Goal: Task Accomplishment & Management: Use online tool/utility

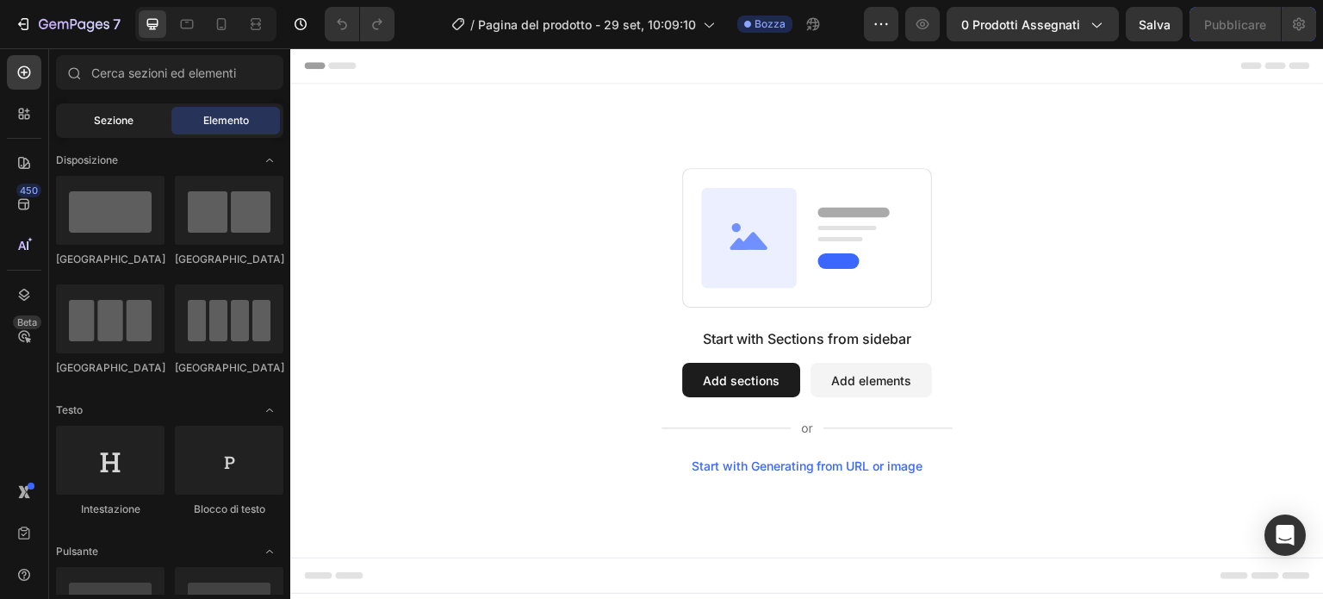
click at [105, 115] on font "Sezione" at bounding box center [114, 120] width 40 height 13
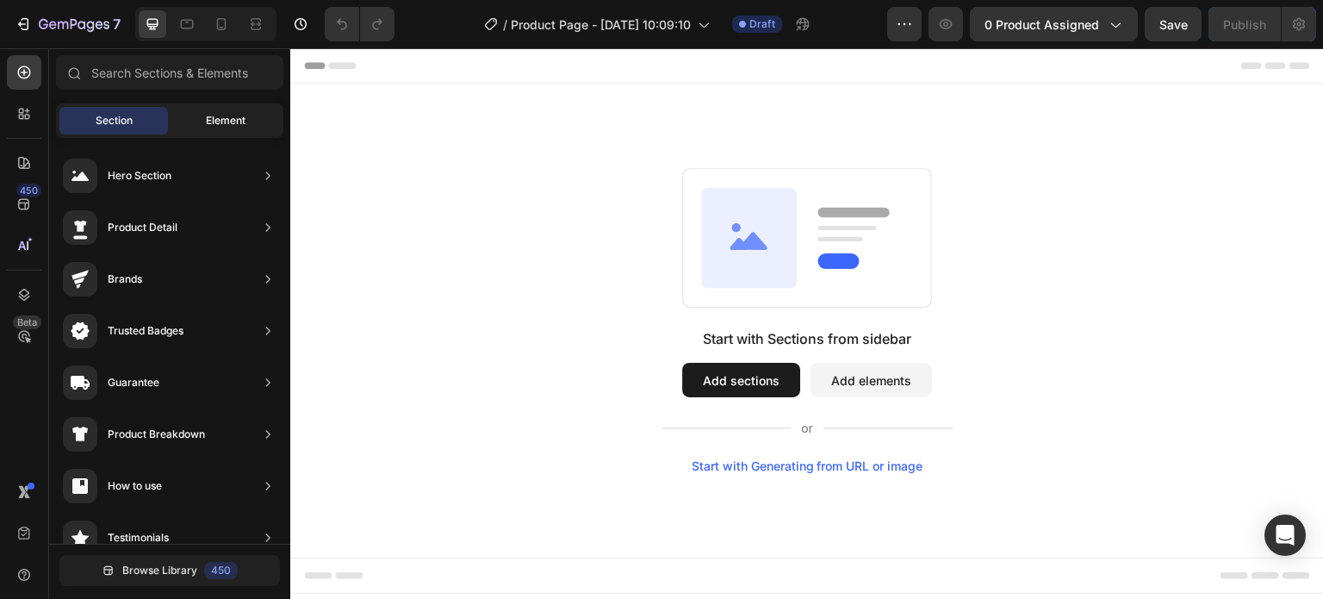
click at [214, 115] on span "Element" at bounding box center [226, 121] width 40 height 16
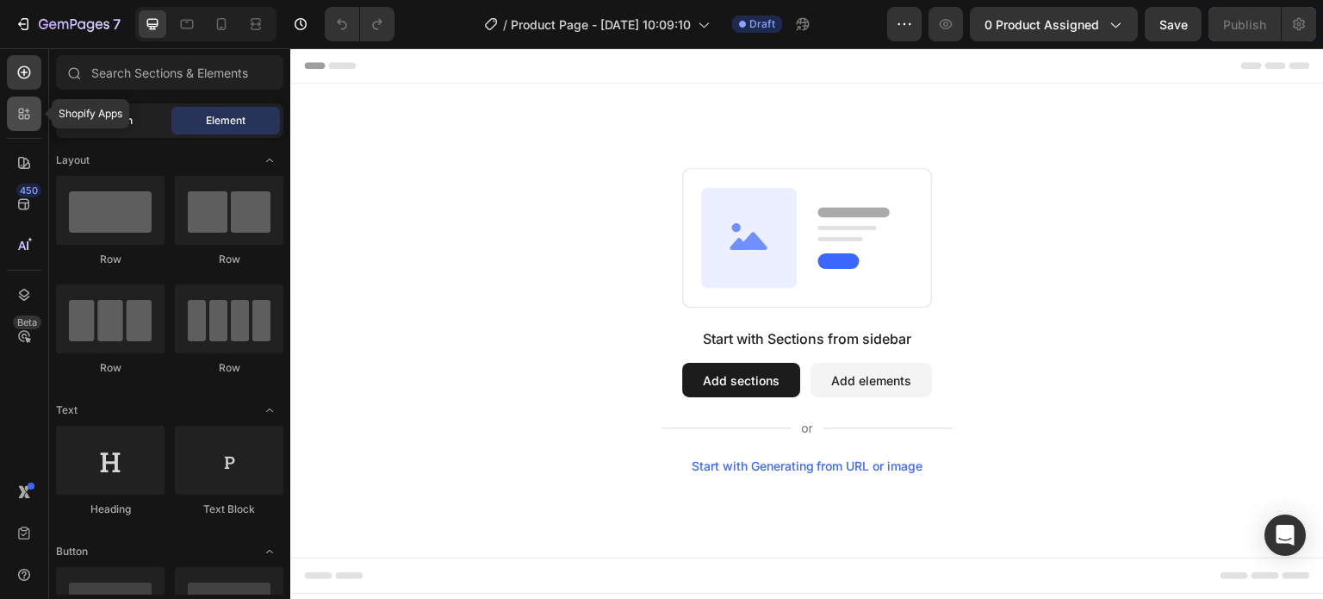
click at [19, 112] on icon at bounding box center [21, 111] width 5 height 5
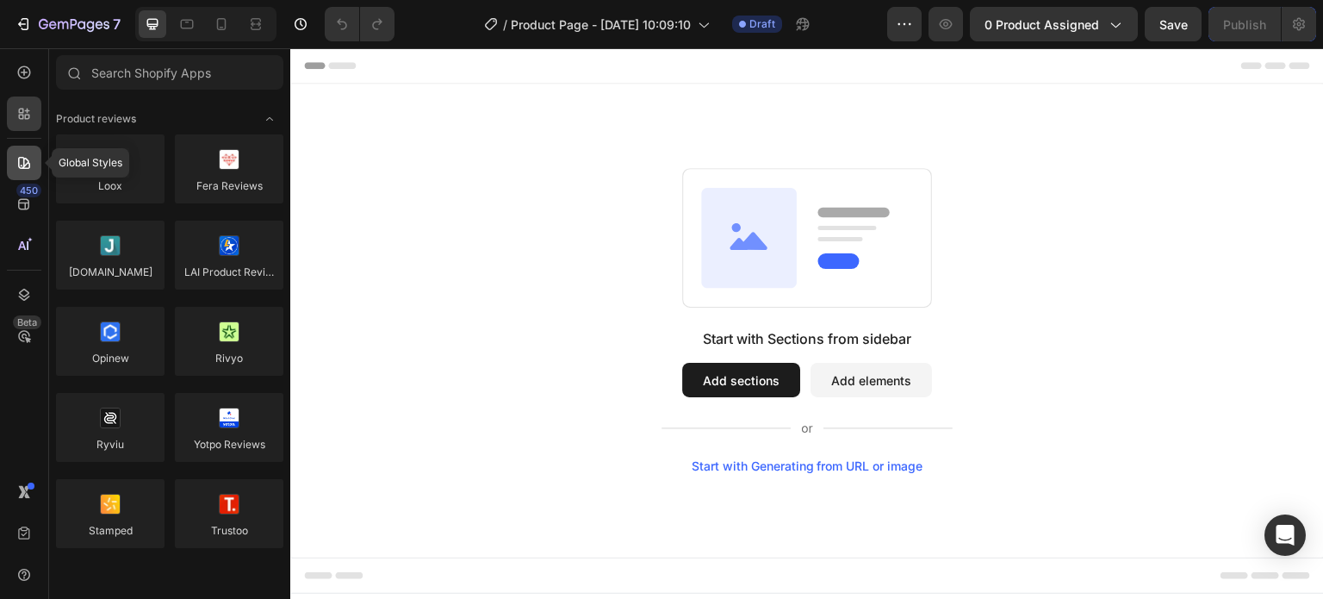
click at [34, 149] on div at bounding box center [24, 163] width 34 height 34
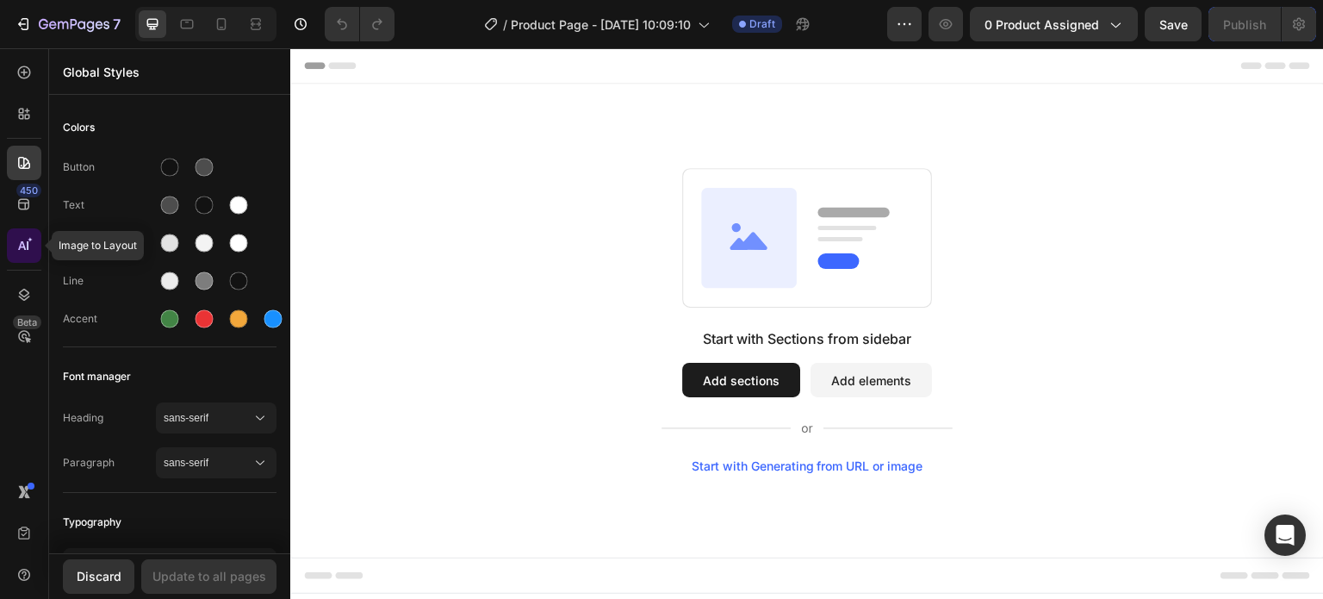
click at [18, 246] on icon at bounding box center [24, 245] width 17 height 17
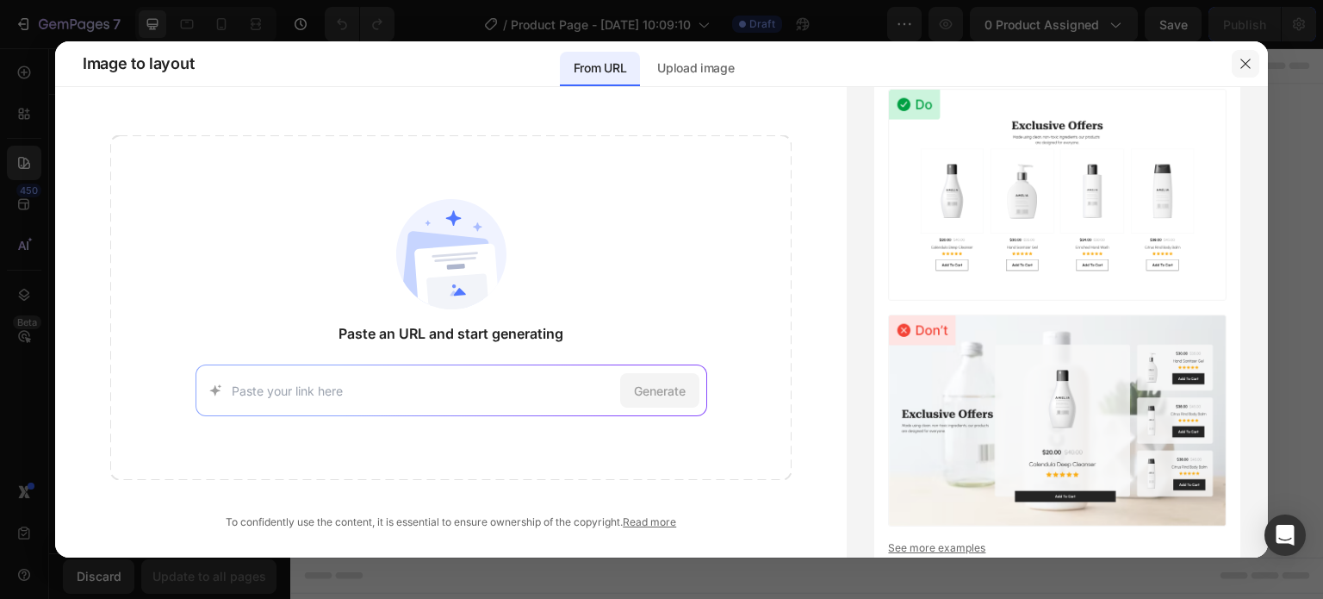
click at [1239, 65] on icon "button" at bounding box center [1246, 64] width 14 height 14
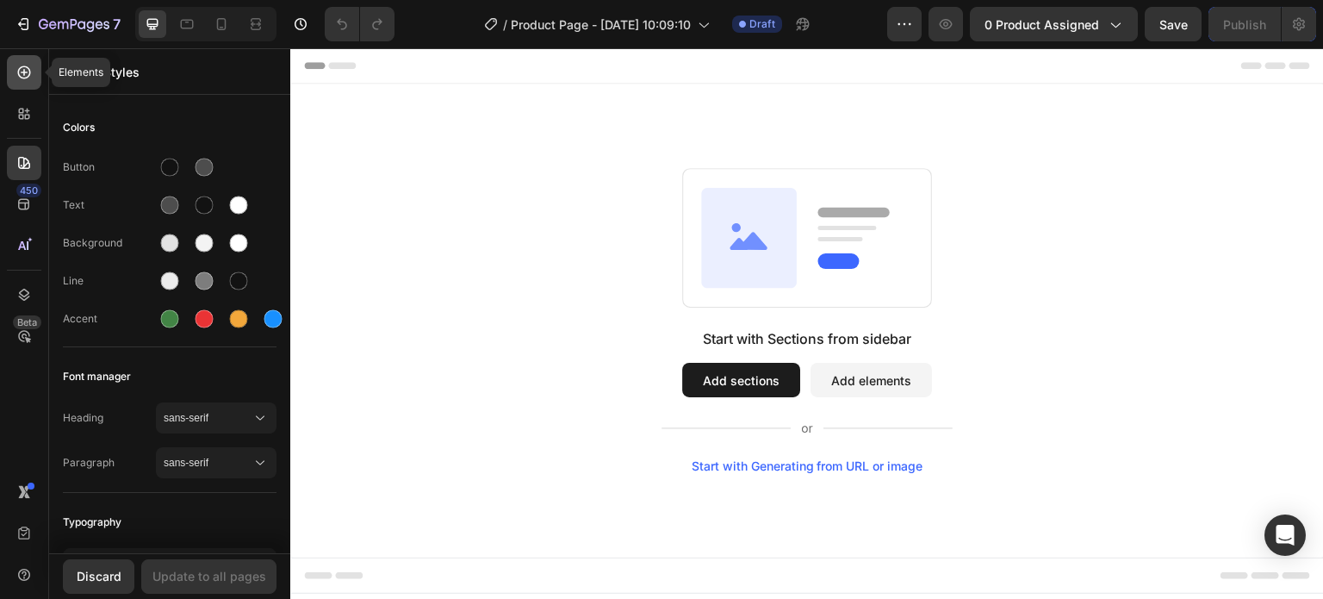
click at [21, 78] on icon at bounding box center [24, 72] width 17 height 17
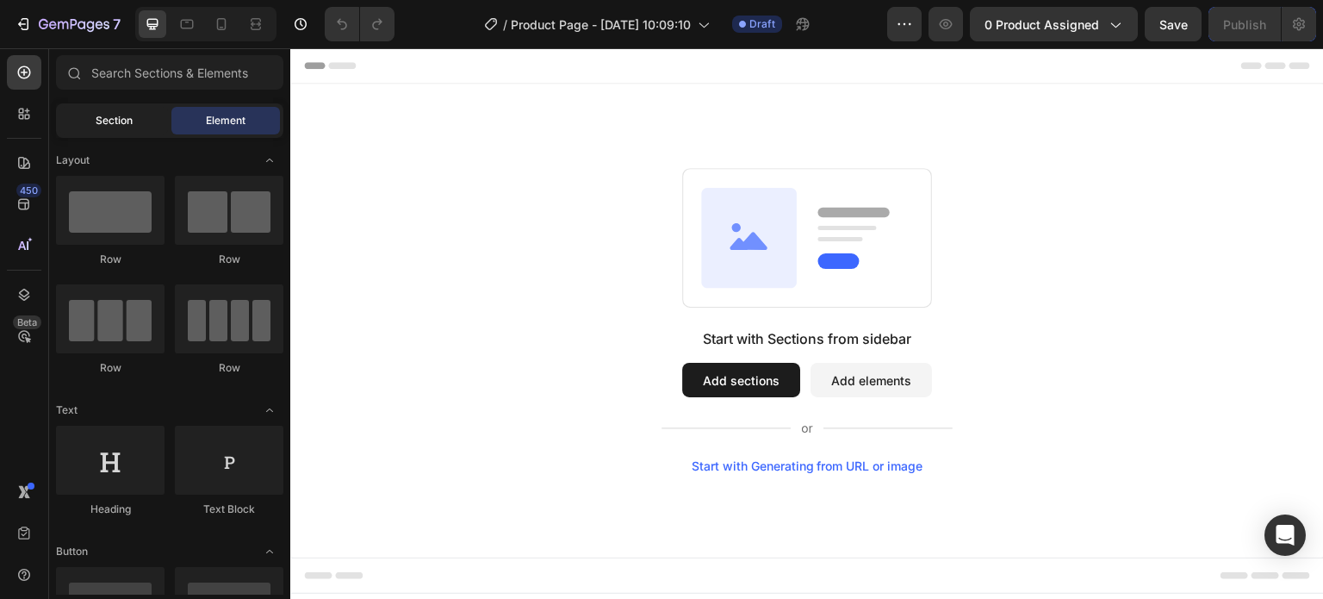
click at [107, 121] on span "Section" at bounding box center [114, 121] width 37 height 16
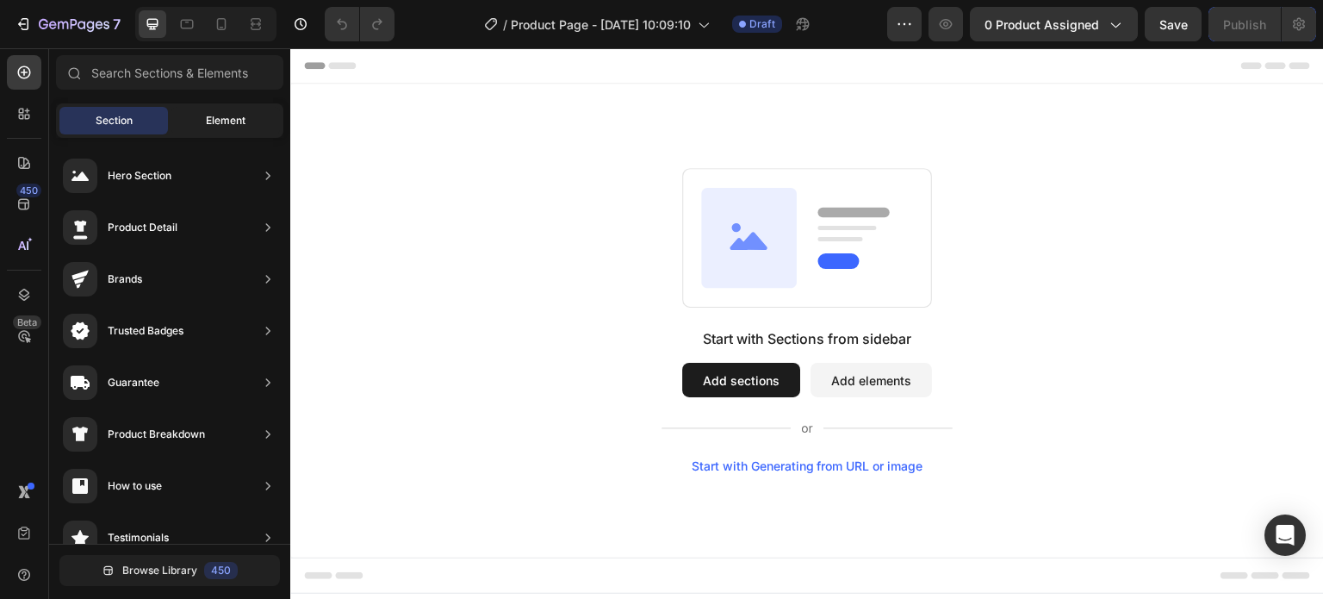
click at [215, 116] on span "Element" at bounding box center [226, 121] width 40 height 16
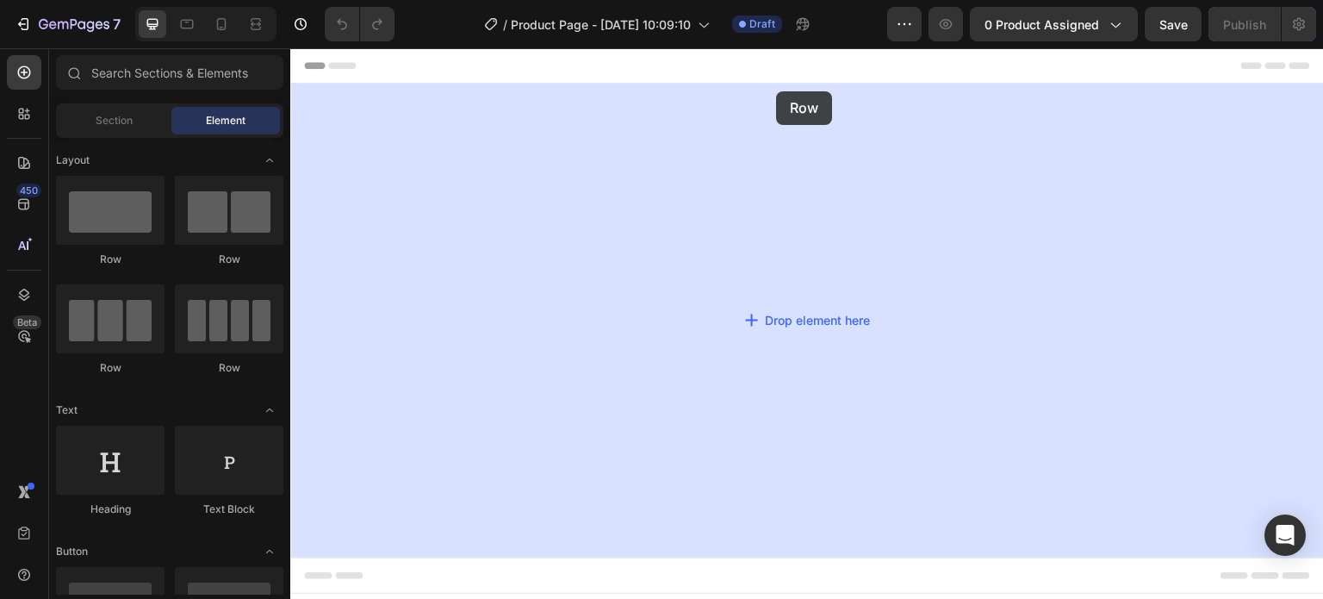
drag, startPoint x: 408, startPoint y: 263, endPoint x: 776, endPoint y: 91, distance: 405.8
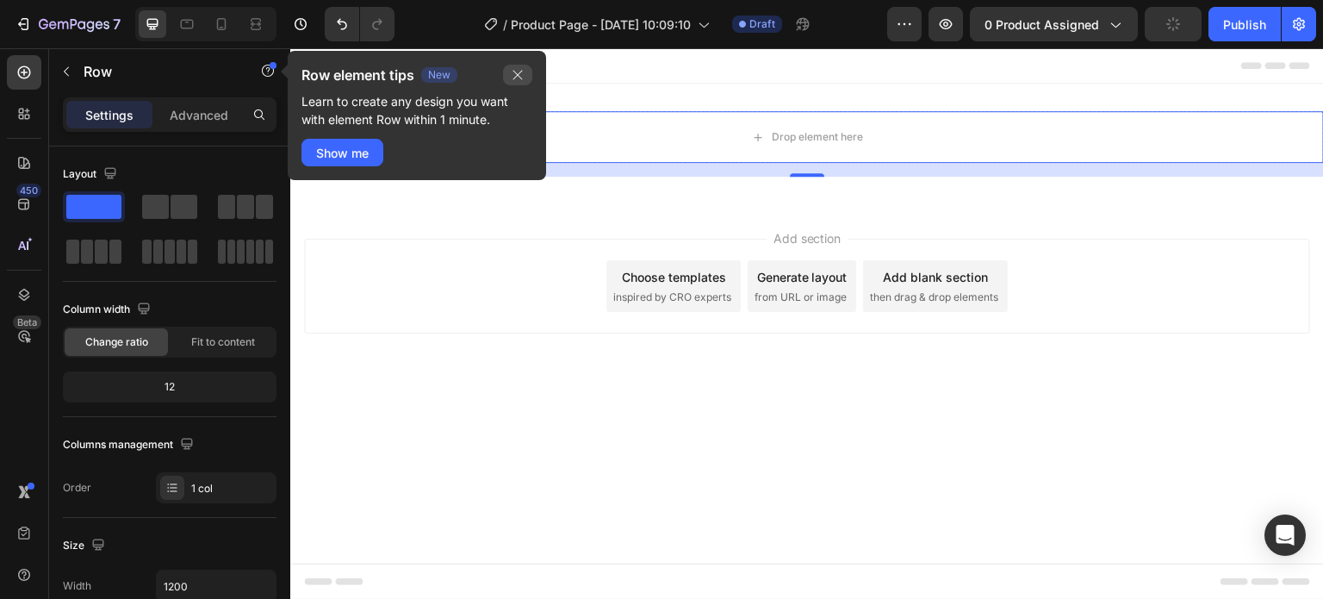
click at [514, 82] on button "button" at bounding box center [517, 75] width 29 height 21
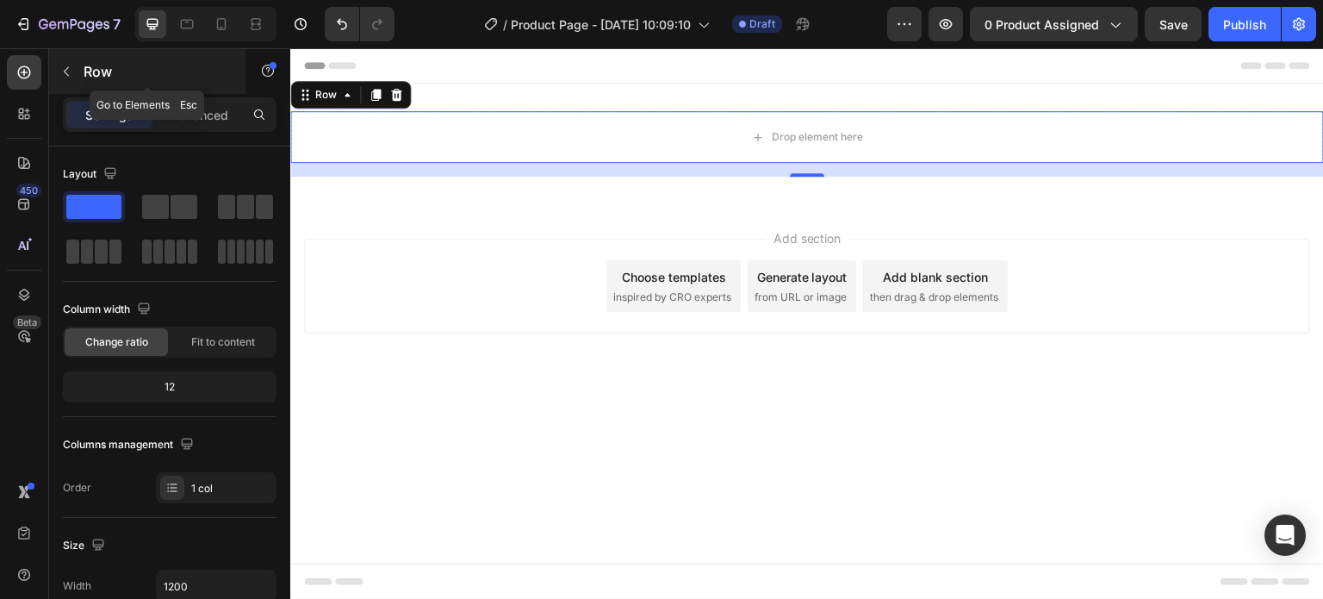
click at [61, 73] on icon "button" at bounding box center [66, 72] width 14 height 14
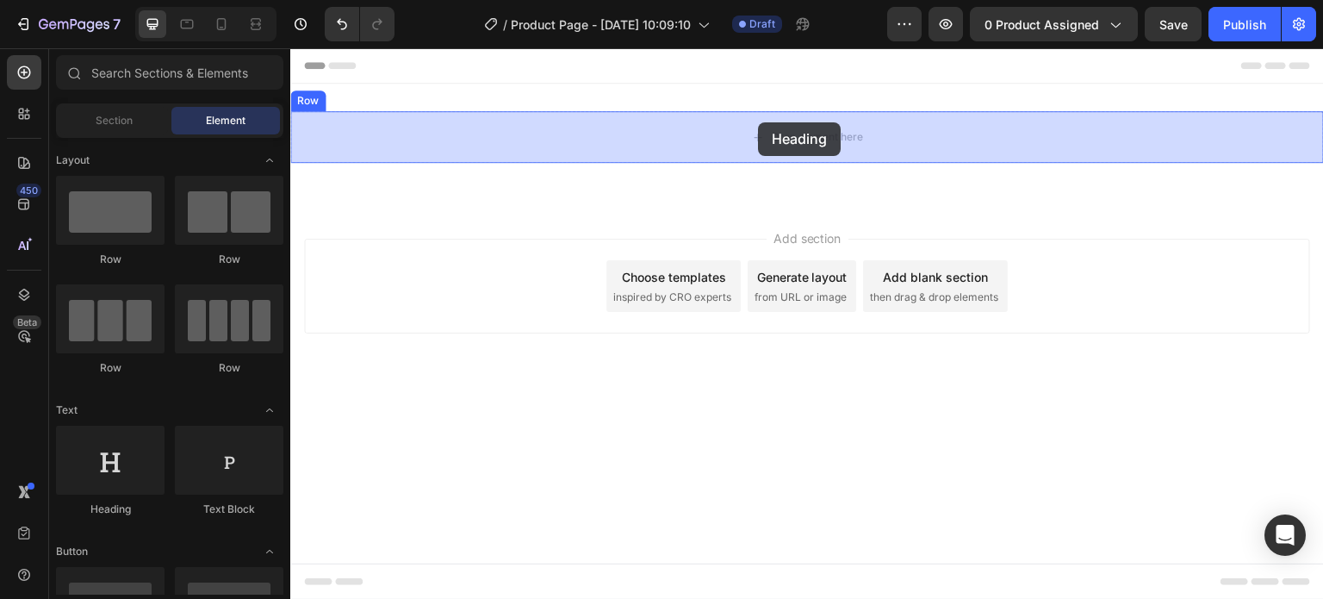
drag, startPoint x: 428, startPoint y: 530, endPoint x: 595, endPoint y: 360, distance: 238.2
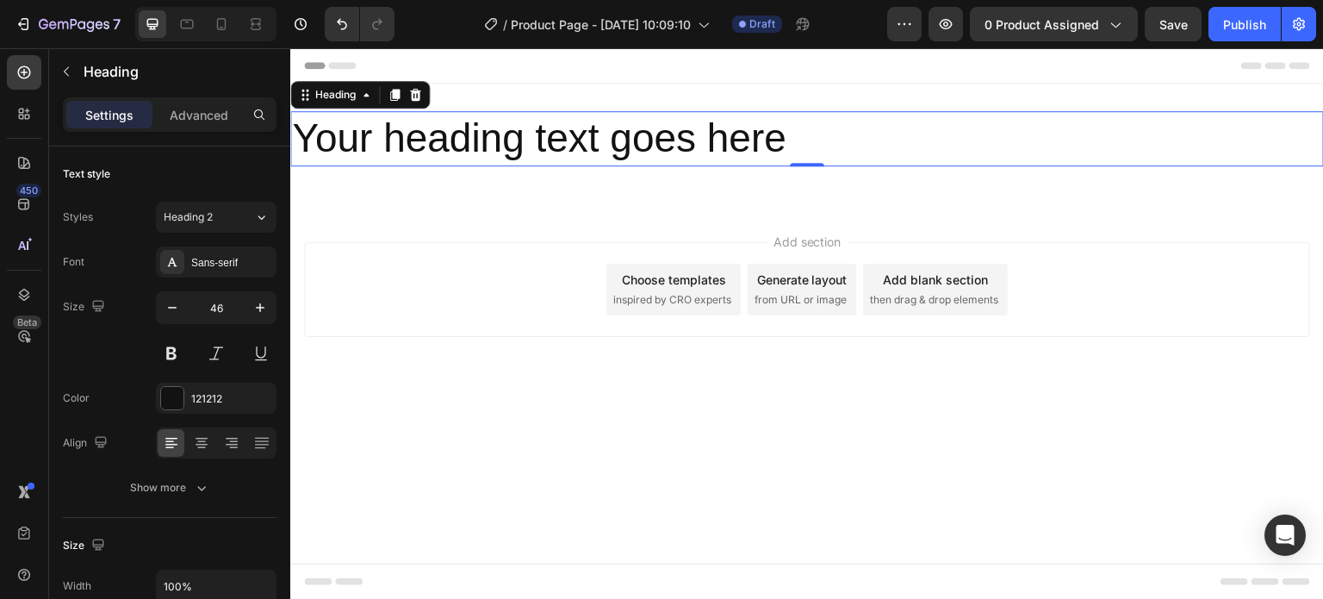
click at [378, 138] on h2 "Your heading text goes here" at bounding box center [807, 138] width 1034 height 55
click at [326, 151] on p "Your heading text goes here" at bounding box center [807, 139] width 1030 height 52
click at [805, 144] on p "Your heading text goes here" at bounding box center [807, 139] width 1030 height 52
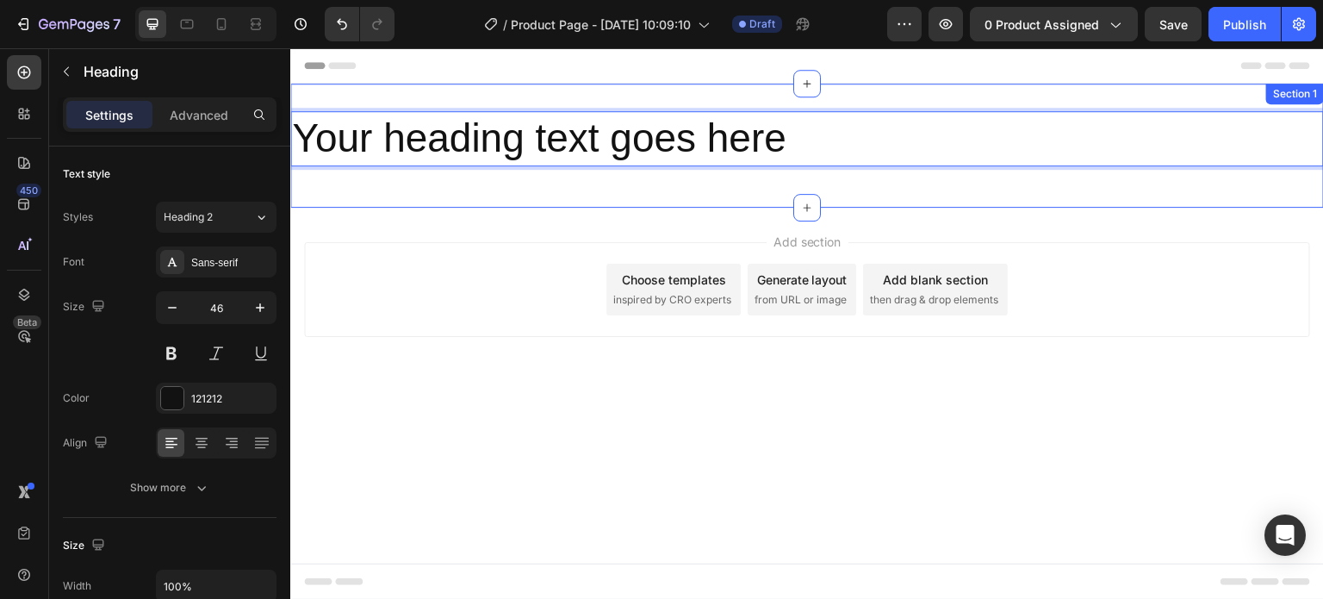
click at [724, 168] on div "Your heading text goes here Heading 0 Row" at bounding box center [807, 145] width 1034 height 69
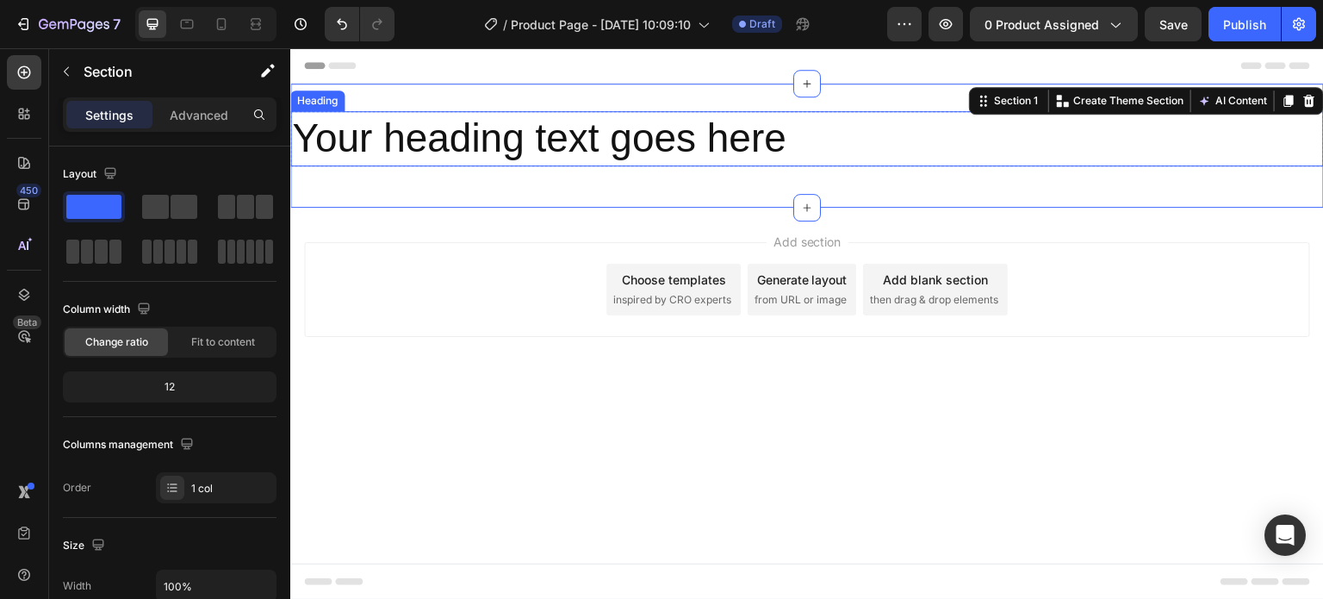
click at [732, 134] on p "Your heading text goes here" at bounding box center [807, 139] width 1030 height 52
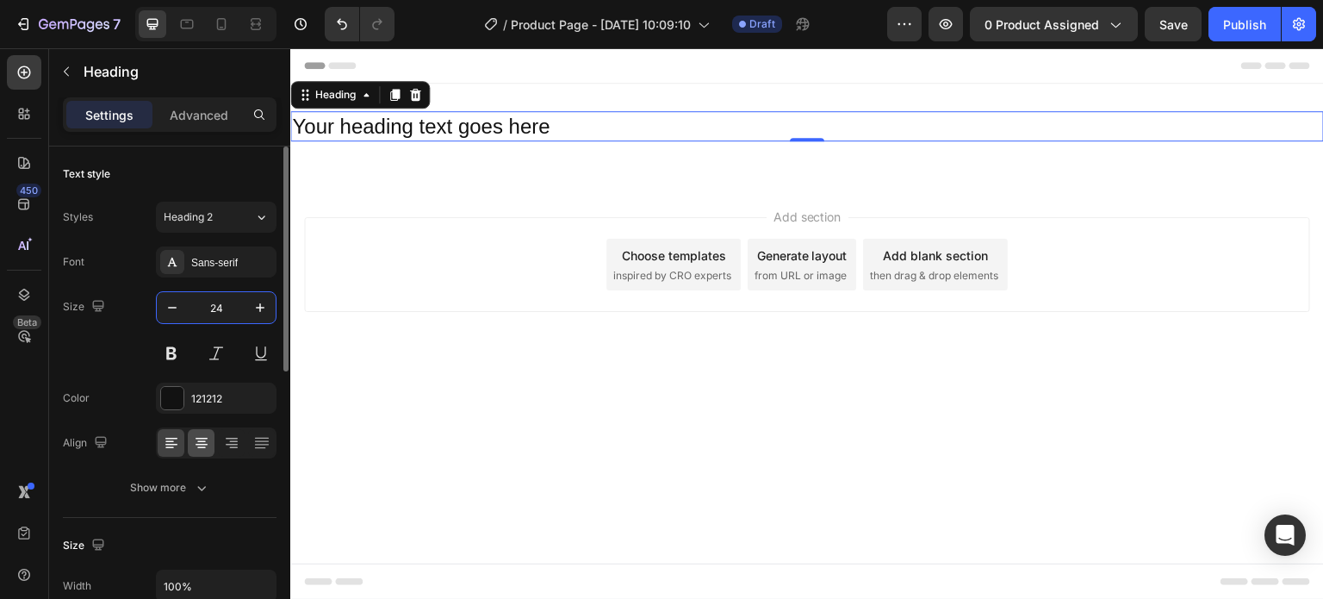
type input "24"
click at [200, 435] on icon at bounding box center [201, 442] width 17 height 17
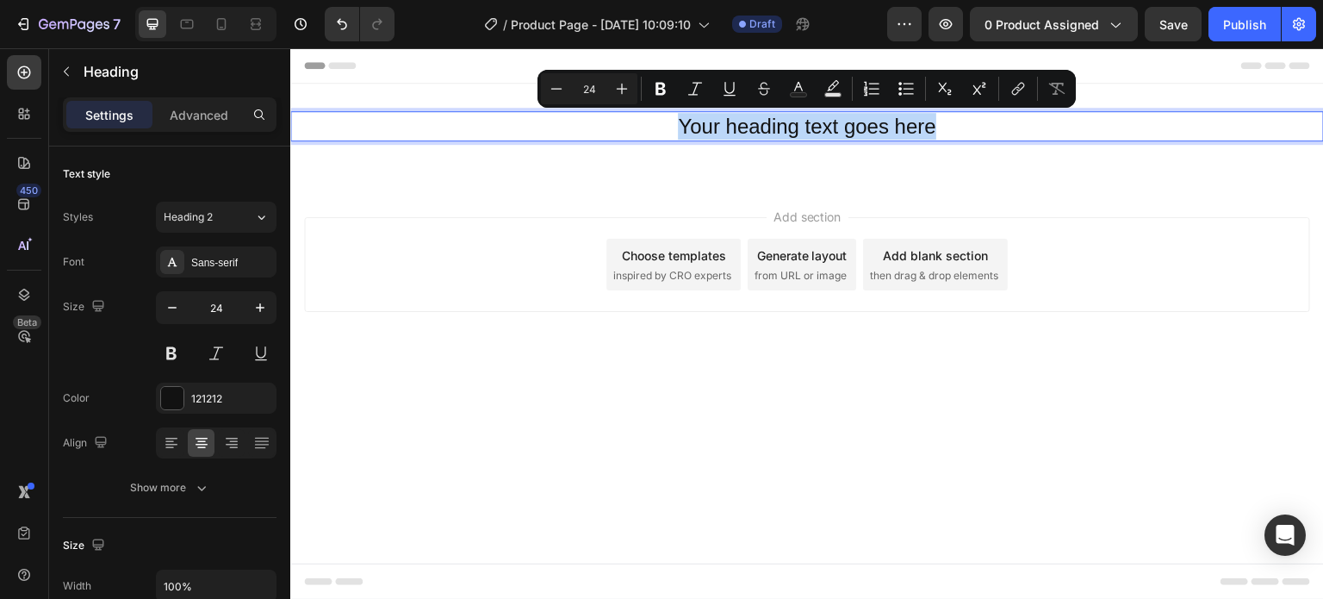
drag, startPoint x: 680, startPoint y: 128, endPoint x: 936, endPoint y: 125, distance: 256.7
click at [936, 125] on p "Your heading text goes here" at bounding box center [807, 126] width 1030 height 27
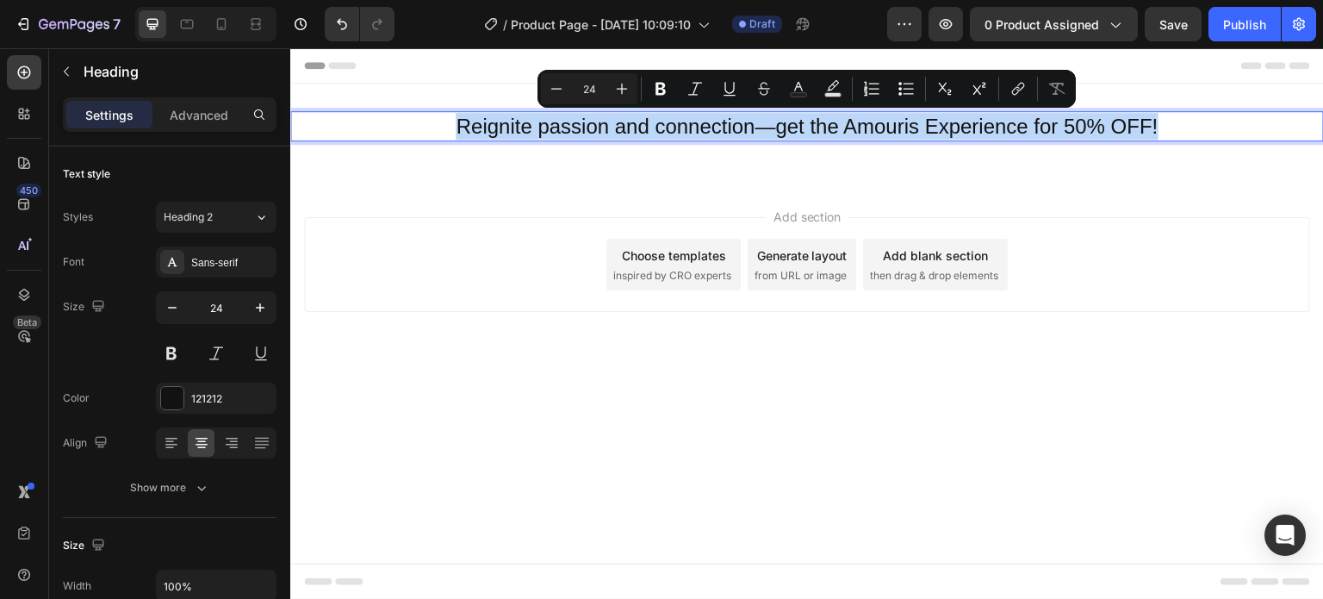
drag, startPoint x: 517, startPoint y: 125, endPoint x: 1193, endPoint y: 112, distance: 676.3
click at [1193, 113] on p "Reignite passion and connection—get the Amouris Experience for 50% OFF!" at bounding box center [807, 126] width 1030 height 27
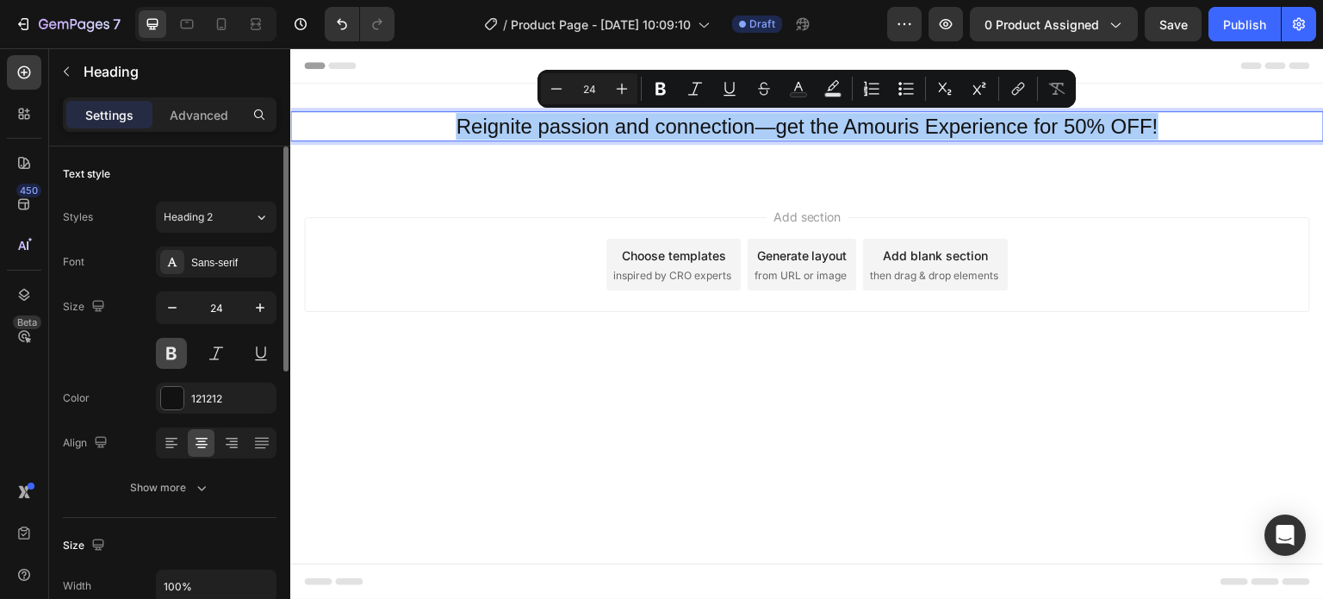
click at [171, 351] on button at bounding box center [171, 353] width 31 height 31
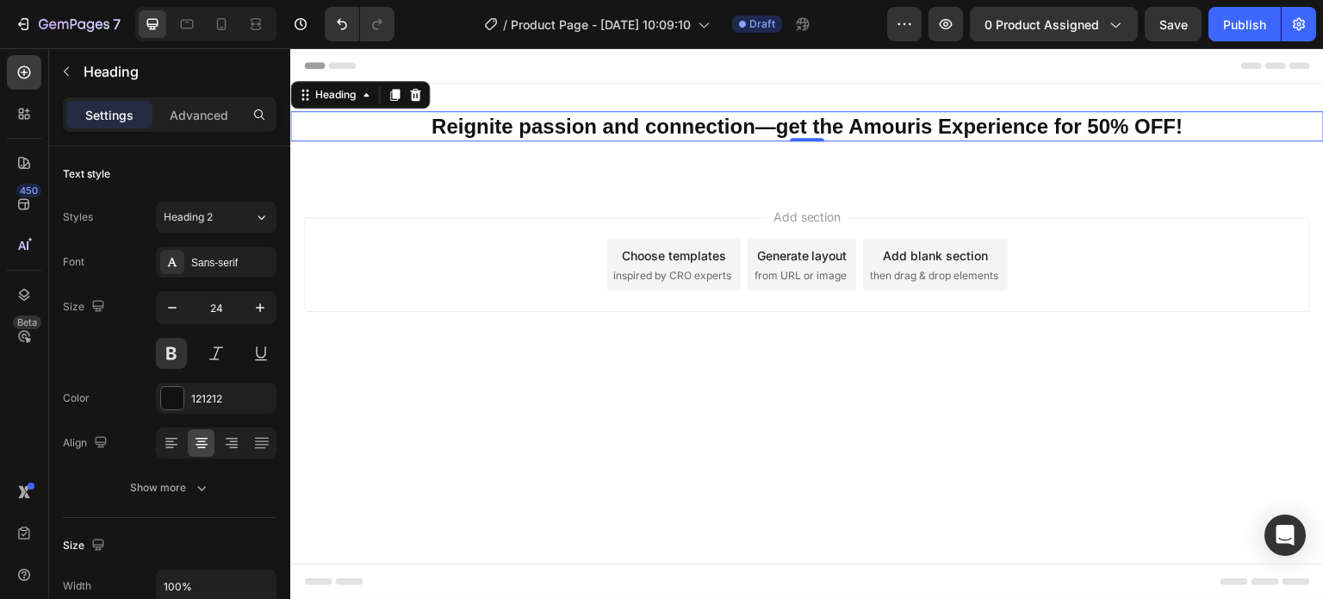
click at [417, 197] on div "Add section Choose templates inspired by CRO experts Generate layout from URL o…" at bounding box center [807, 289] width 1034 height 212
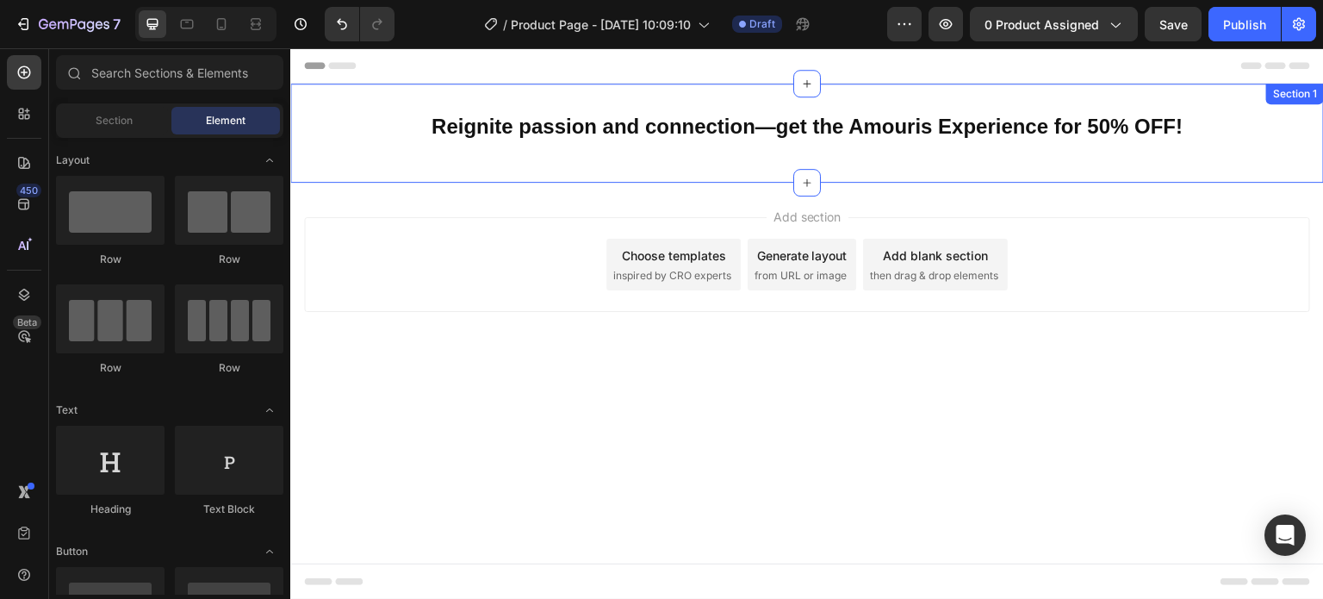
click at [359, 155] on div "Reignite passion and connection—get the Amouris Experience for 50% OFF! Heading…" at bounding box center [807, 133] width 1034 height 99
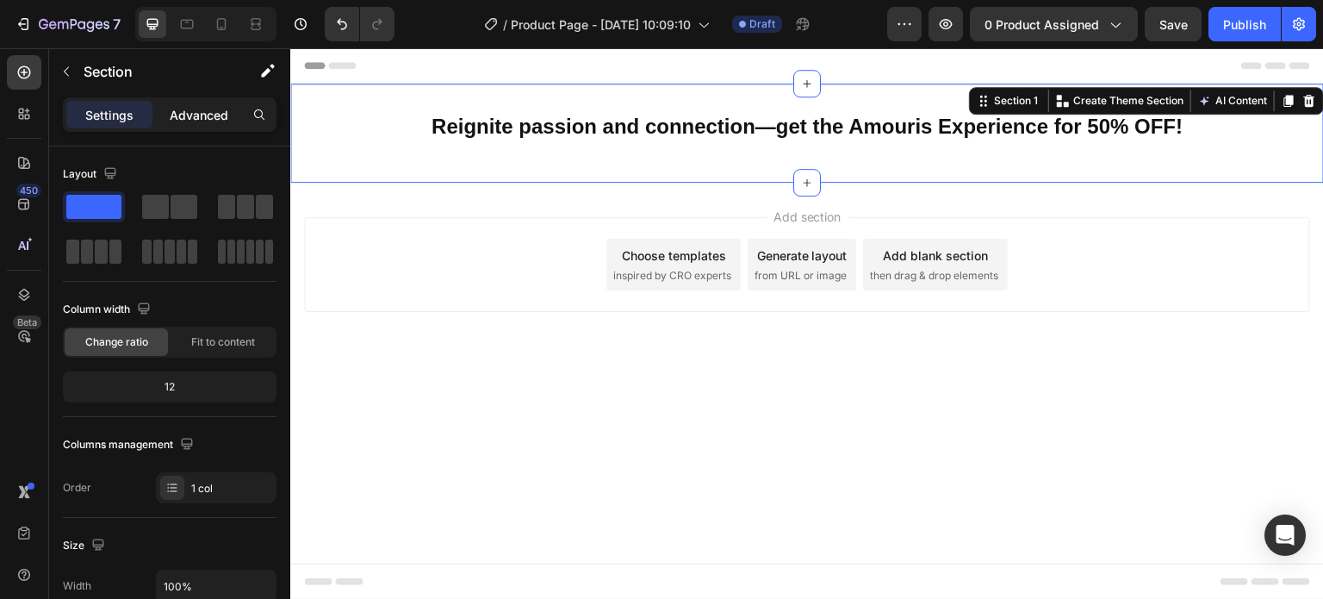
click at [210, 118] on p "Advanced" at bounding box center [199, 115] width 59 height 18
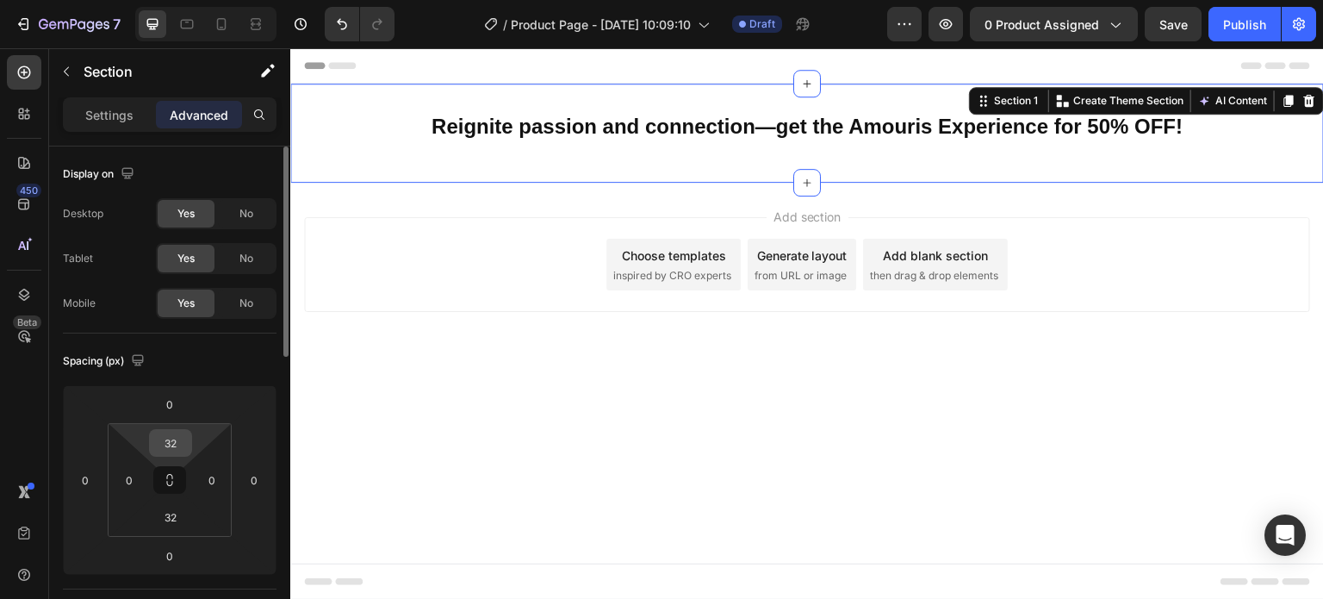
click at [183, 447] on input "32" at bounding box center [170, 443] width 34 height 26
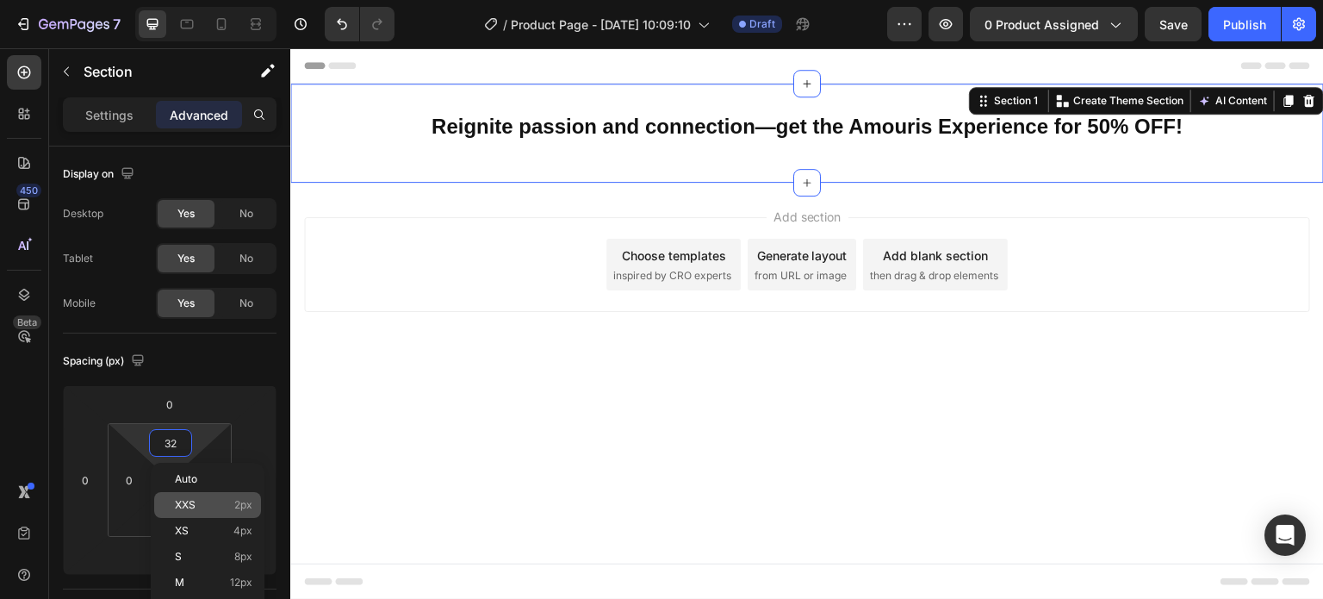
type input "4"
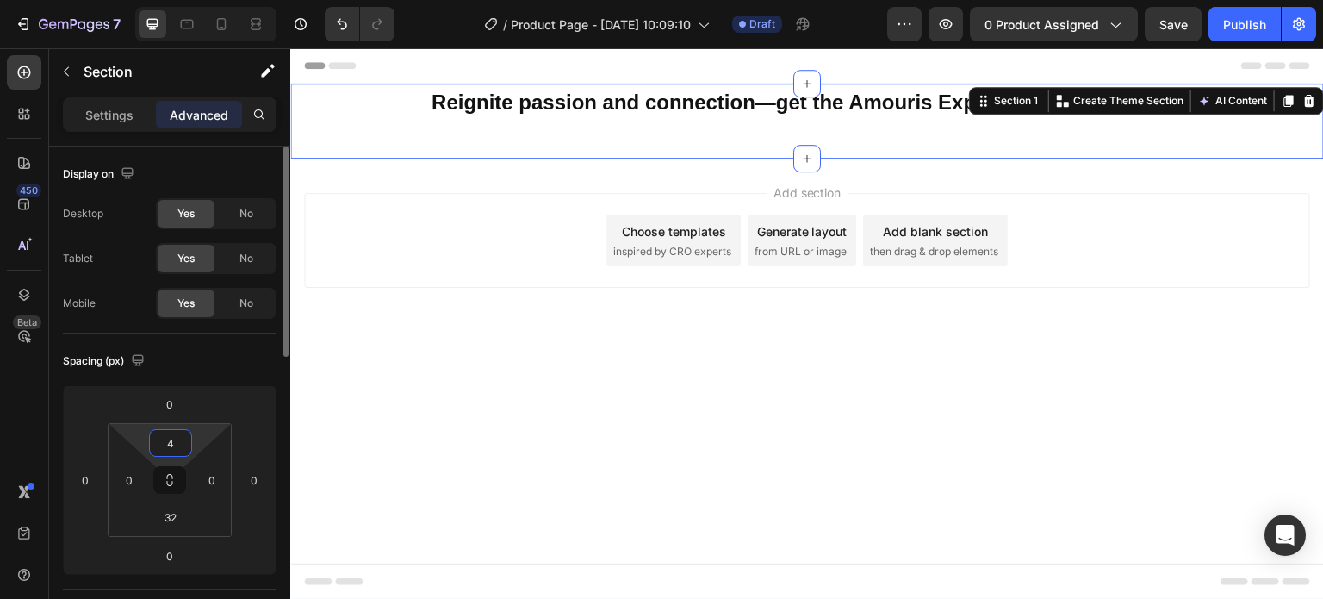
click at [175, 451] on input "4" at bounding box center [170, 443] width 34 height 26
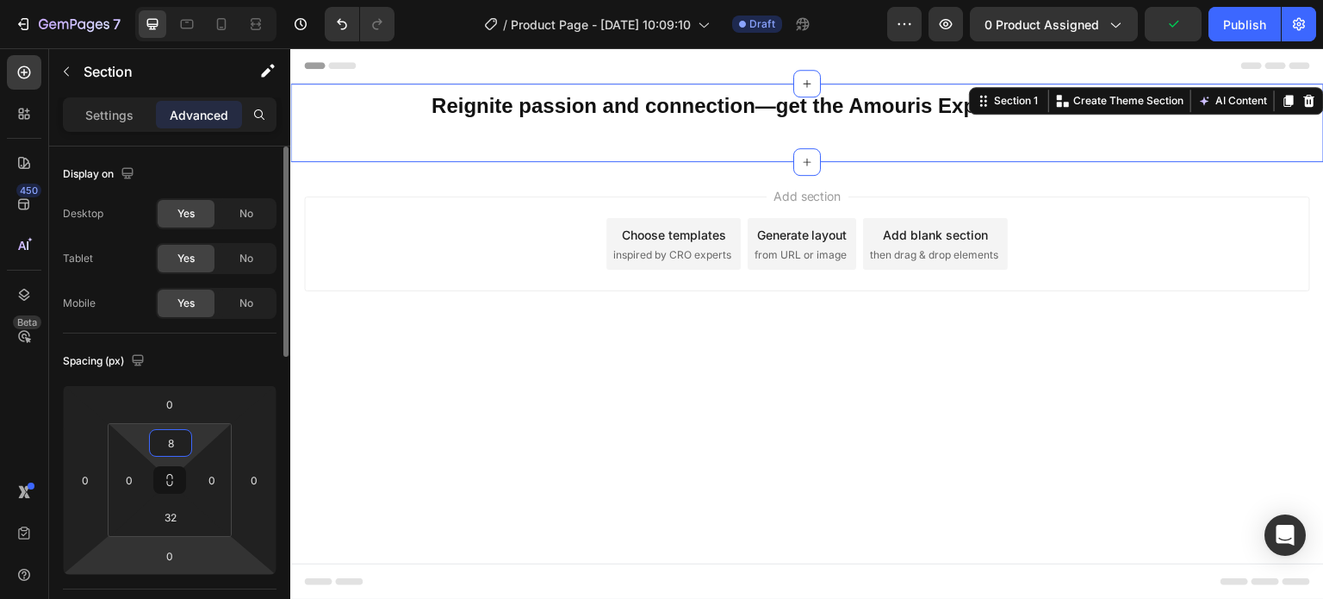
scroll to position [172, 0]
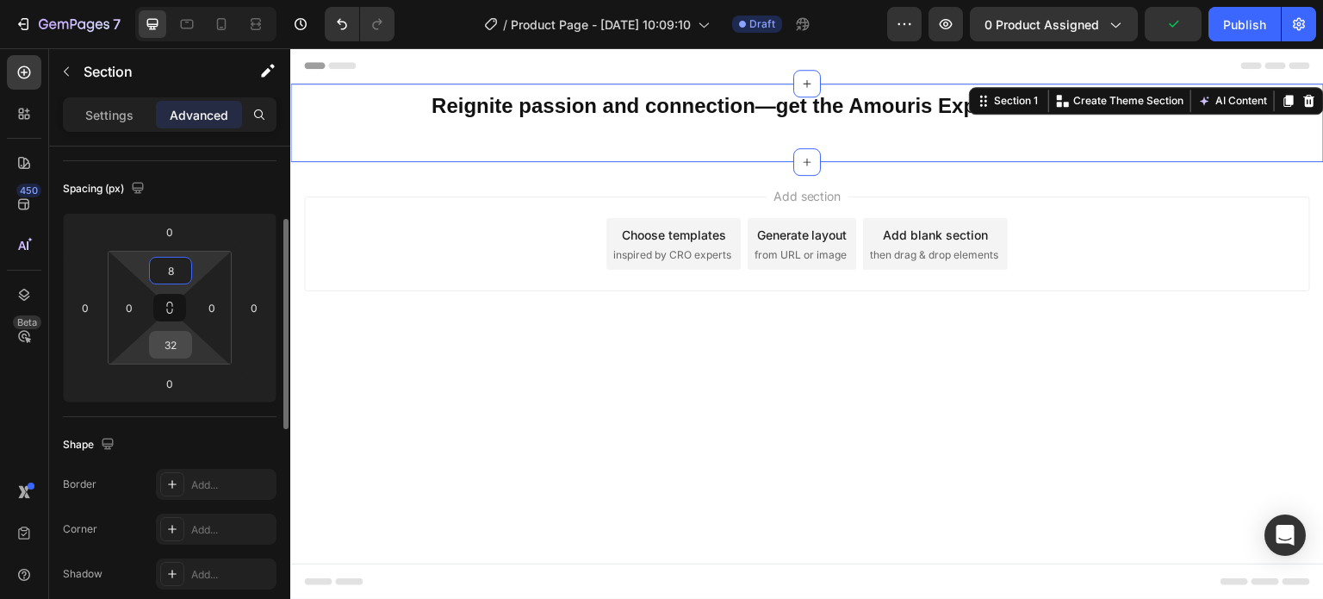
type input "8"
click at [176, 345] on input "32" at bounding box center [170, 345] width 34 height 26
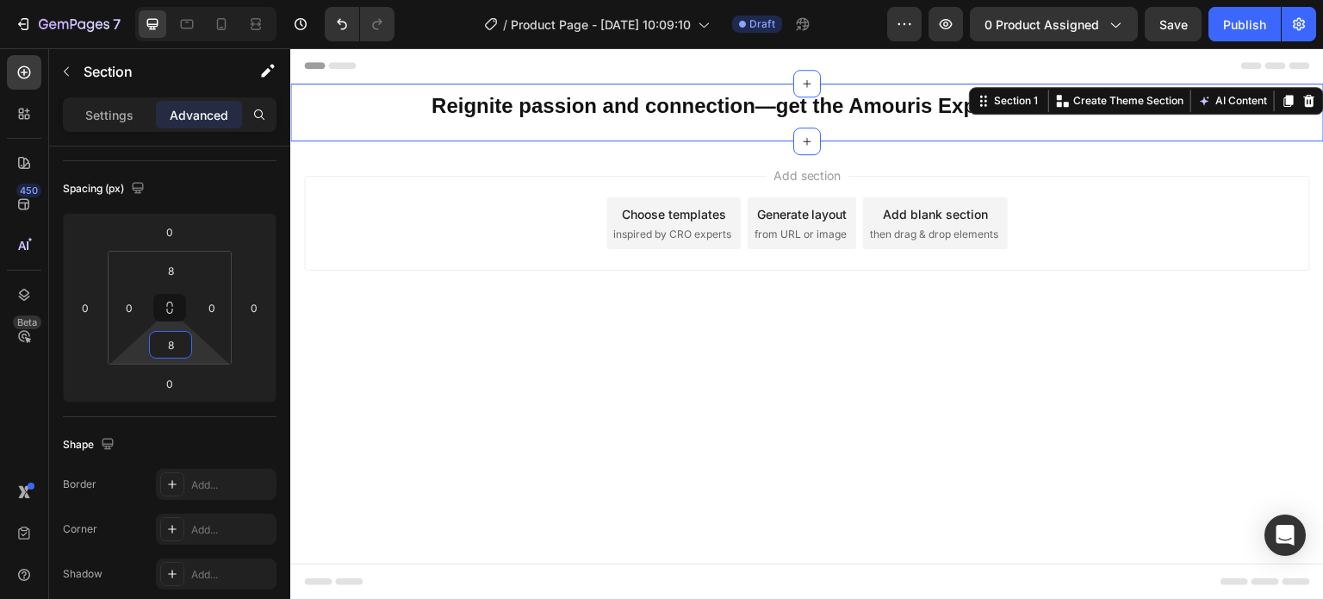
type input "8"
click at [405, 137] on div "Reignite passion and connection—get the Amouris Experience for 50% OFF! Heading…" at bounding box center [807, 113] width 1034 height 58
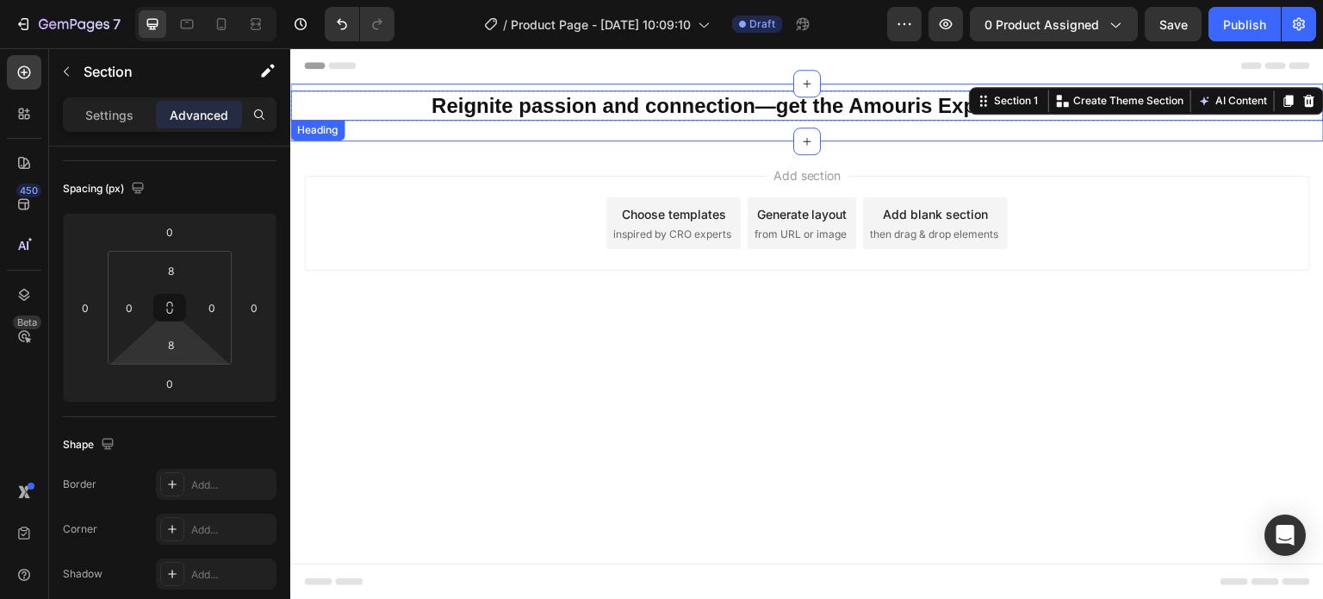
click at [417, 103] on p "Reignite passion and connection—get the Amouris Experience for 50% OFF!" at bounding box center [807, 105] width 1030 height 27
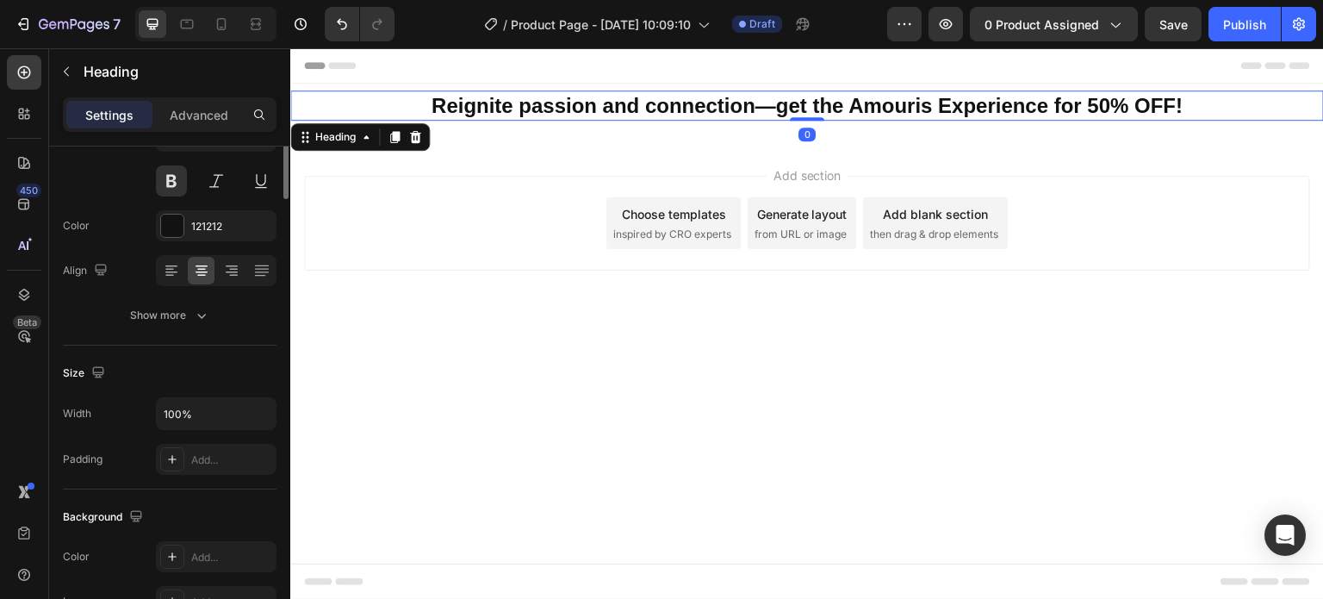
scroll to position [0, 0]
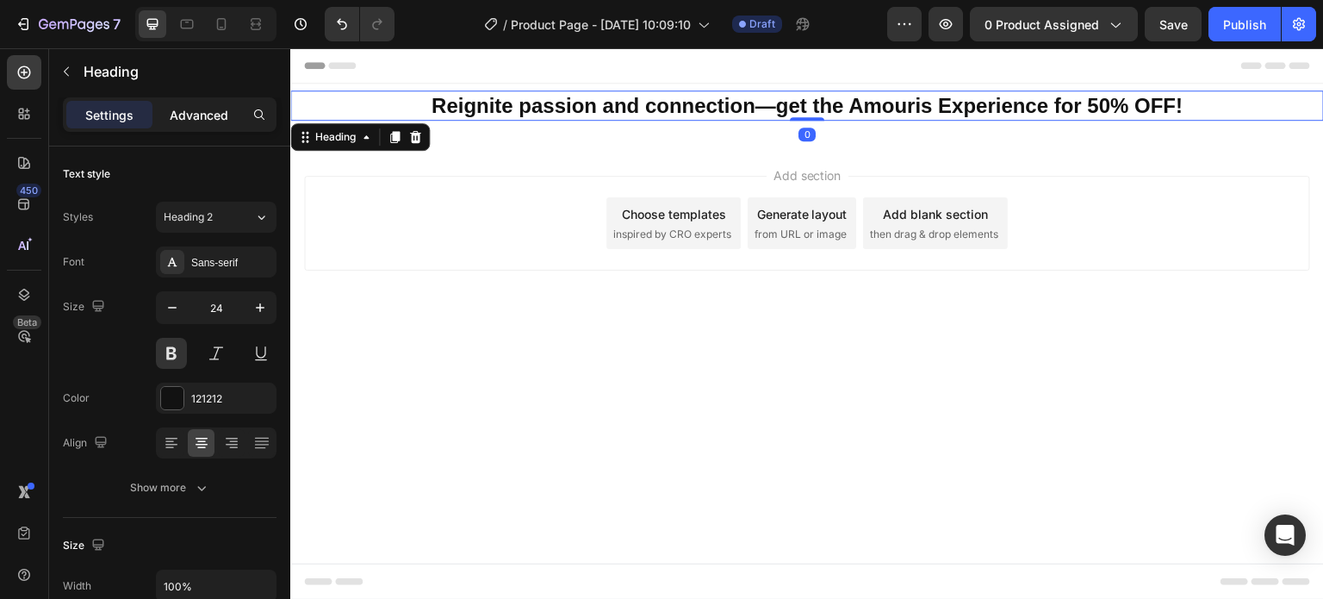
click at [193, 109] on p "Advanced" at bounding box center [199, 115] width 59 height 18
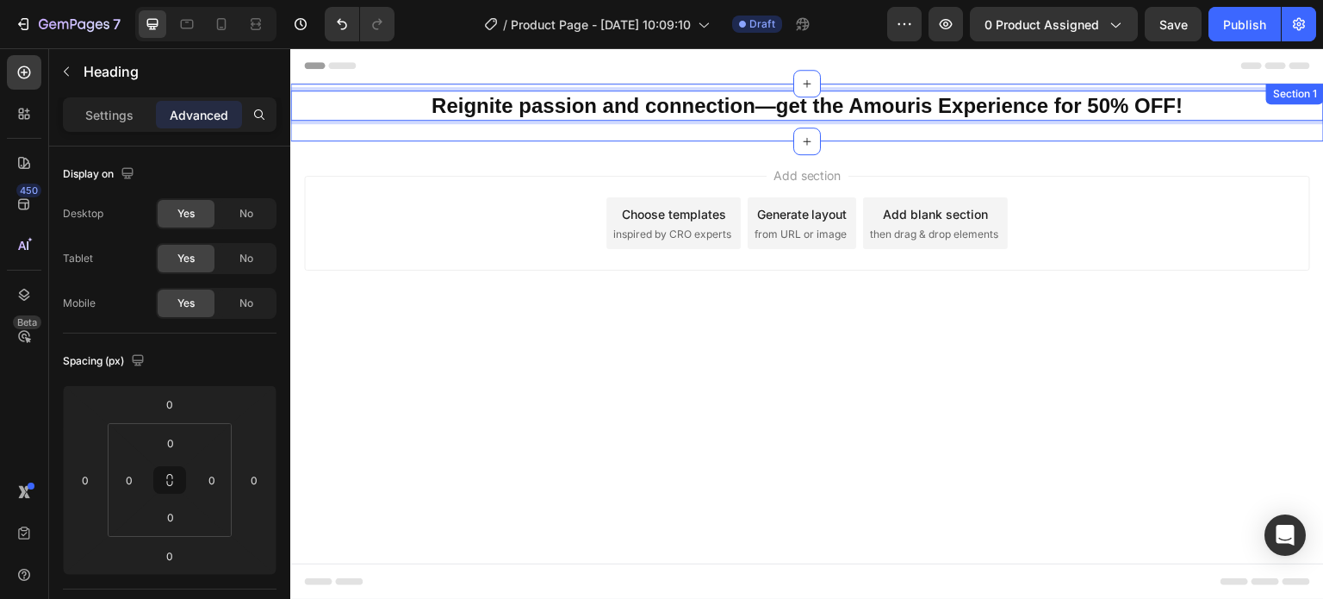
click at [400, 137] on div "Reignite passion and connection—get the Amouris Experience for 50% OFF! Heading…" at bounding box center [807, 113] width 1034 height 58
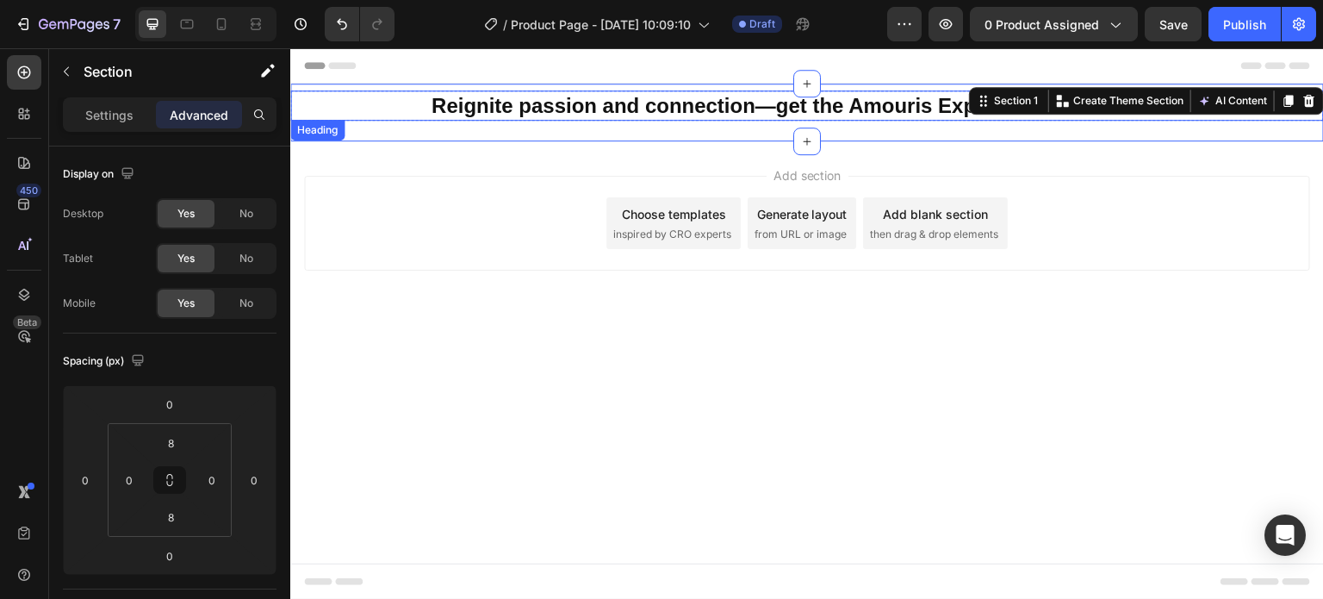
drag, startPoint x: 799, startPoint y: 140, endPoint x: 802, endPoint y: 116, distance: 23.4
click at [803, 116] on div "Reignite passion and connection—get the Amouris Experience for 50% OFF! Heading…" at bounding box center [807, 113] width 1034 height 58
drag, startPoint x: 805, startPoint y: 131, endPoint x: 805, endPoint y: 108, distance: 23.3
click at [805, 108] on div "Reignite passion and connection—get the Amouris Experience for 50% OFF! Heading…" at bounding box center [807, 113] width 1034 height 58
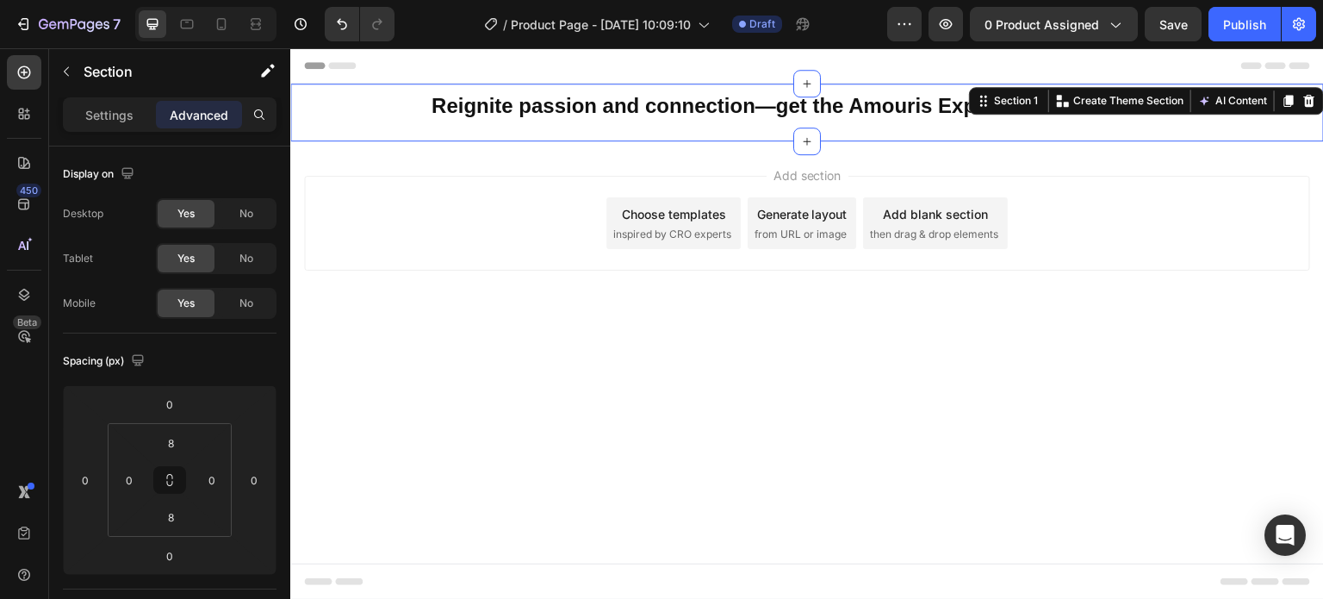
click at [444, 123] on div "Reignite passion and connection—get the Amouris Experience for 50% OFF! Heading…" at bounding box center [807, 112] width 1034 height 44
click at [400, 136] on div "Reignite passion and connection—get the Amouris Experience for 50% OFF! Heading…" at bounding box center [807, 113] width 1034 height 58
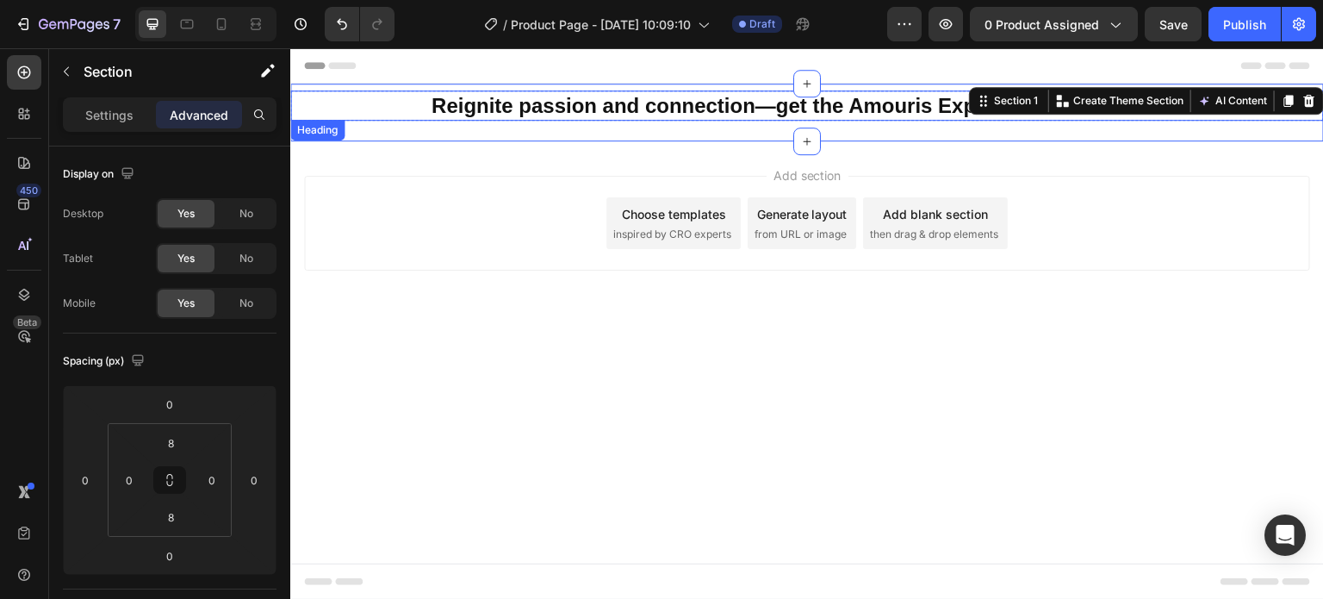
click at [354, 99] on p "Reignite passion and connection—get the Amouris Experience for 50% OFF!" at bounding box center [807, 105] width 1030 height 27
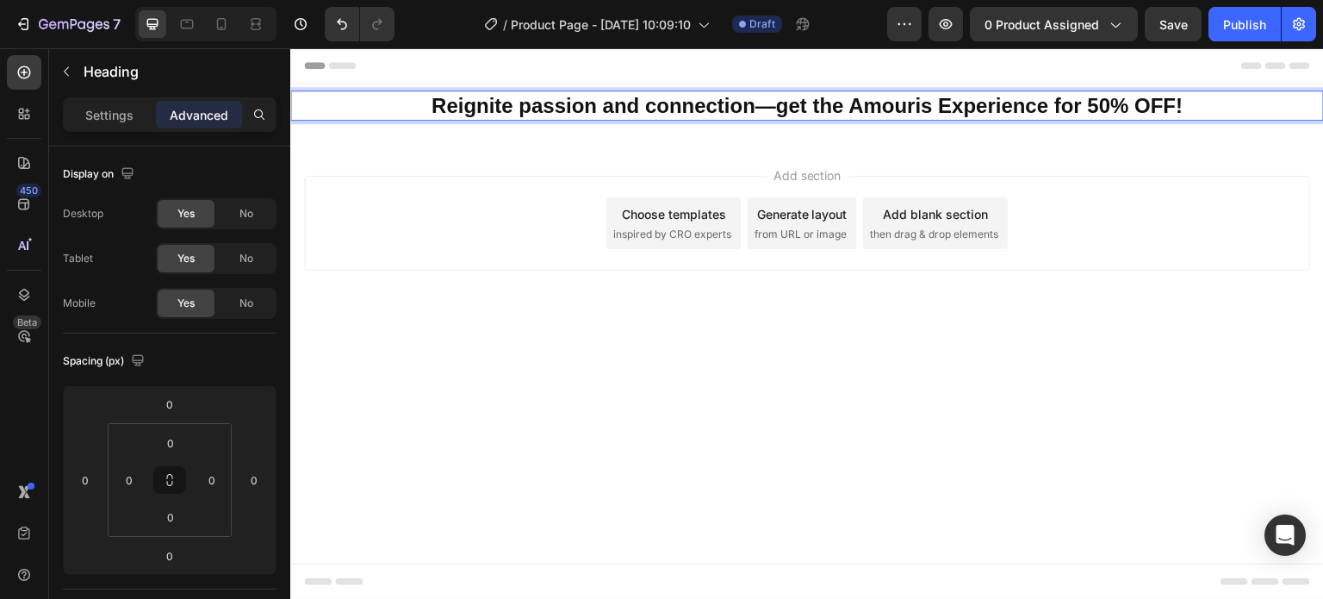
click at [396, 81] on div "Header" at bounding box center [807, 65] width 1006 height 34
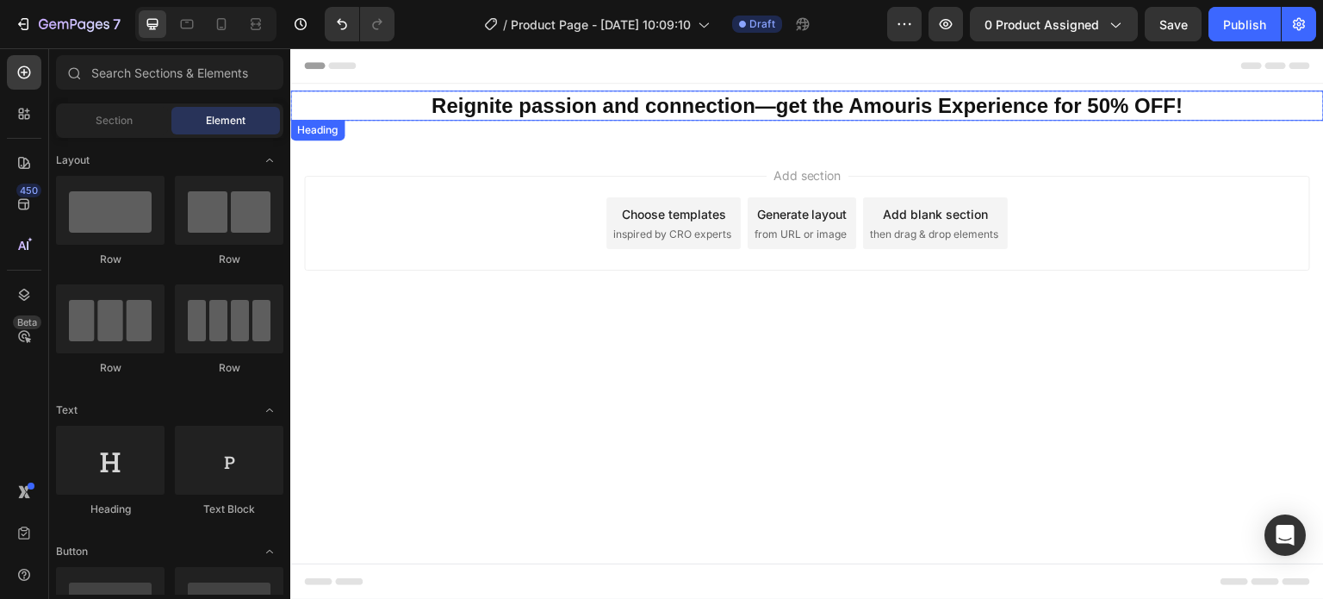
click at [392, 96] on p "Reignite passion and connection—get the Amouris Experience for 50% OFF!" at bounding box center [807, 105] width 1030 height 27
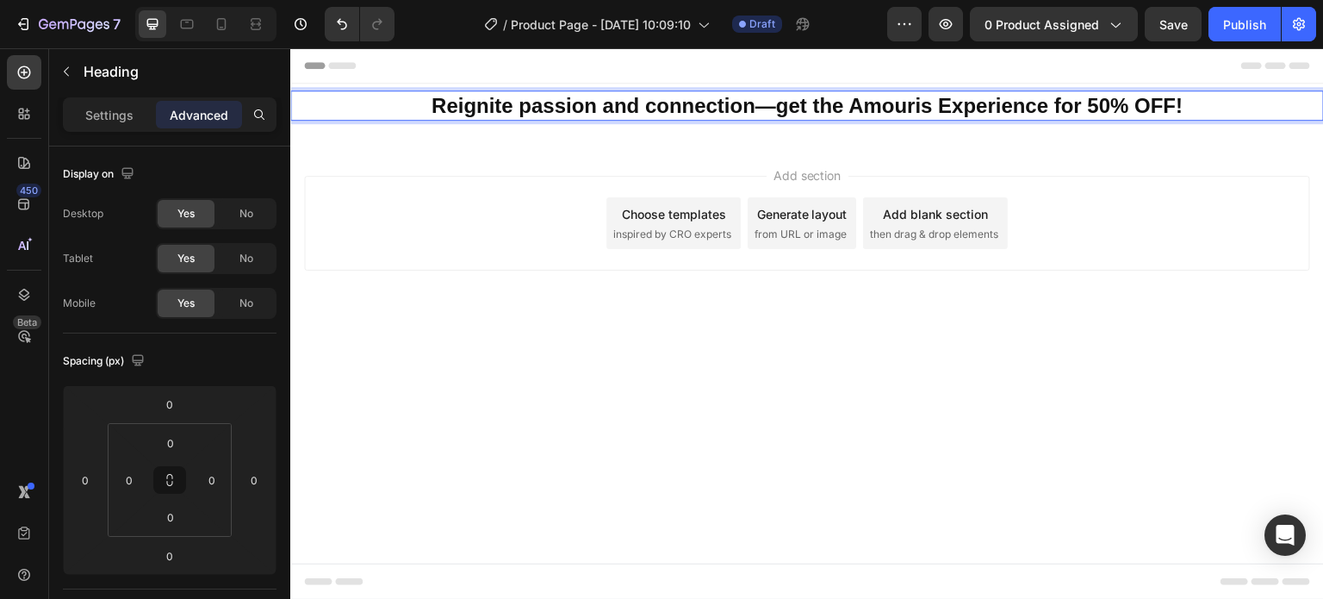
click at [360, 106] on p "Reignite passion and connection—get the Amouris Experience for 50% OFF!" at bounding box center [807, 105] width 1030 height 27
click at [109, 113] on p "Settings" at bounding box center [109, 115] width 48 height 18
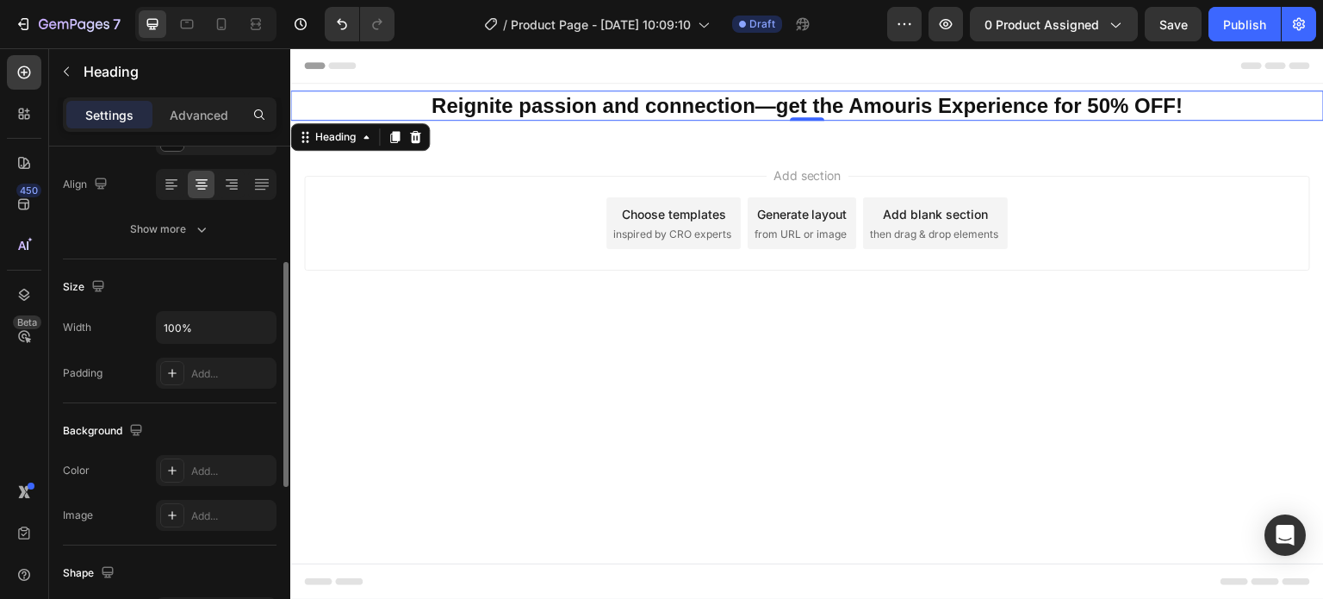
scroll to position [345, 0]
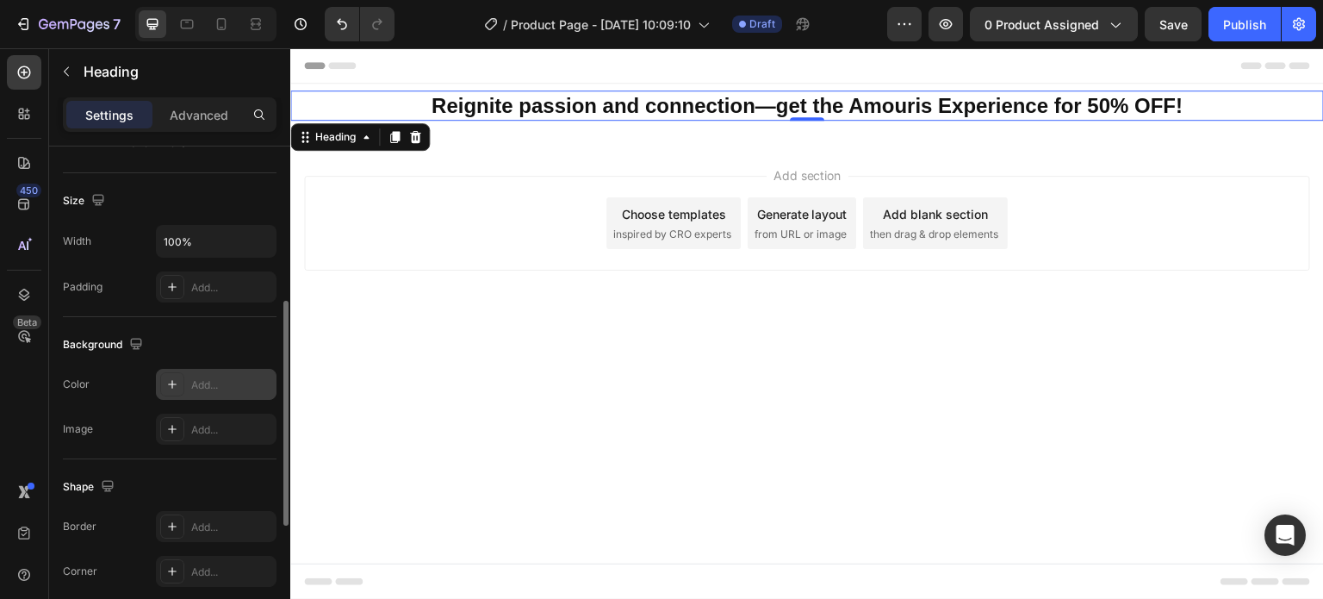
click at [176, 384] on icon at bounding box center [172, 384] width 14 height 14
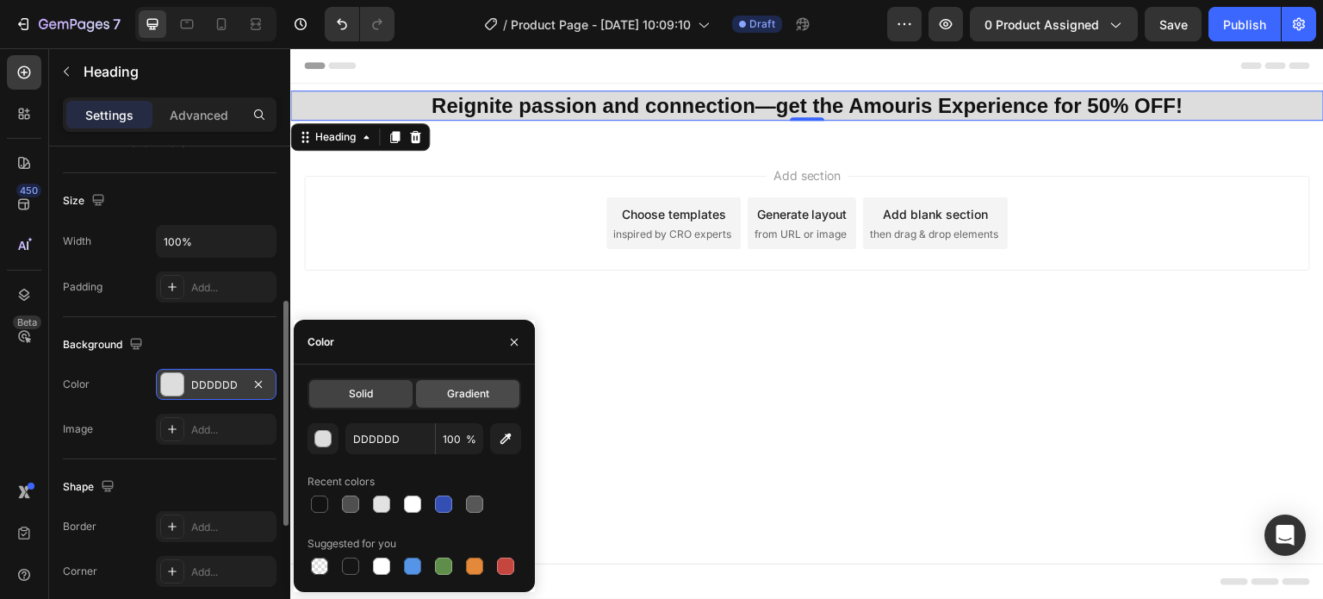
click at [456, 395] on span "Gradient" at bounding box center [468, 394] width 42 height 16
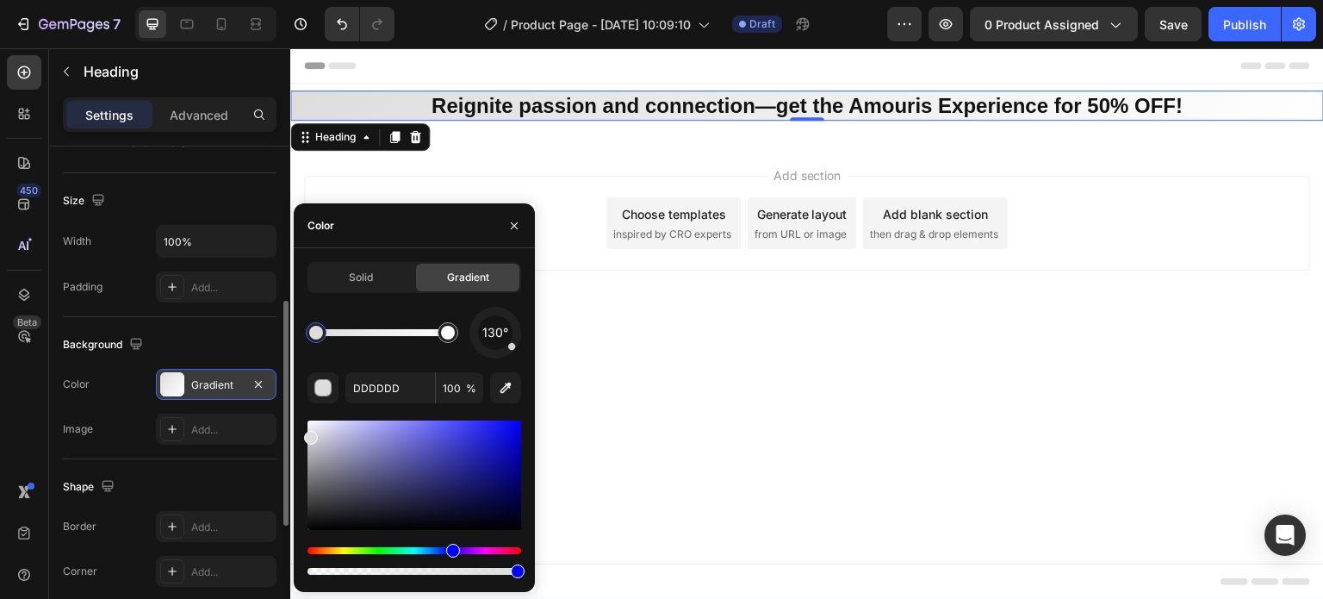
click at [451, 553] on div "Hue" at bounding box center [415, 550] width 214 height 7
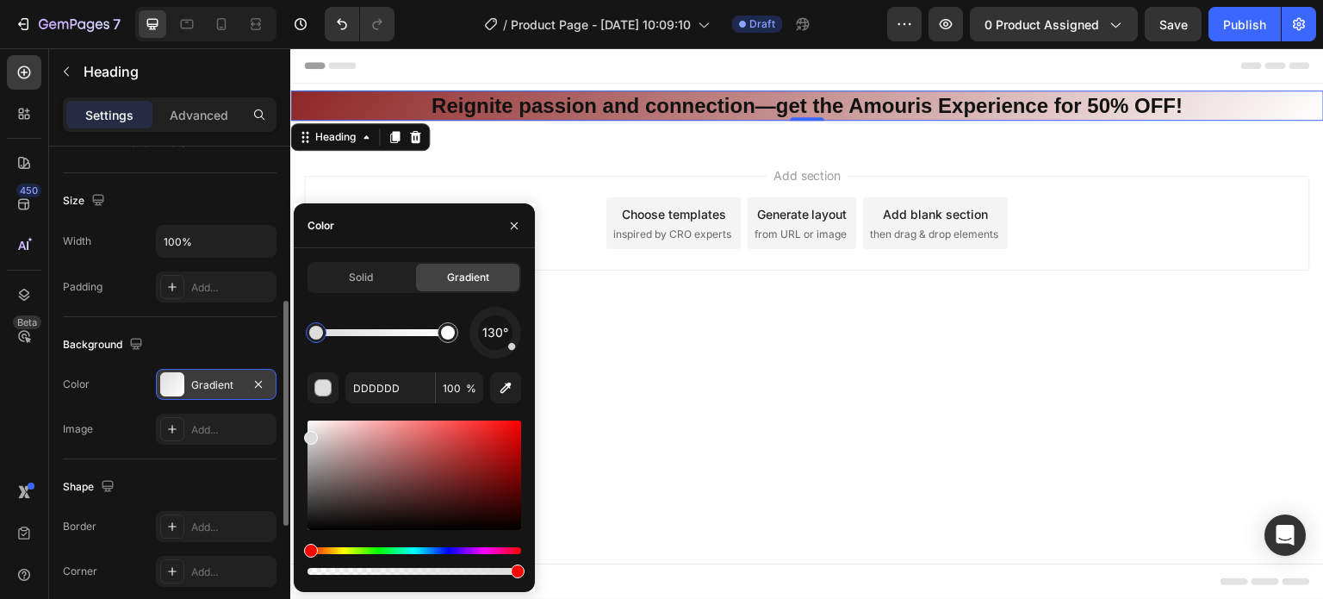
click at [463, 469] on div at bounding box center [415, 474] width 214 height 109
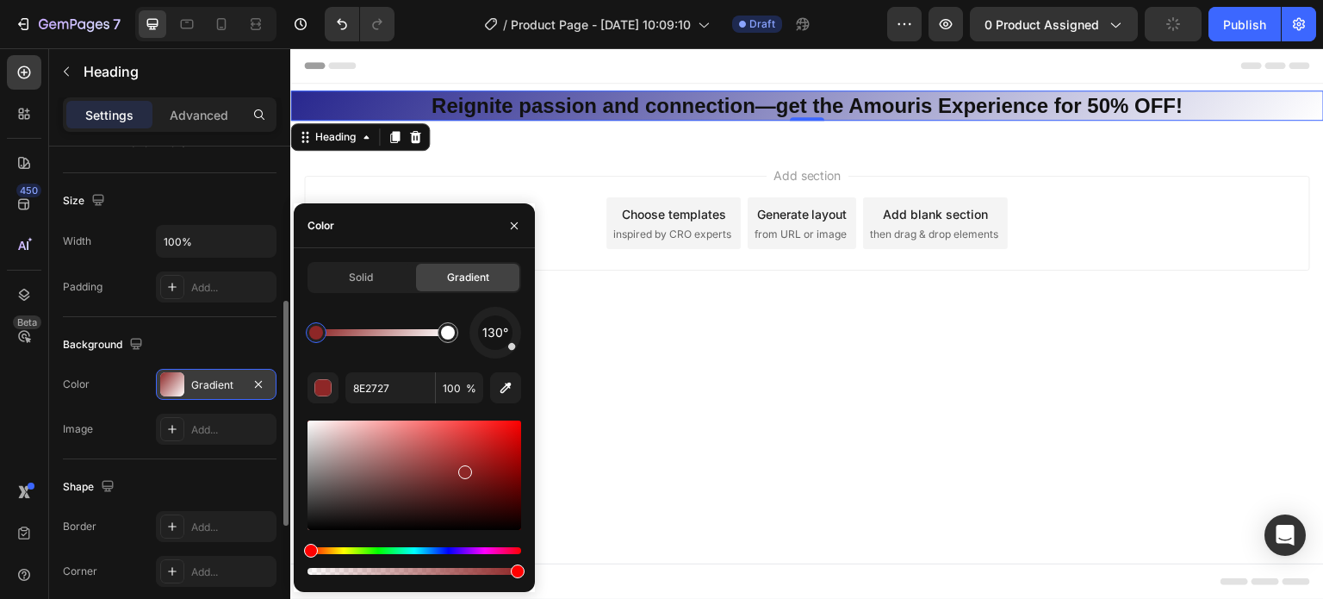
click at [451, 550] on div "Hue" at bounding box center [415, 550] width 214 height 7
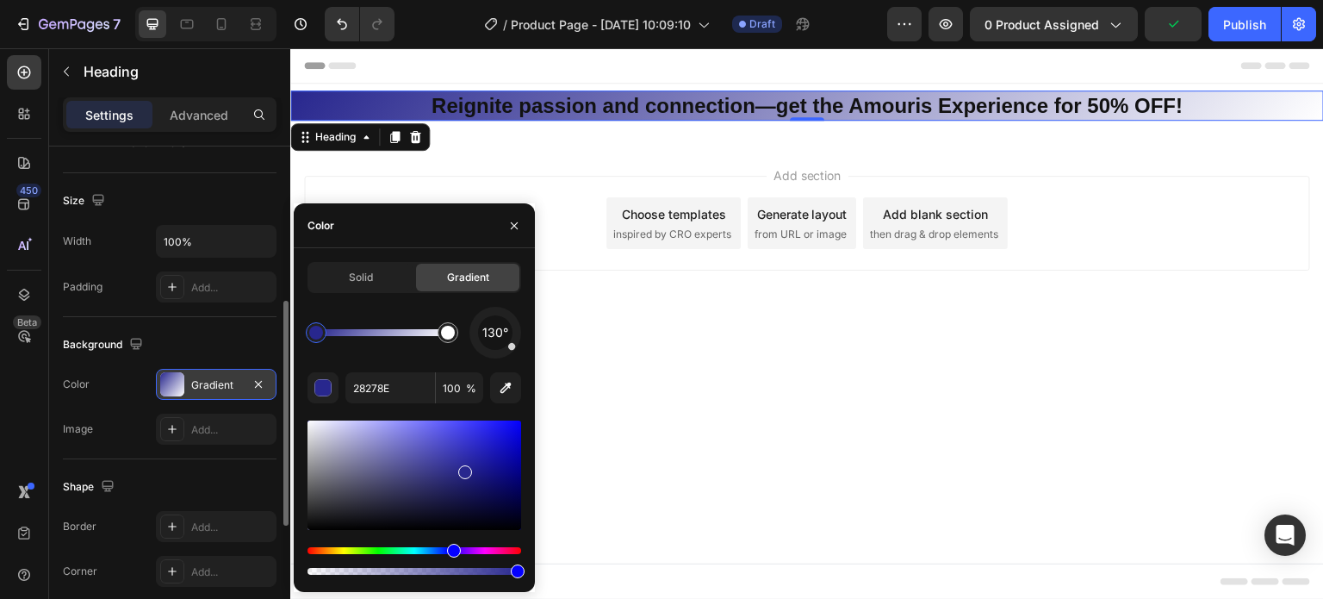
click at [487, 485] on div at bounding box center [415, 474] width 214 height 109
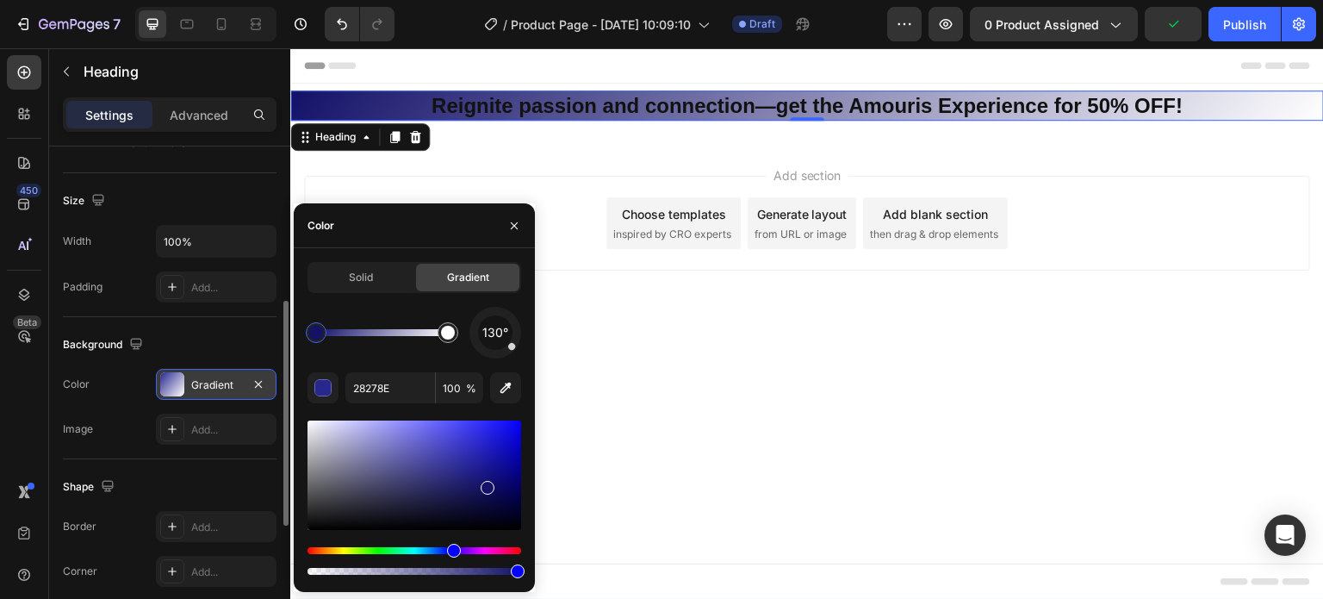
type input "131168"
click at [366, 284] on span "Solid" at bounding box center [361, 278] width 24 height 16
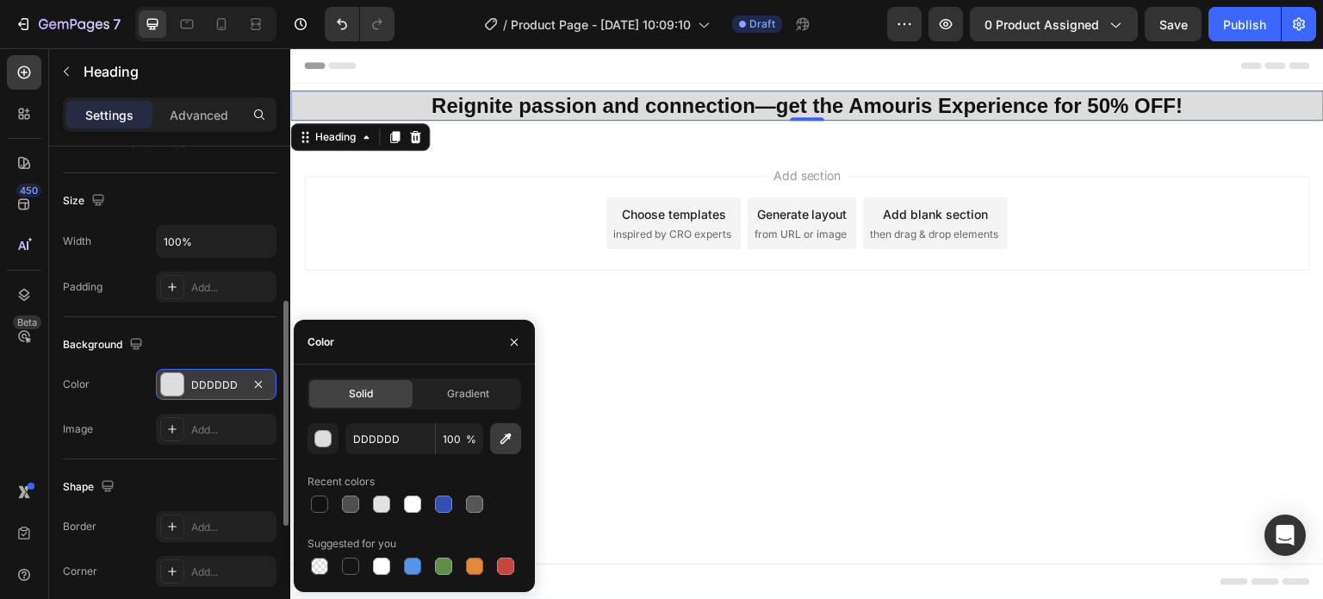
click at [508, 438] on icon "button" at bounding box center [505, 438] width 11 height 11
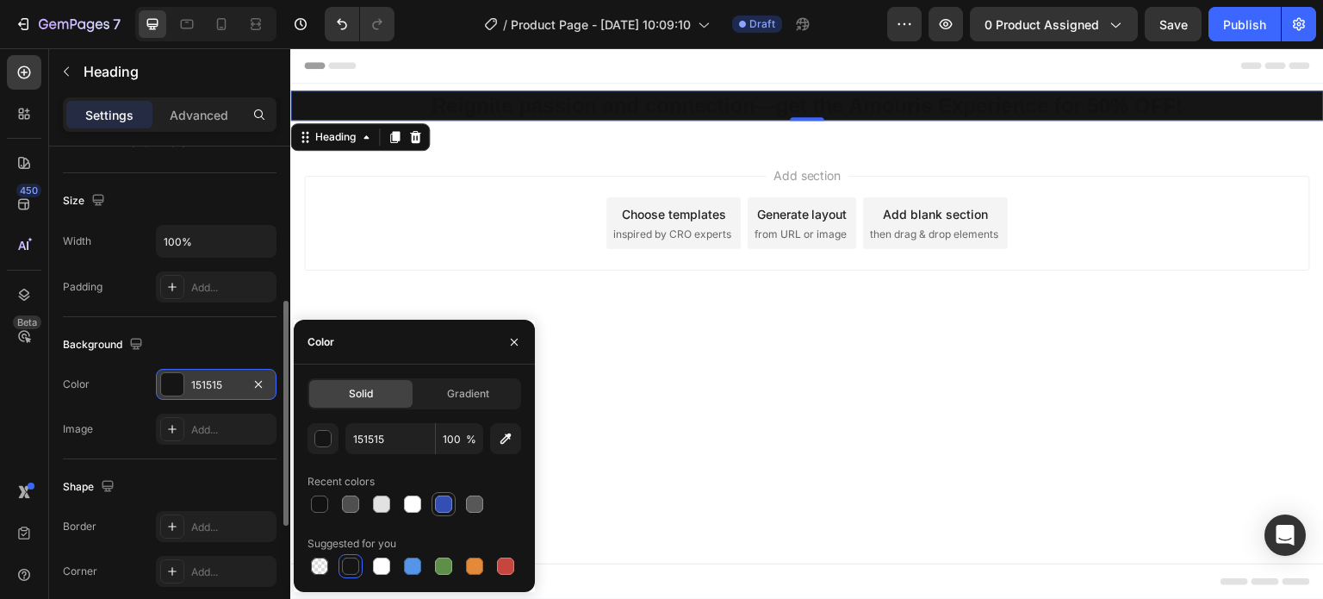
click at [451, 503] on div at bounding box center [443, 503] width 17 height 17
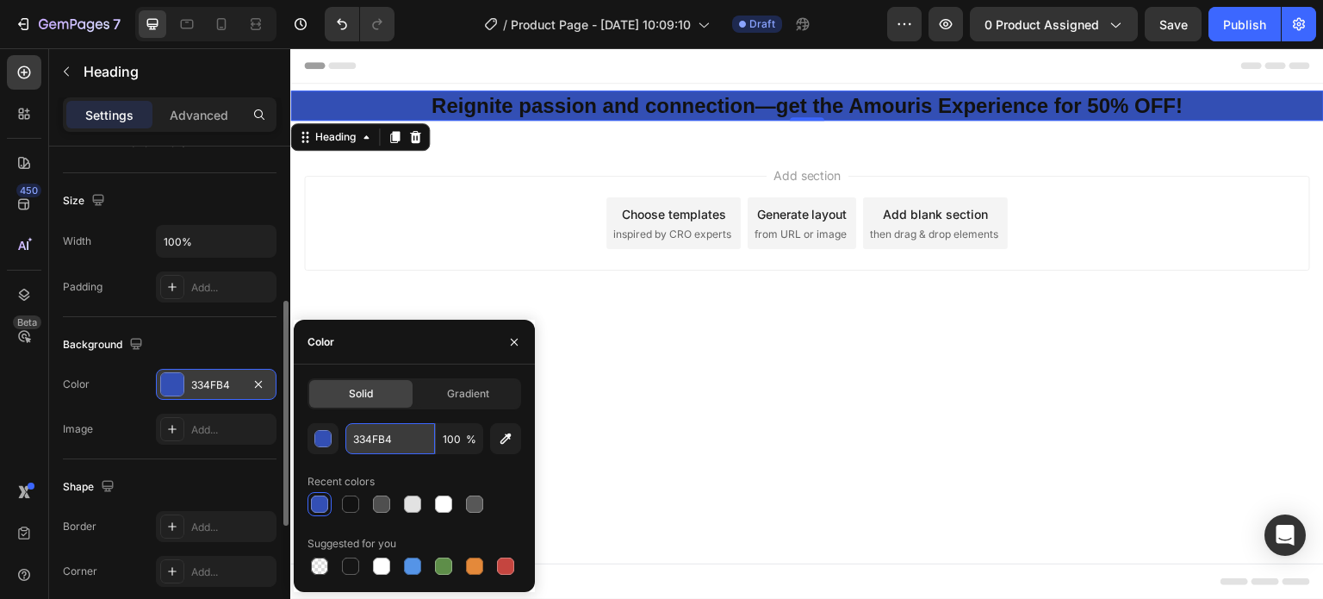
drag, startPoint x: 382, startPoint y: 444, endPoint x: 400, endPoint y: 438, distance: 18.0
click at [385, 443] on input "334FB4" at bounding box center [390, 438] width 90 height 31
paste input "#FAF6F2"
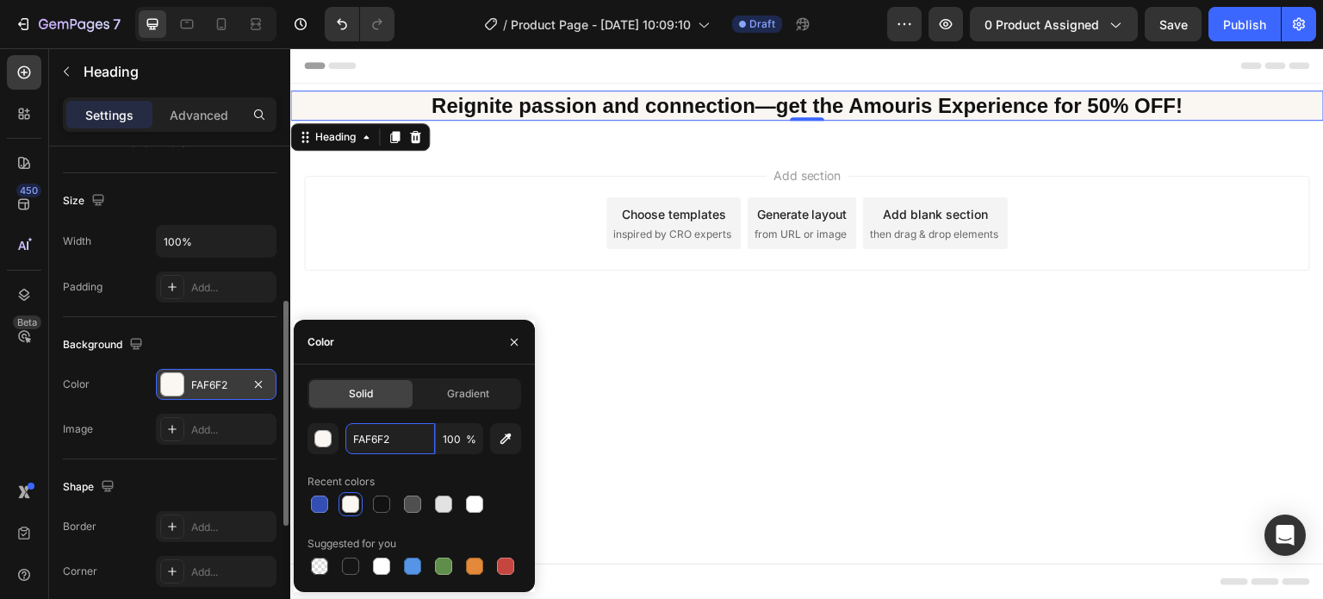
paste input "#FFF8F4"
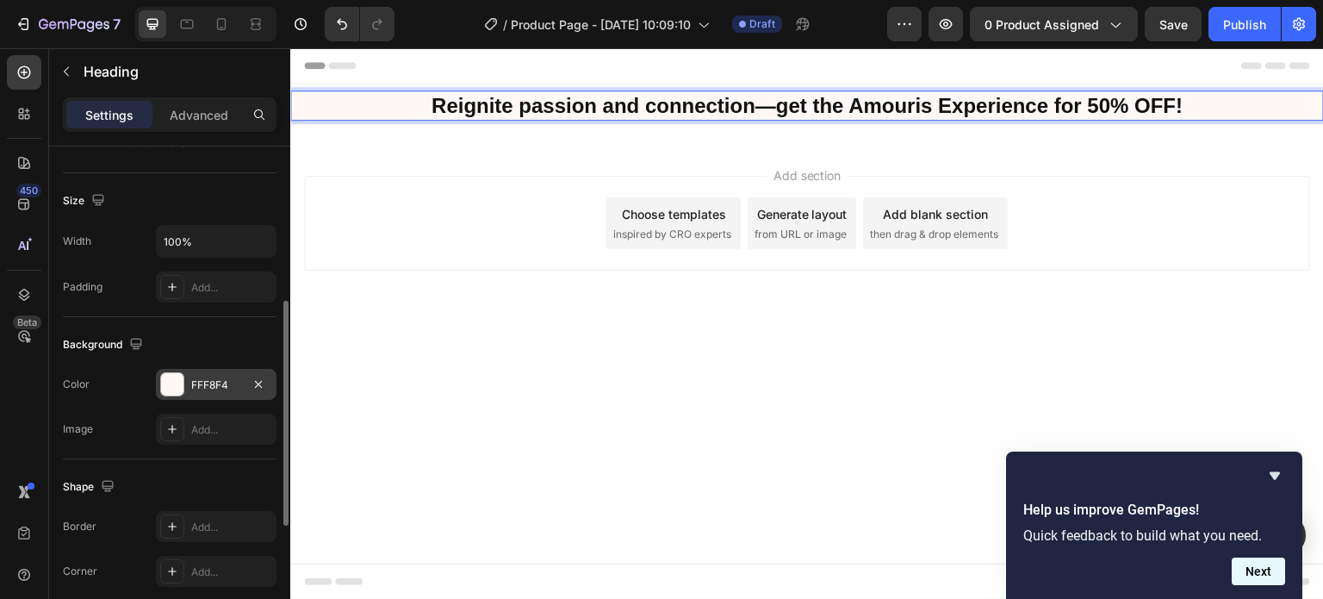
click at [1257, 575] on button "Next" at bounding box center [1258, 571] width 53 height 28
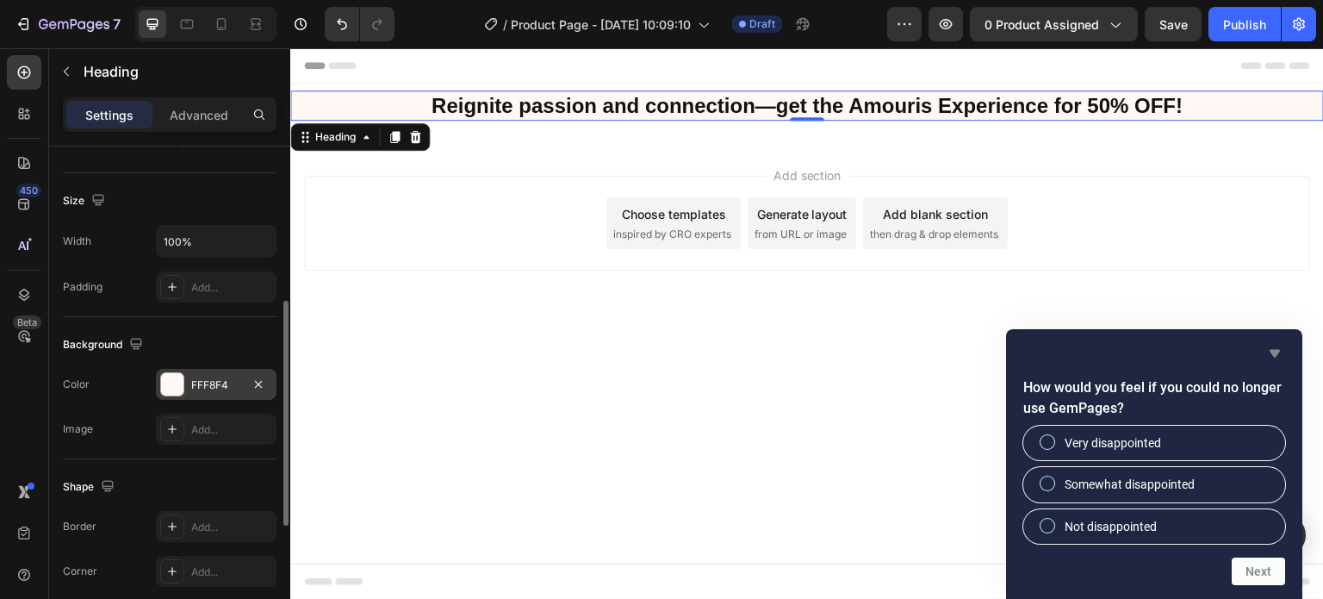
click at [1276, 350] on icon "Hide survey" at bounding box center [1275, 354] width 10 height 8
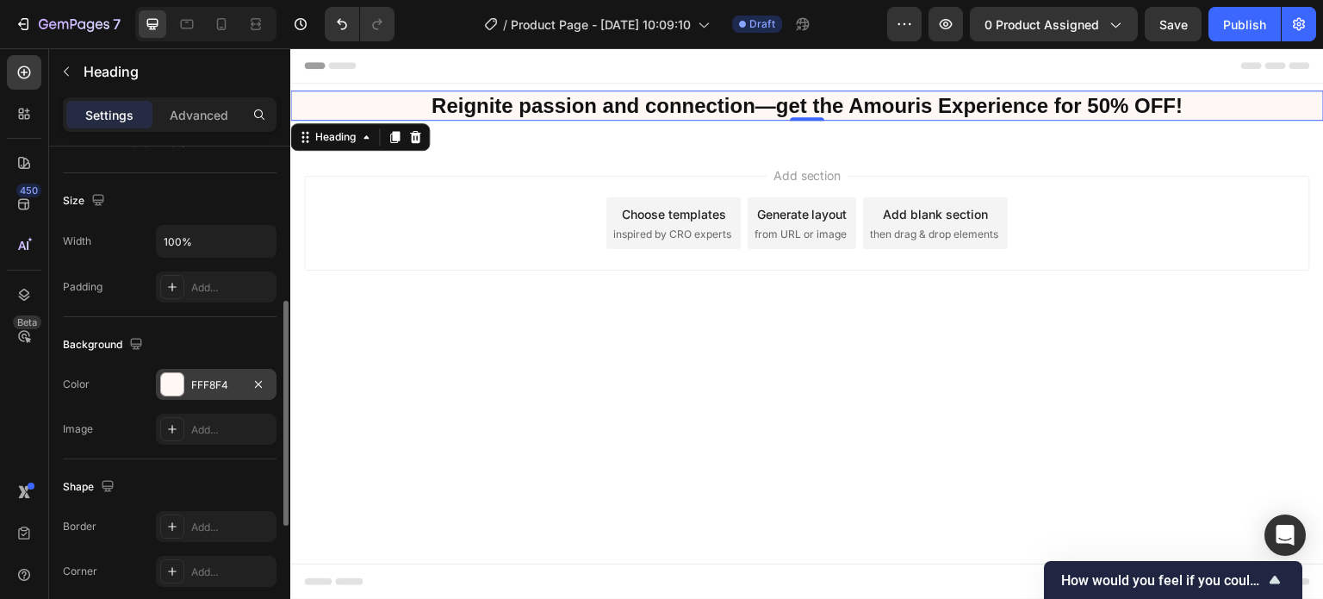
click at [165, 382] on div at bounding box center [172, 384] width 22 height 22
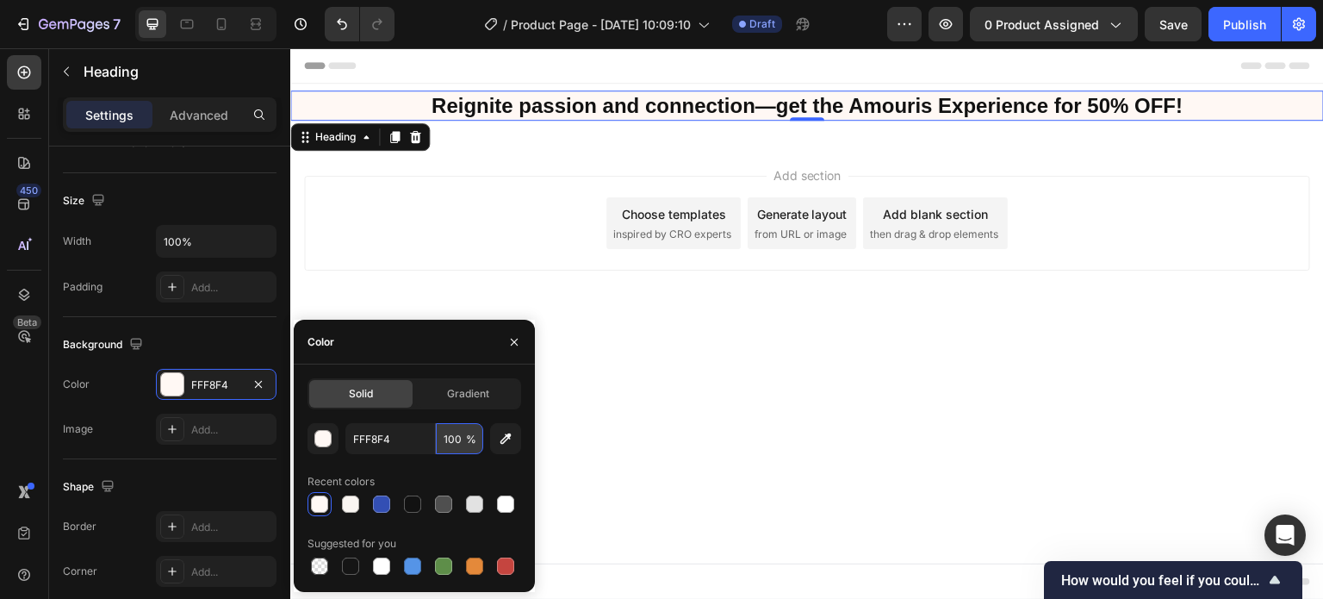
click at [460, 444] on input "100" at bounding box center [459, 438] width 47 height 31
click at [418, 442] on input "FFF8F4" at bounding box center [390, 438] width 90 height 31
click at [321, 446] on div "button" at bounding box center [323, 439] width 17 height 17
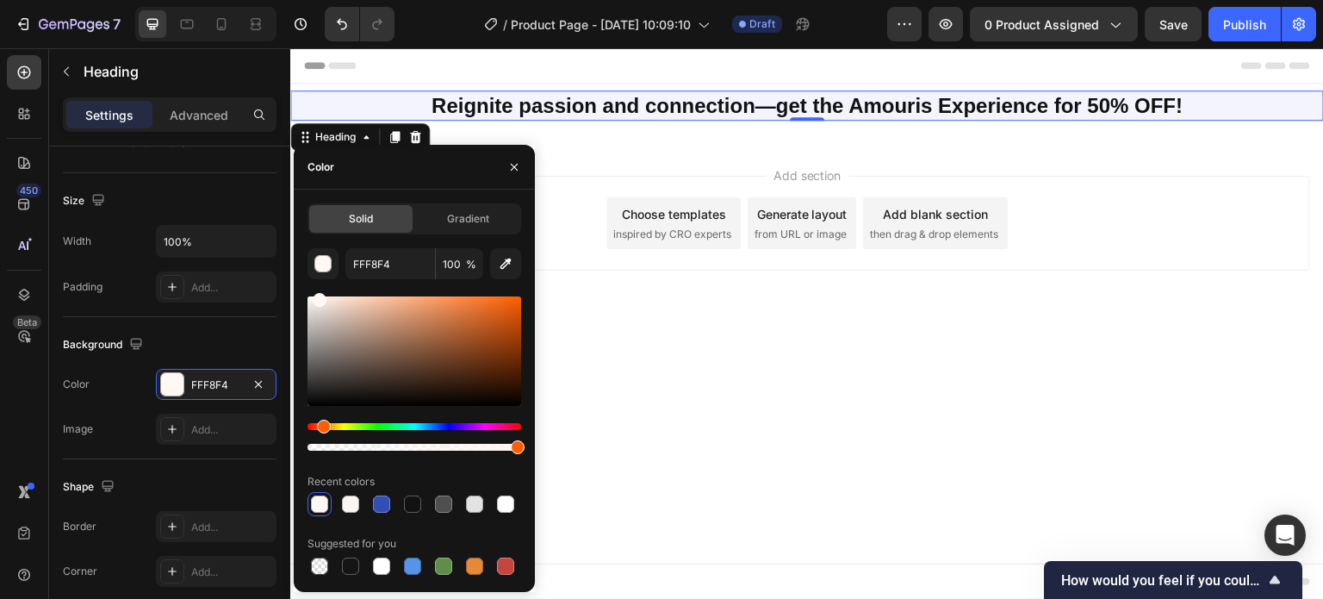
click at [450, 426] on div "Hue" at bounding box center [415, 426] width 214 height 7
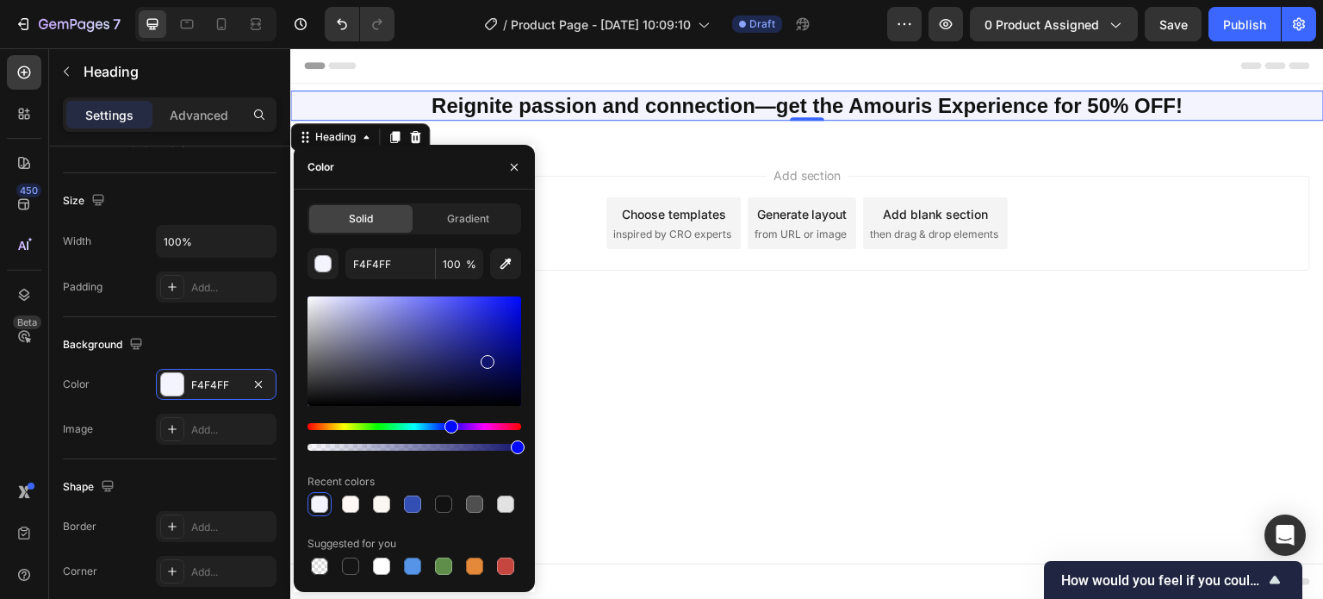
click at [486, 358] on div at bounding box center [415, 350] width 214 height 109
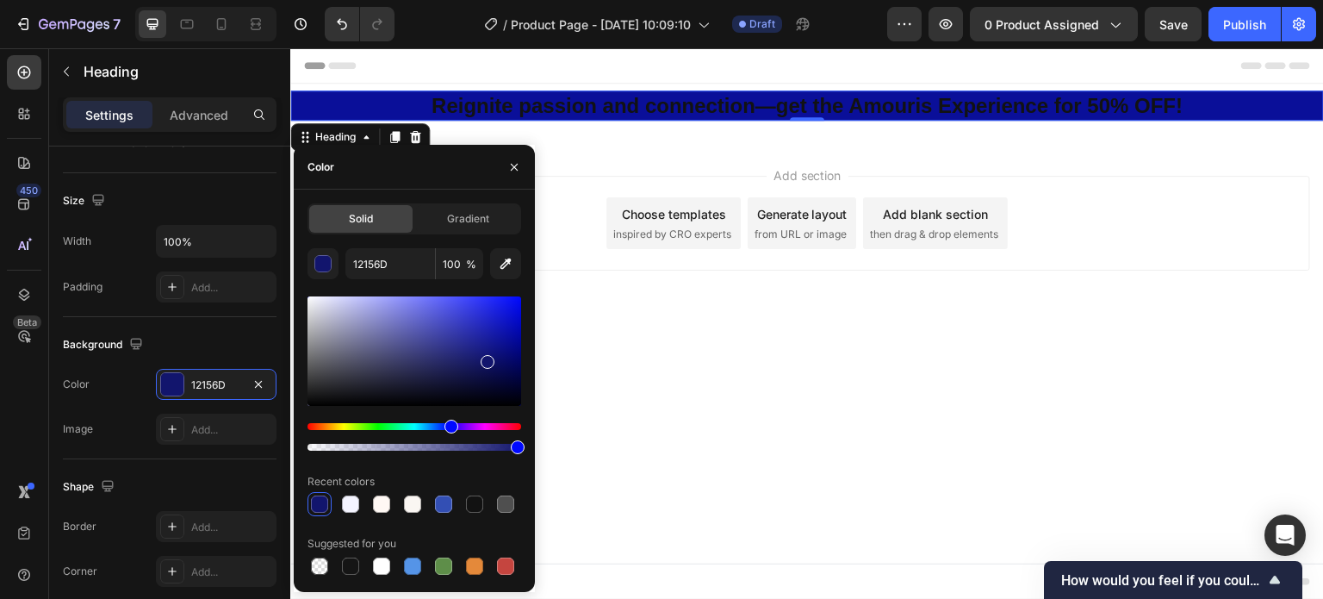
click at [507, 340] on div at bounding box center [415, 350] width 214 height 109
click at [479, 314] on div at bounding box center [415, 350] width 214 height 109
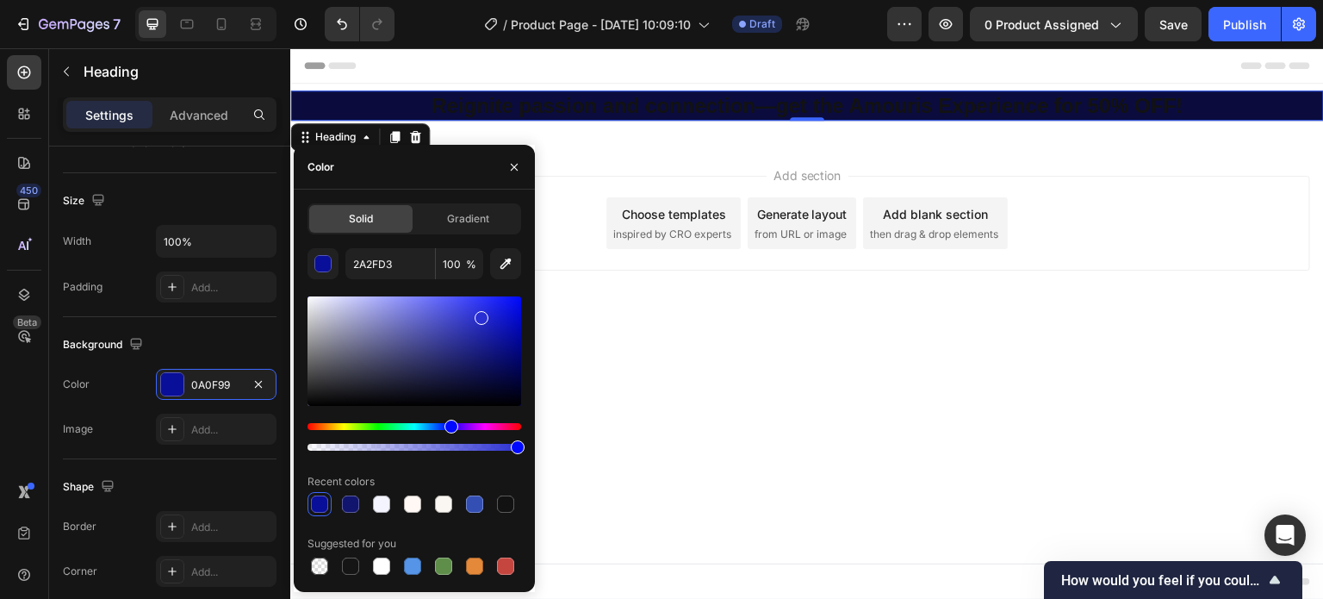
click at [483, 379] on div at bounding box center [415, 350] width 214 height 109
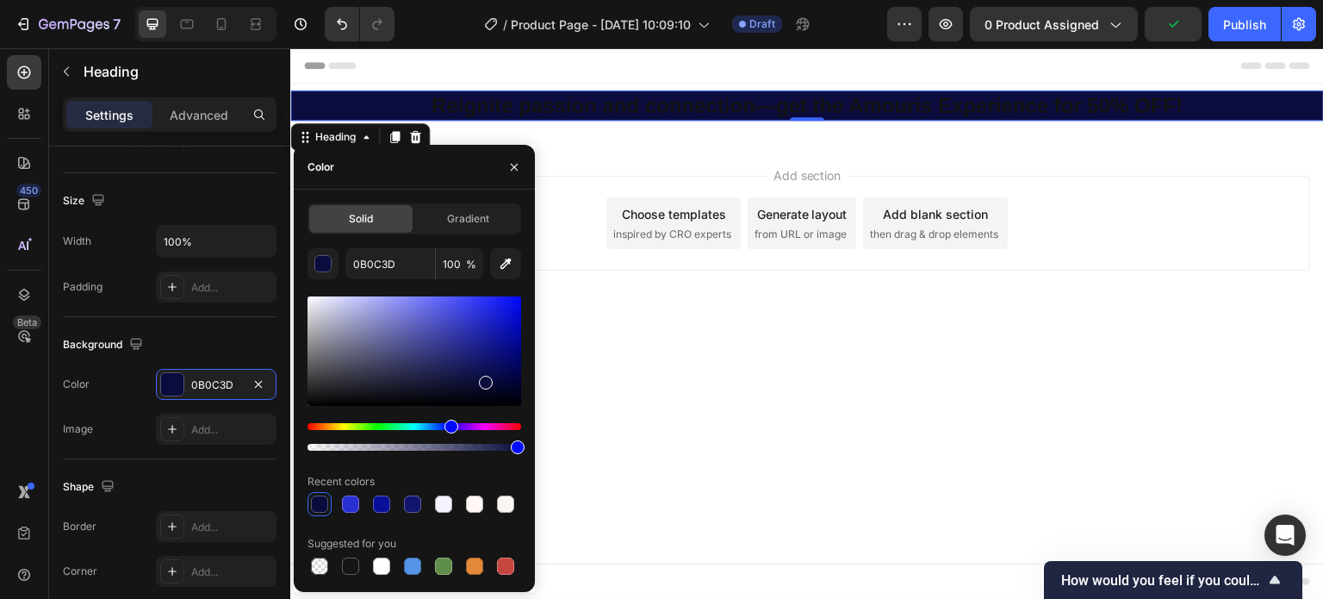
click at [460, 378] on div at bounding box center [415, 350] width 214 height 109
click at [424, 366] on div at bounding box center [415, 350] width 214 height 109
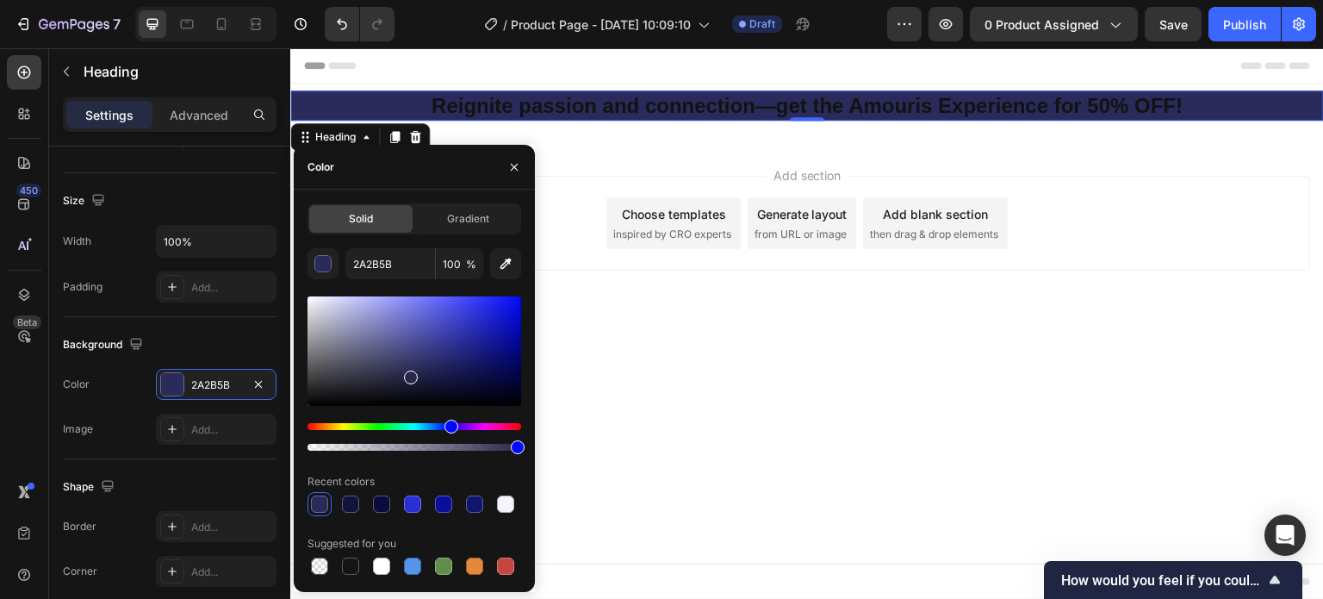
click at [408, 374] on div at bounding box center [415, 350] width 214 height 109
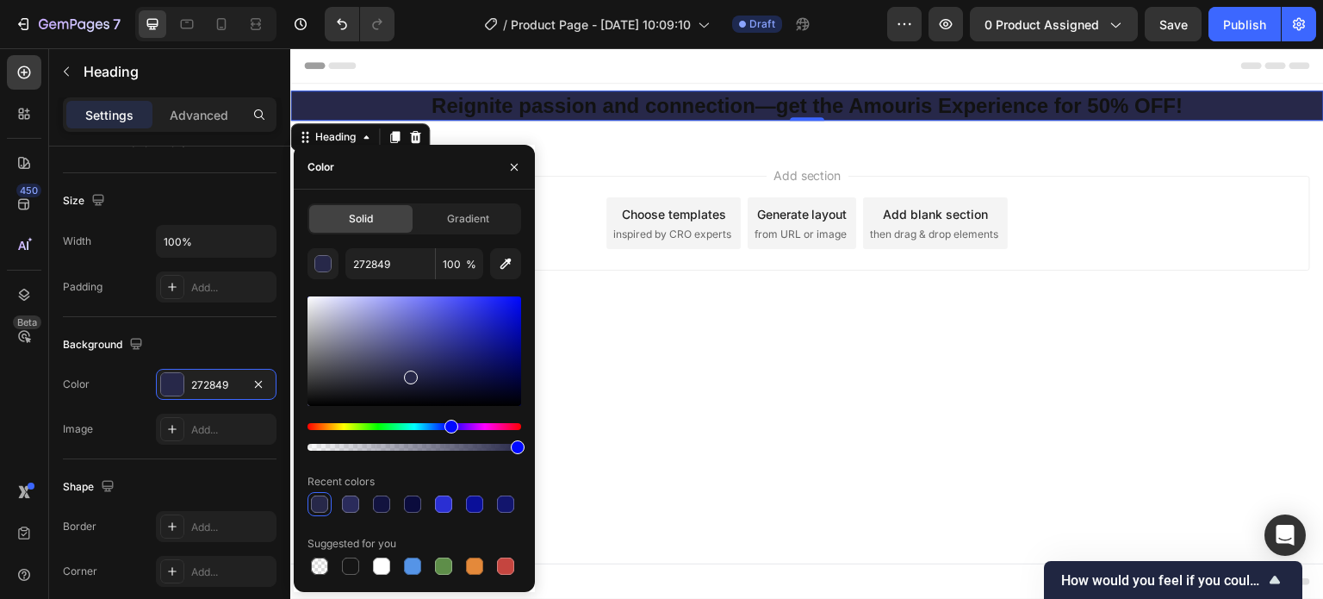
click at [407, 345] on div at bounding box center [415, 350] width 214 height 109
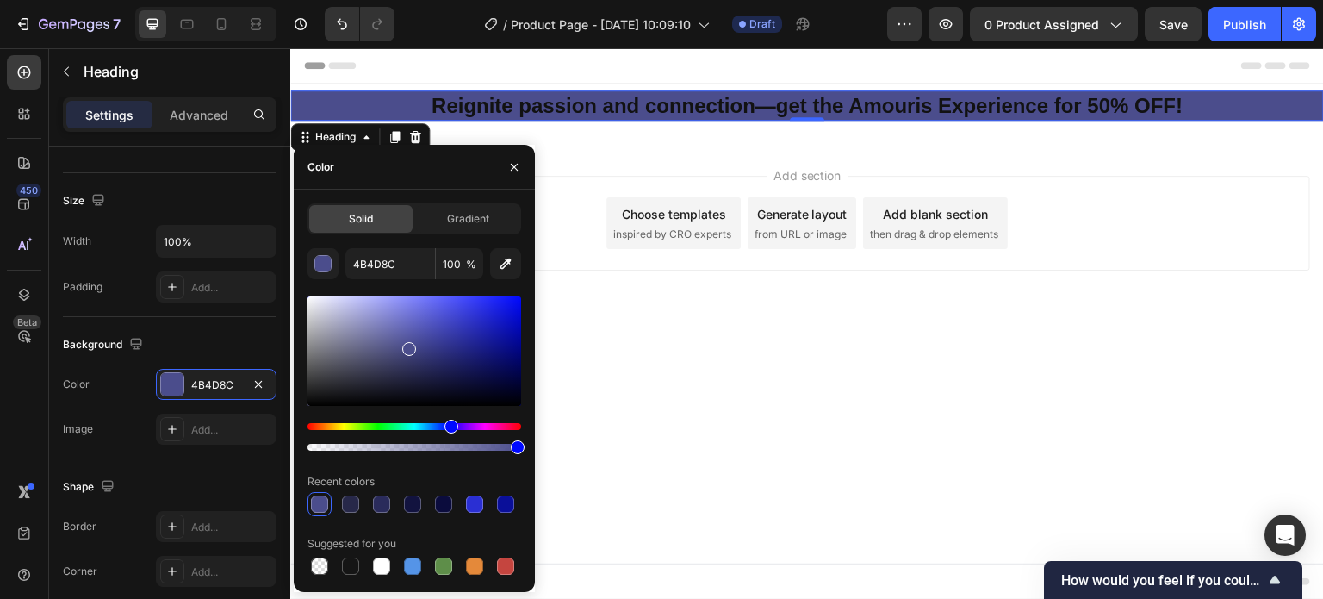
click at [426, 345] on div at bounding box center [415, 350] width 214 height 109
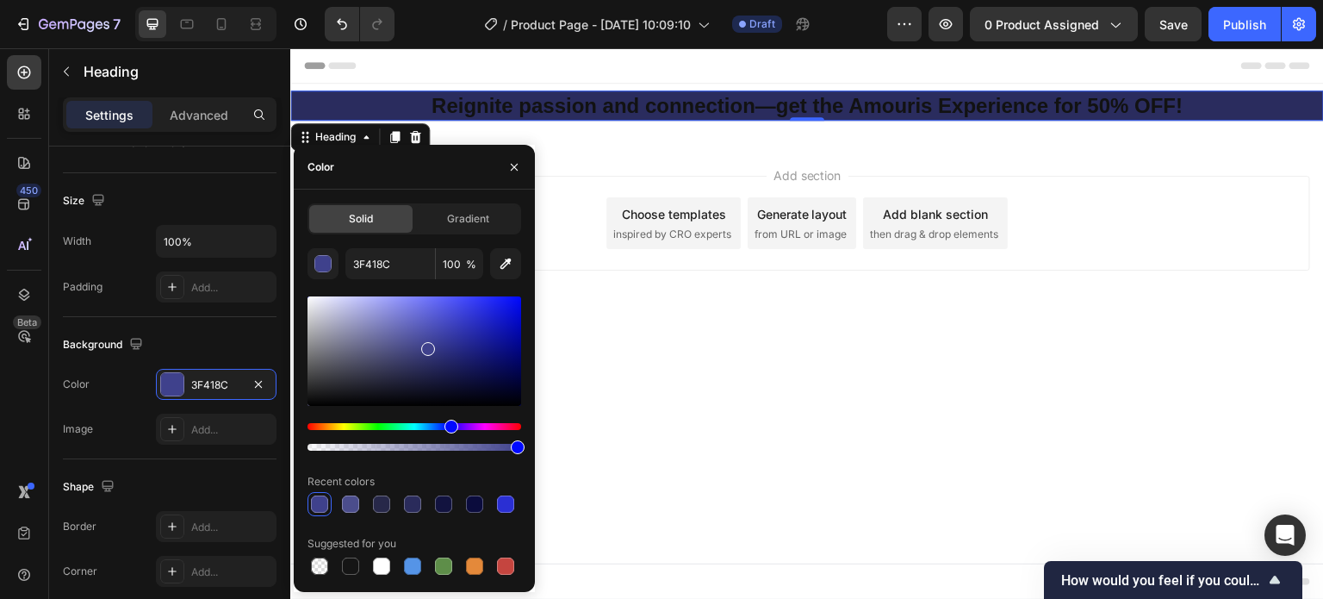
click at [426, 365] on div at bounding box center [415, 350] width 214 height 109
type input "2A2C5E"
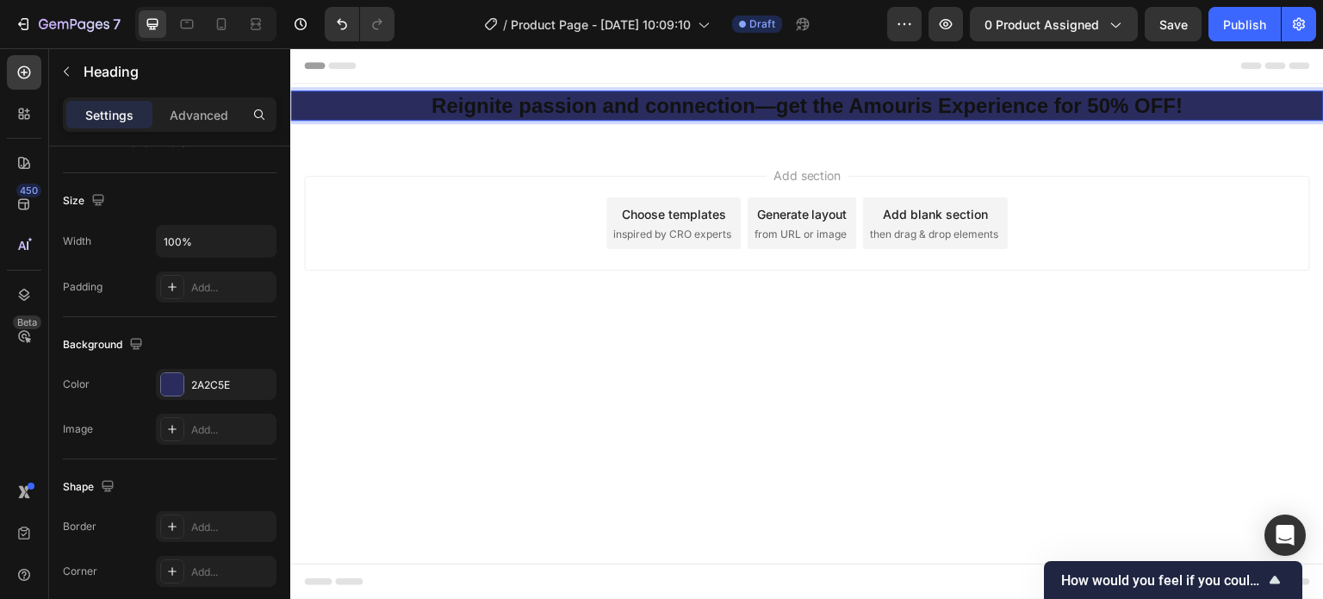
click at [436, 107] on p "Reignite passion and connection—get the Amouris Experience for 50% OFF!" at bounding box center [807, 105] width 1030 height 27
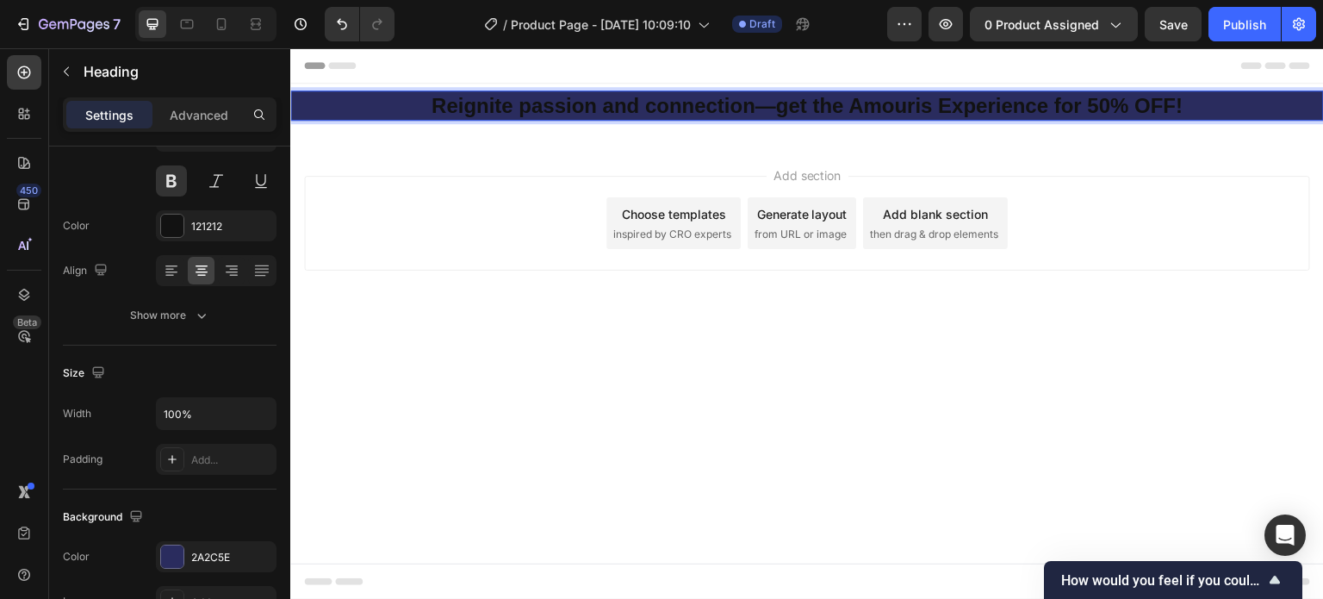
click at [468, 115] on p "Reignite passion and connection—get the Amouris Experience for 50% OFF!" at bounding box center [807, 105] width 1030 height 27
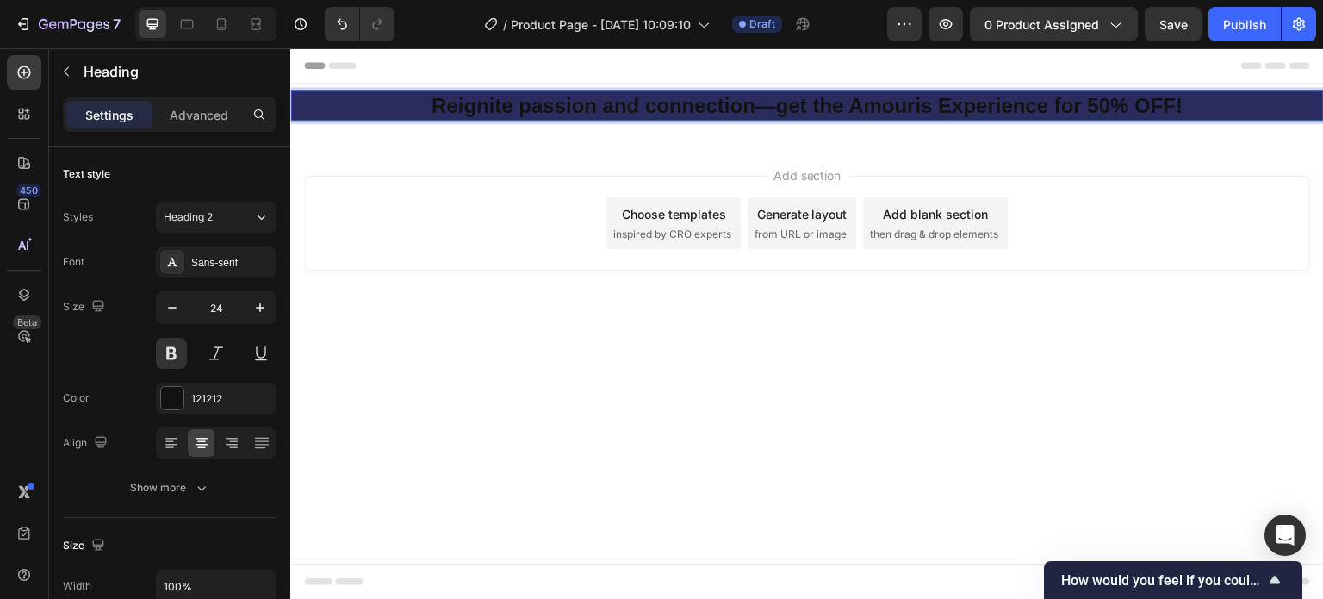
click at [454, 103] on p "Reignite passion and connection—get the Amouris Experience for 50% OFF!" at bounding box center [807, 105] width 1030 height 27
click at [352, 106] on p "Reignite passion and connection—get the Amouris Experience for 50% OFF!" at bounding box center [807, 105] width 1030 height 27
click at [422, 104] on p "Reignite passion and connection—get the Amouris Experience for 50% OFF!" at bounding box center [807, 105] width 1030 height 27
click at [448, 101] on p "Reignite passion and connection—get the Amouris Experience for 50% OFF!" at bounding box center [807, 105] width 1030 height 27
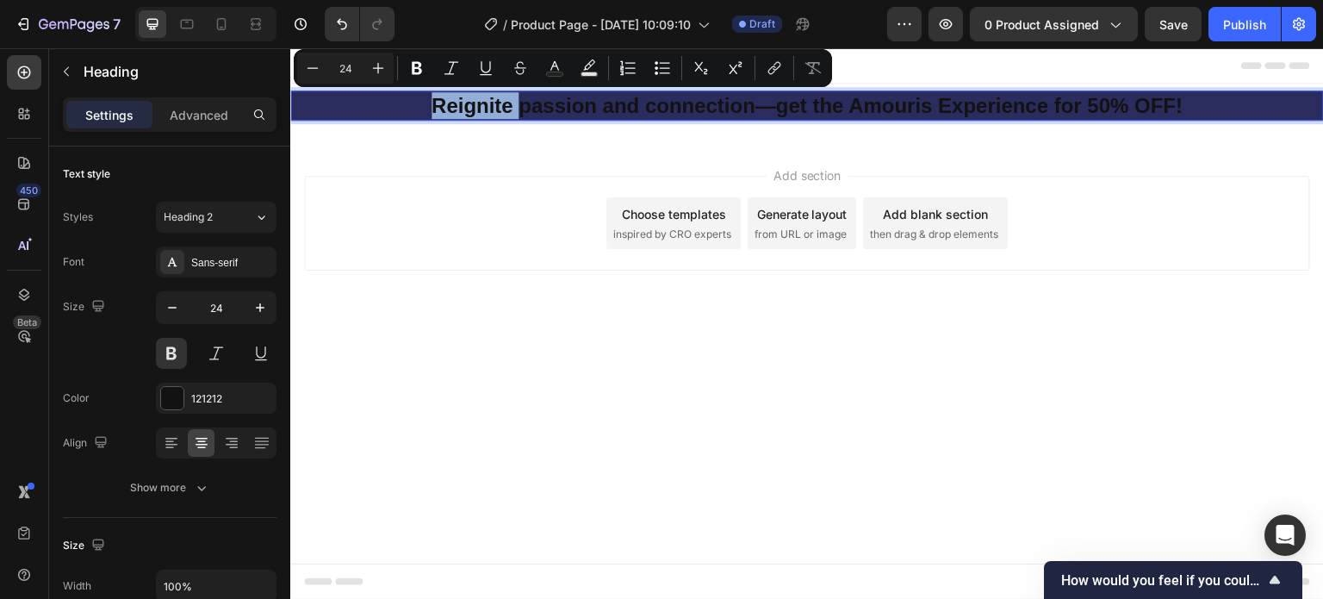
click at [476, 171] on div "Add section Choose templates inspired by CRO experts Generate layout from URL o…" at bounding box center [807, 247] width 1034 height 212
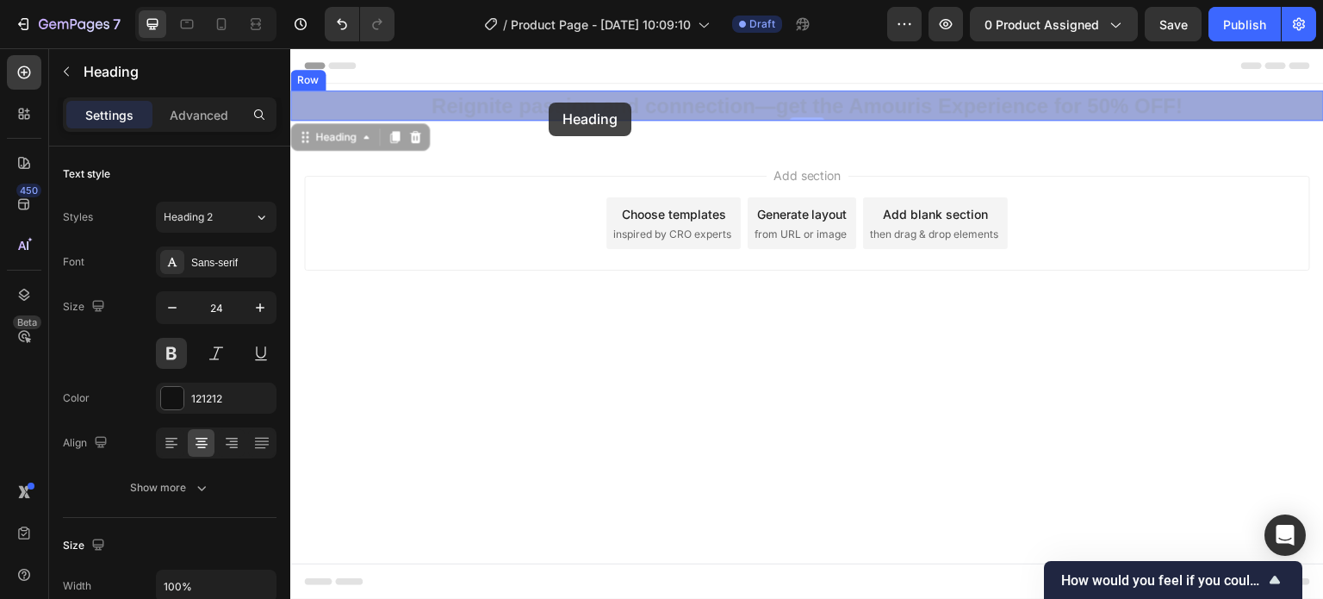
drag, startPoint x: 437, startPoint y: 105, endPoint x: 549, endPoint y: 103, distance: 112.0
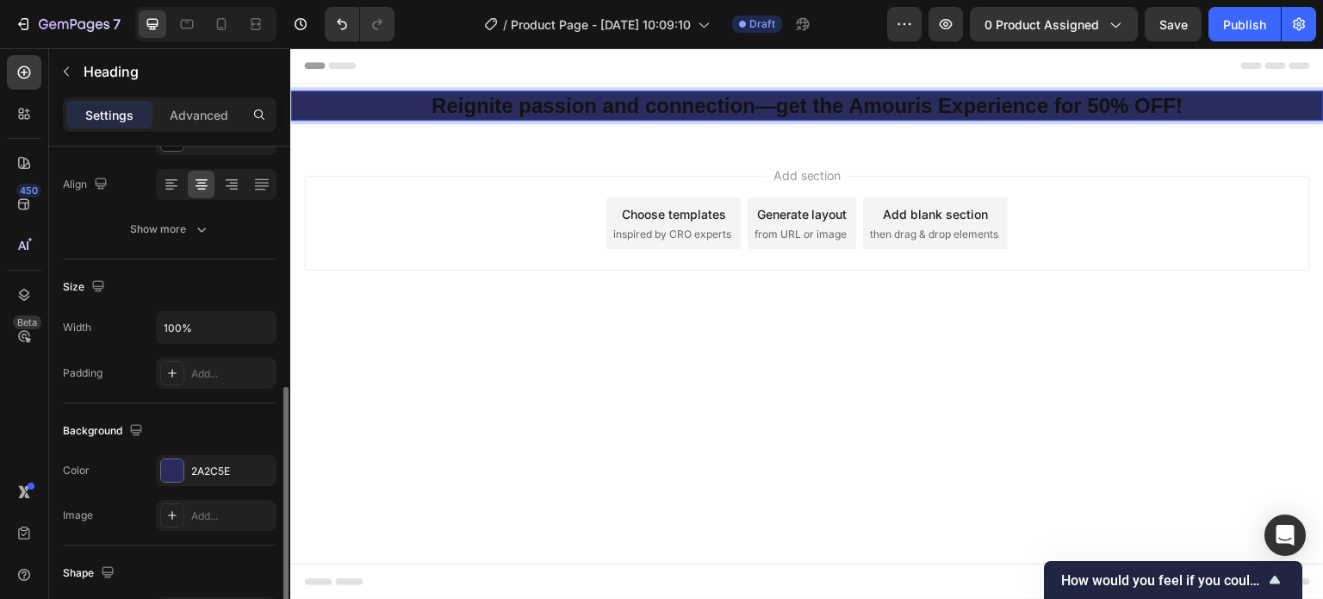
scroll to position [345, 0]
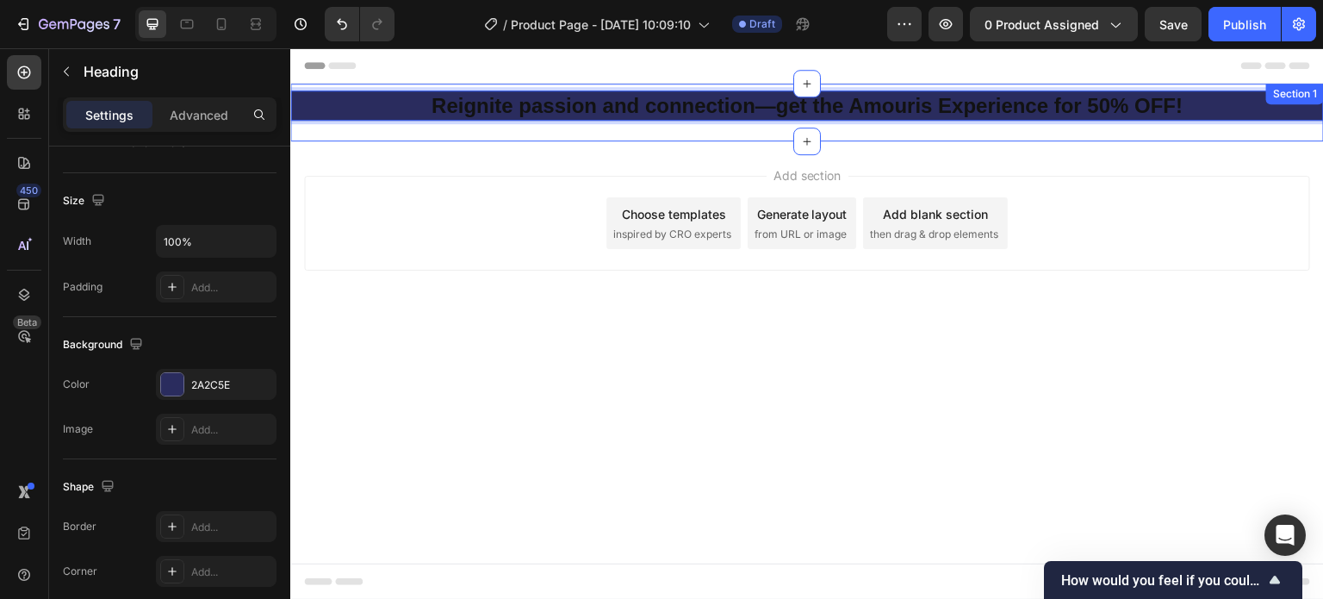
click at [380, 136] on div "Reignite passion and connection—get the Amouris Experience for 50% OFF! Heading…" at bounding box center [807, 113] width 1034 height 58
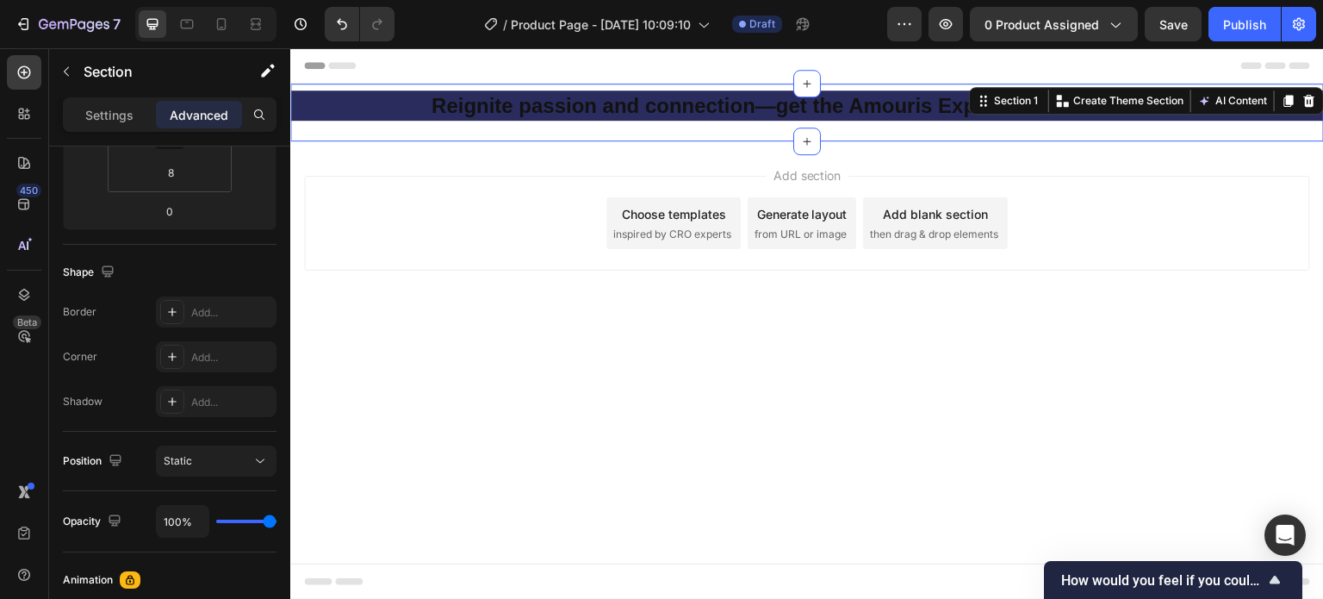
scroll to position [0, 0]
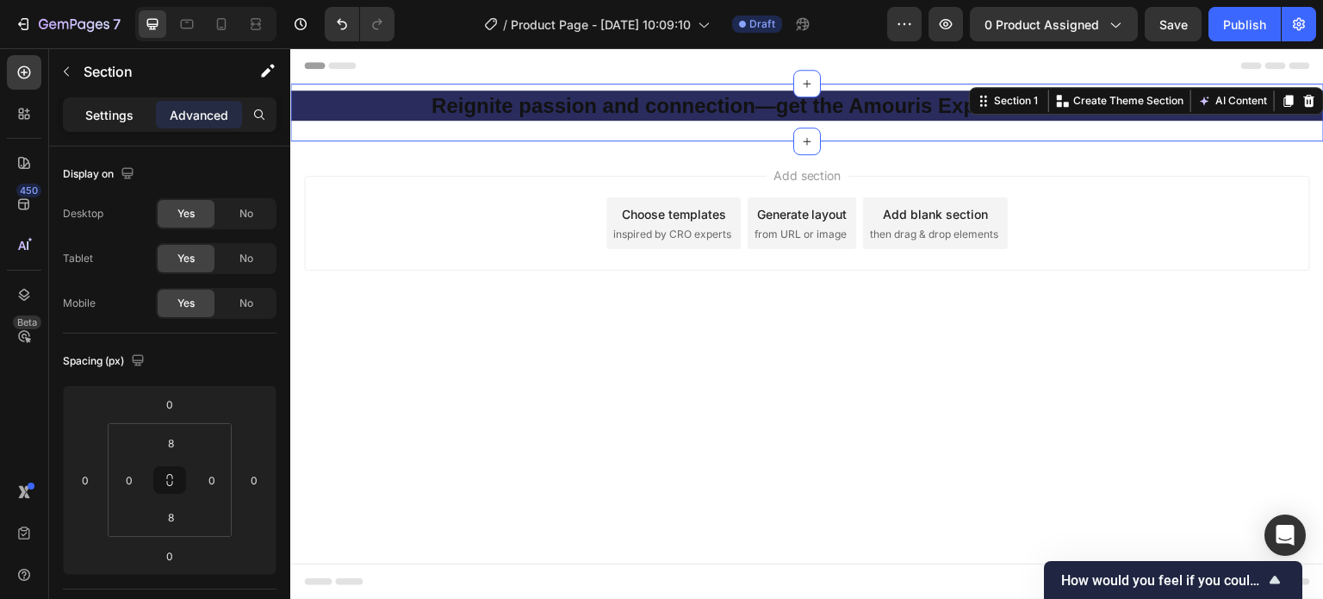
click at [126, 109] on p "Settings" at bounding box center [109, 115] width 48 height 18
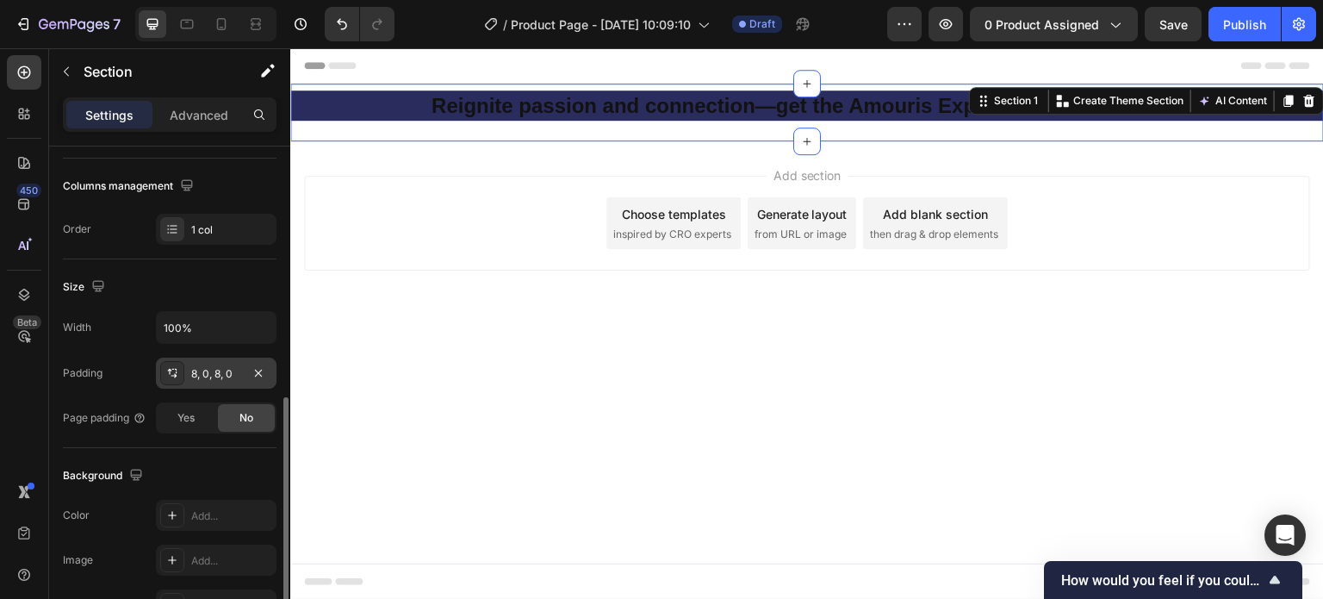
scroll to position [431, 0]
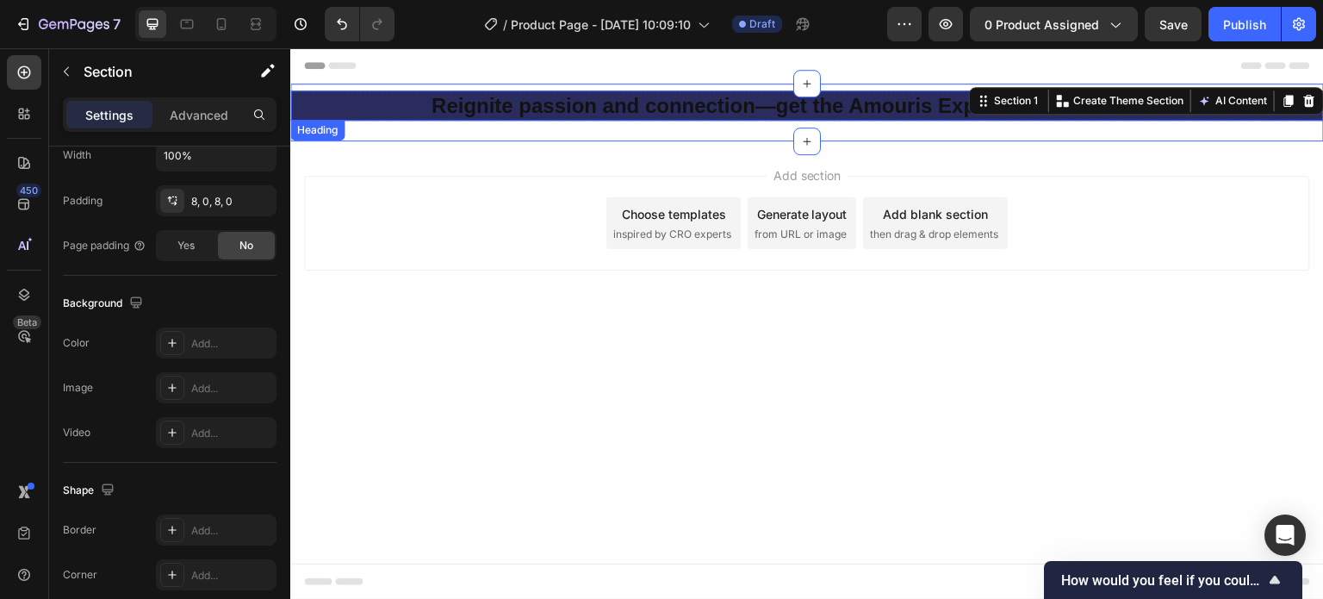
click at [491, 103] on p "Reignite passion and connection—get the Amouris Experience for 50% OFF!" at bounding box center [807, 105] width 1030 height 27
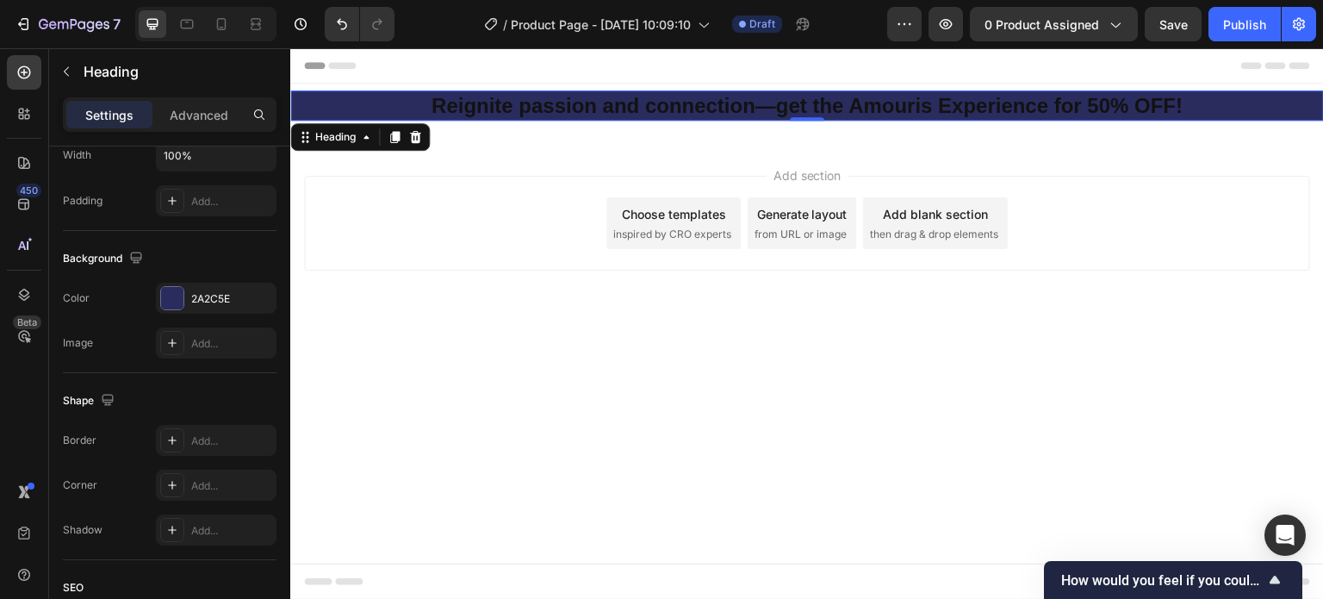
scroll to position [0, 0]
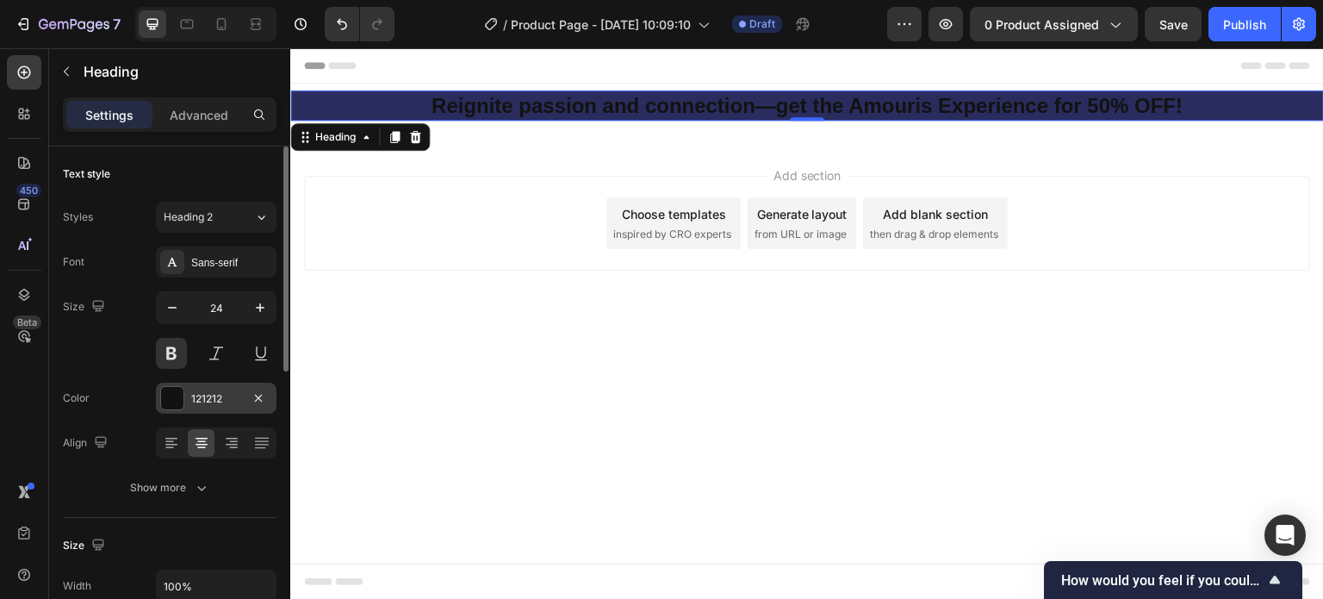
click at [171, 401] on div at bounding box center [172, 398] width 22 height 22
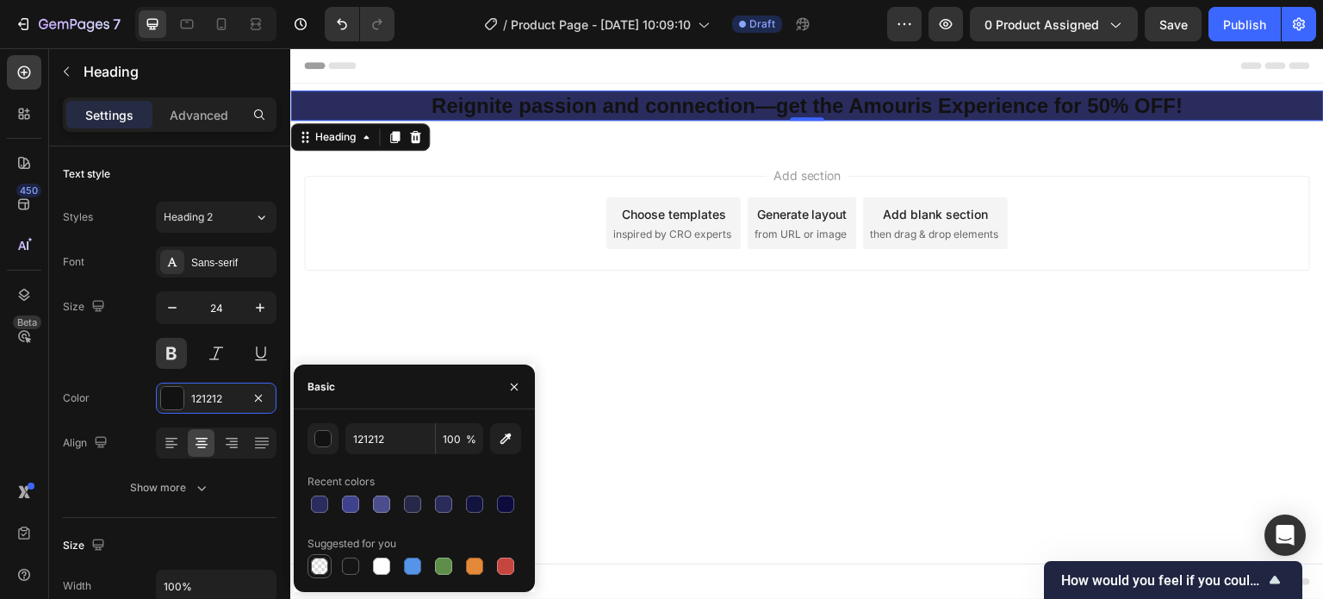
click at [317, 571] on div at bounding box center [319, 565] width 17 height 17
type input "000000"
type input "0"
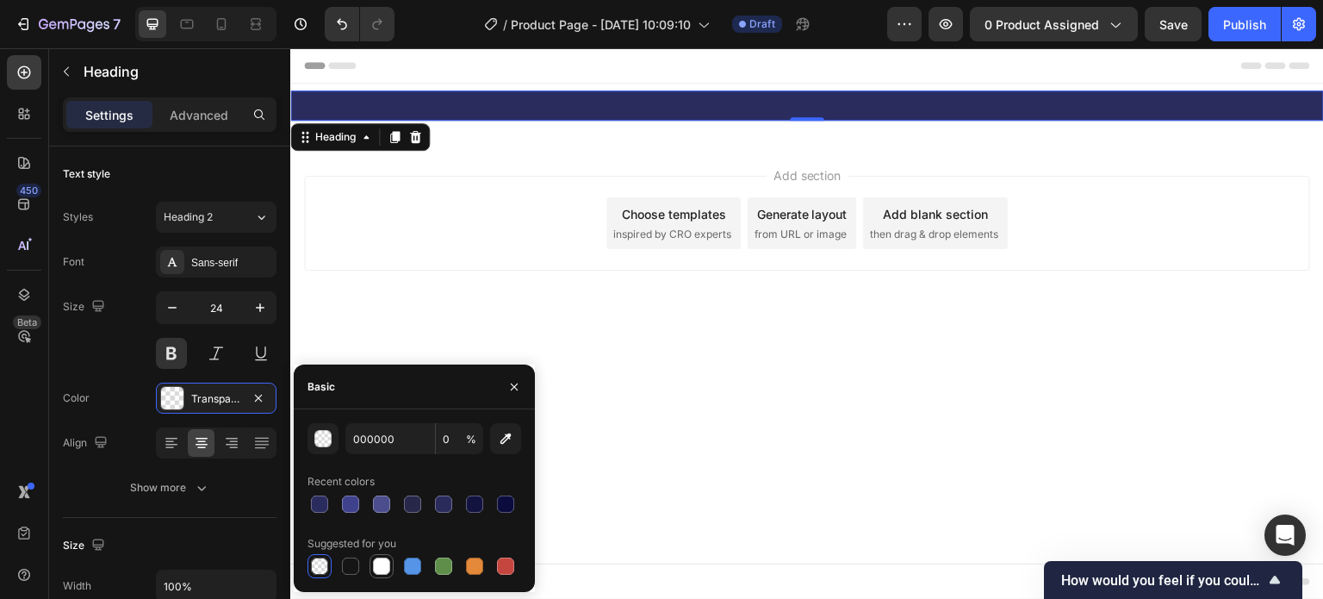
click at [376, 571] on div at bounding box center [381, 565] width 17 height 17
type input "FFFFFF"
type input "100"
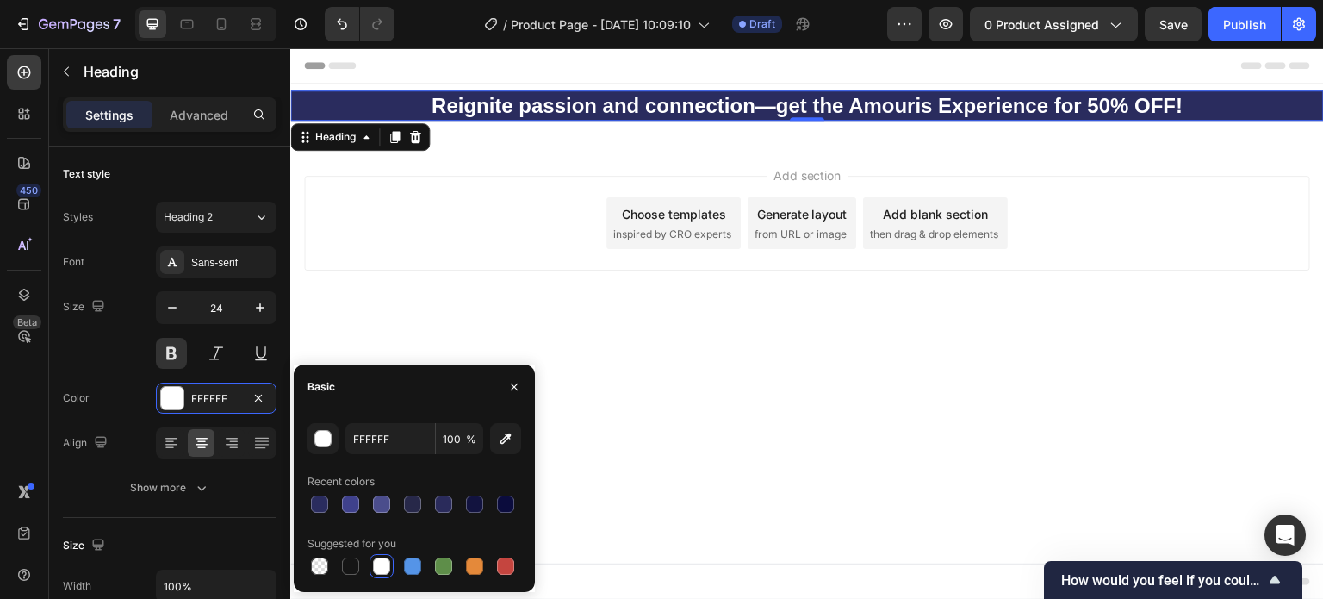
click at [434, 223] on div "Add section Choose templates inspired by CRO experts Generate layout from URL o…" at bounding box center [807, 223] width 1006 height 95
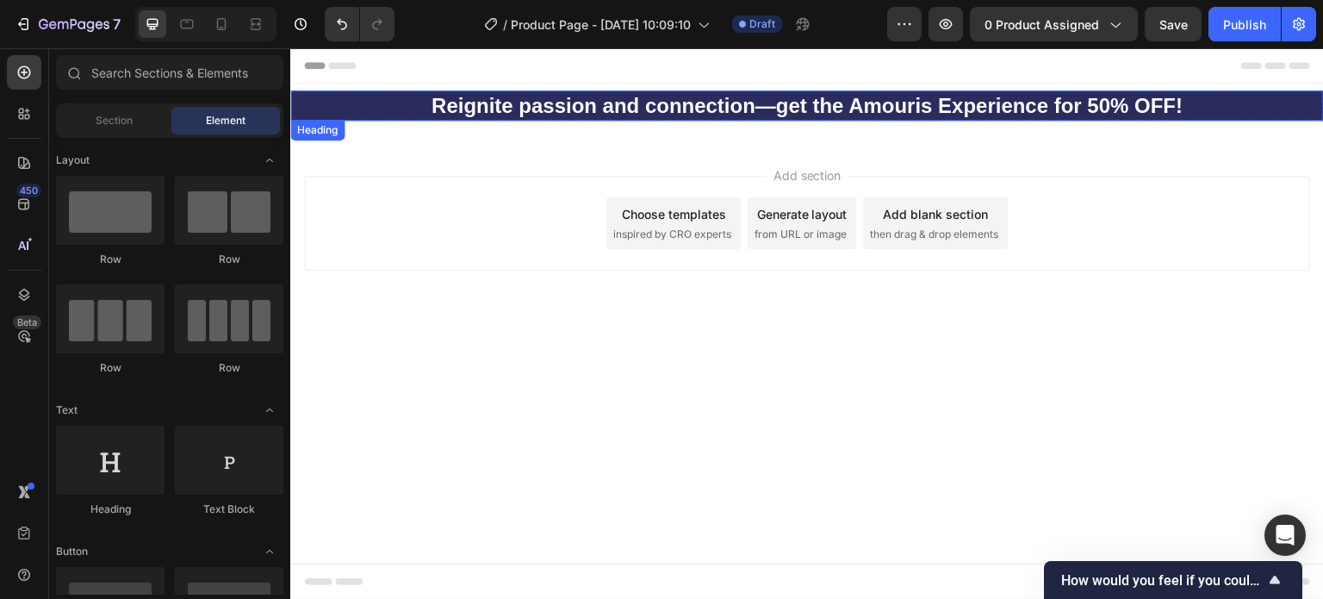
click at [1233, 101] on p "Reignite passion and connection—get the Amouris Experience for 50% OFF!" at bounding box center [807, 105] width 1030 height 27
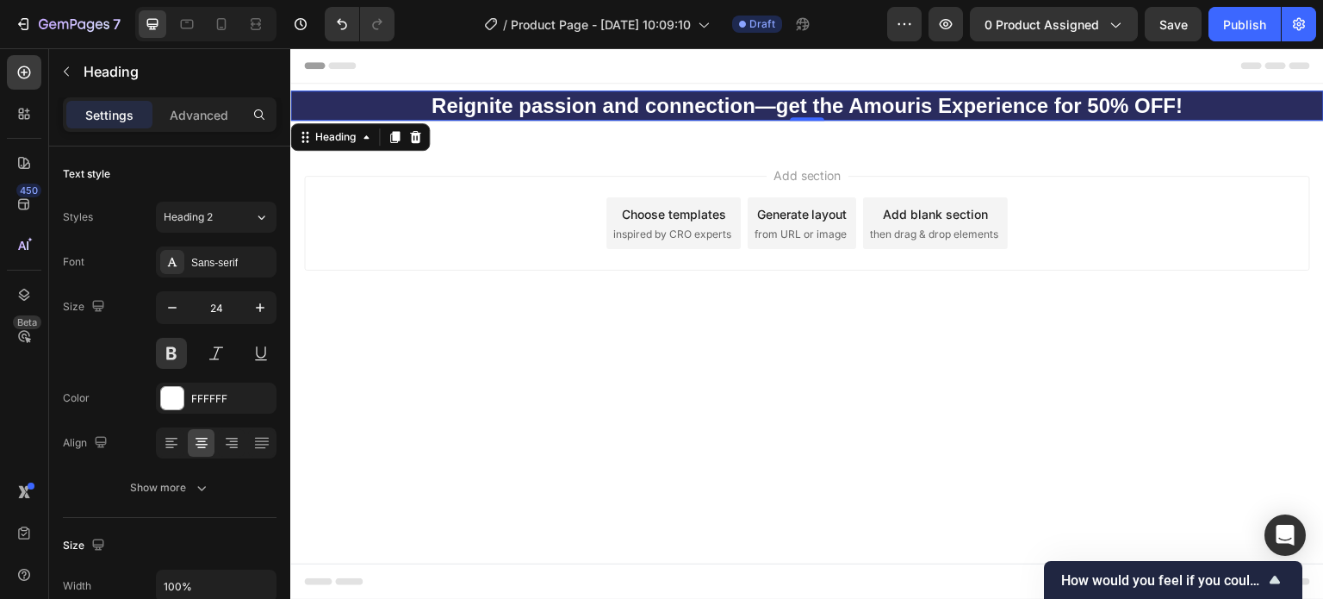
click at [545, 232] on div "Add section Choose templates inspired by CRO experts Generate layout from URL o…" at bounding box center [807, 223] width 1006 height 95
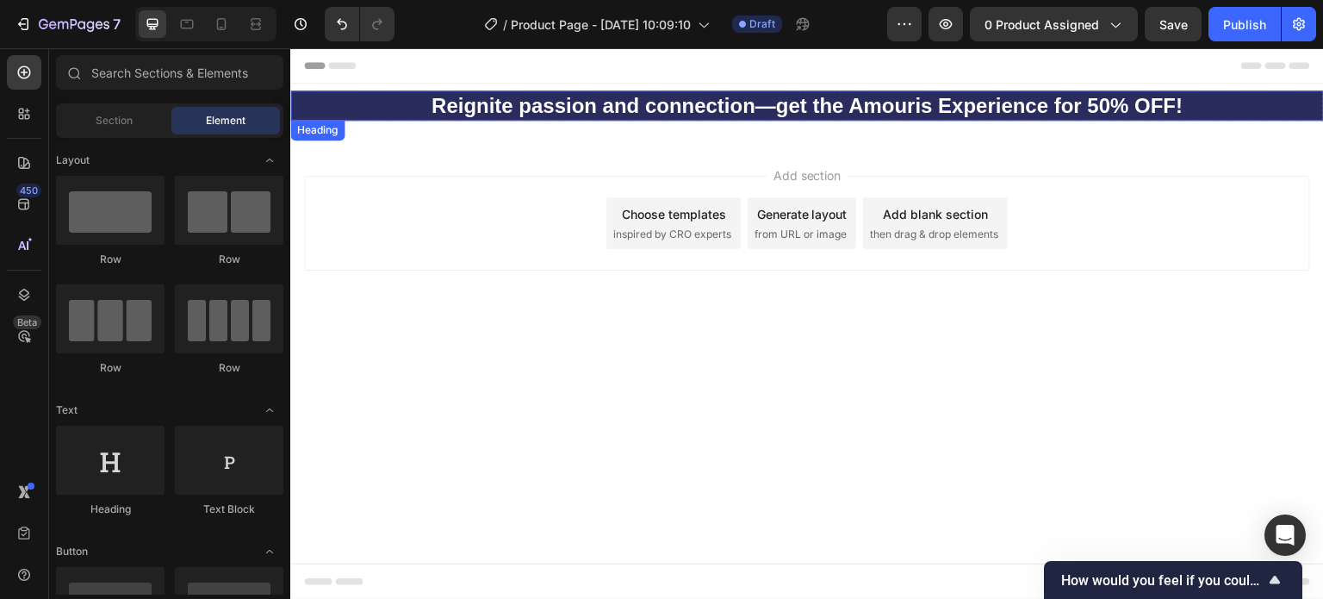
click at [333, 102] on p "Reignite passion and connection—get the Amouris Experience for 50% OFF!" at bounding box center [807, 105] width 1030 height 27
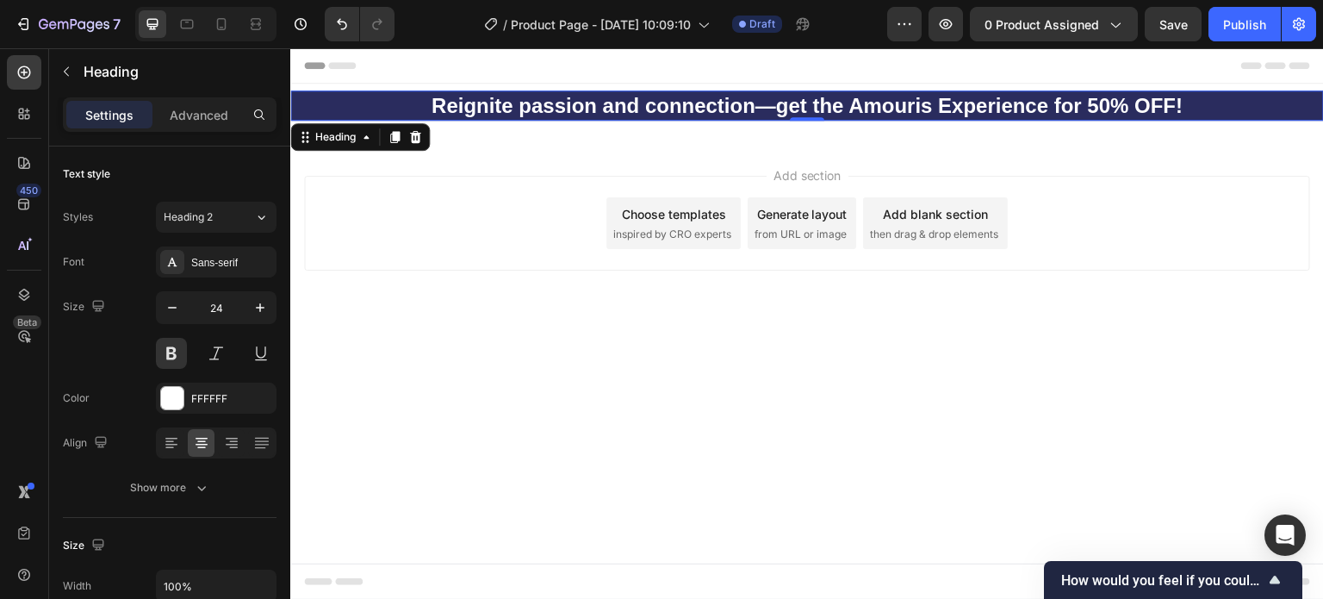
click at [356, 247] on div "Add section Choose templates inspired by CRO experts Generate layout from URL o…" at bounding box center [807, 223] width 1006 height 95
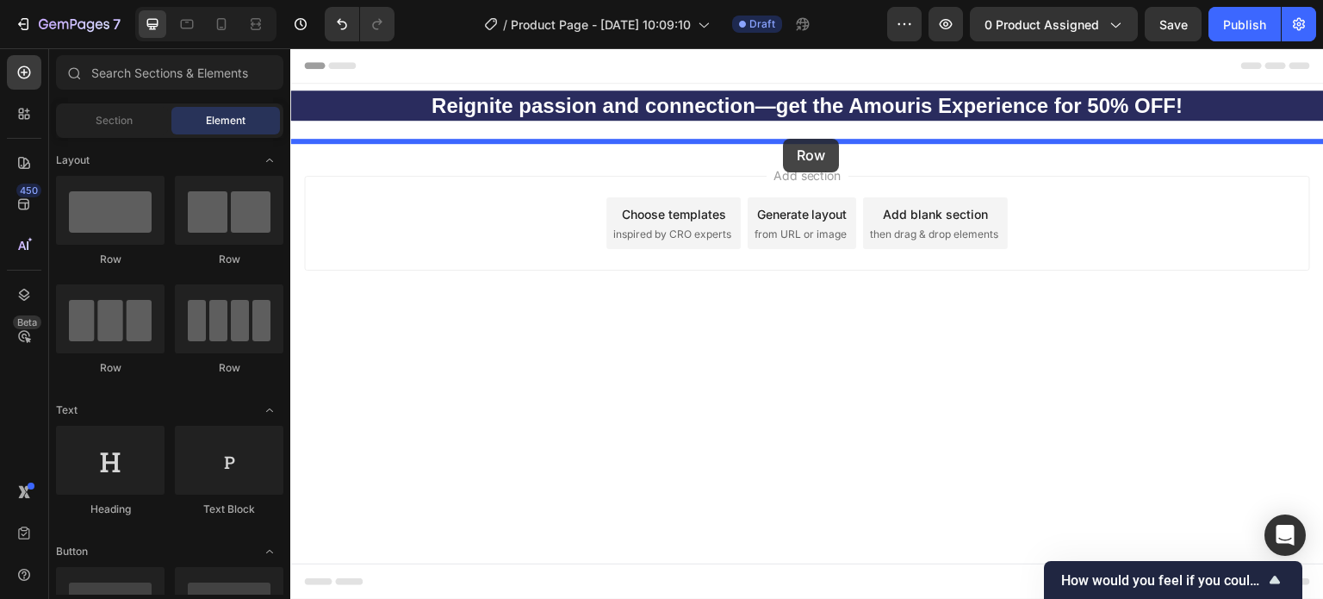
drag, startPoint x: 395, startPoint y: 268, endPoint x: 783, endPoint y: 139, distance: 408.6
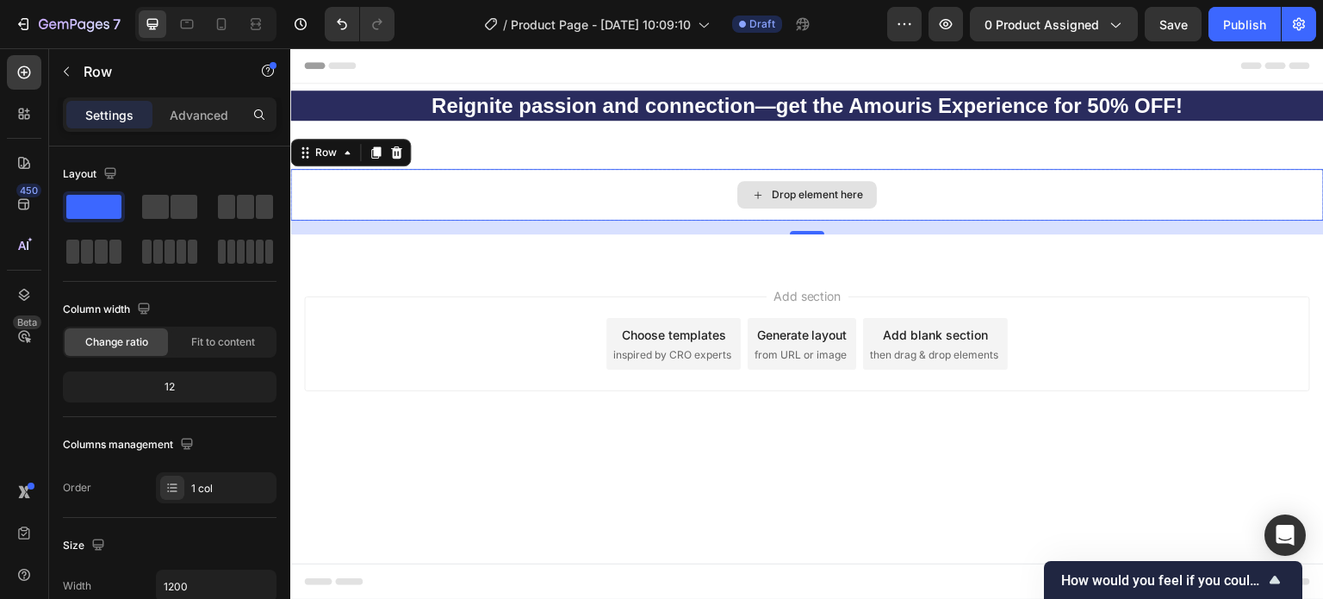
click at [752, 191] on icon at bounding box center [758, 195] width 14 height 15
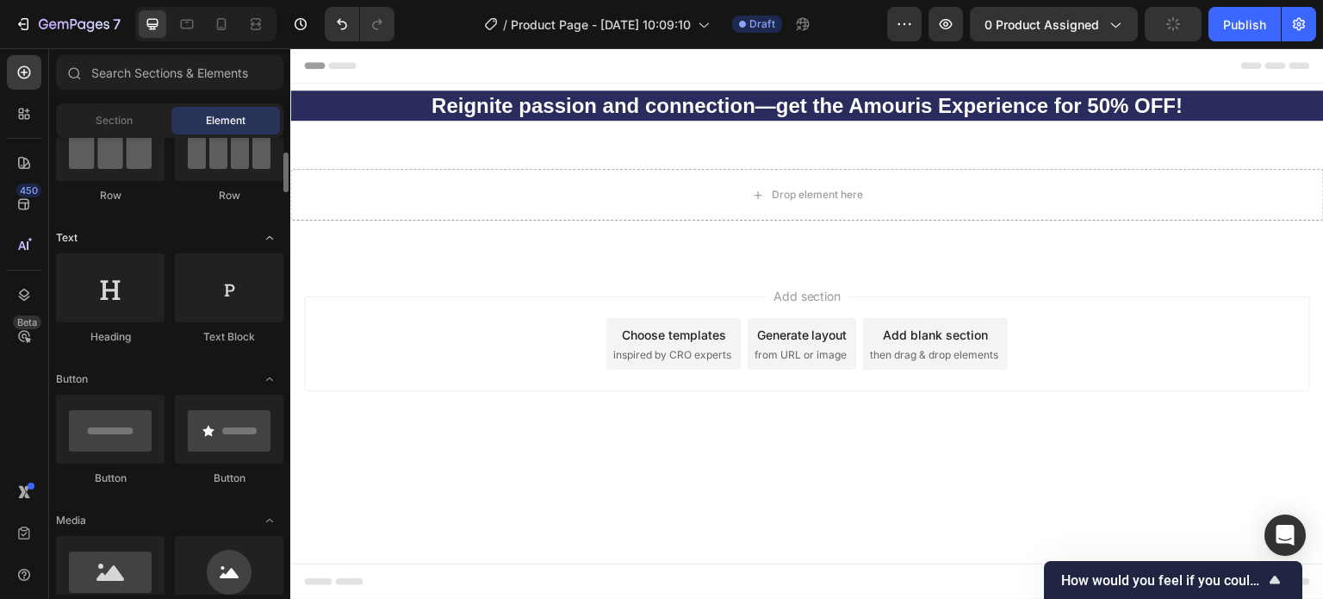
scroll to position [258, 0]
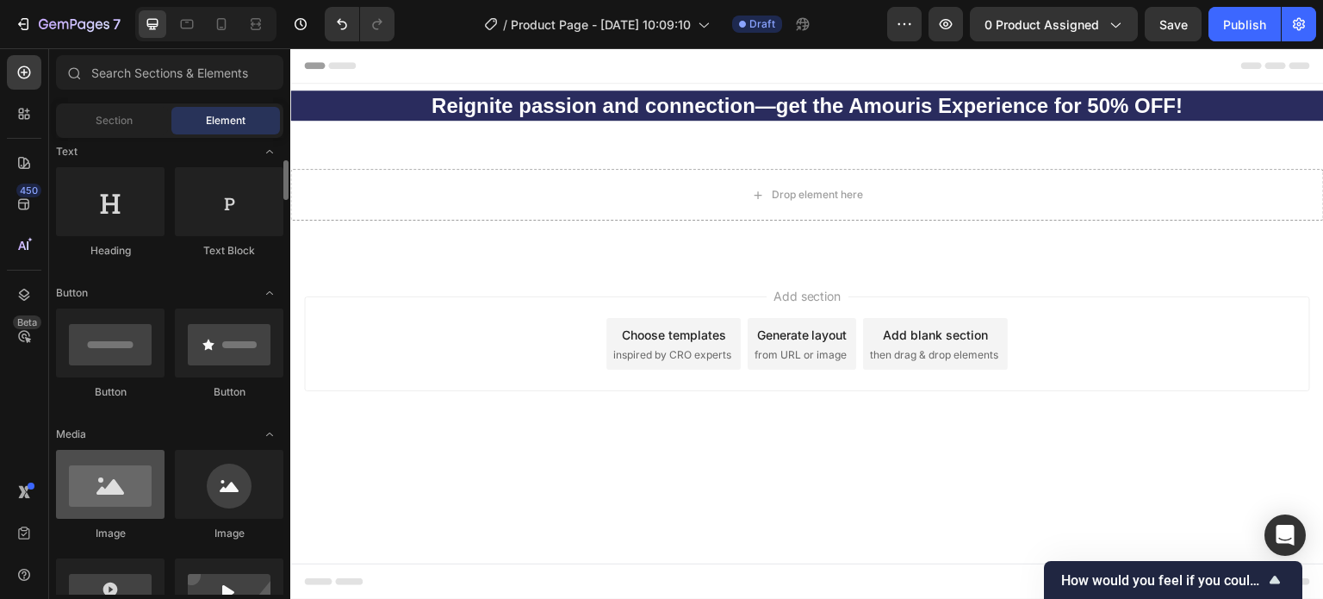
click at [116, 495] on div at bounding box center [110, 484] width 109 height 69
click at [115, 495] on div at bounding box center [110, 484] width 109 height 69
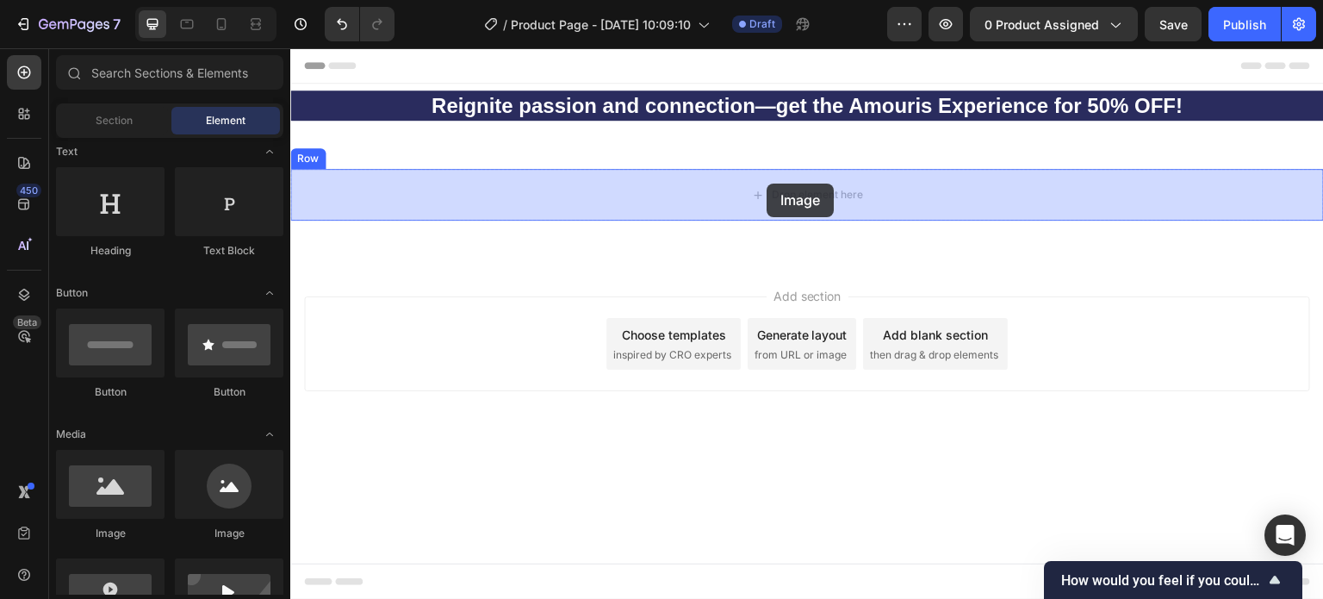
drag, startPoint x: 413, startPoint y: 547, endPoint x: 768, endPoint y: 183, distance: 508.7
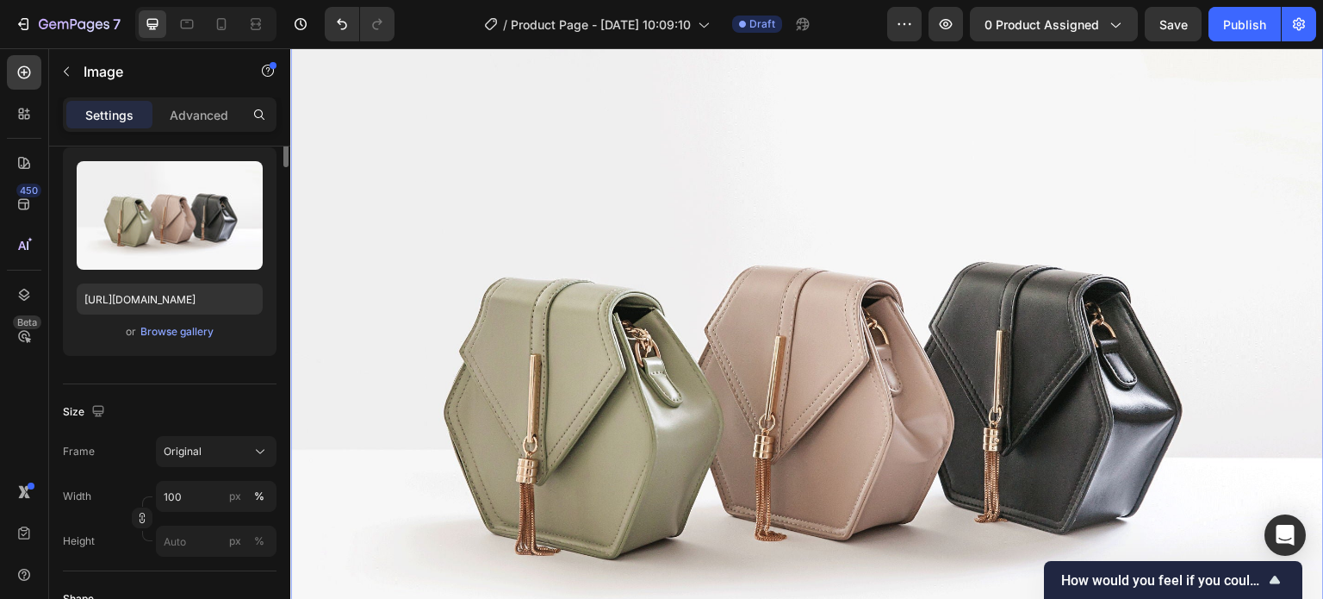
scroll to position [0, 0]
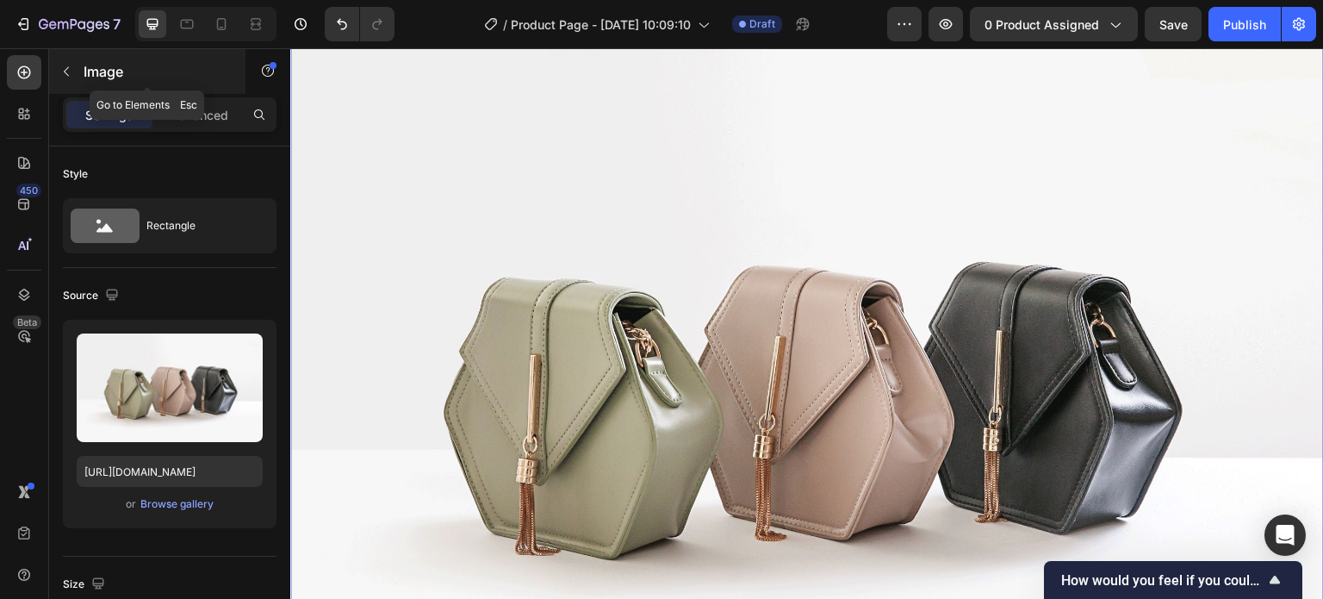
click at [69, 75] on icon "button" at bounding box center [66, 72] width 14 height 14
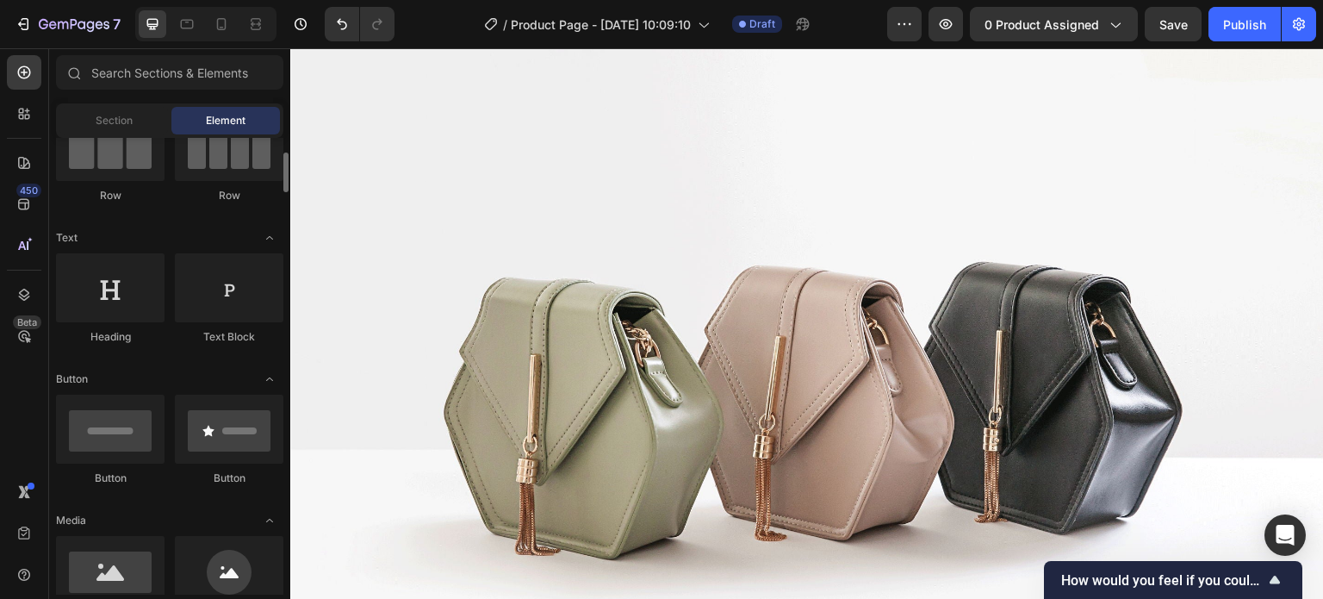
scroll to position [345, 0]
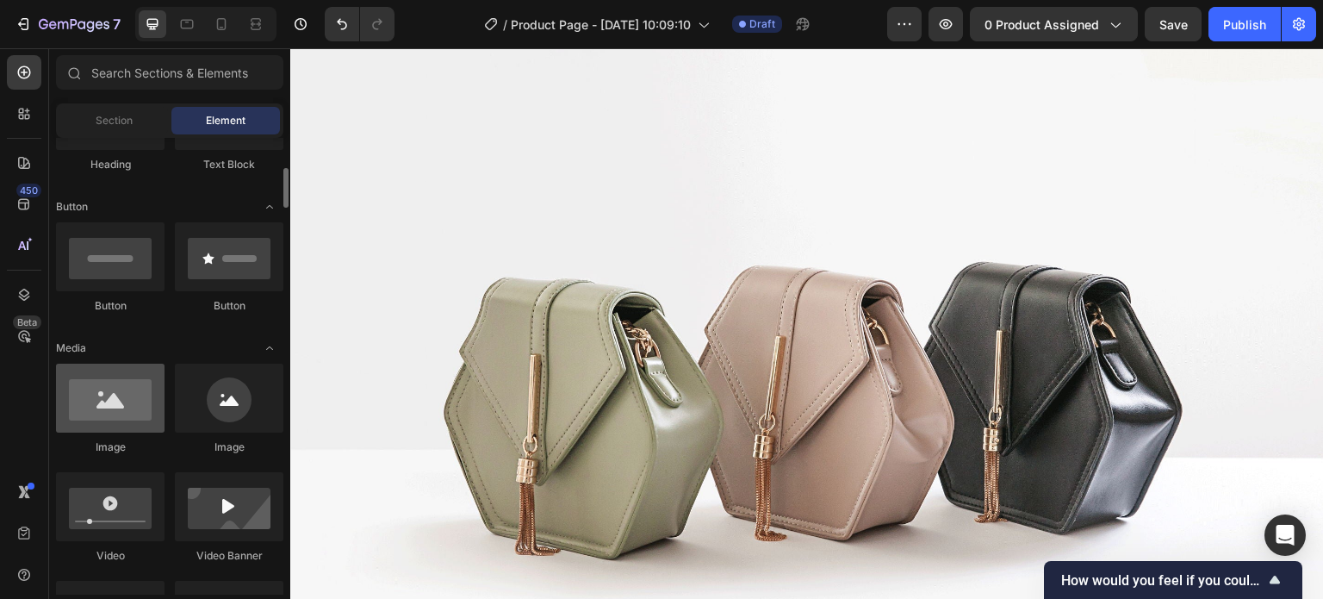
click at [124, 391] on div at bounding box center [110, 398] width 109 height 69
click at [115, 401] on div at bounding box center [110, 398] width 109 height 69
click at [114, 406] on div at bounding box center [110, 398] width 109 height 69
click at [569, 451] on img at bounding box center [807, 384] width 1034 height 775
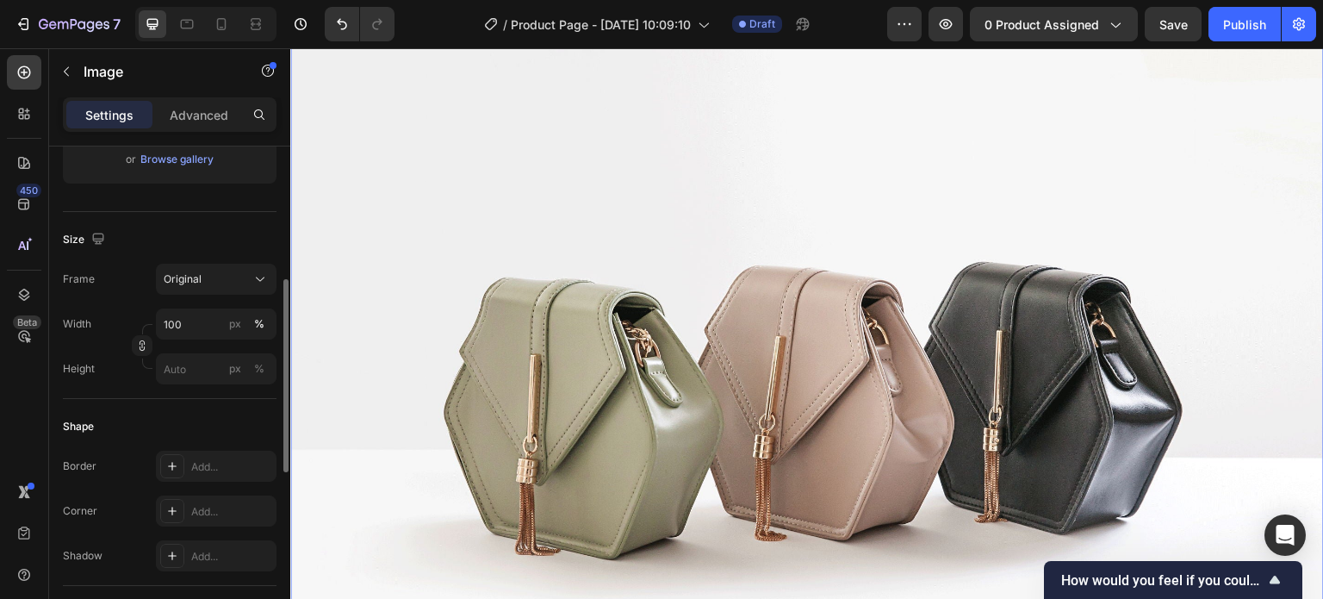
scroll to position [0, 0]
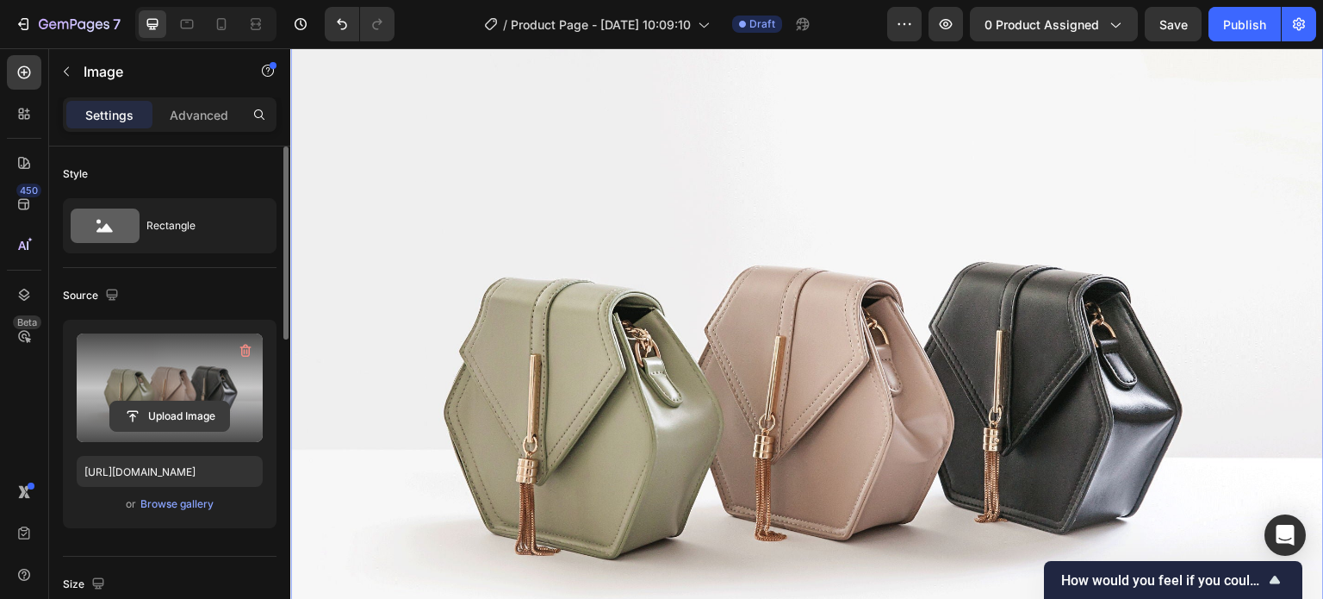
click at [175, 407] on input "file" at bounding box center [169, 415] width 119 height 29
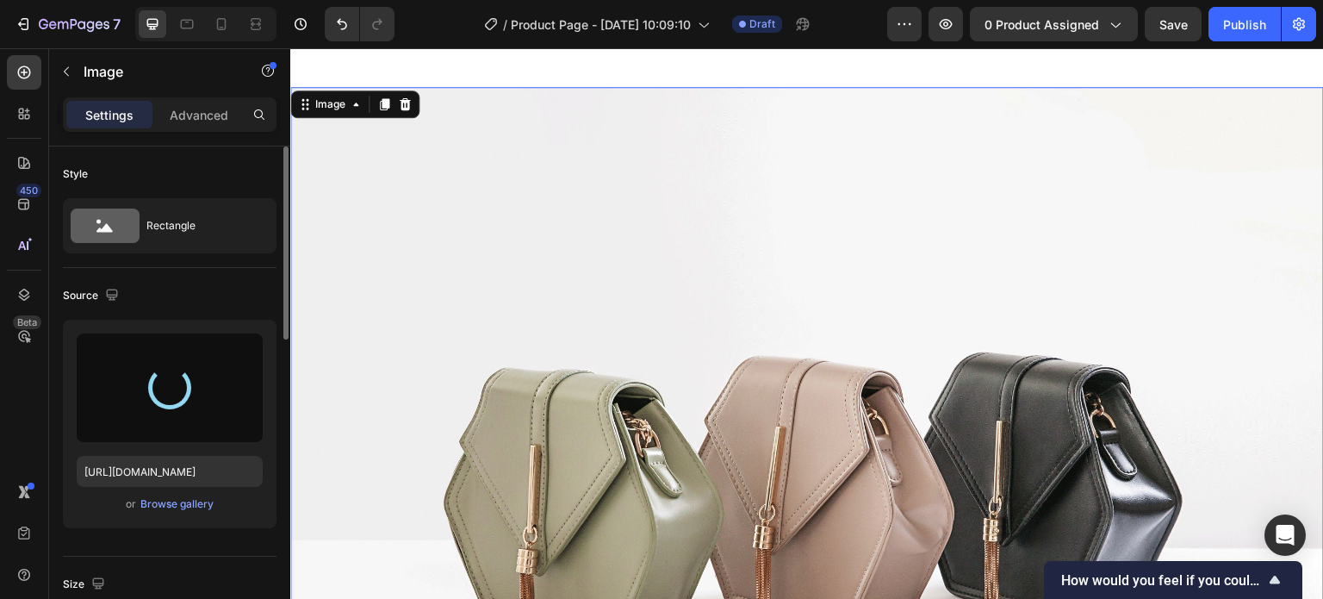
scroll to position [21, 0]
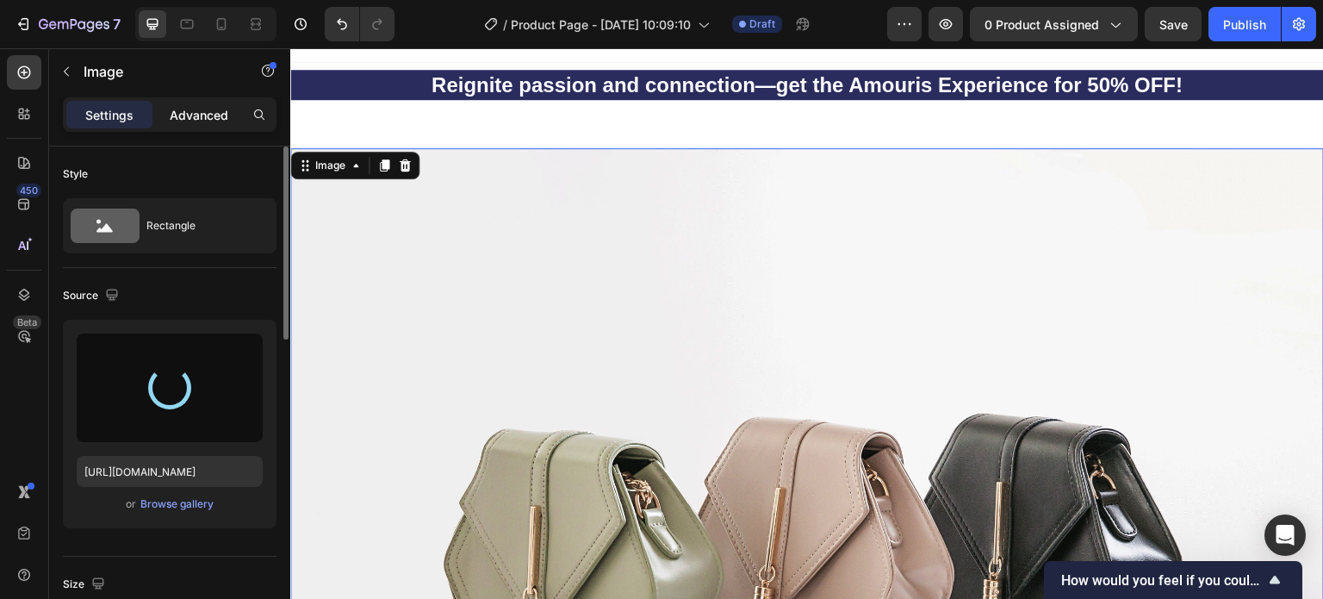
click at [203, 114] on p "Advanced" at bounding box center [199, 115] width 59 height 18
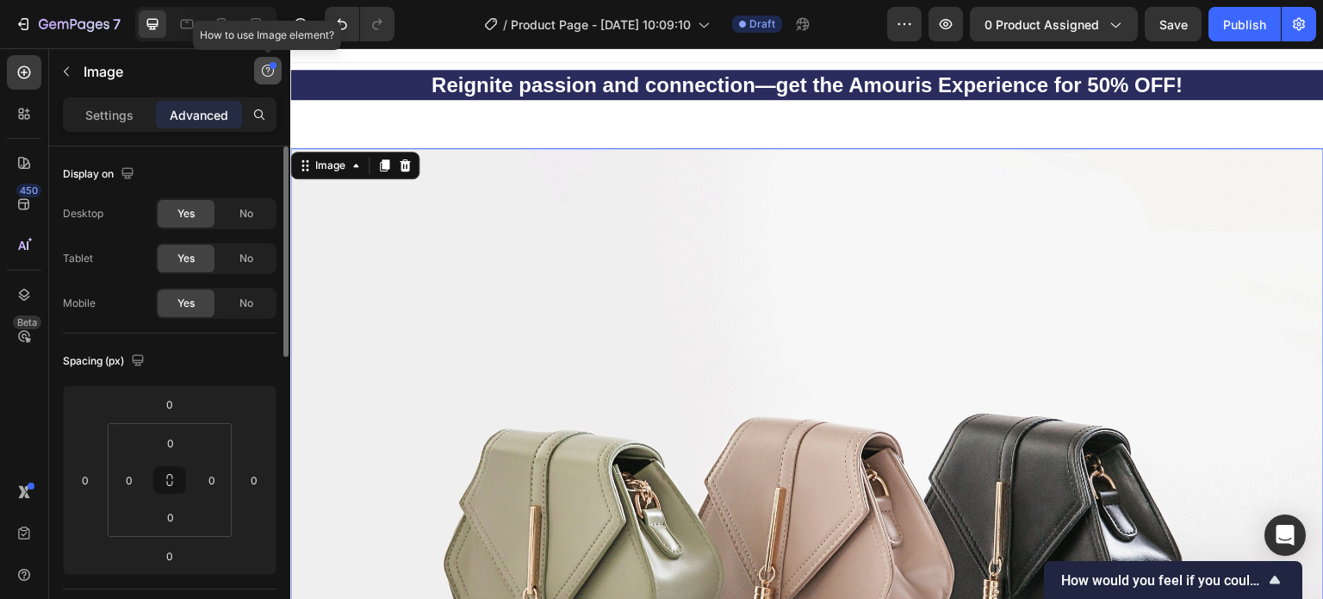
click at [273, 71] on icon "button" at bounding box center [268, 71] width 12 height 12
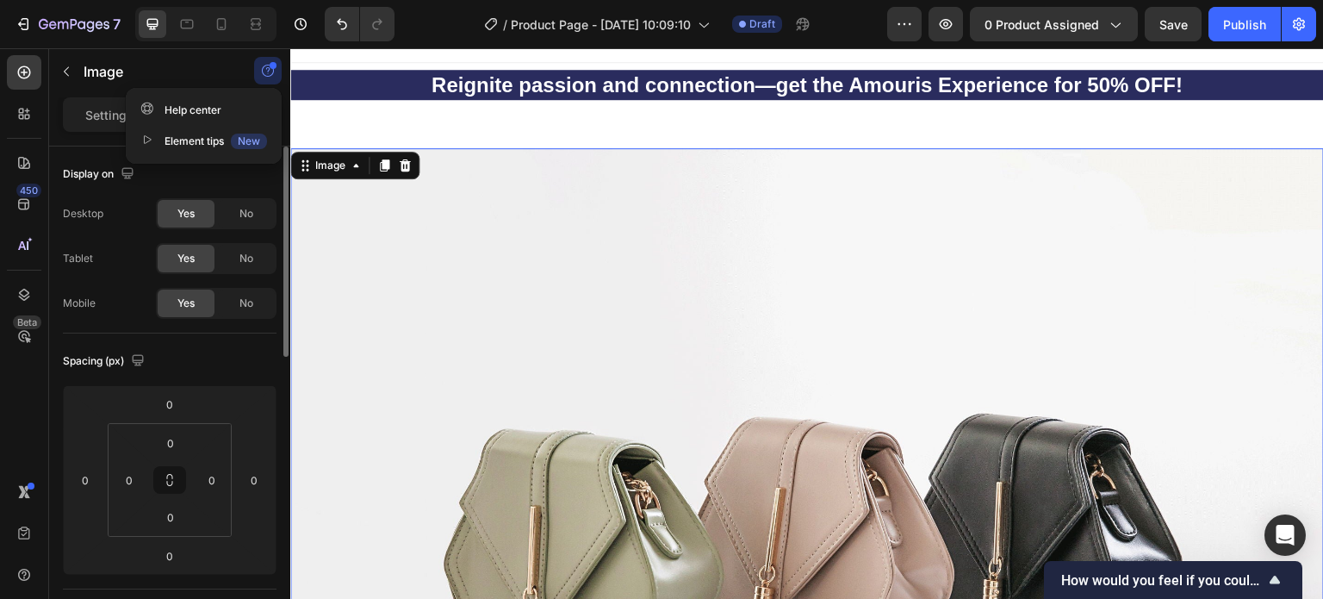
click at [273, 71] on icon "button" at bounding box center [268, 71] width 12 height 12
click at [127, 114] on p "Settings" at bounding box center [109, 115] width 48 height 18
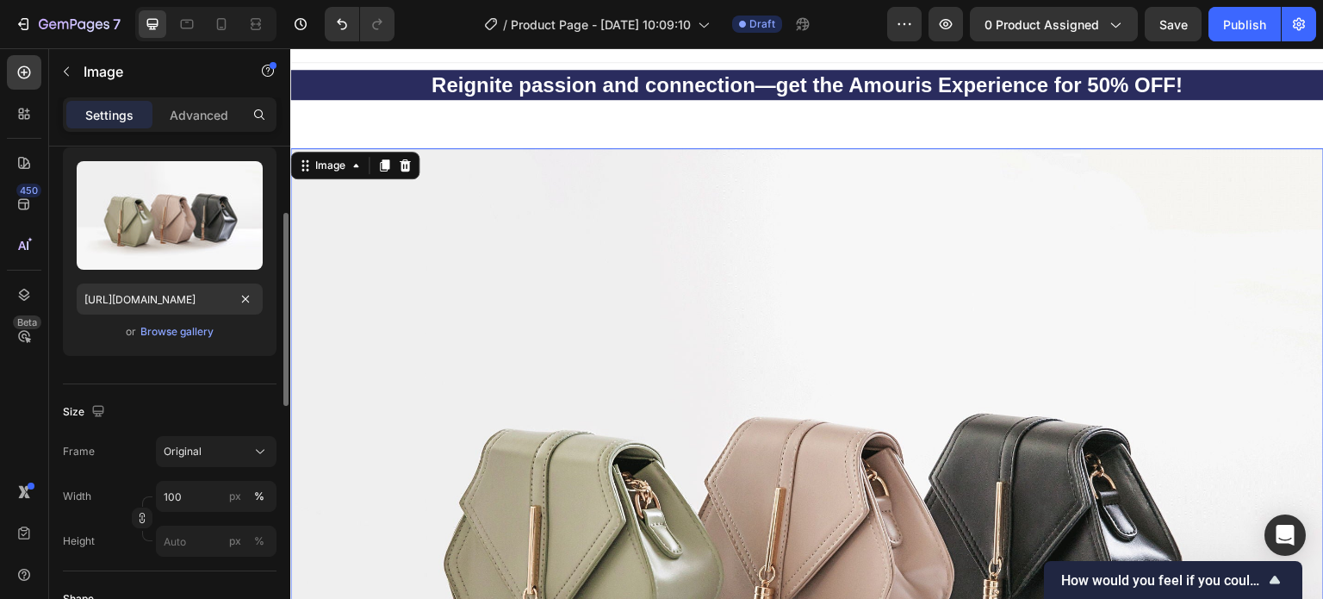
scroll to position [0, 0]
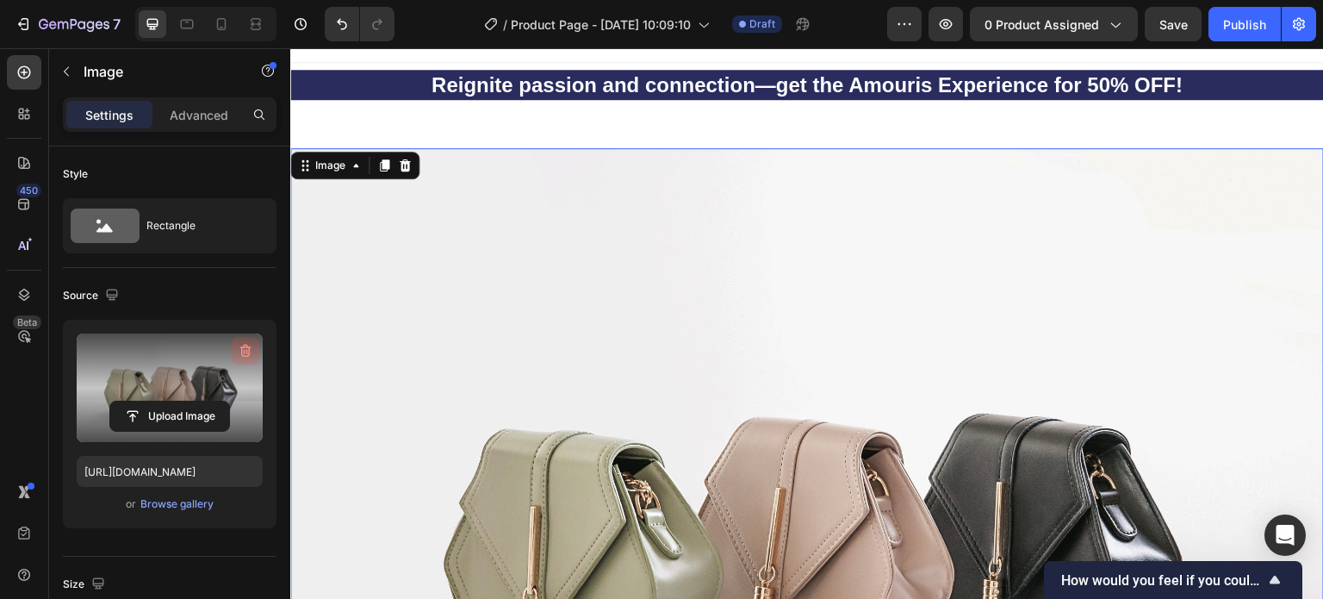
click at [241, 351] on icon "button" at bounding box center [245, 350] width 17 height 17
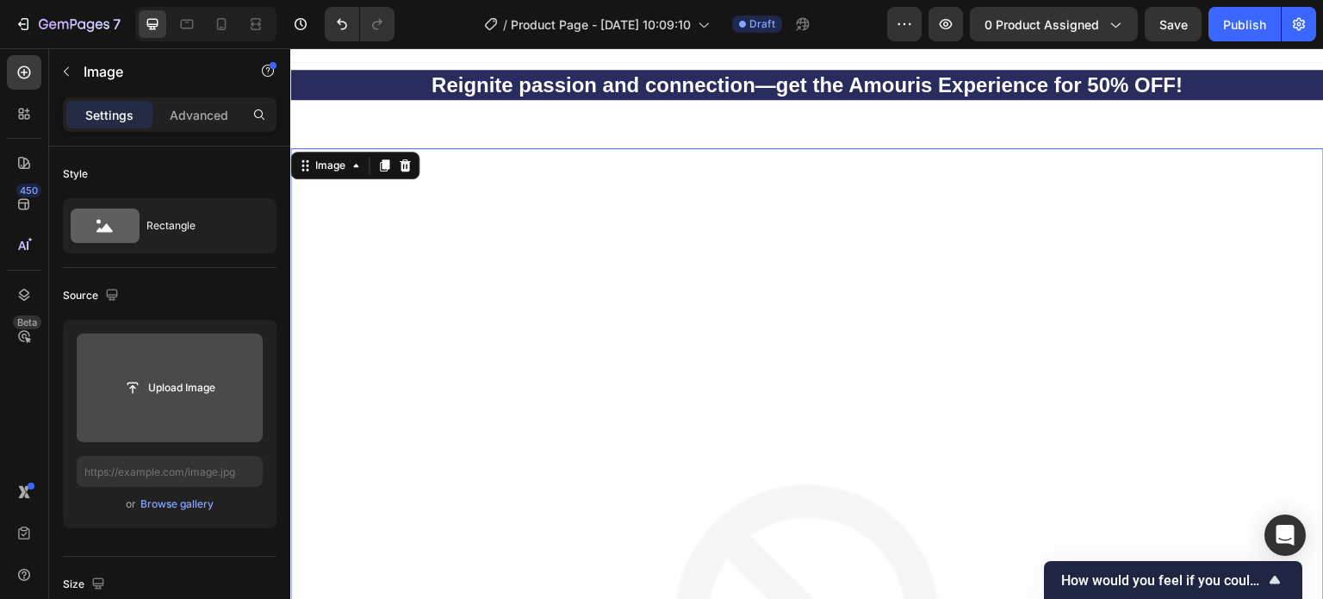
click at [177, 377] on input "file" at bounding box center [169, 387] width 119 height 29
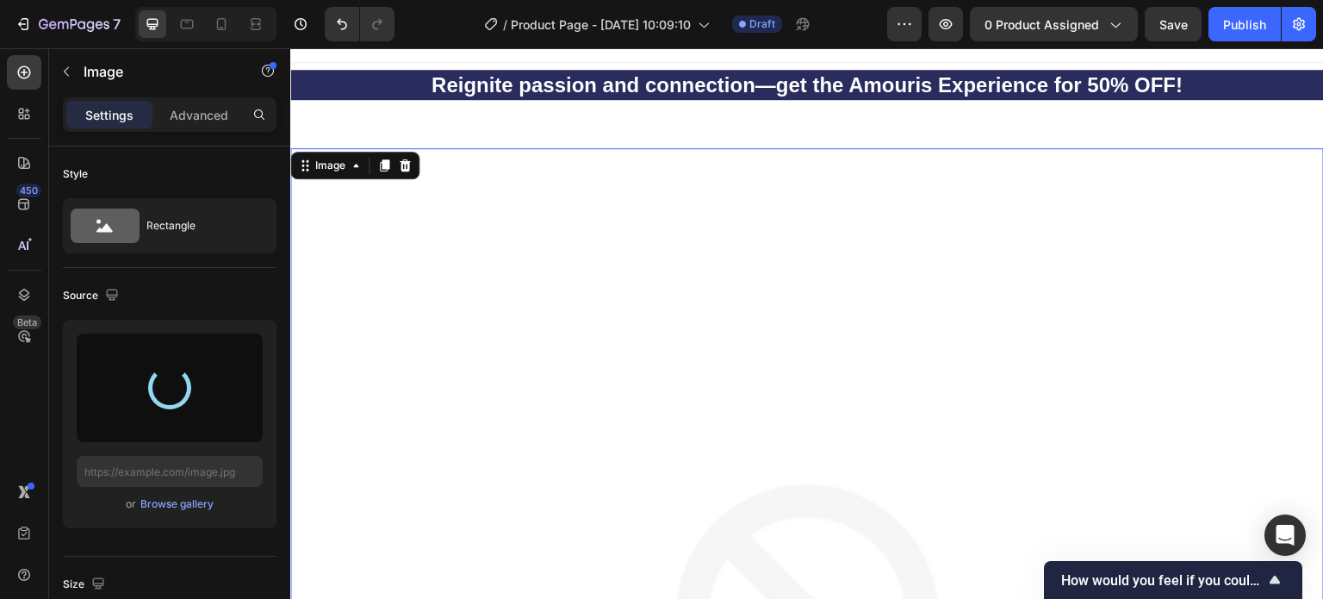
type input "[URL][DOMAIN_NAME]"
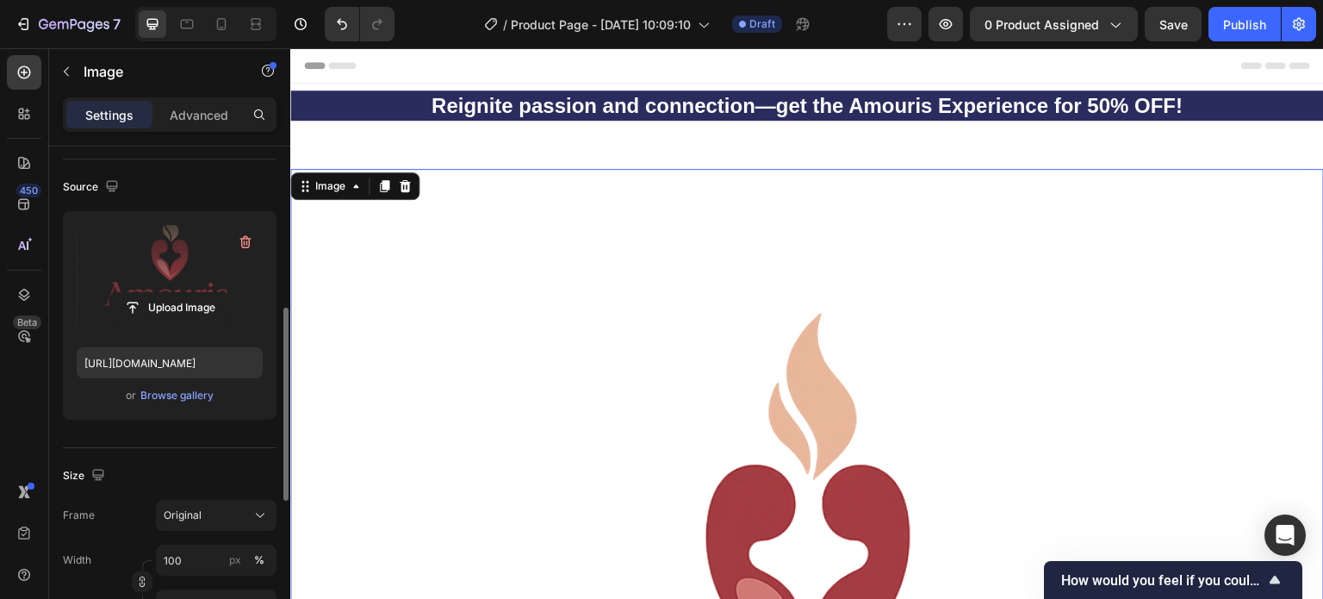
scroll to position [281, 0]
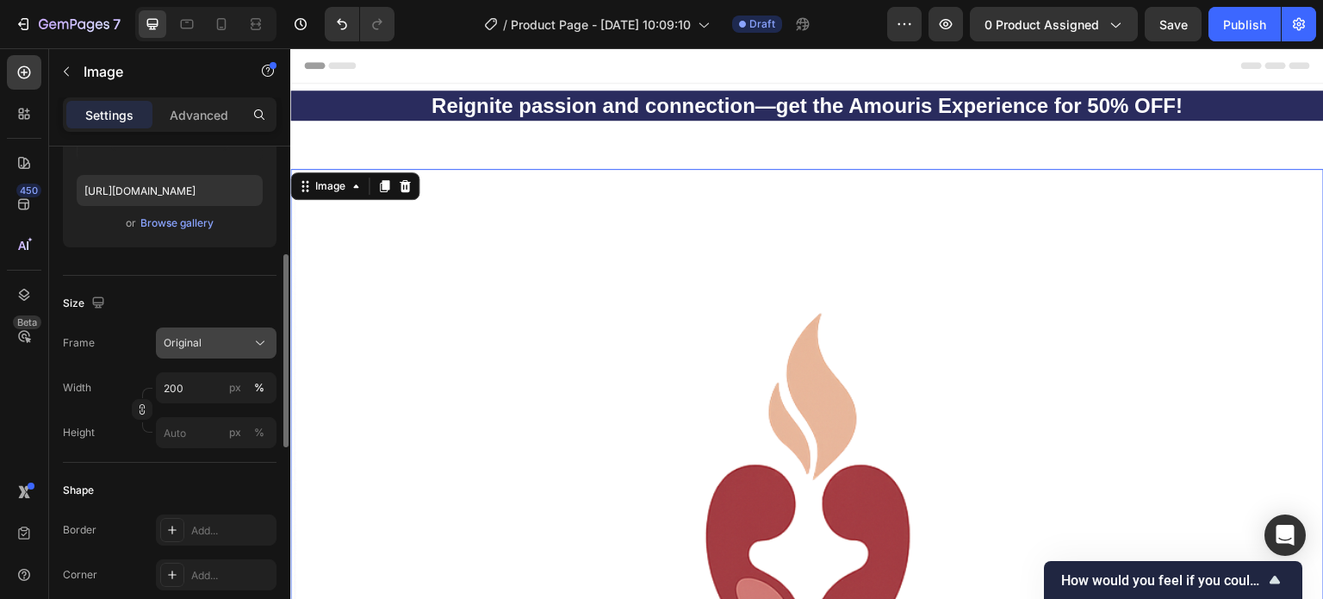
click at [224, 339] on div "Original" at bounding box center [206, 343] width 84 height 16
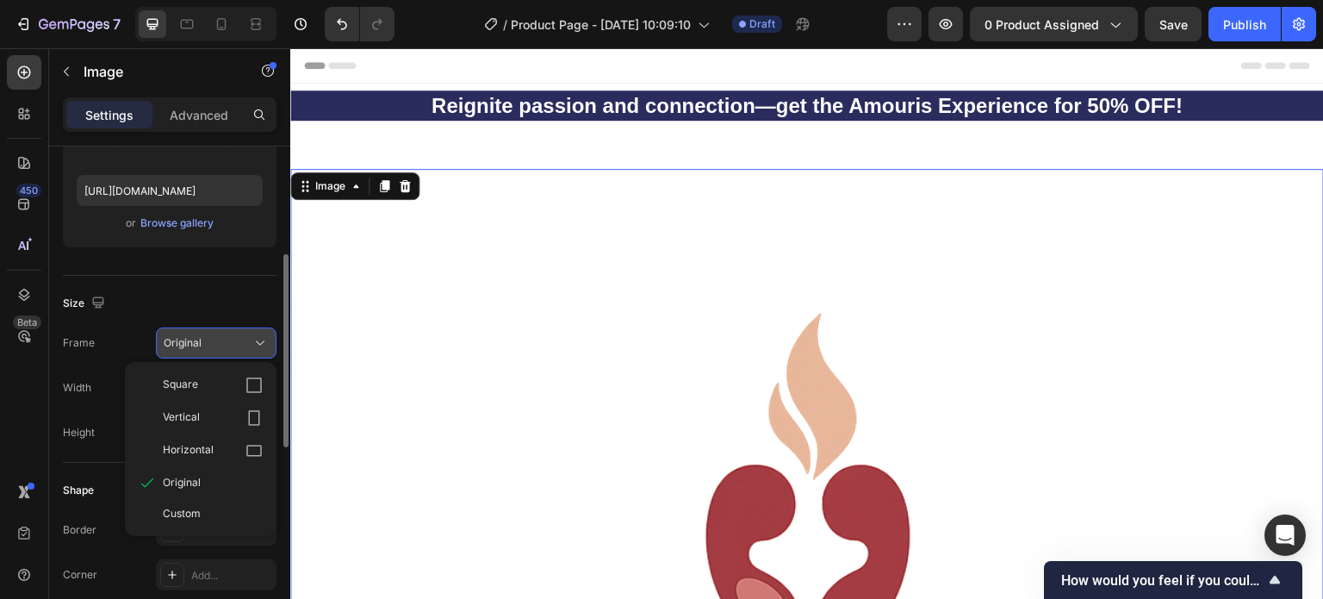
click at [221, 342] on div "Original" at bounding box center [206, 343] width 84 height 16
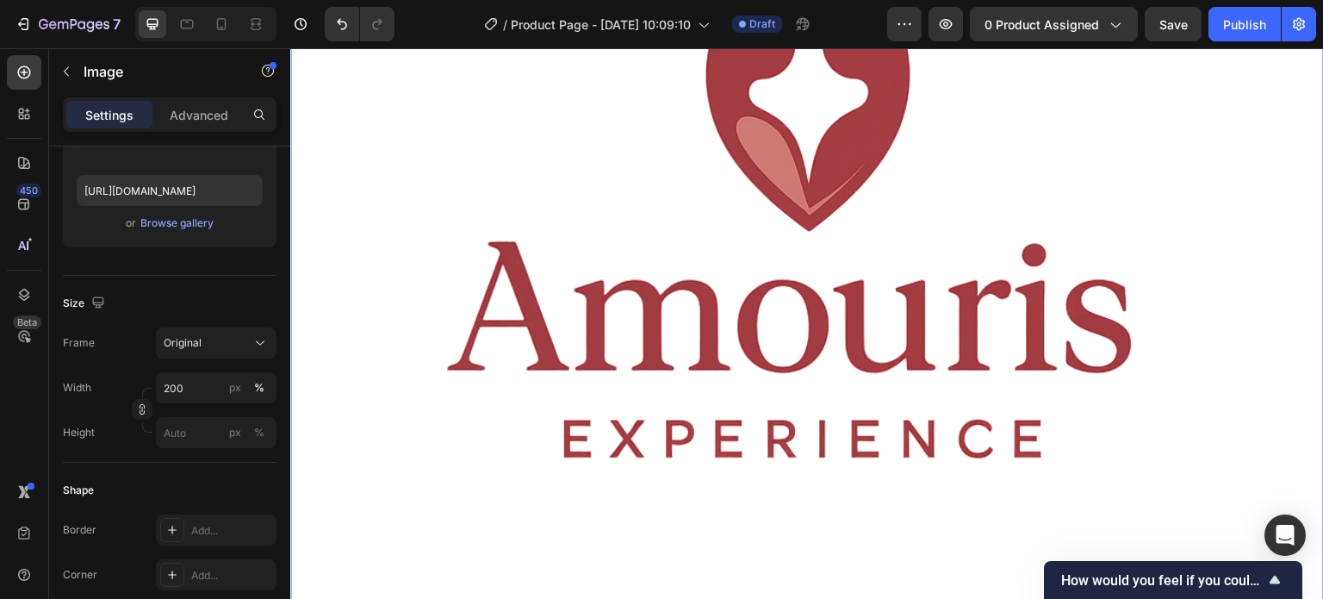
scroll to position [775, 0]
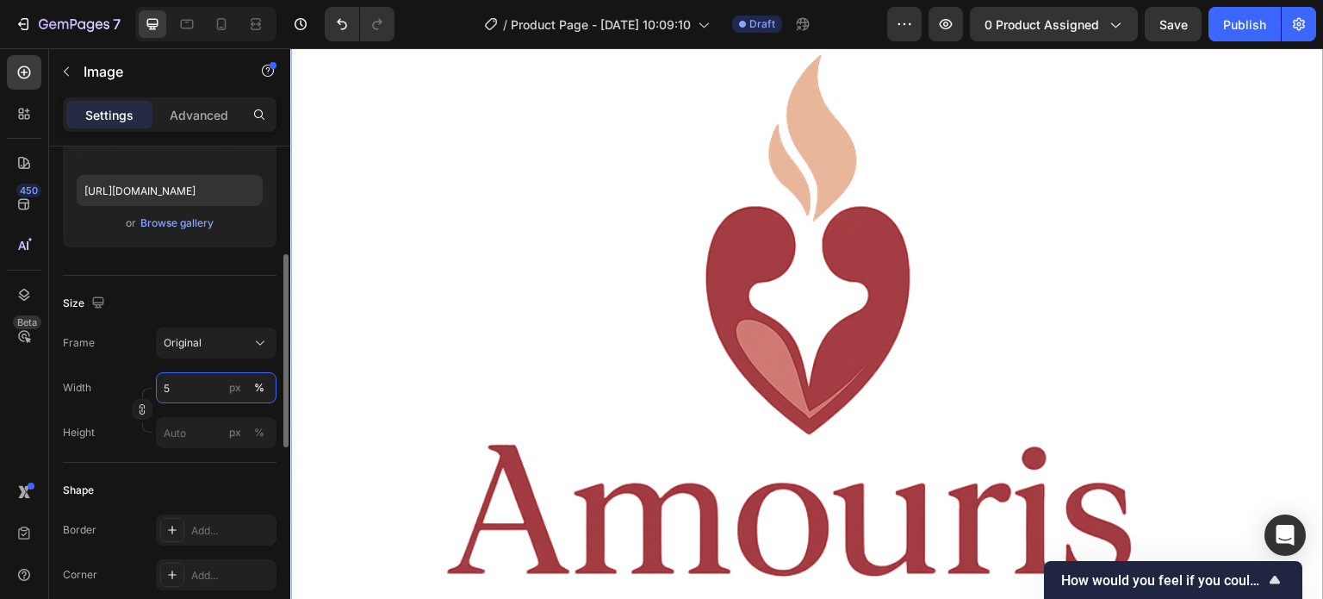
scroll to position [0, 0]
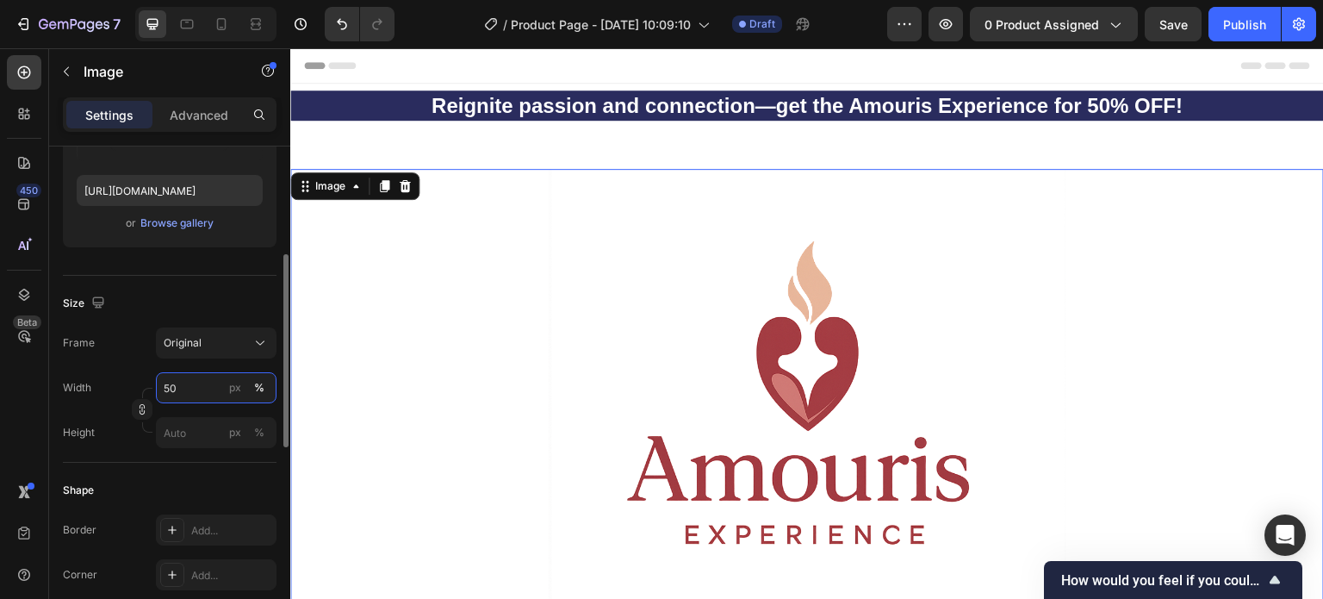
drag, startPoint x: 186, startPoint y: 385, endPoint x: 132, endPoint y: 398, distance: 55.8
click at [132, 398] on div "Width 50 px % Height px %" at bounding box center [170, 410] width 214 height 76
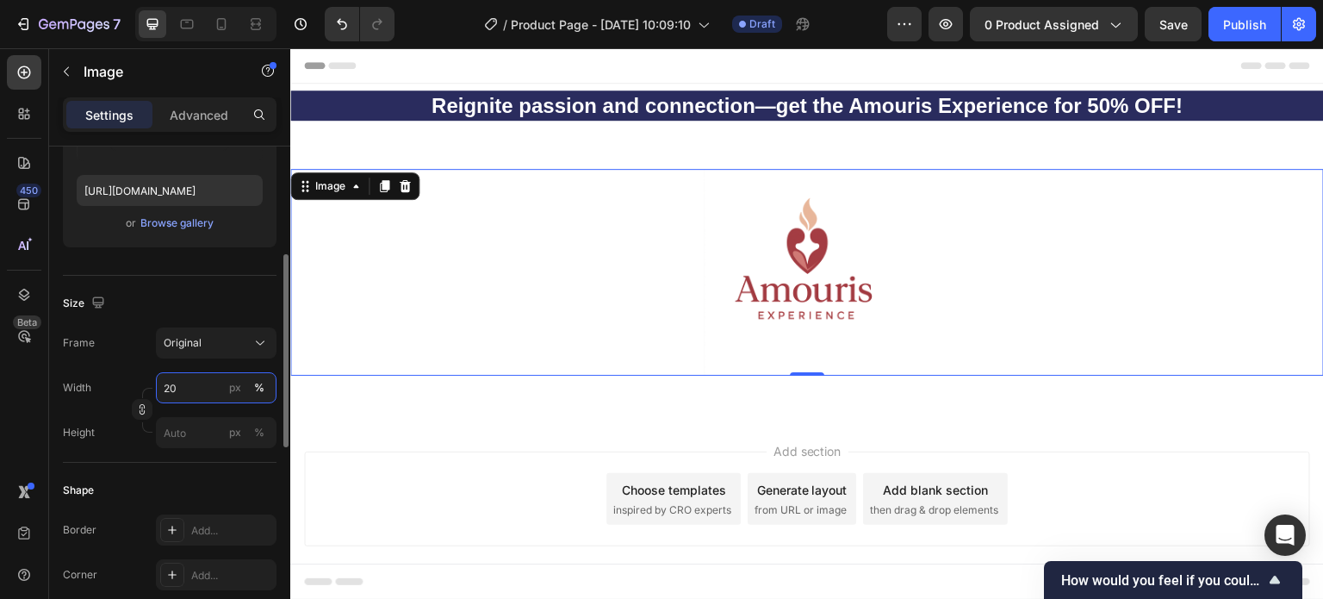
drag, startPoint x: 178, startPoint y: 387, endPoint x: 157, endPoint y: 394, distance: 22.6
click at [157, 394] on input "20" at bounding box center [216, 387] width 121 height 31
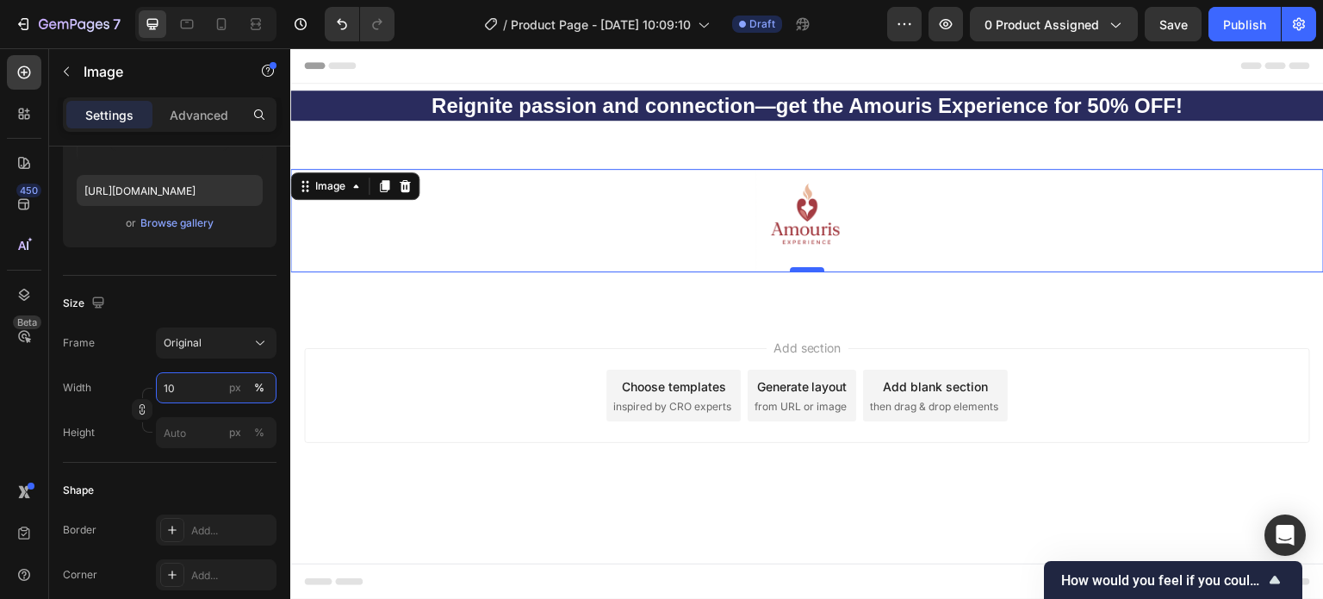
type input "10"
drag, startPoint x: 808, startPoint y: 266, endPoint x: 811, endPoint y: 239, distance: 27.8
click at [811, 239] on div "Image 0" at bounding box center [807, 220] width 1034 height 103
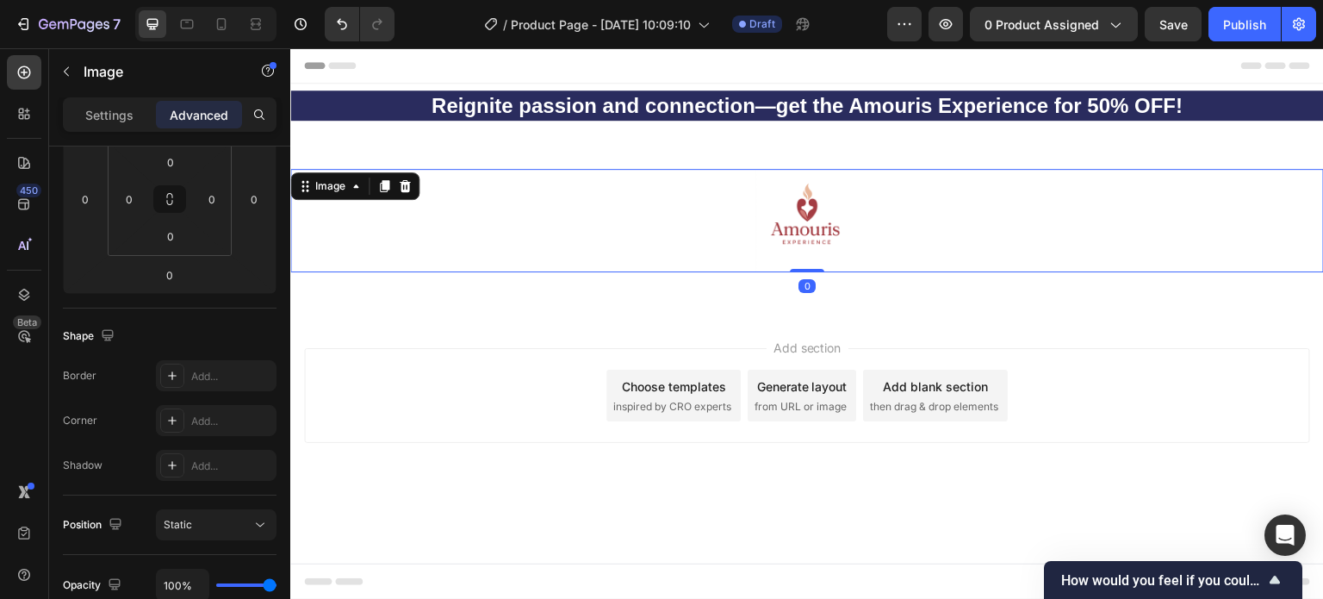
drag, startPoint x: 803, startPoint y: 270, endPoint x: 804, endPoint y: 245, distance: 25.9
click at [803, 241] on div "Image 0" at bounding box center [807, 220] width 1034 height 103
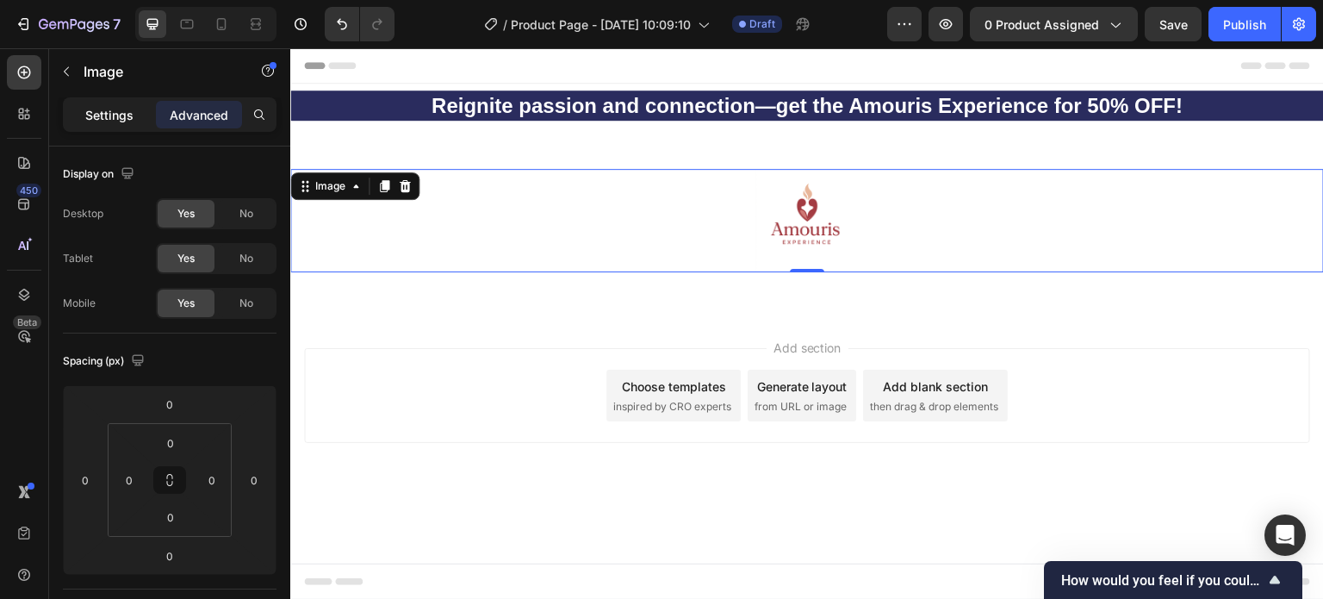
click at [109, 113] on p "Settings" at bounding box center [109, 115] width 48 height 18
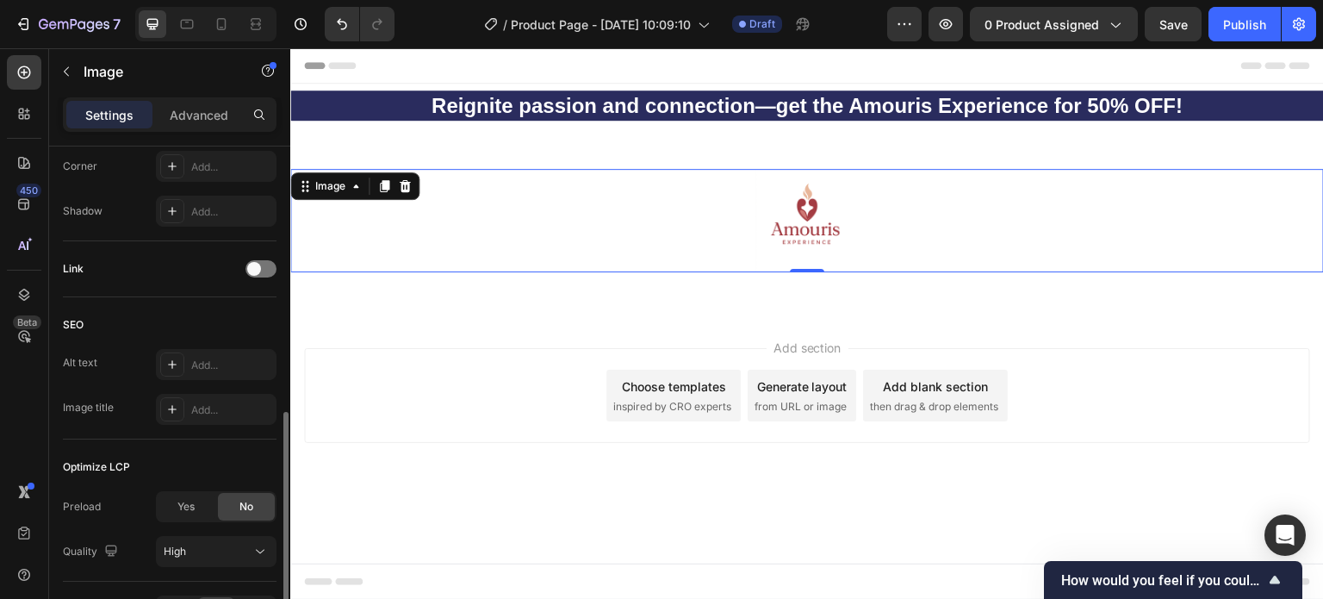
scroll to position [775, 0]
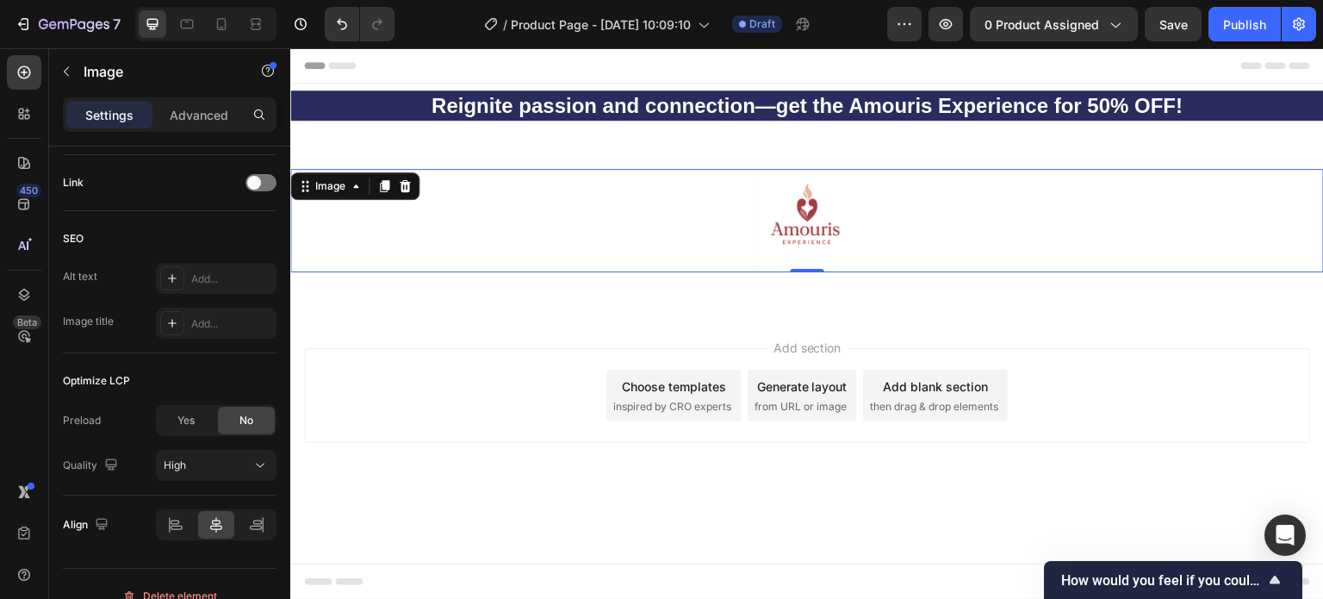
click at [438, 340] on div "Add section Choose templates inspired by CRO experts Generate layout from URL o…" at bounding box center [807, 420] width 1034 height 212
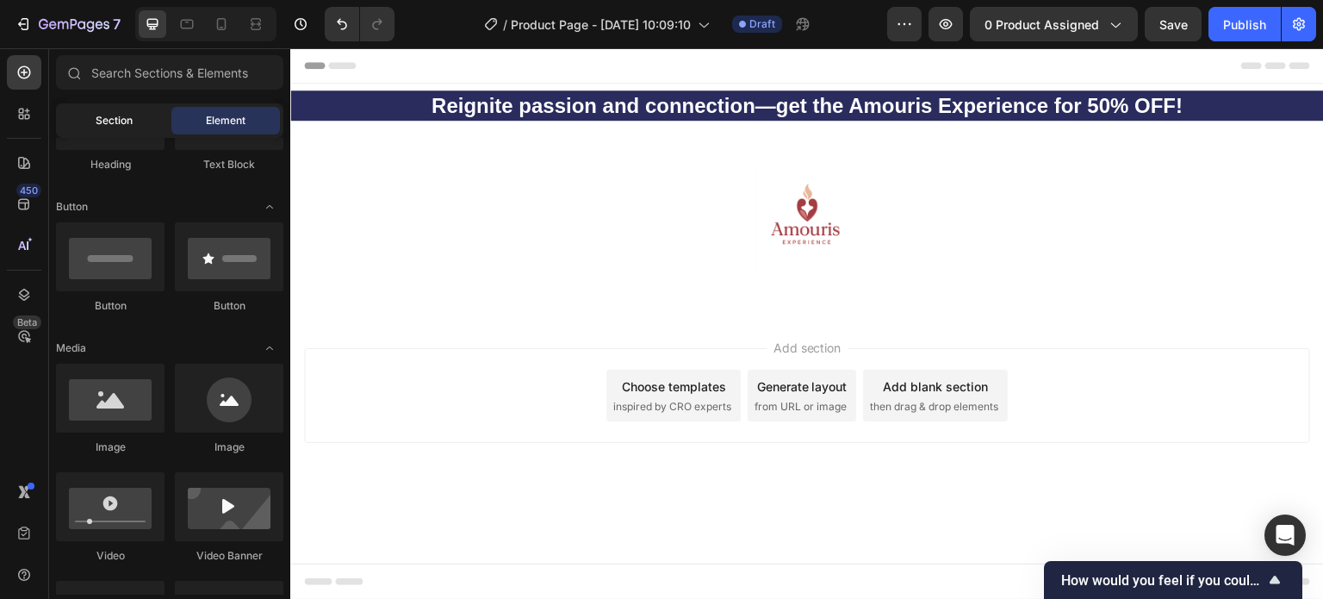
click at [100, 123] on span "Section" at bounding box center [114, 121] width 37 height 16
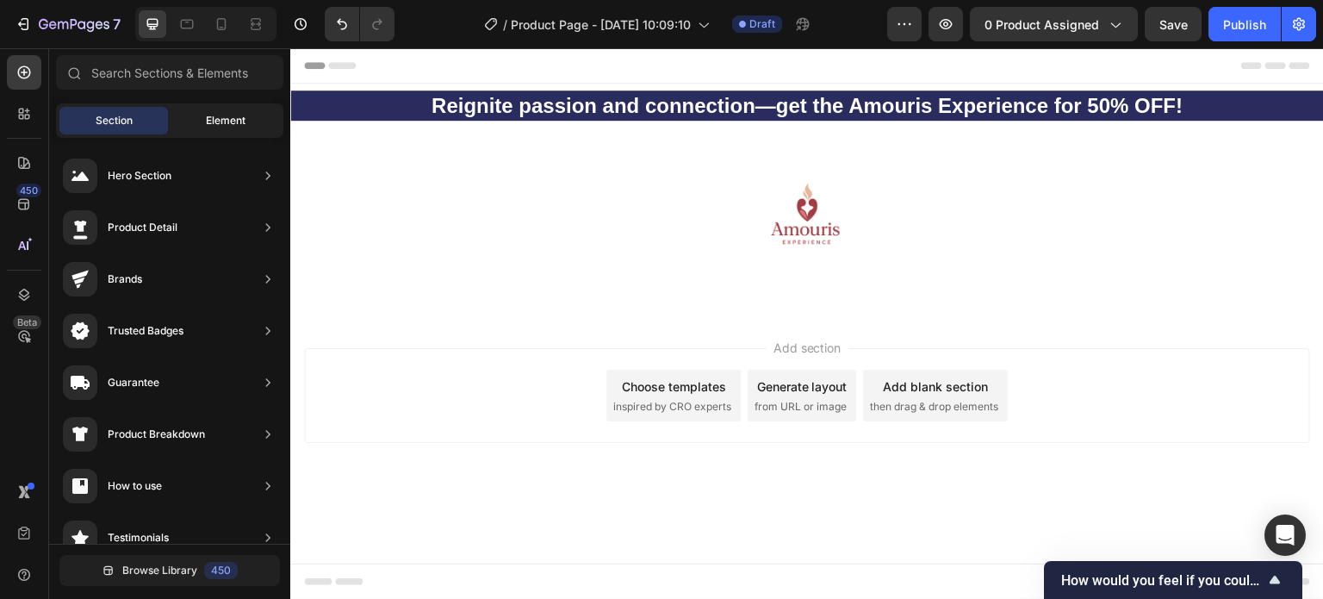
click at [245, 120] on span "Element" at bounding box center [226, 121] width 40 height 16
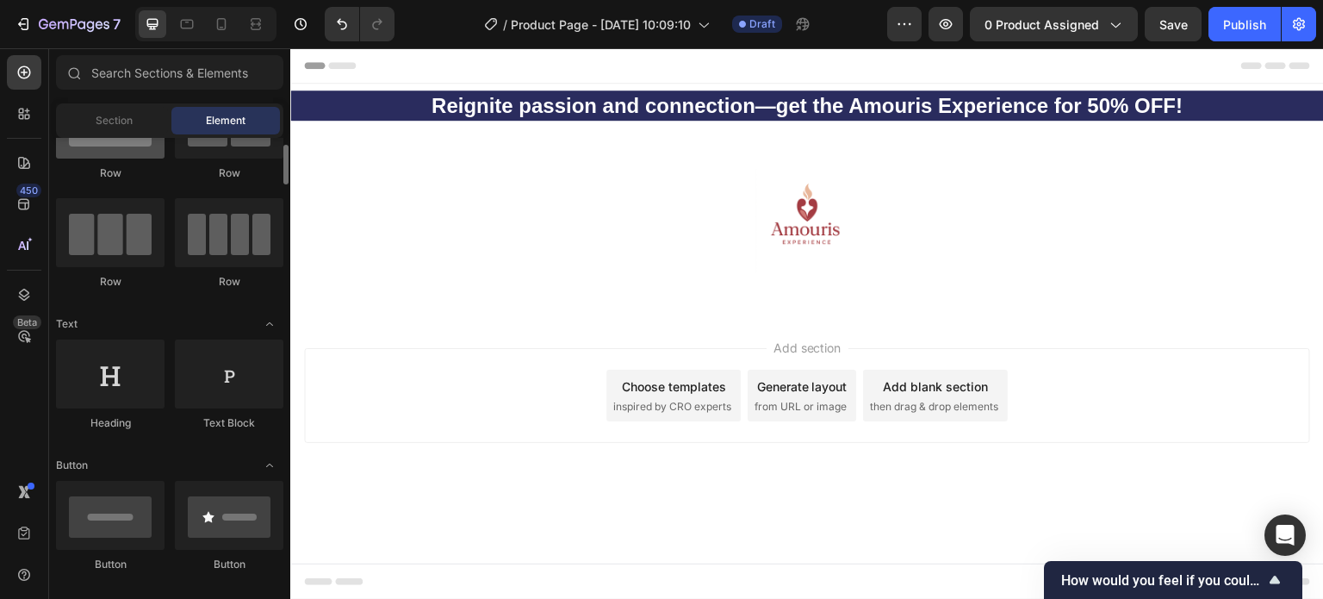
scroll to position [0, 0]
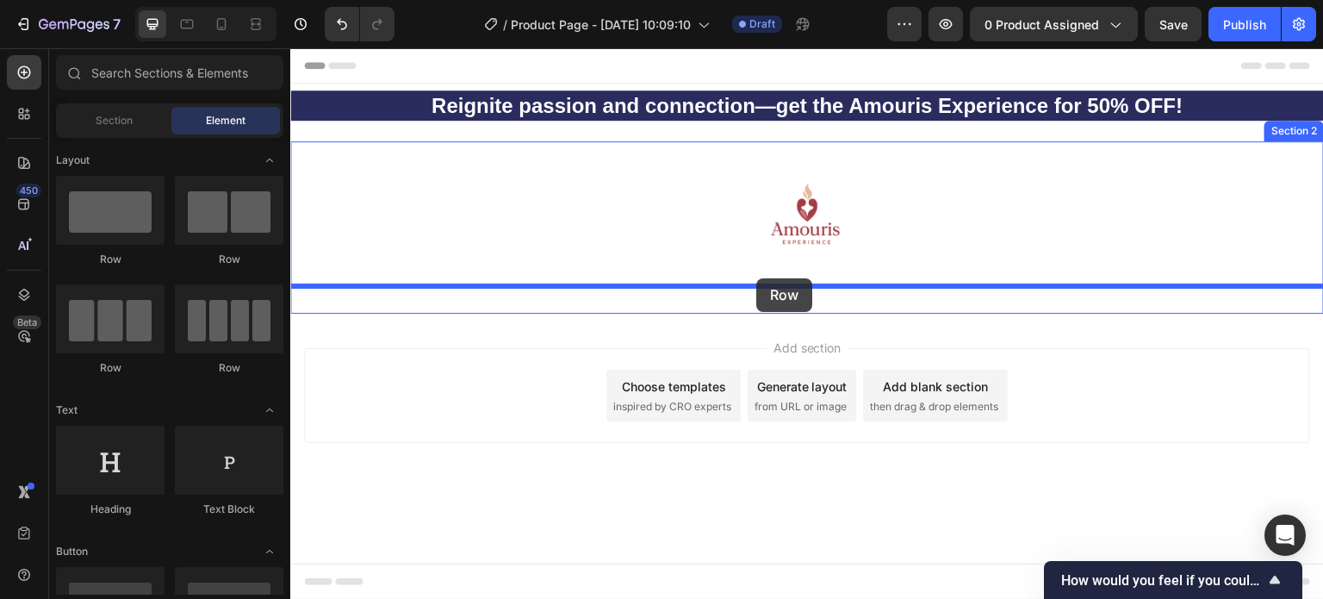
drag, startPoint x: 415, startPoint y: 270, endPoint x: 756, endPoint y: 278, distance: 341.2
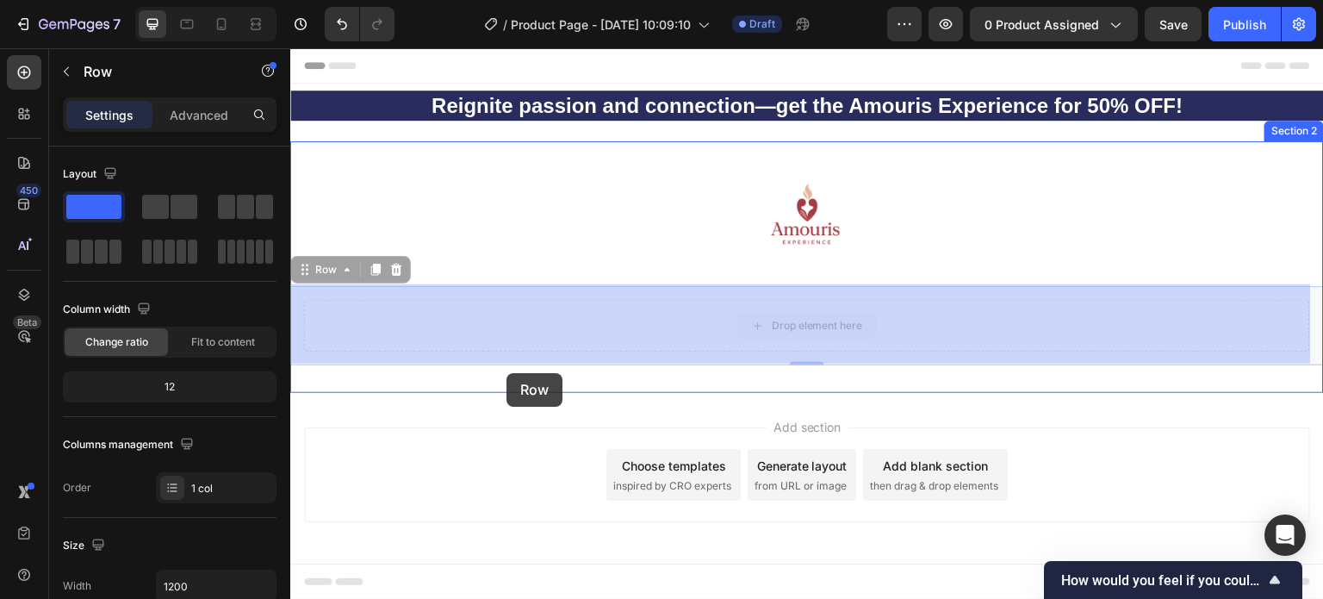
drag, startPoint x: 493, startPoint y: 302, endPoint x: 507, endPoint y: 372, distance: 71.1
click at [507, 372] on div "Header Reignite passion and connection—get the Amouris Experience for 50% OFF! …" at bounding box center [807, 326] width 1034 height 556
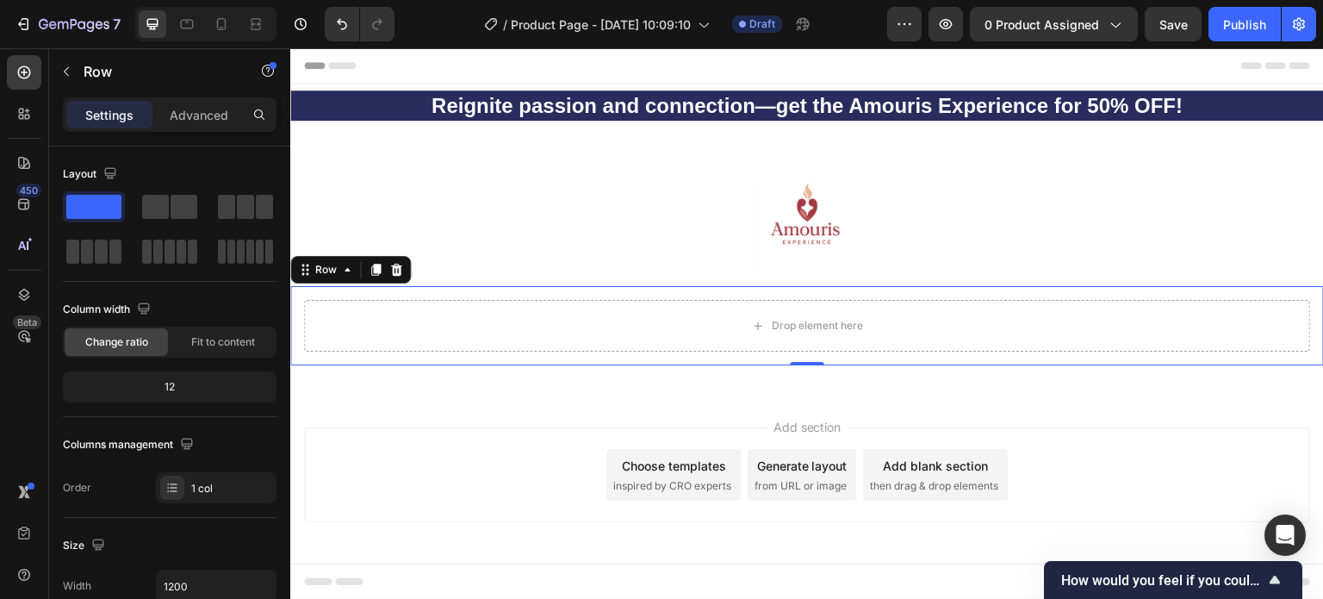
click at [509, 444] on div "Add section Choose templates inspired by CRO experts Generate layout from URL o…" at bounding box center [807, 474] width 1006 height 95
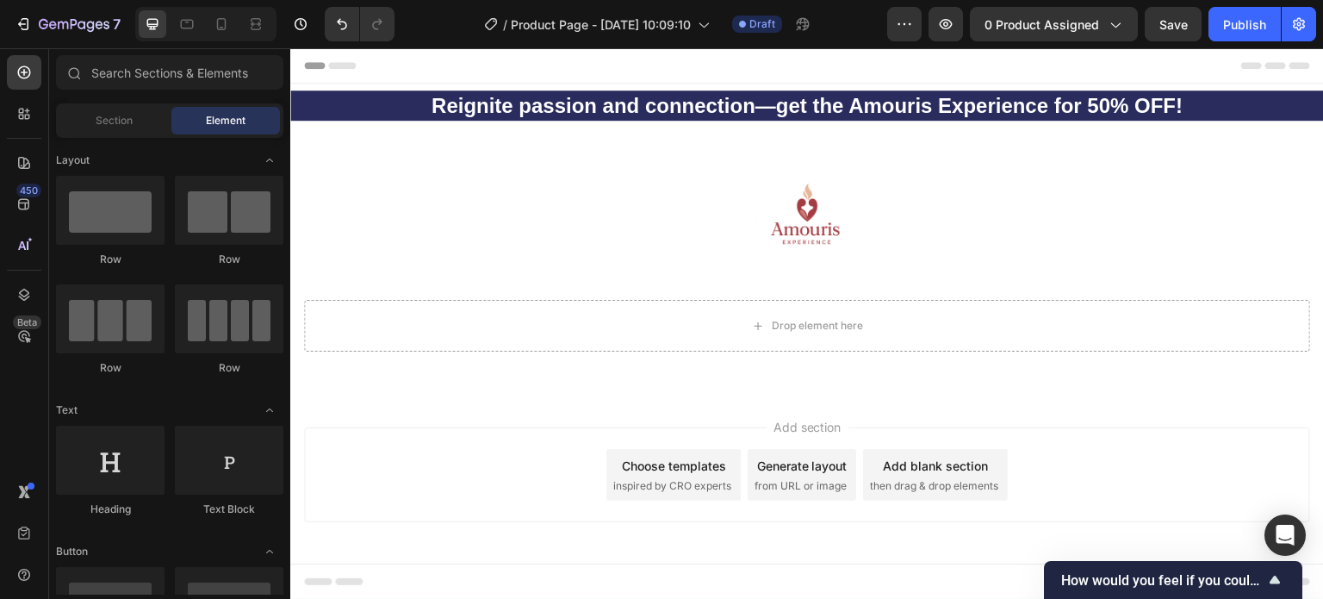
click at [550, 302] on div "Drop element here" at bounding box center [807, 326] width 1006 height 52
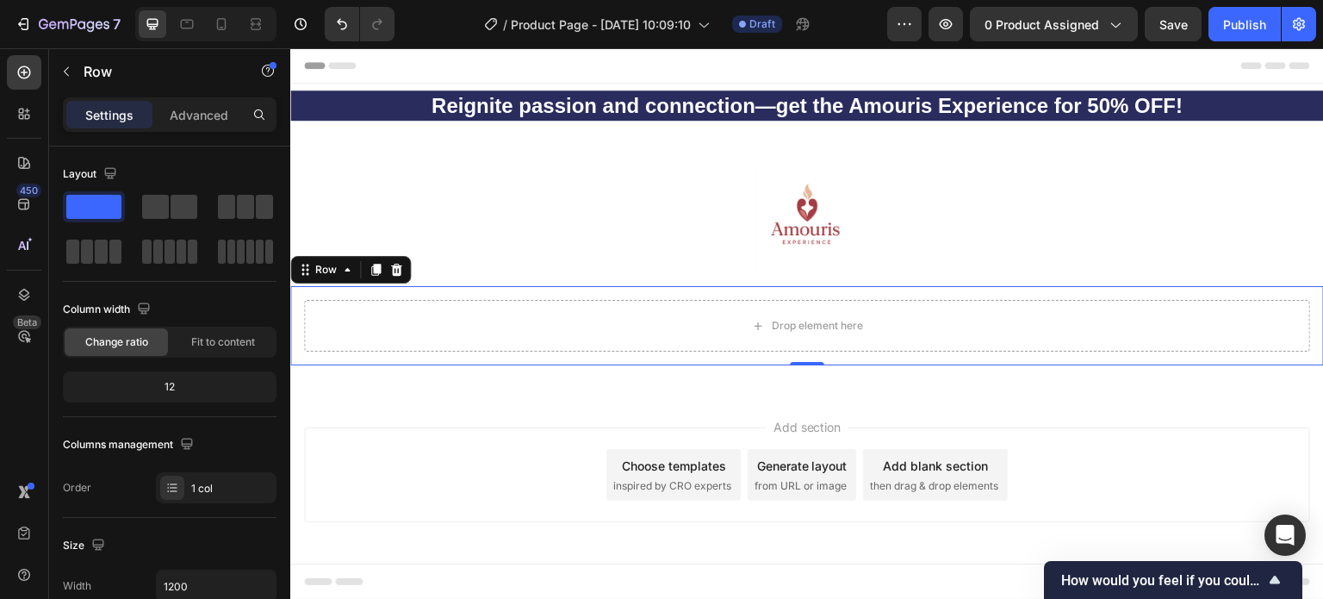
click at [447, 364] on div "Image Row Drop element here Row 0 Section 2" at bounding box center [807, 267] width 1034 height 252
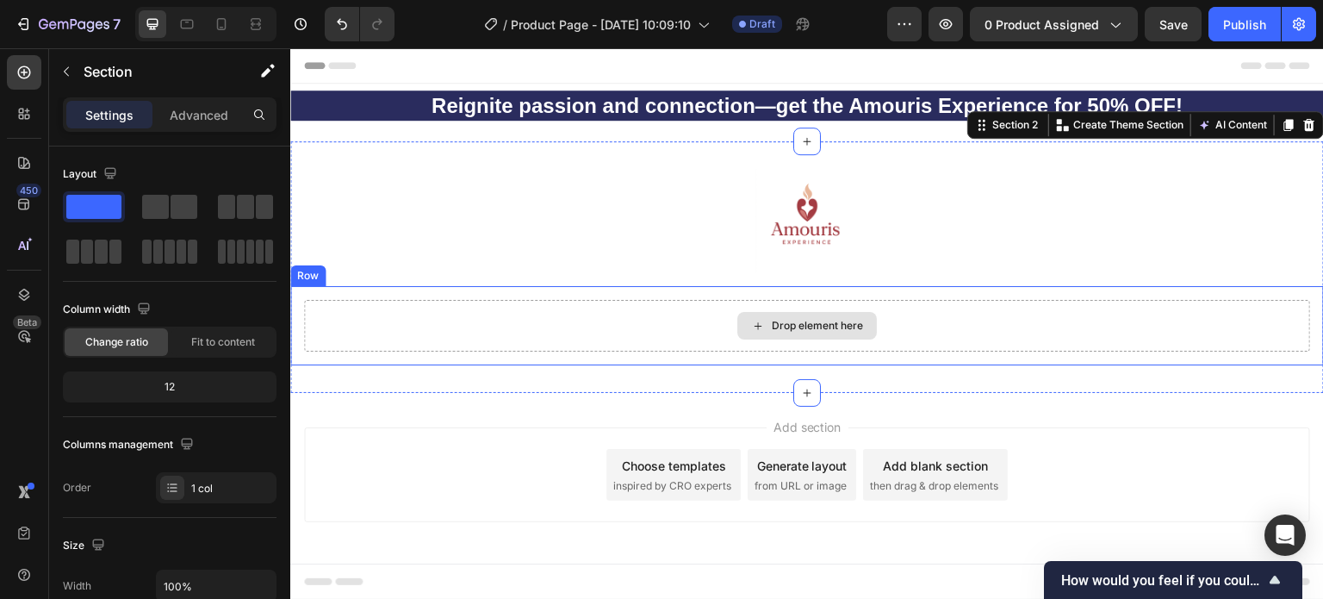
click at [413, 327] on div "Drop element here" at bounding box center [807, 326] width 1006 height 52
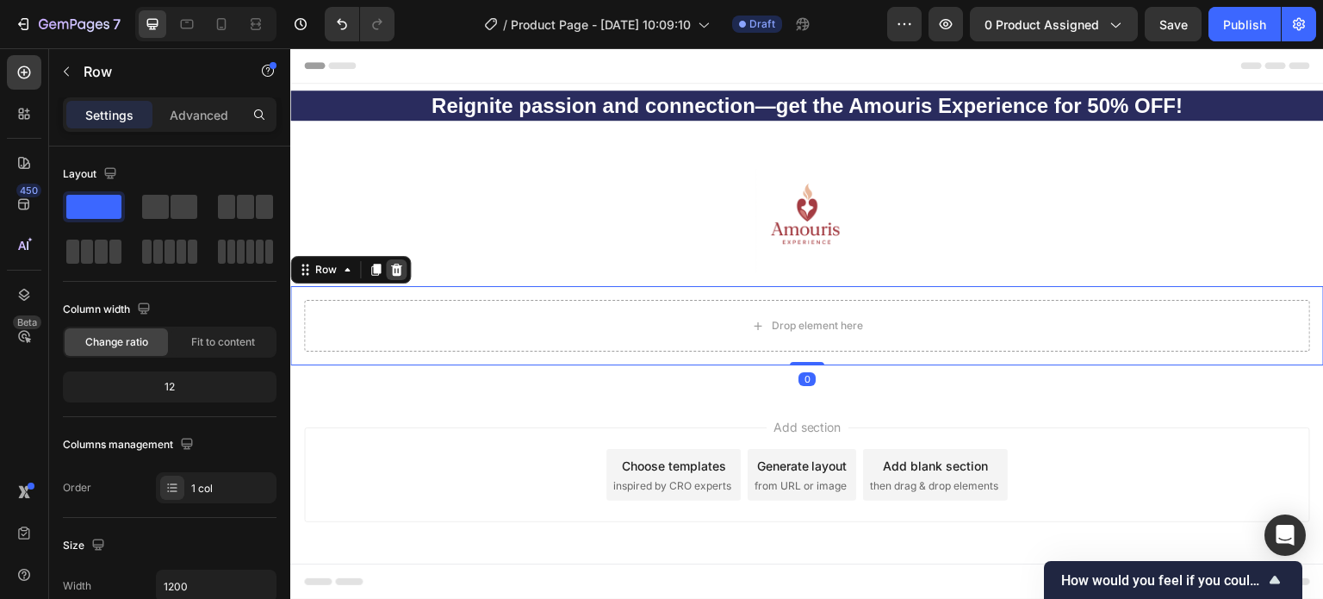
click at [399, 272] on icon at bounding box center [396, 270] width 11 height 12
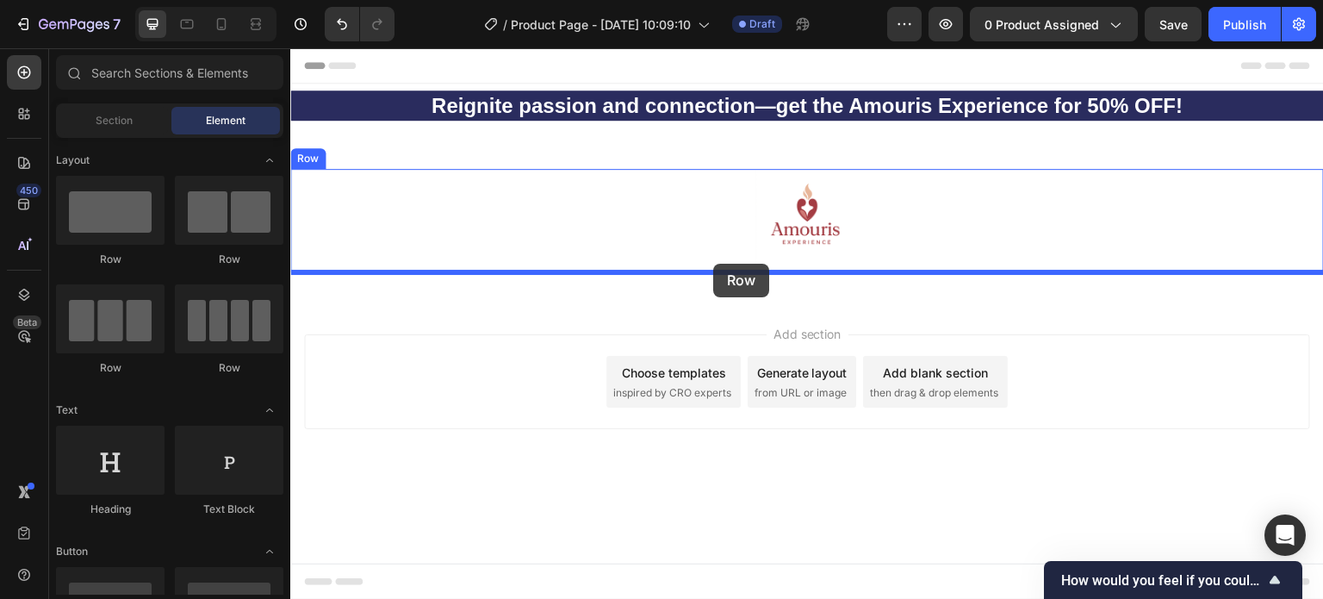
drag, startPoint x: 394, startPoint y: 264, endPoint x: 713, endPoint y: 264, distance: 319.6
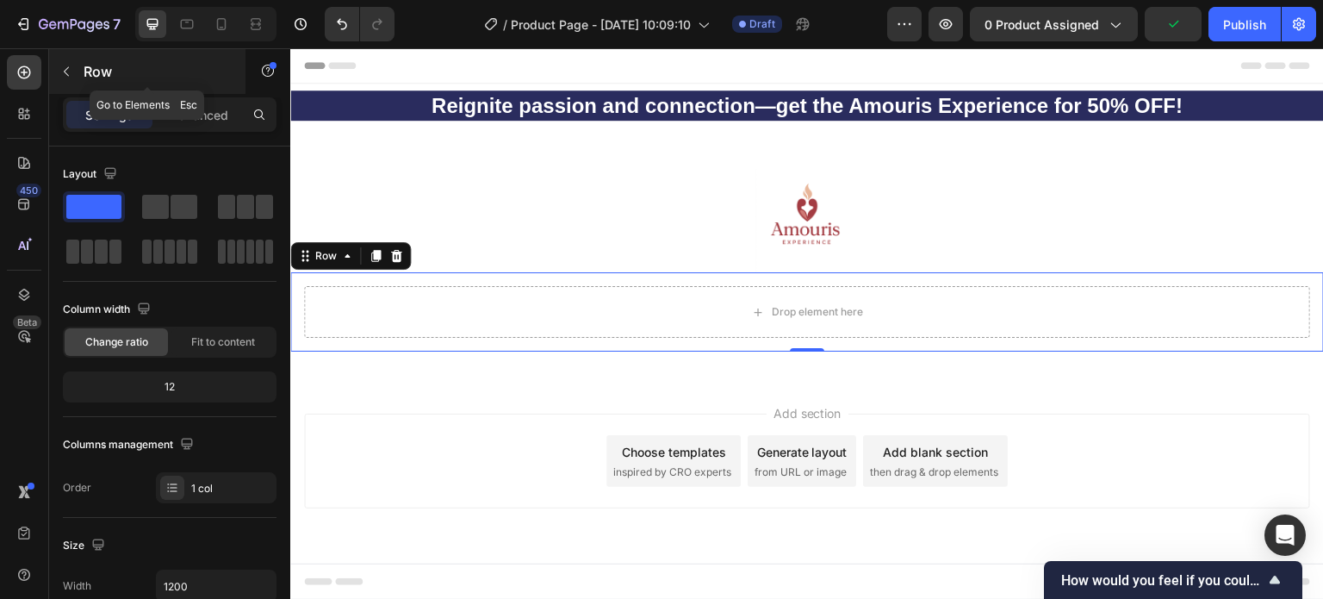
click at [62, 78] on button "button" at bounding box center [67, 72] width 28 height 28
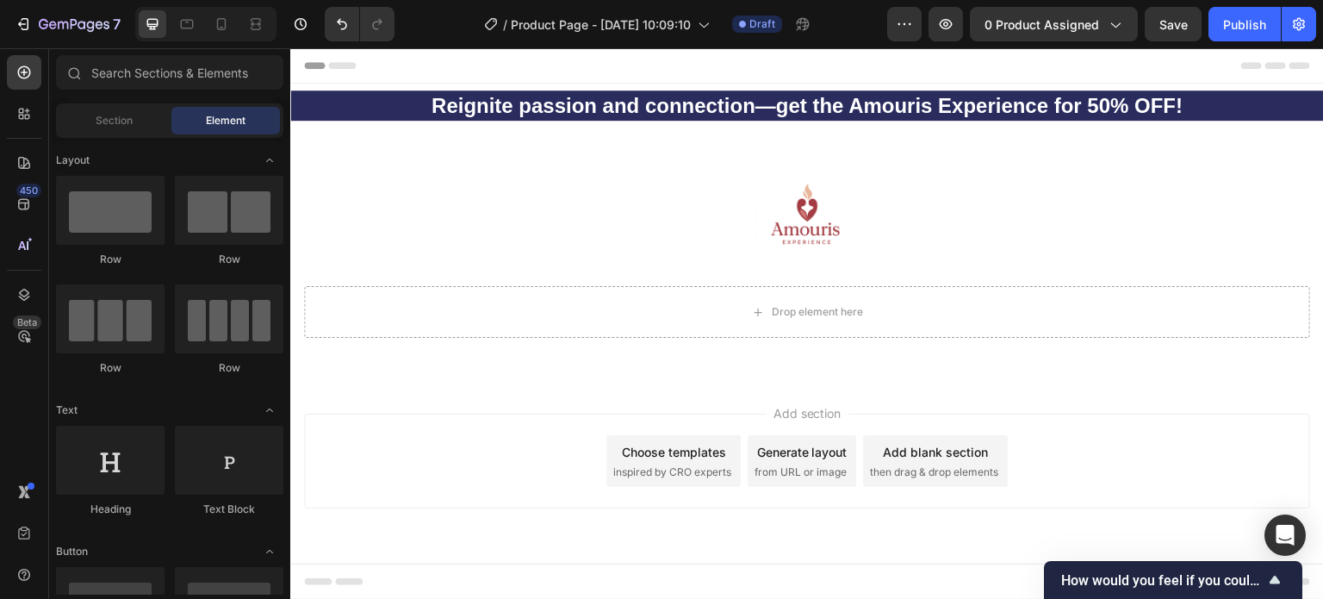
scroll to position [86, 0]
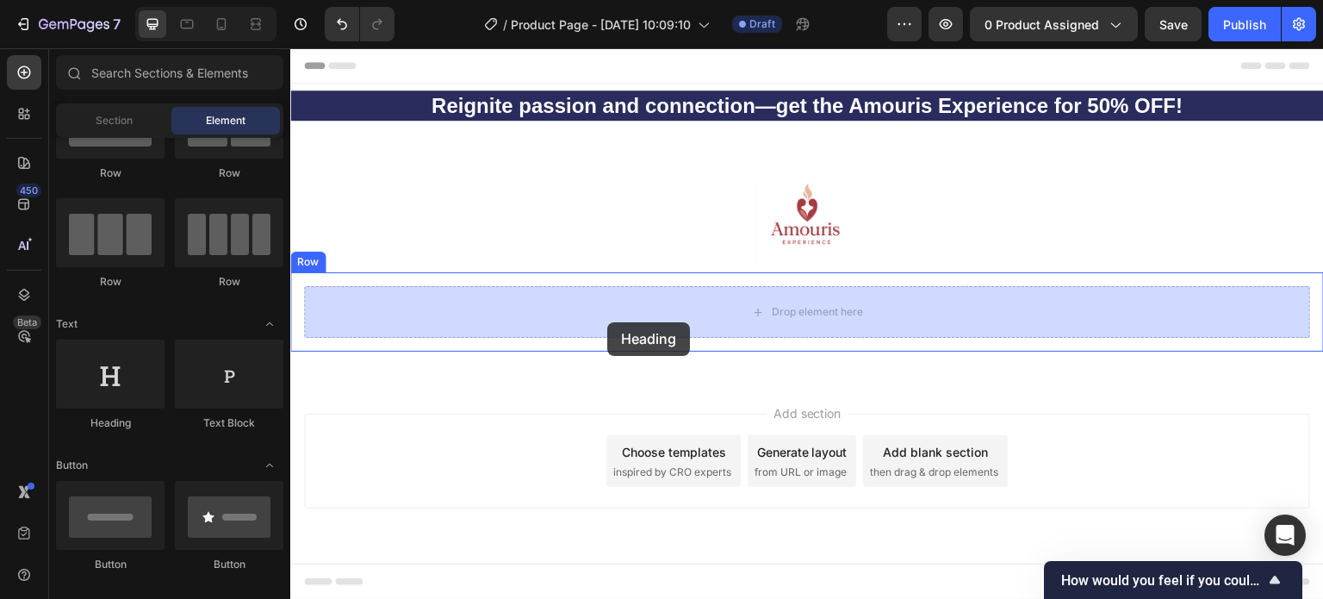
drag, startPoint x: 404, startPoint y: 436, endPoint x: 362, endPoint y: 410, distance: 49.5
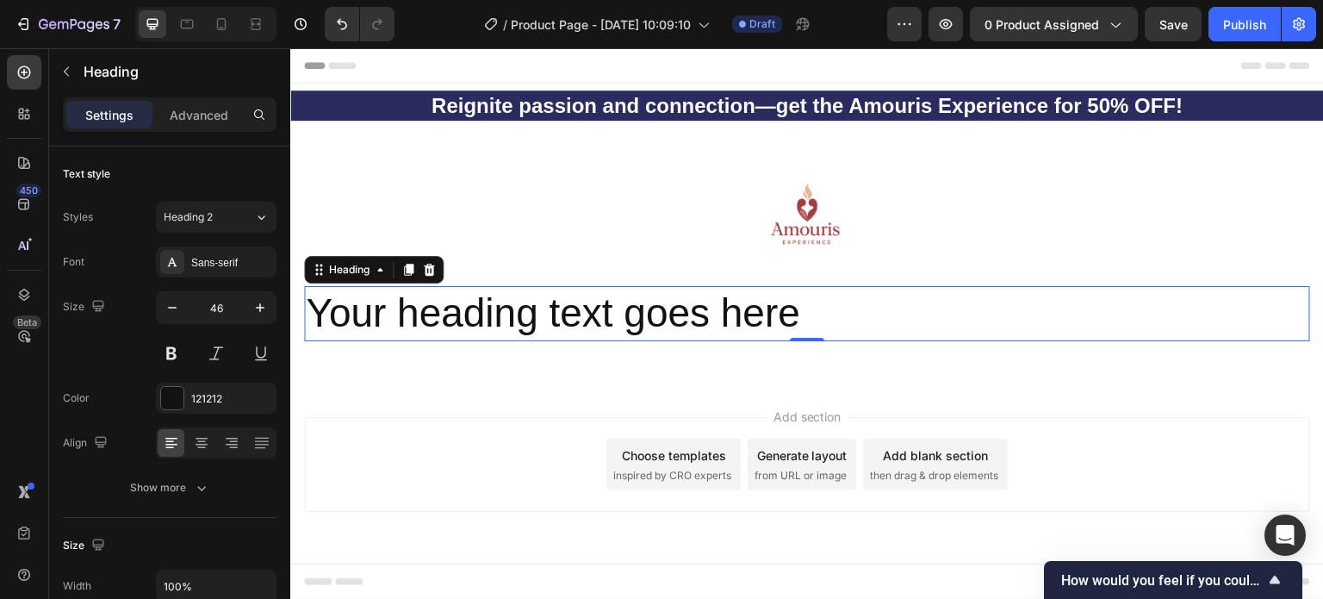
click at [420, 331] on h2 "Your heading text goes here" at bounding box center [807, 313] width 1006 height 55
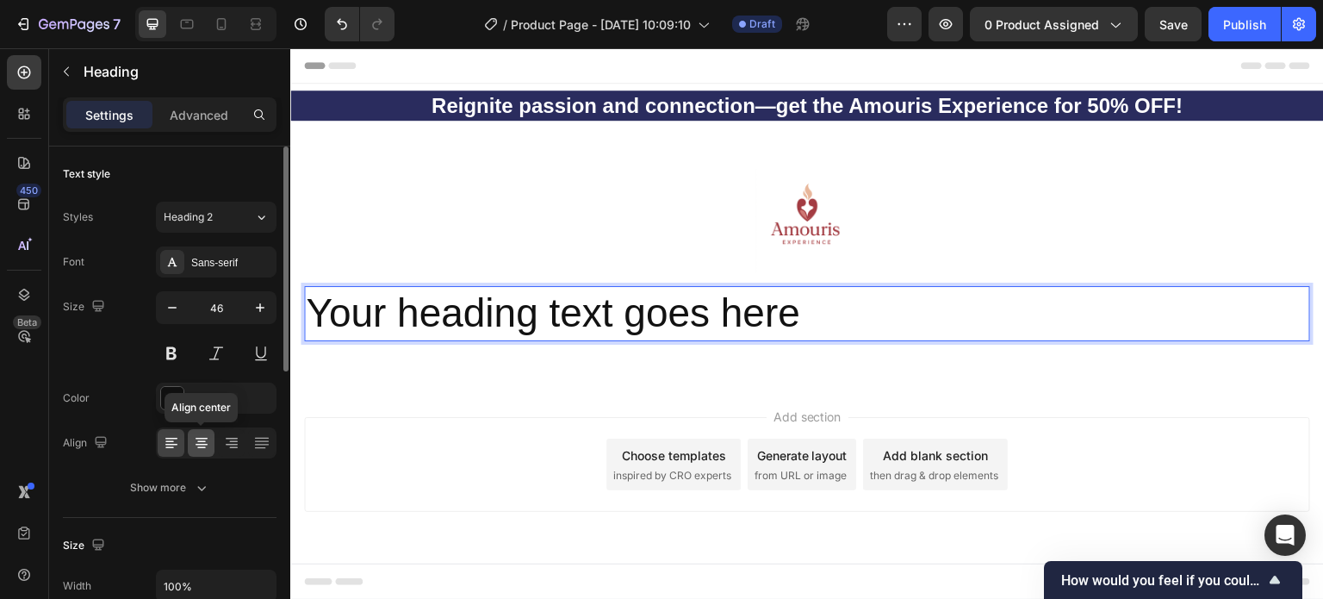
click at [208, 438] on icon at bounding box center [201, 442] width 17 height 17
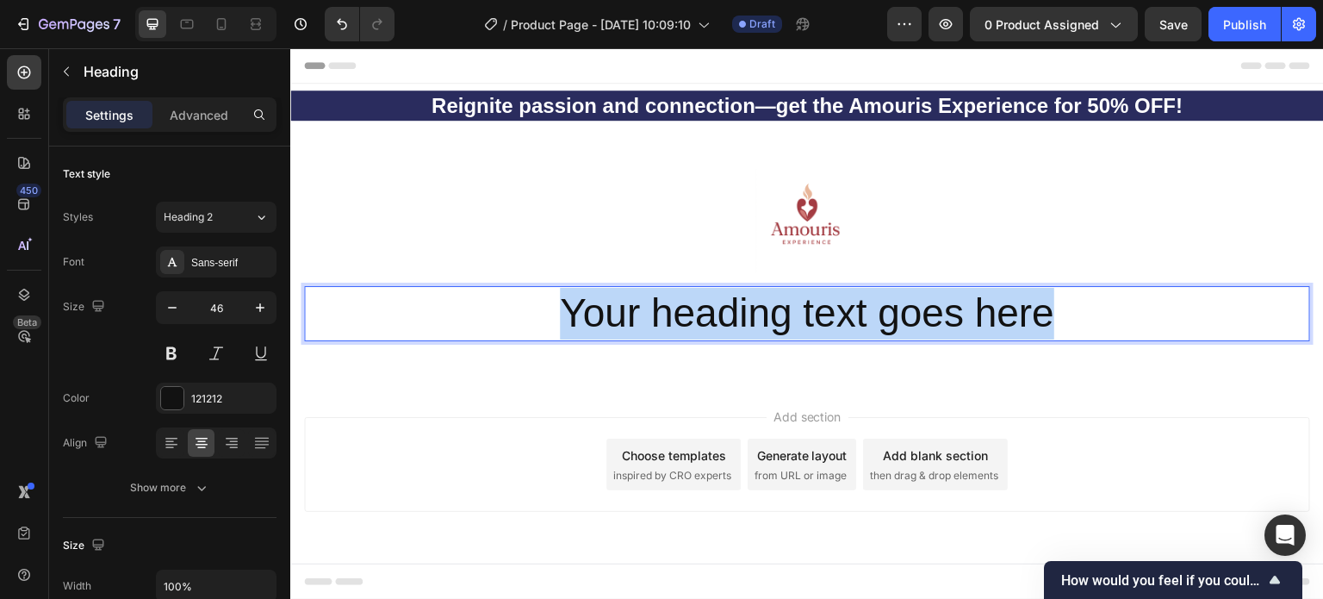
drag, startPoint x: 566, startPoint y: 325, endPoint x: 1060, endPoint y: 314, distance: 494.6
click at [1060, 314] on p "Your heading text goes here" at bounding box center [807, 314] width 1003 height 52
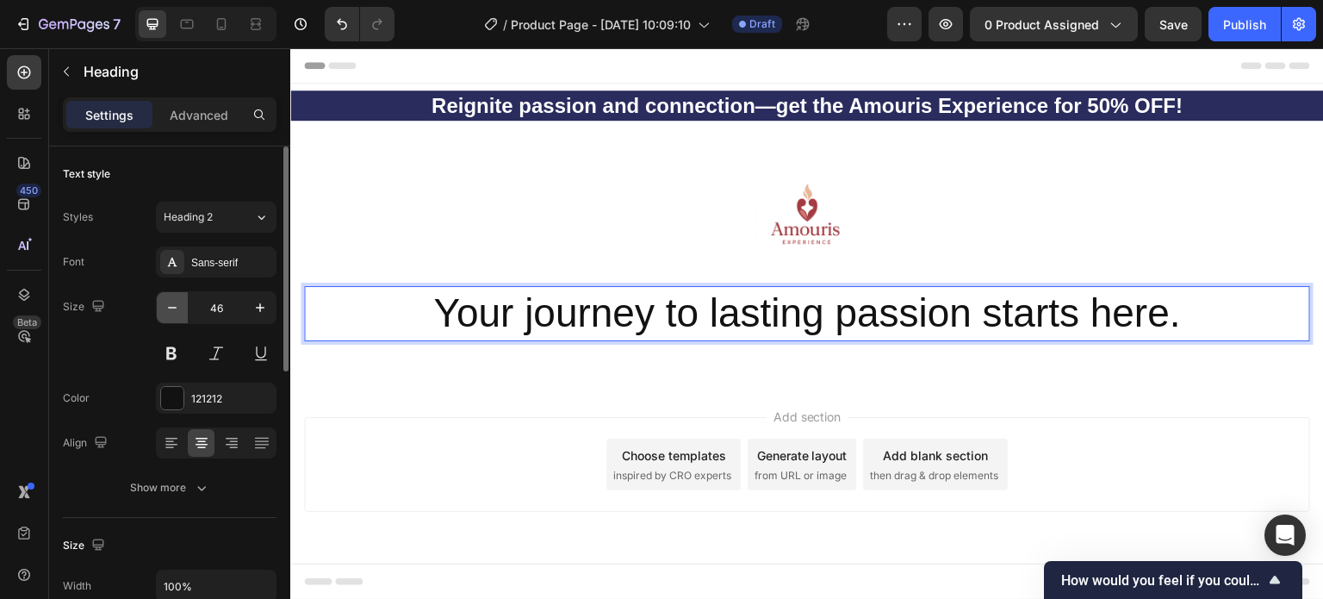
click at [168, 302] on icon "button" at bounding box center [172, 307] width 17 height 17
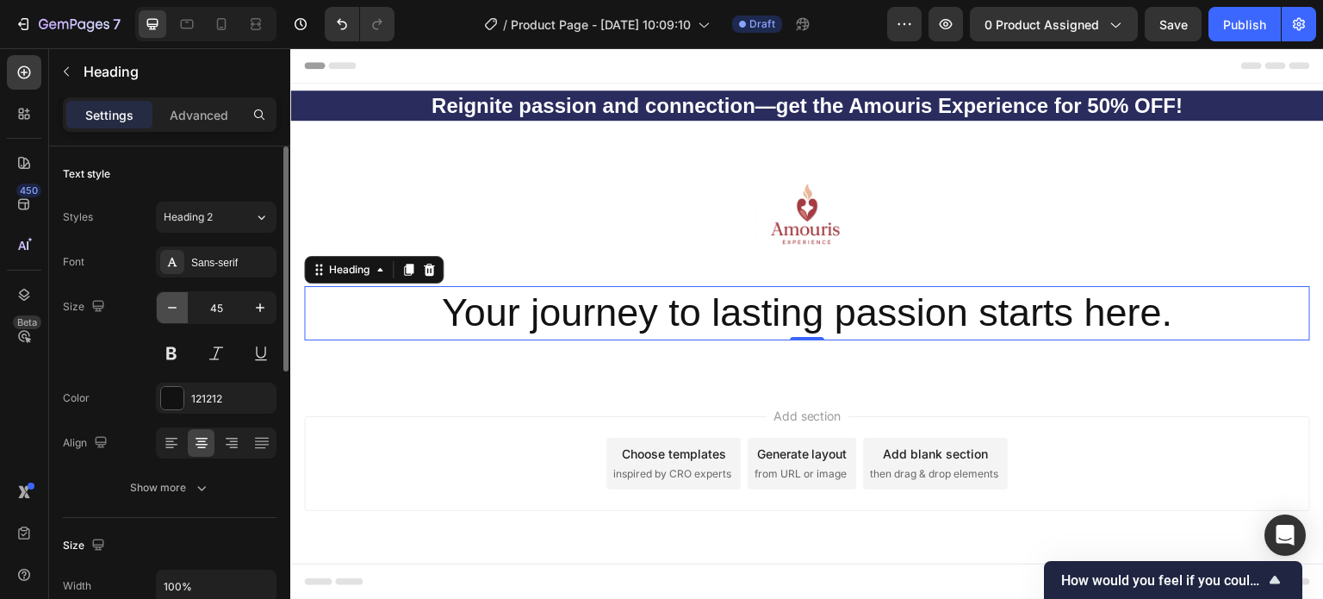
click at [169, 305] on icon "button" at bounding box center [172, 307] width 17 height 17
type input "43"
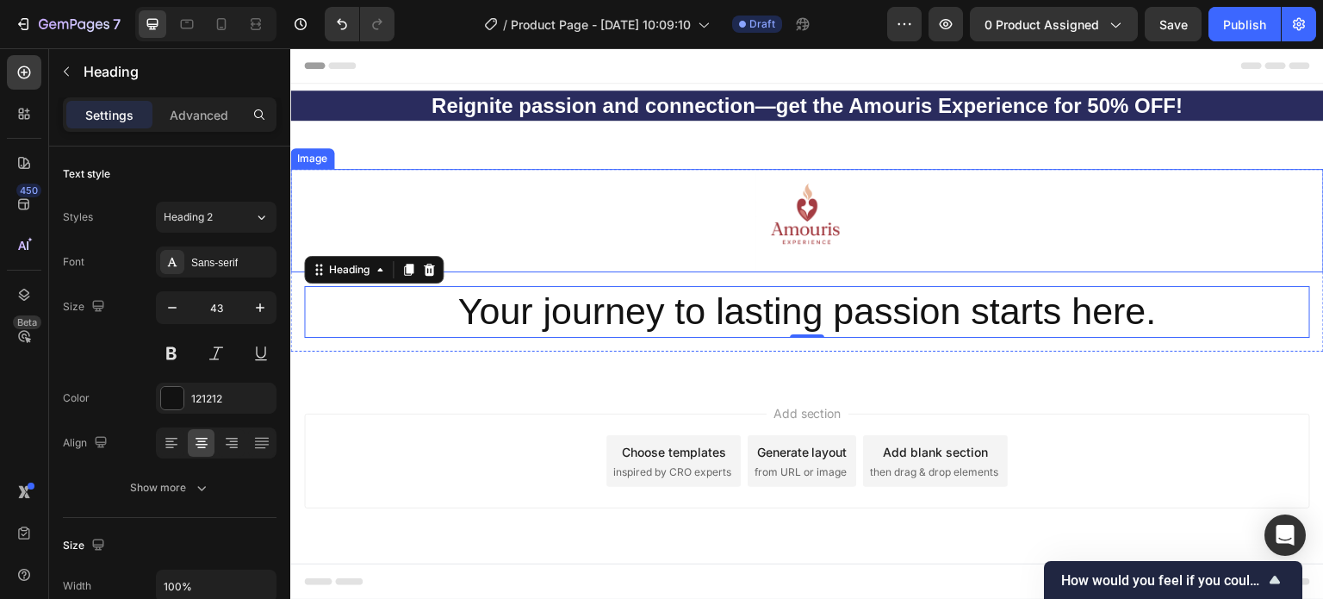
click at [818, 219] on img at bounding box center [806, 220] width 103 height 103
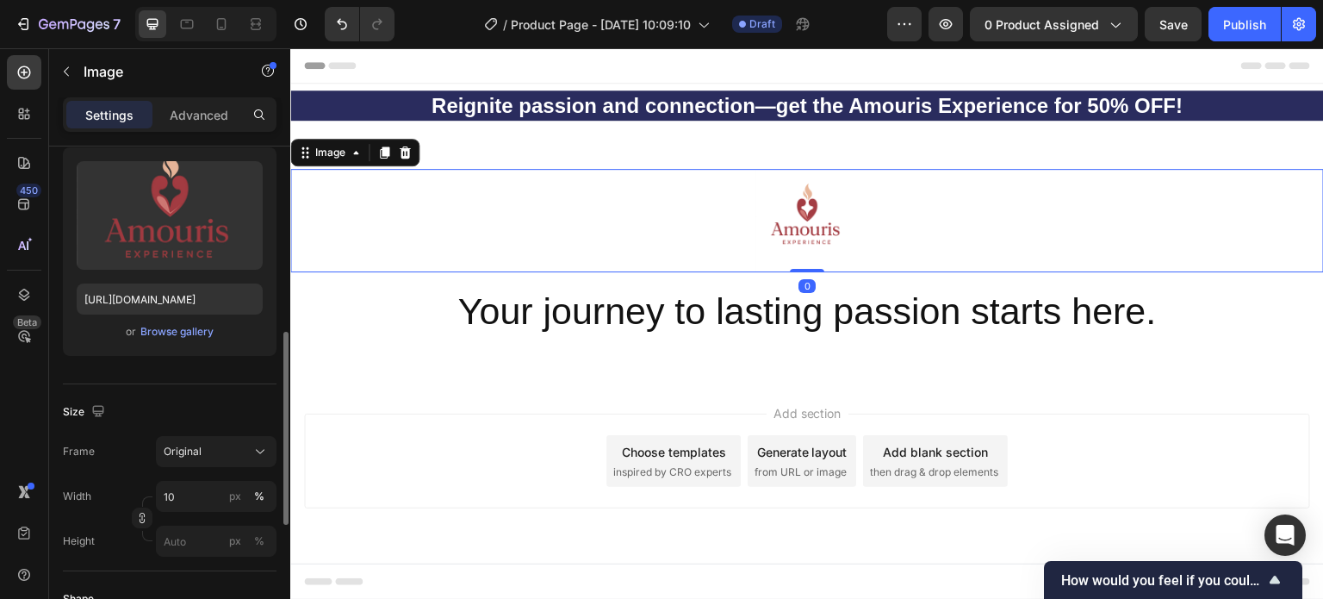
scroll to position [258, 0]
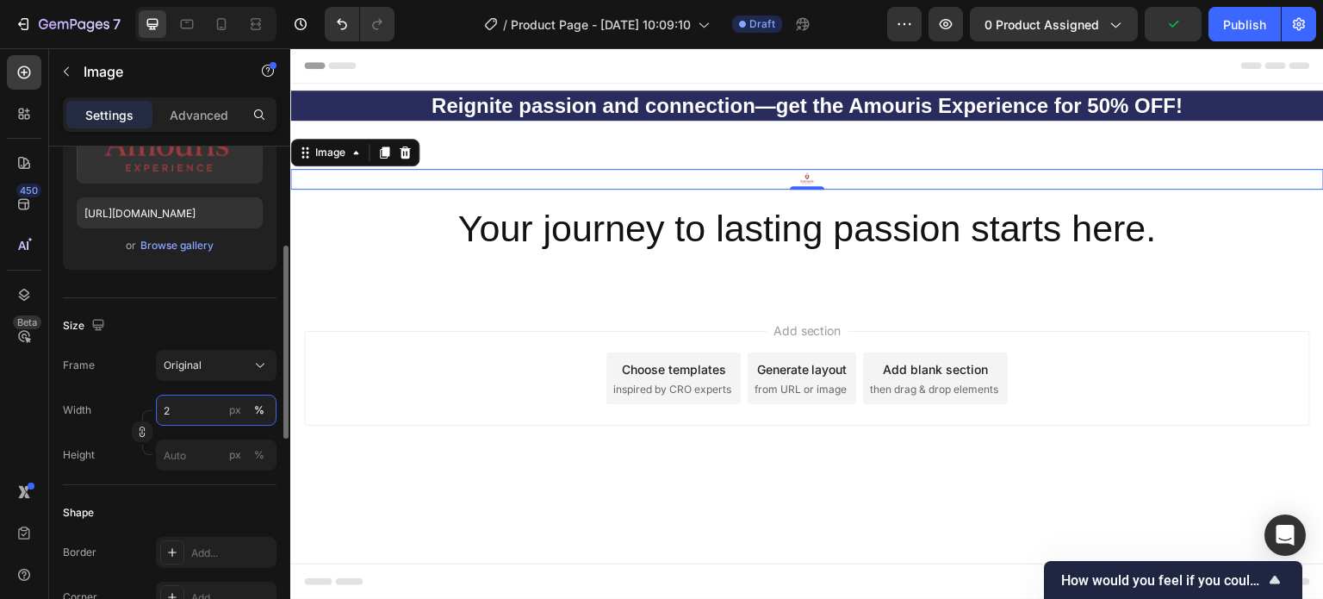
type input "20"
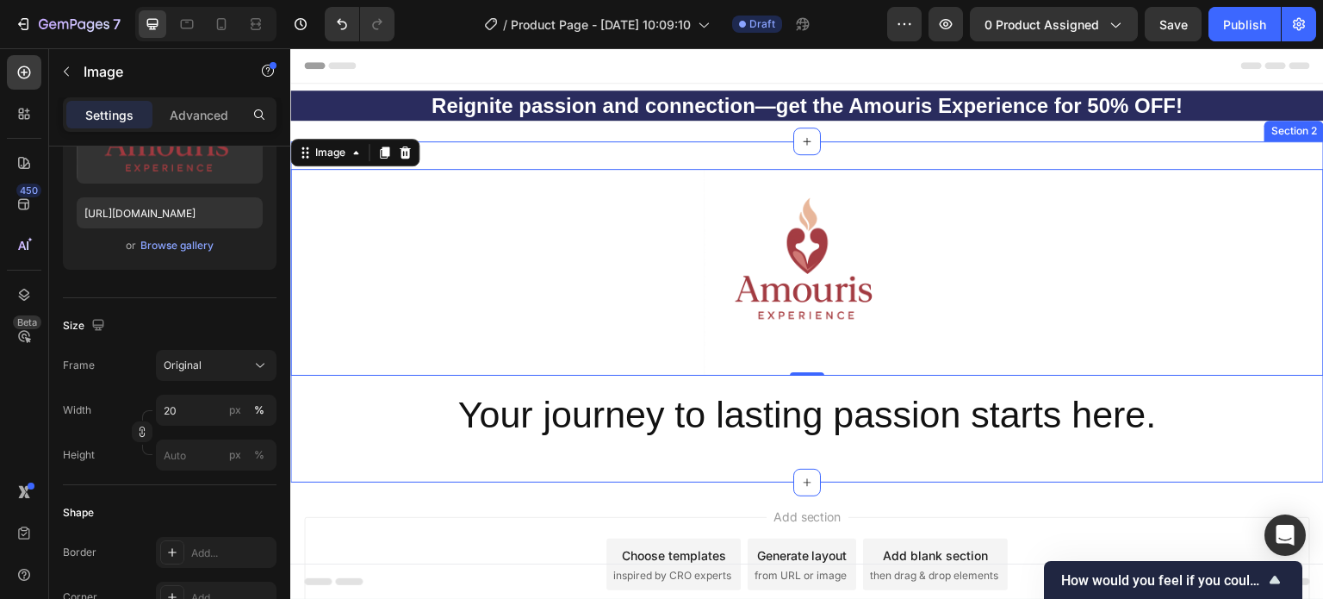
click at [403, 456] on div "Image 0 Your journey to lasting passion starts here. Heading Row Row Section 2" at bounding box center [807, 311] width 1034 height 341
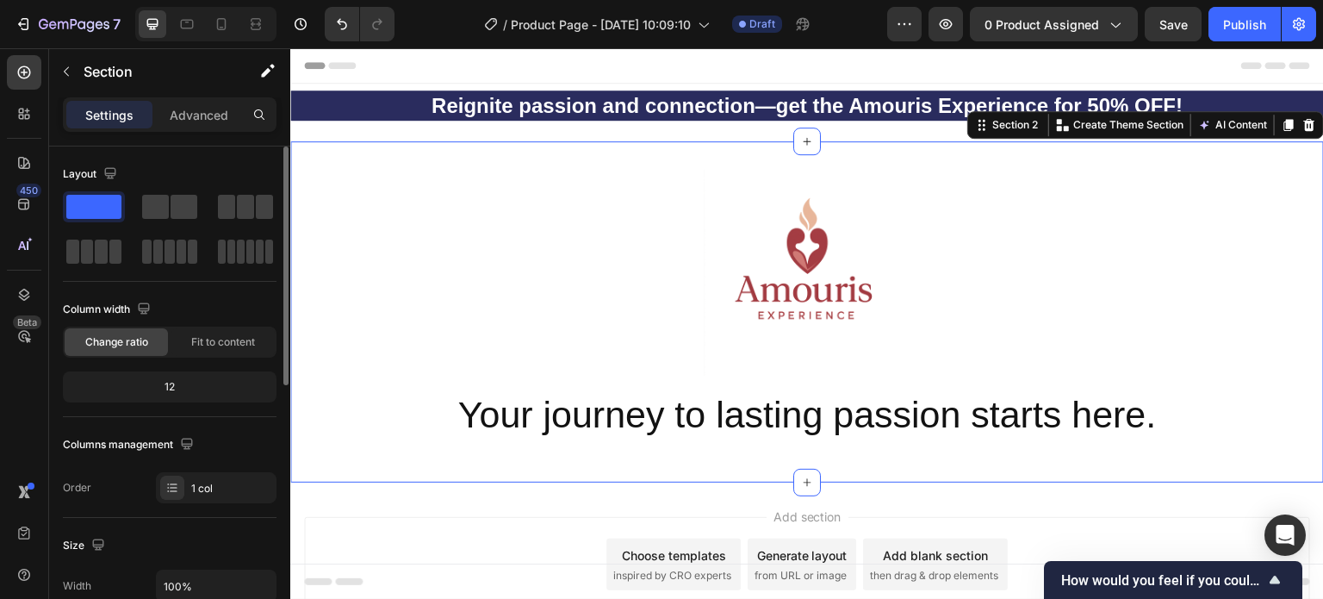
scroll to position [86, 0]
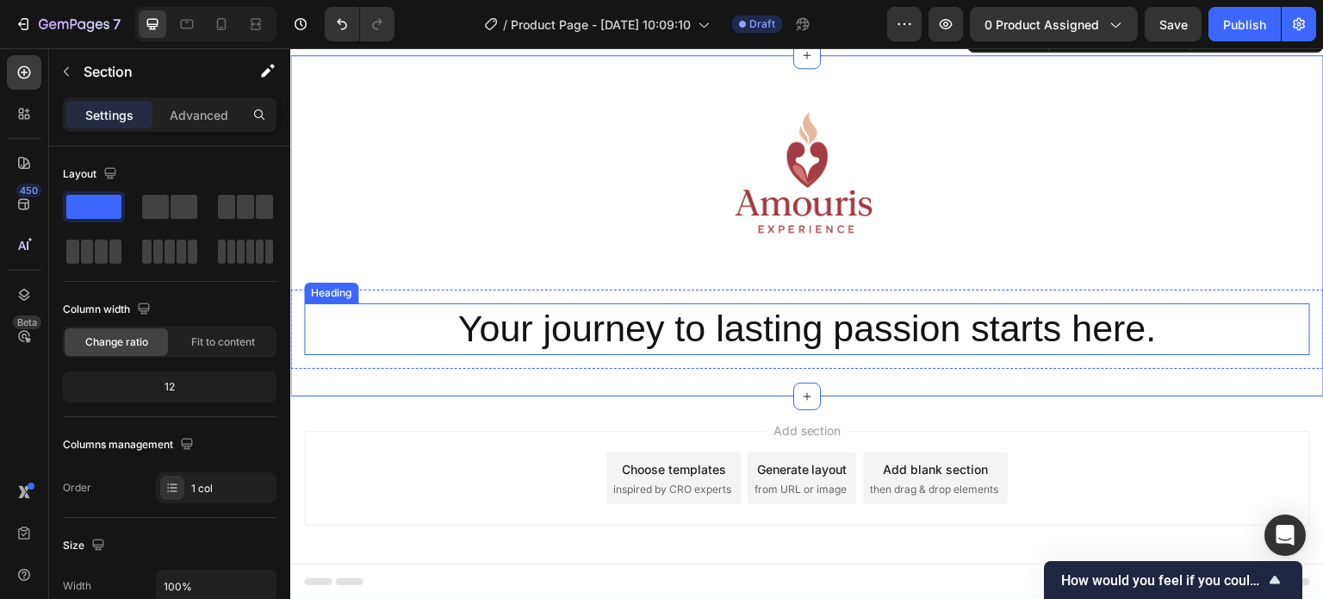
click at [541, 326] on p "Your journey to lasting passion starts here." at bounding box center [807, 329] width 1003 height 48
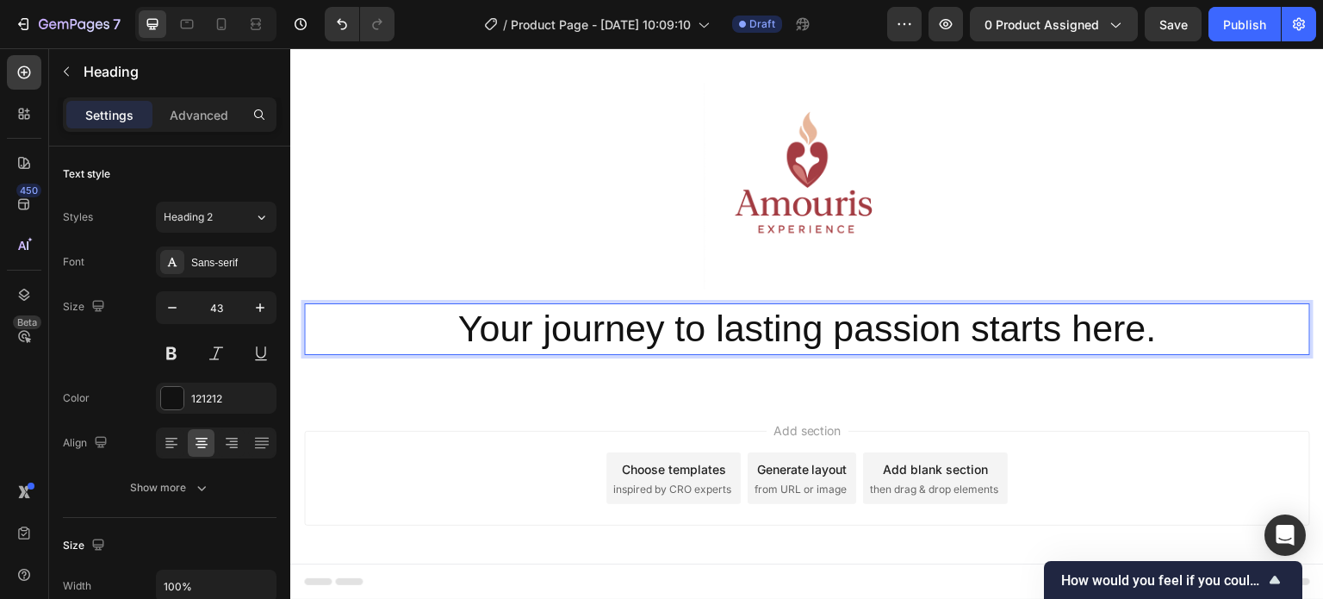
click at [614, 305] on p "Your journey to lasting passion starts here." at bounding box center [807, 329] width 1003 height 48
click at [386, 321] on p "Your journey to lasting passion starts here." at bounding box center [807, 329] width 1003 height 48
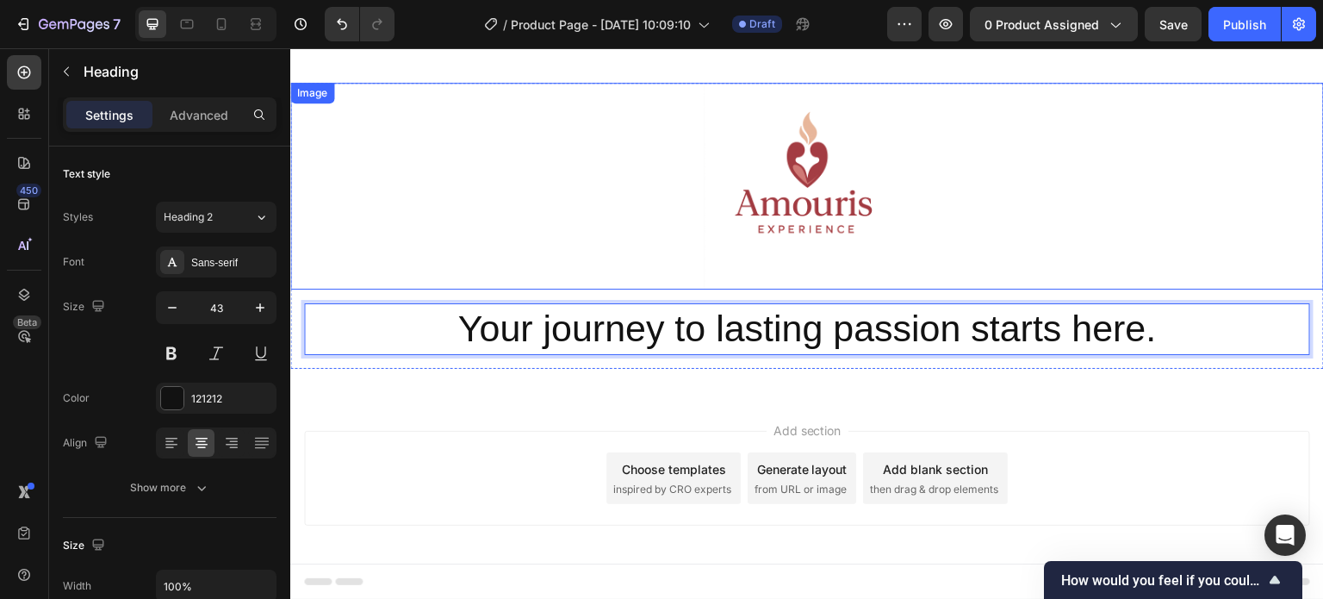
click at [373, 283] on div at bounding box center [807, 186] width 1034 height 207
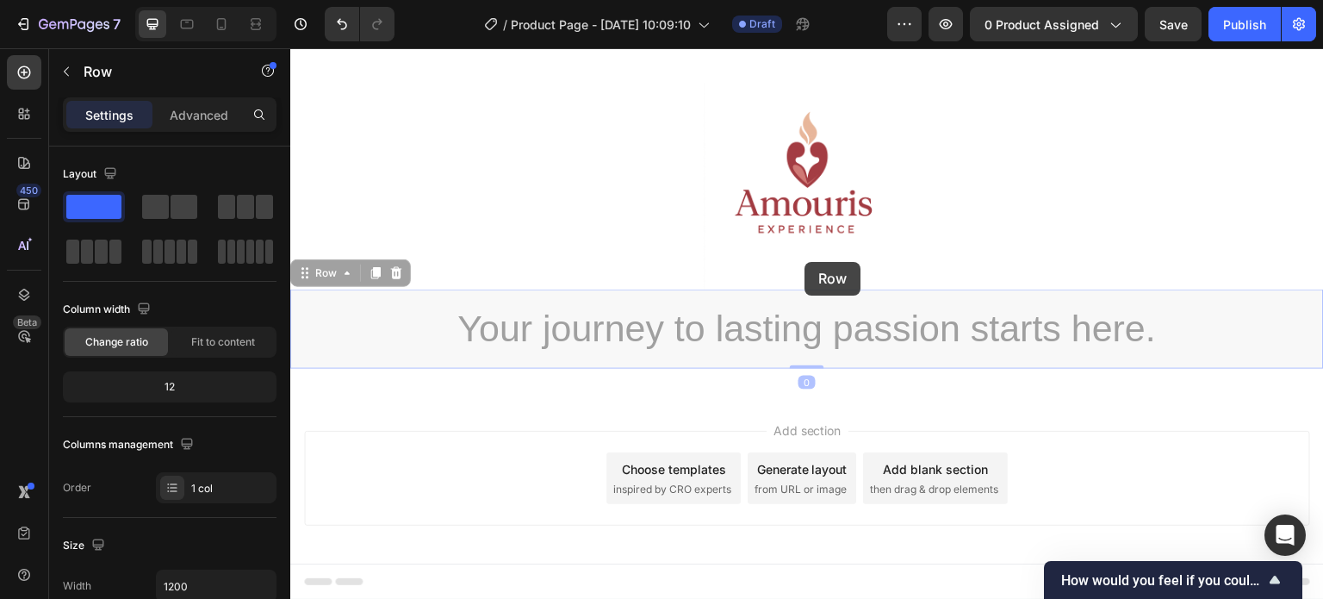
drag, startPoint x: 803, startPoint y: 286, endPoint x: 805, endPoint y: 262, distance: 24.2
click at [805, 262] on div "Header Reignite passion and connection—get the Amouris Experience for 50% OFF! …" at bounding box center [807, 285] width 1034 height 646
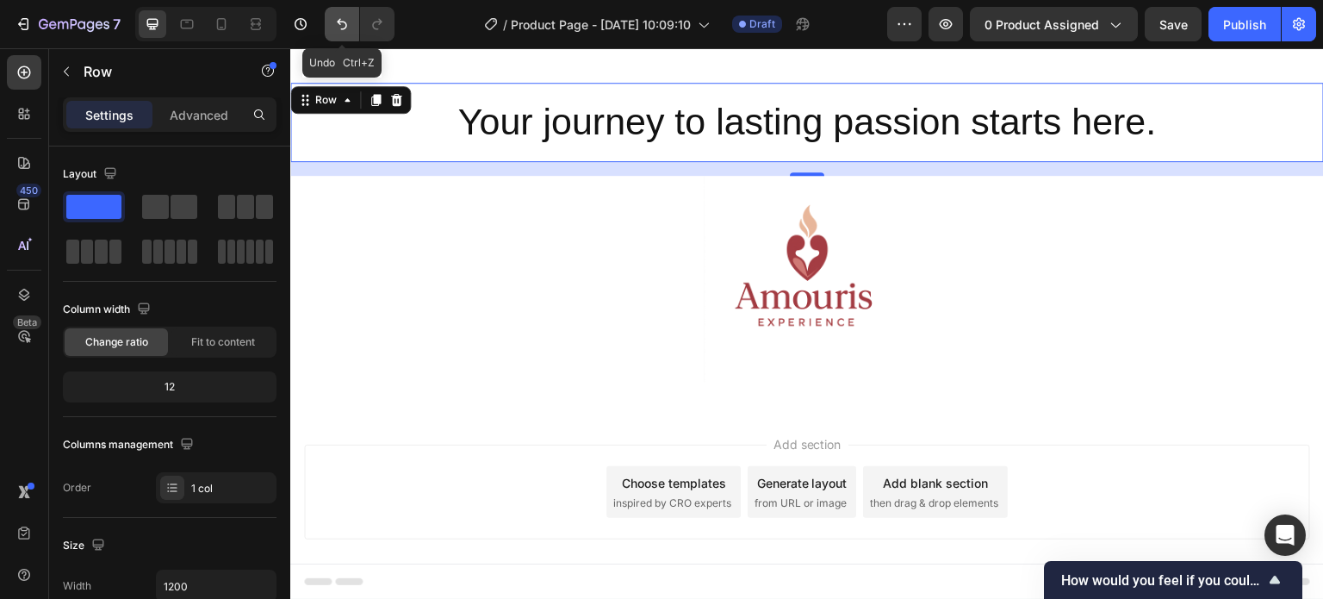
click at [341, 27] on icon "Undo/Redo" at bounding box center [341, 24] width 17 height 17
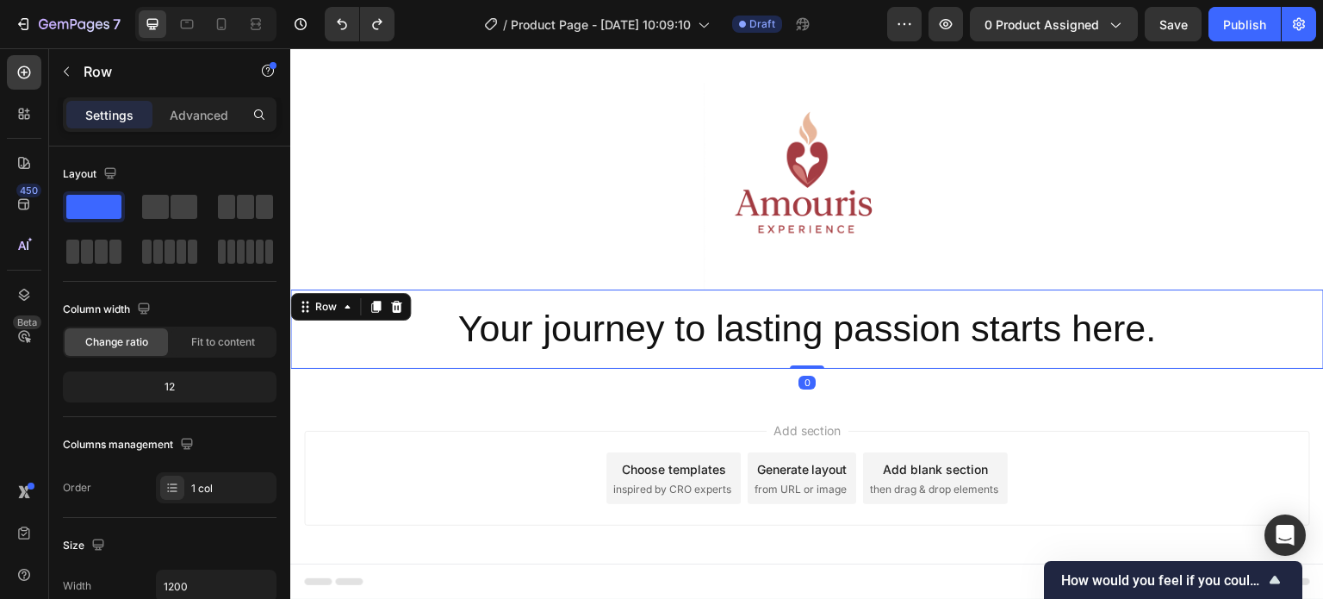
click at [805, 308] on p "Your journey to lasting passion starts here." at bounding box center [807, 329] width 1003 height 48
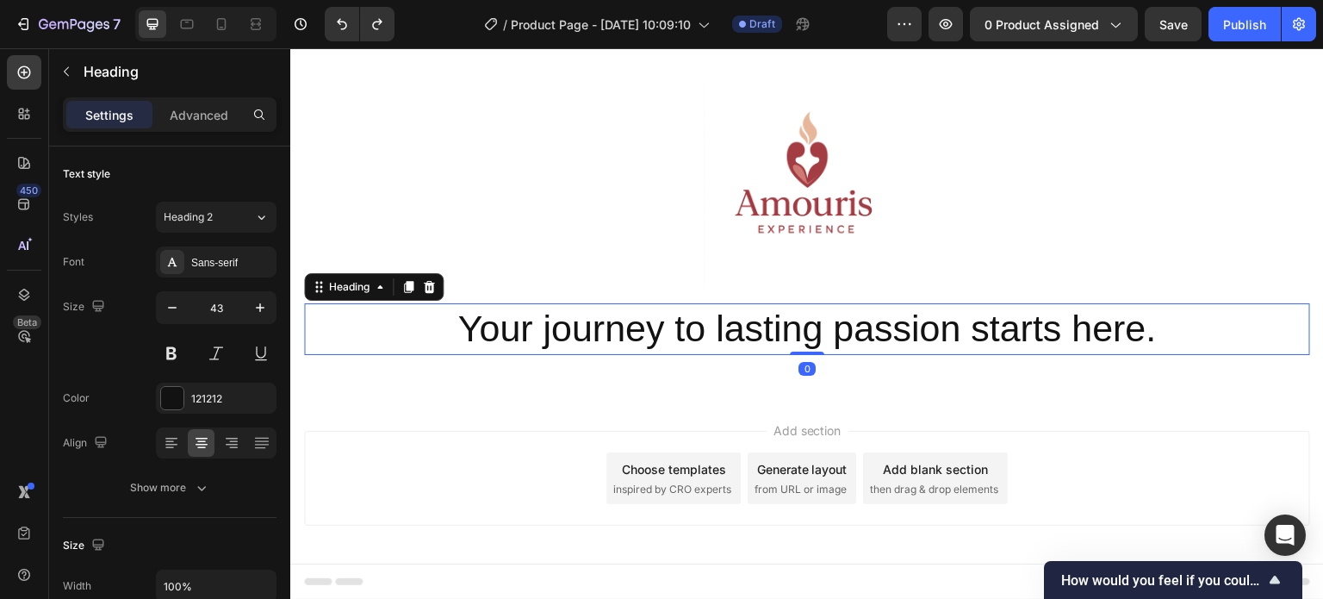
drag, startPoint x: 796, startPoint y: 348, endPoint x: 773, endPoint y: 299, distance: 54.3
click at [794, 320] on div "Your journey to lasting passion starts here. Heading 0" at bounding box center [807, 329] width 1006 height 52
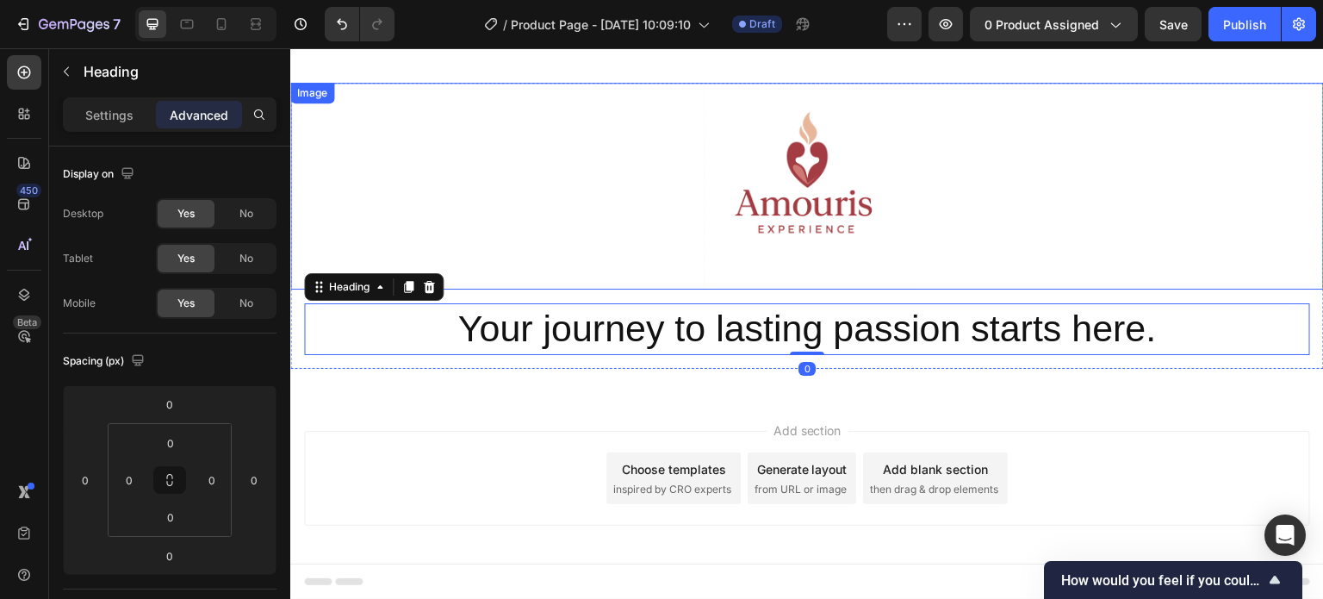
click at [760, 285] on img at bounding box center [807, 186] width 207 height 207
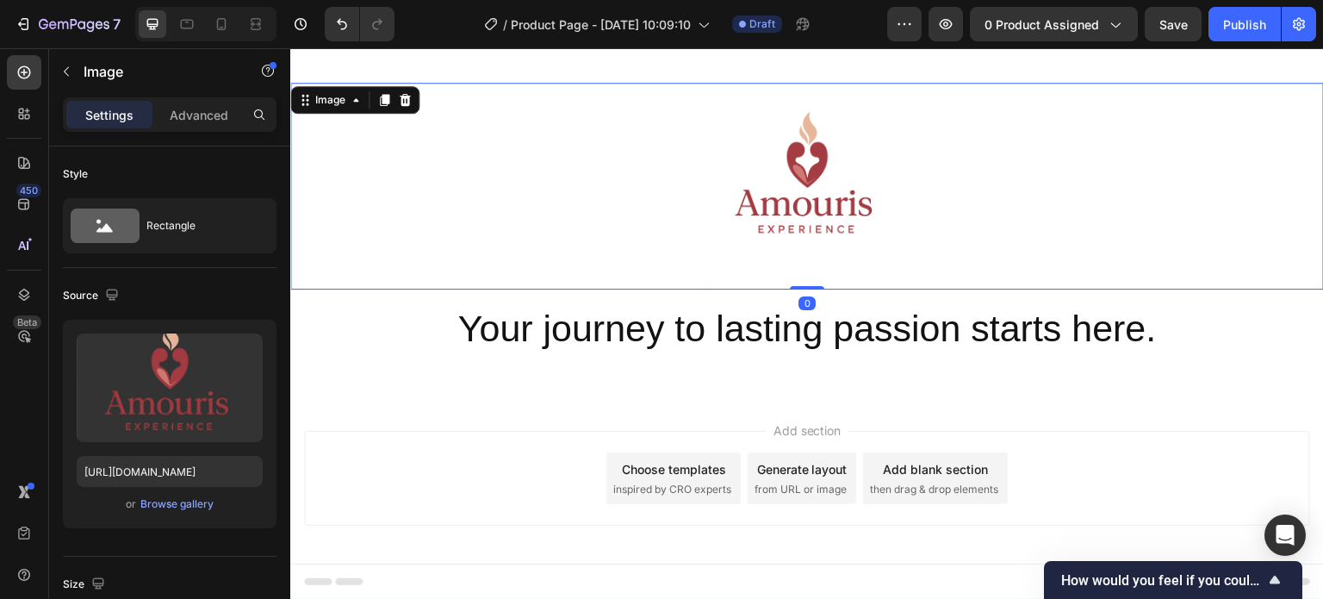
drag, startPoint x: 798, startPoint y: 283, endPoint x: 796, endPoint y: 255, distance: 28.5
click at [796, 255] on div "Image 0" at bounding box center [807, 186] width 1034 height 207
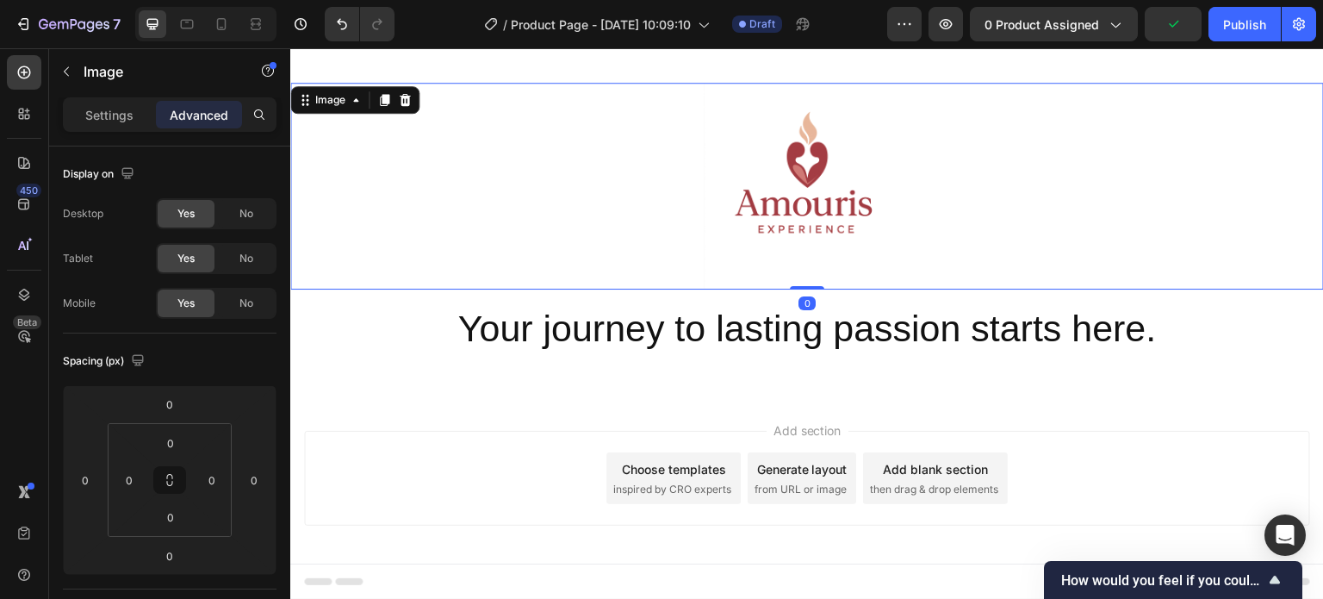
click at [511, 419] on div "Add section Choose templates inspired by CRO experts Generate layout from URL o…" at bounding box center [807, 502] width 1034 height 212
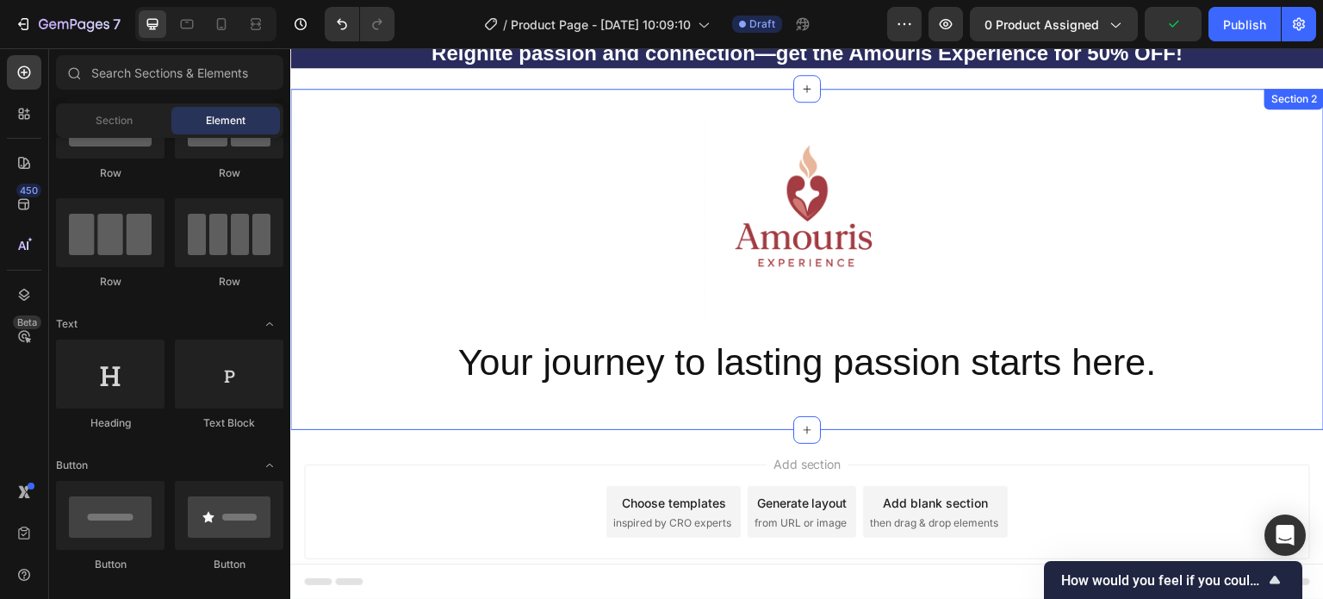
scroll to position [0, 0]
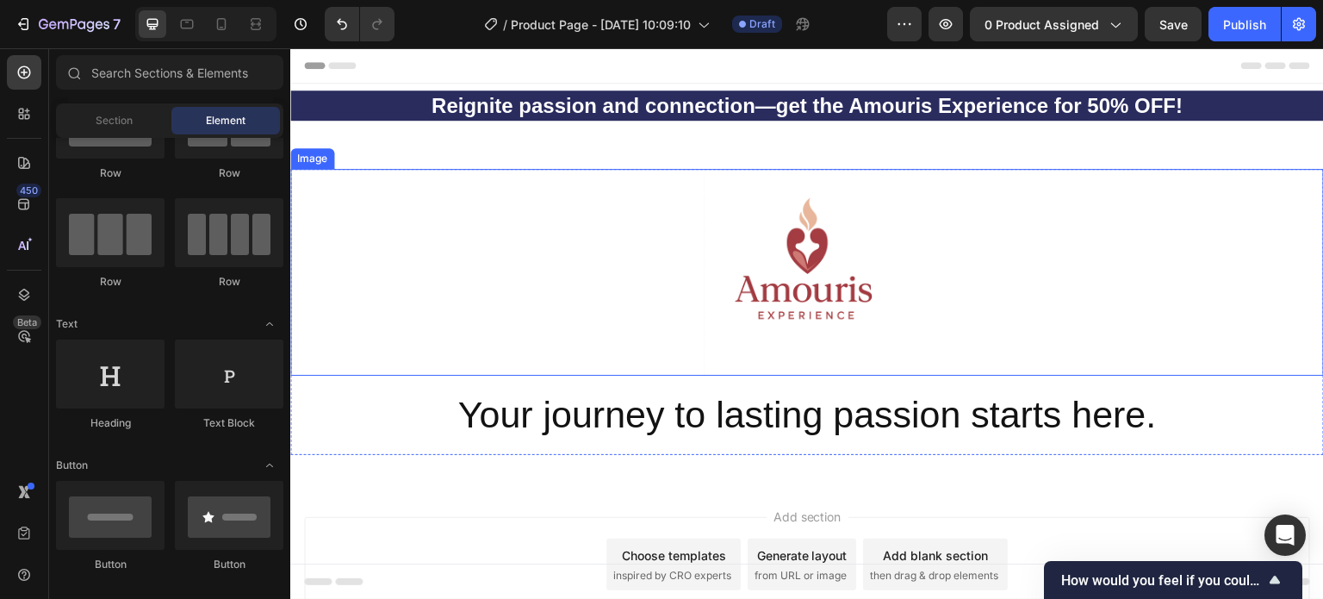
click at [746, 291] on img at bounding box center [807, 272] width 207 height 207
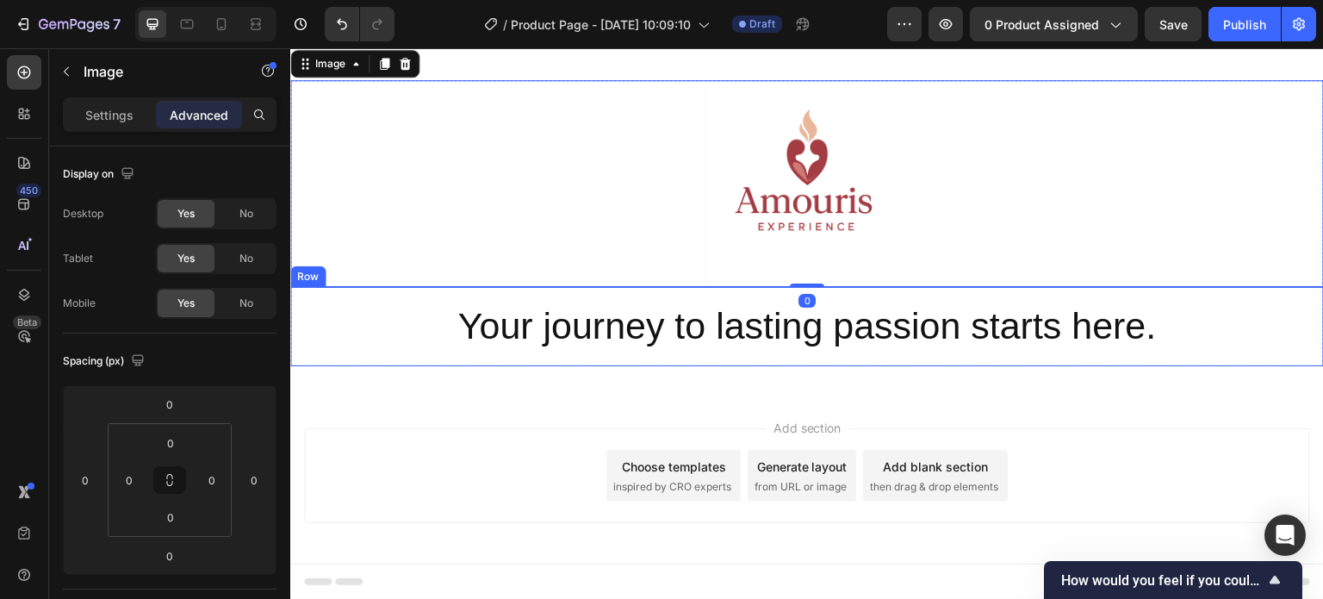
scroll to position [92, 0]
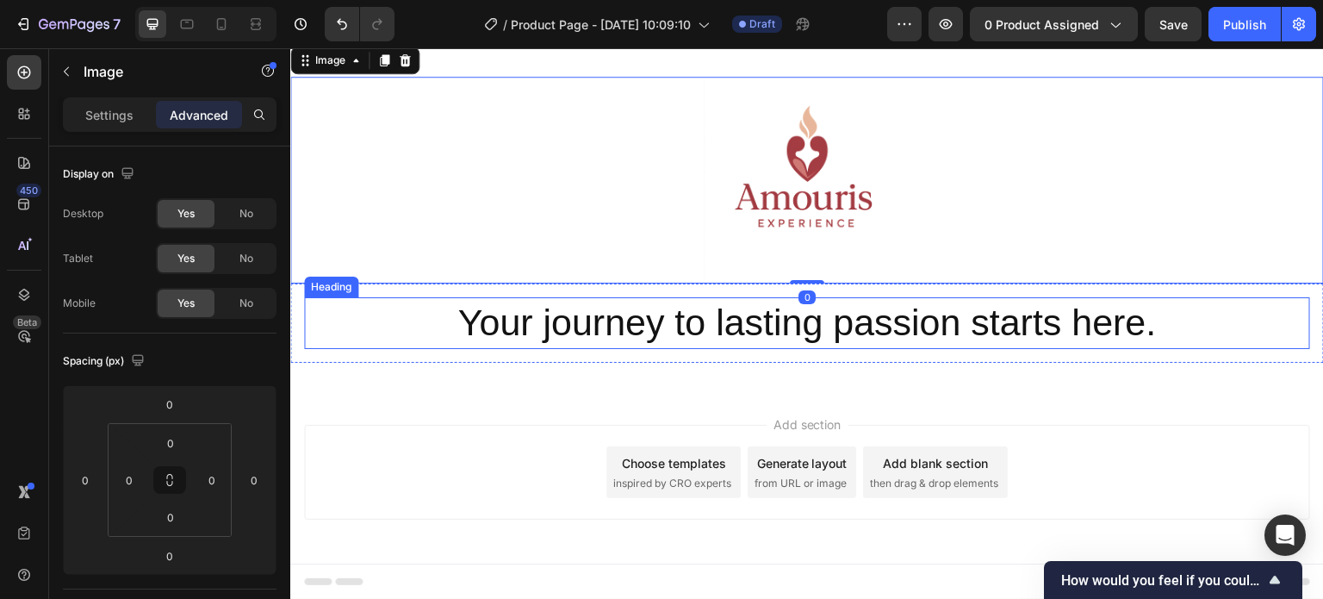
click at [605, 316] on p "Your journey to lasting passion starts here." at bounding box center [807, 323] width 1003 height 48
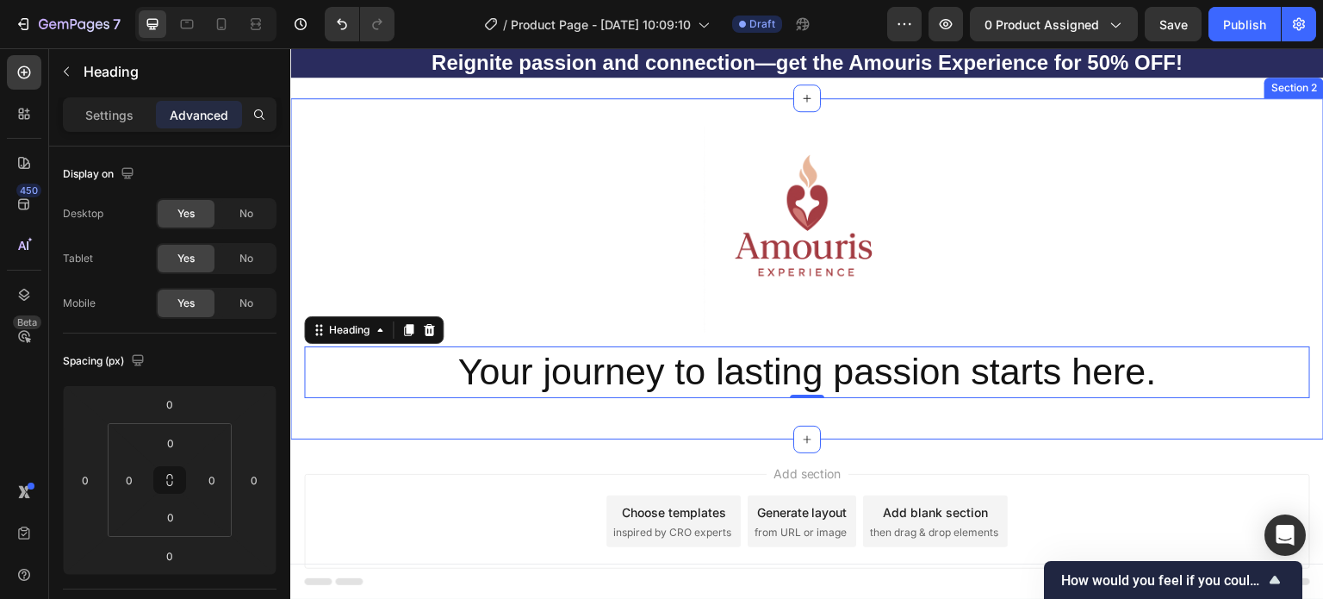
scroll to position [0, 0]
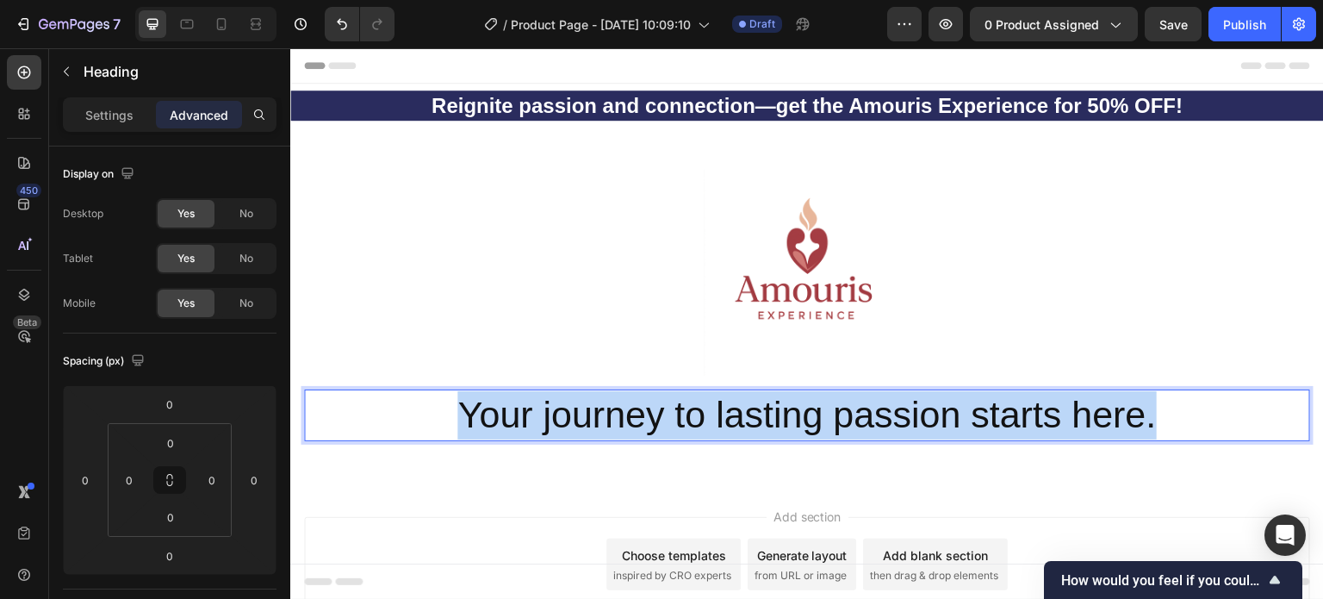
drag, startPoint x: 462, startPoint y: 414, endPoint x: 1169, endPoint y: 409, distance: 707.3
click at [1169, 409] on p "Your journey to lasting passion starts here." at bounding box center [807, 415] width 1003 height 48
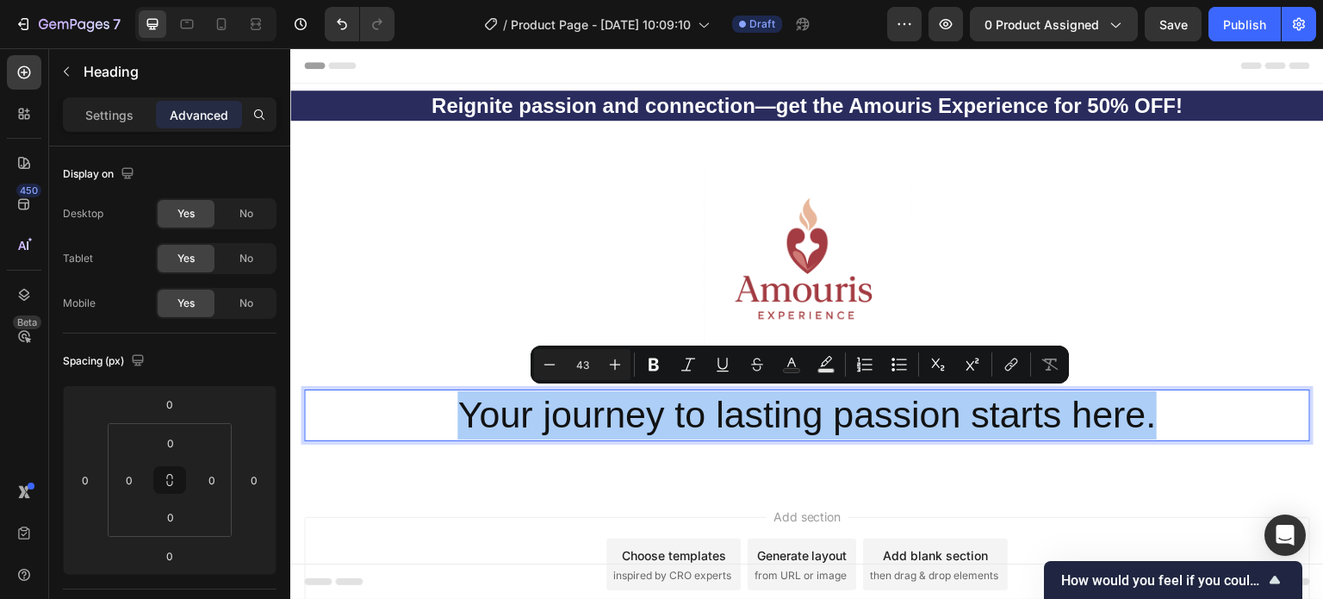
click at [103, 97] on div "Settings Advanced" at bounding box center [170, 114] width 214 height 34
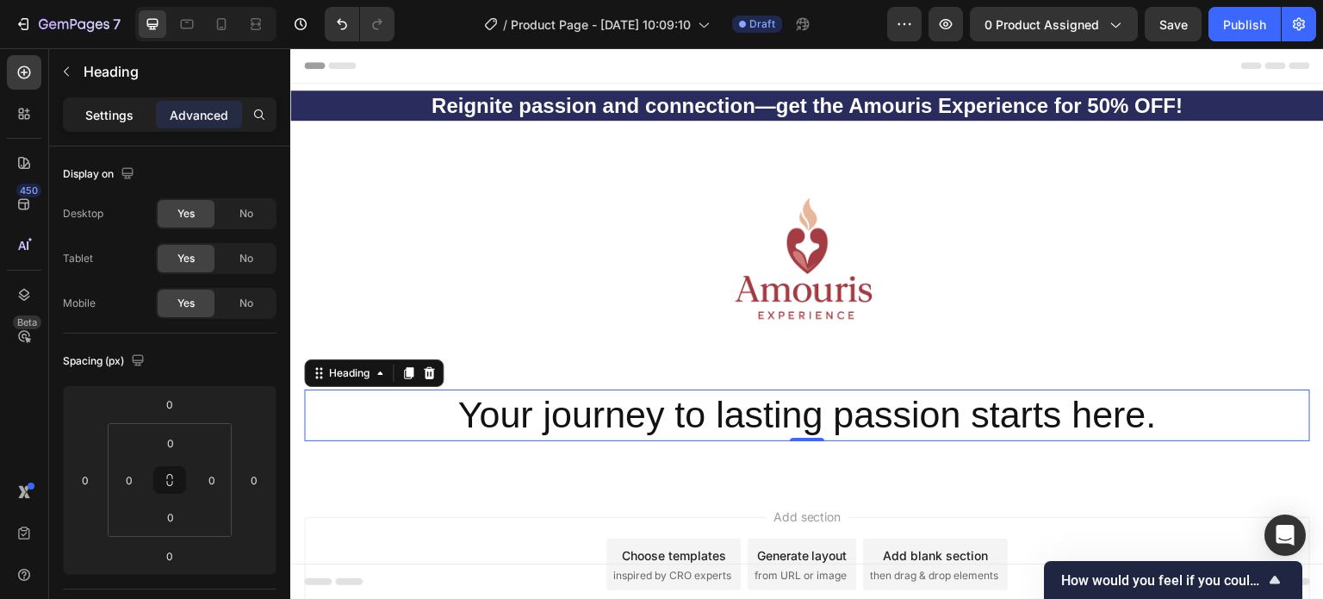
click at [103, 112] on p "Settings" at bounding box center [109, 115] width 48 height 18
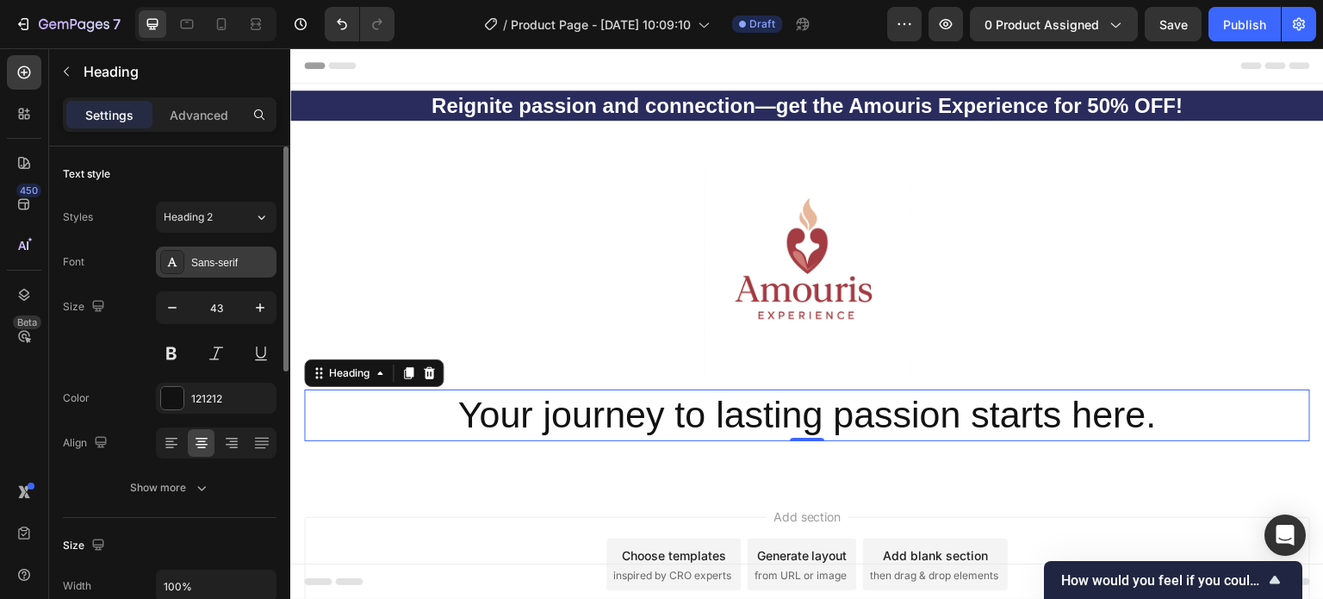
click at [183, 266] on div at bounding box center [172, 262] width 24 height 24
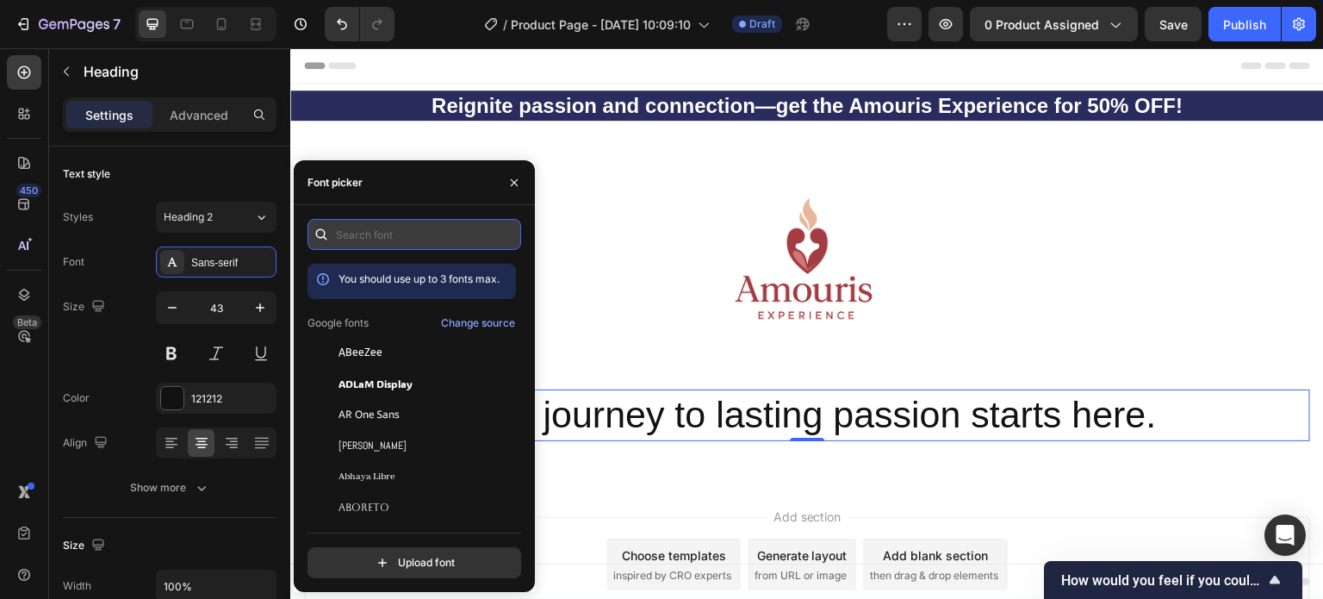
click at [345, 243] on input "text" at bounding box center [415, 234] width 214 height 31
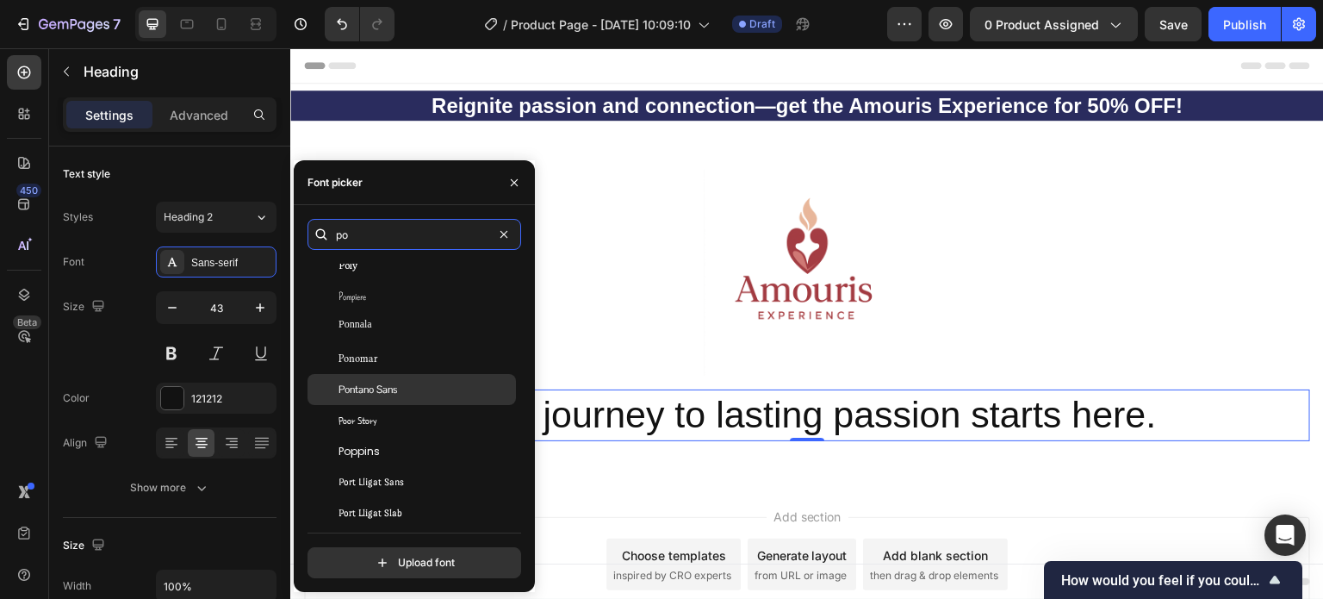
scroll to position [431, 0]
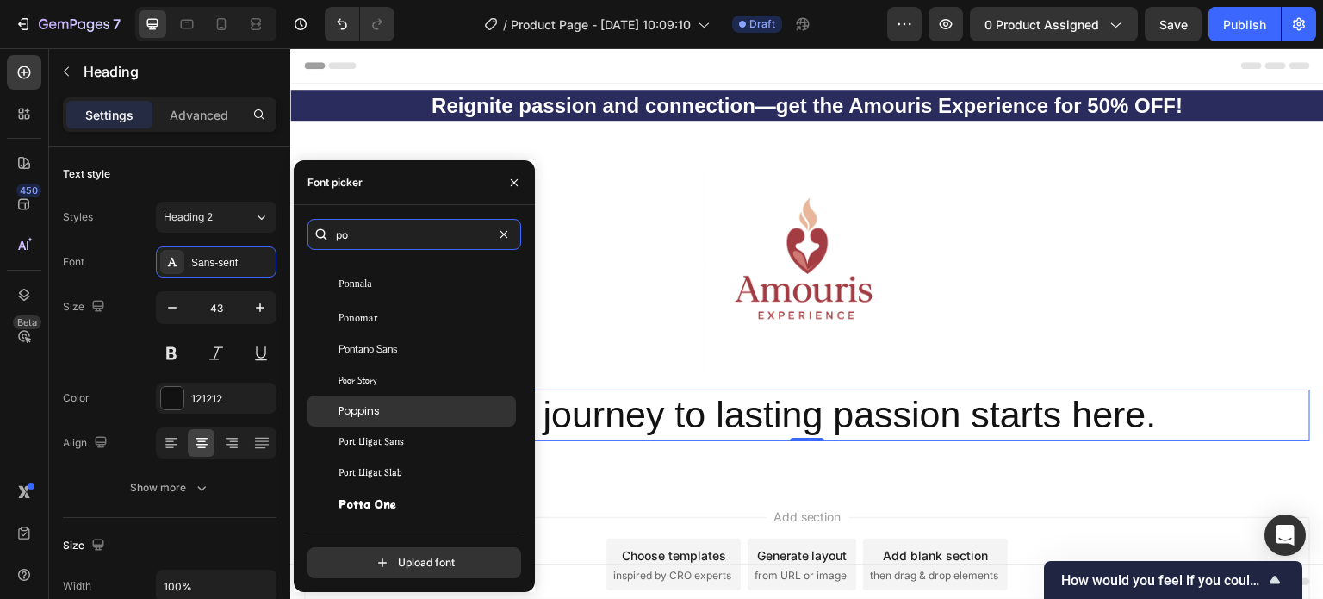
type input "po"
click at [369, 402] on div "Poppins" at bounding box center [412, 410] width 208 height 31
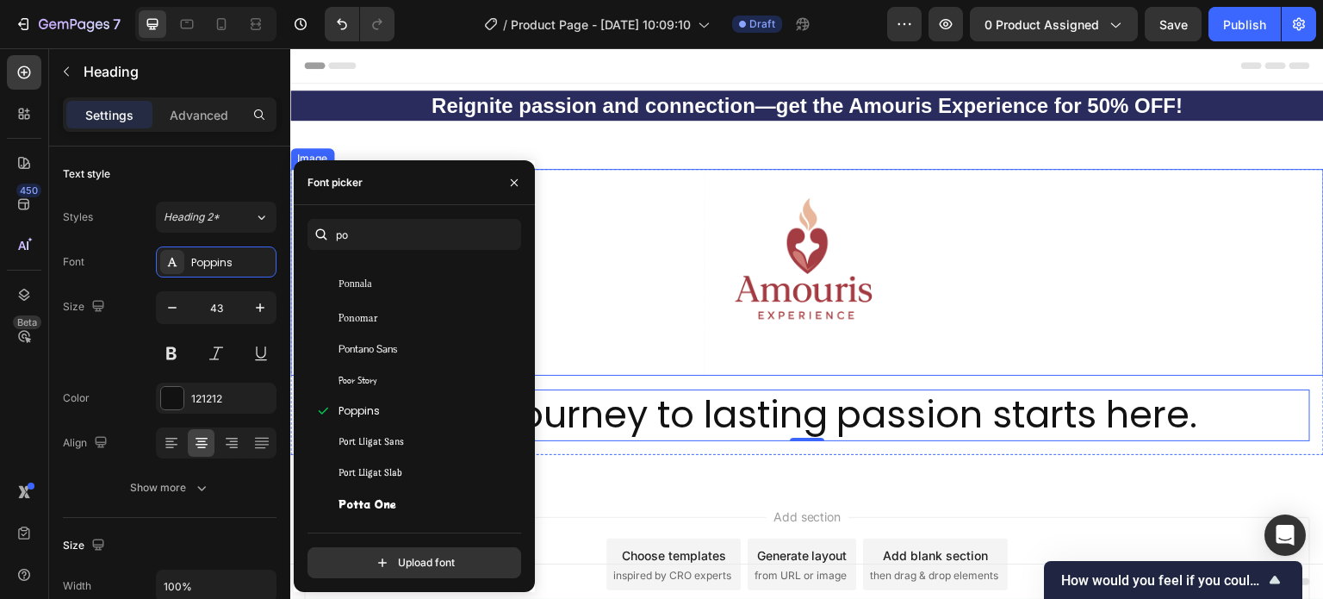
click at [687, 357] on div at bounding box center [807, 272] width 1034 height 207
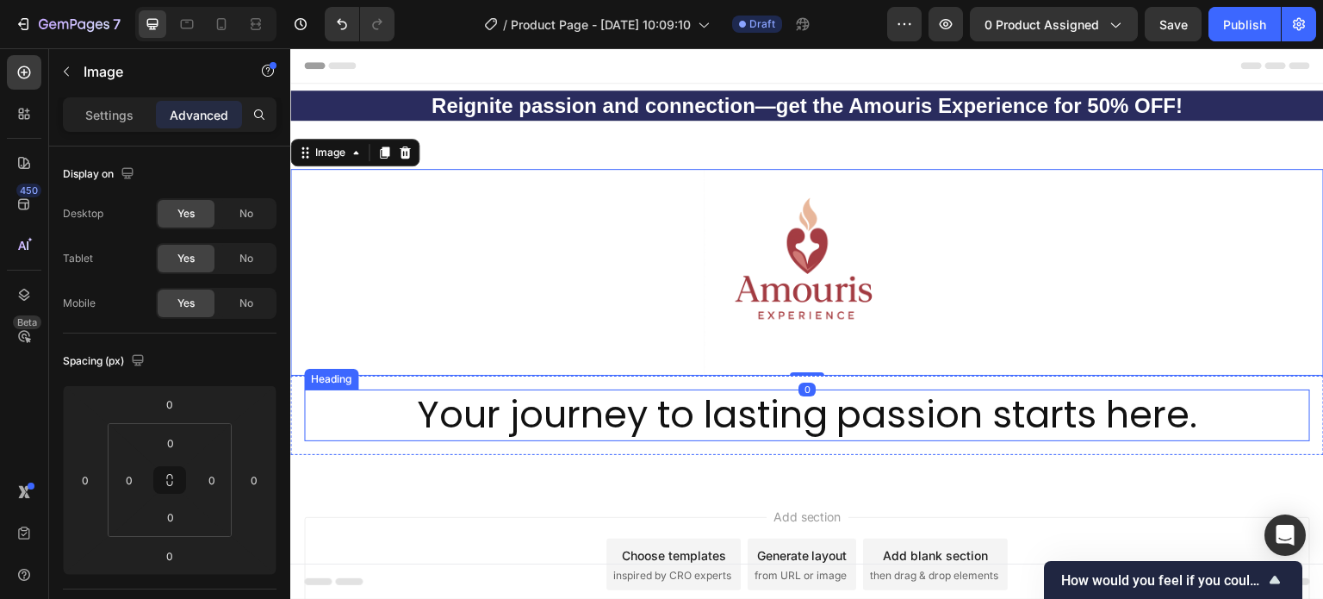
click at [420, 408] on p "Your journey to lasting passion starts here." at bounding box center [807, 415] width 1003 height 48
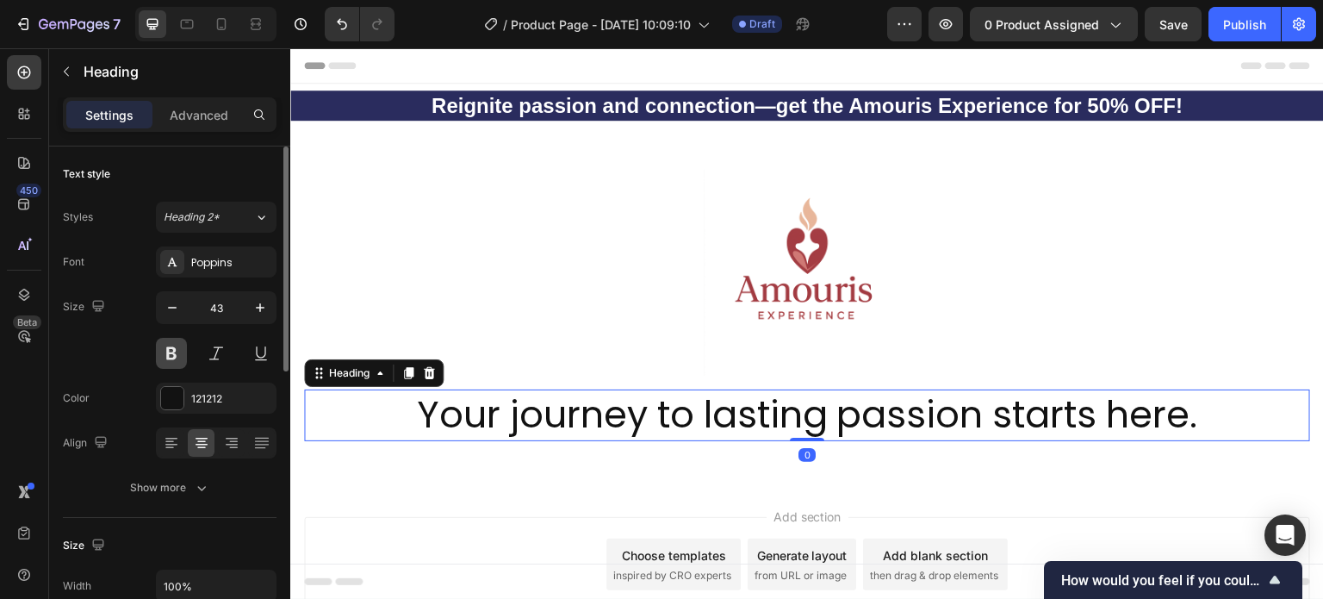
click at [176, 351] on button at bounding box center [171, 353] width 31 height 31
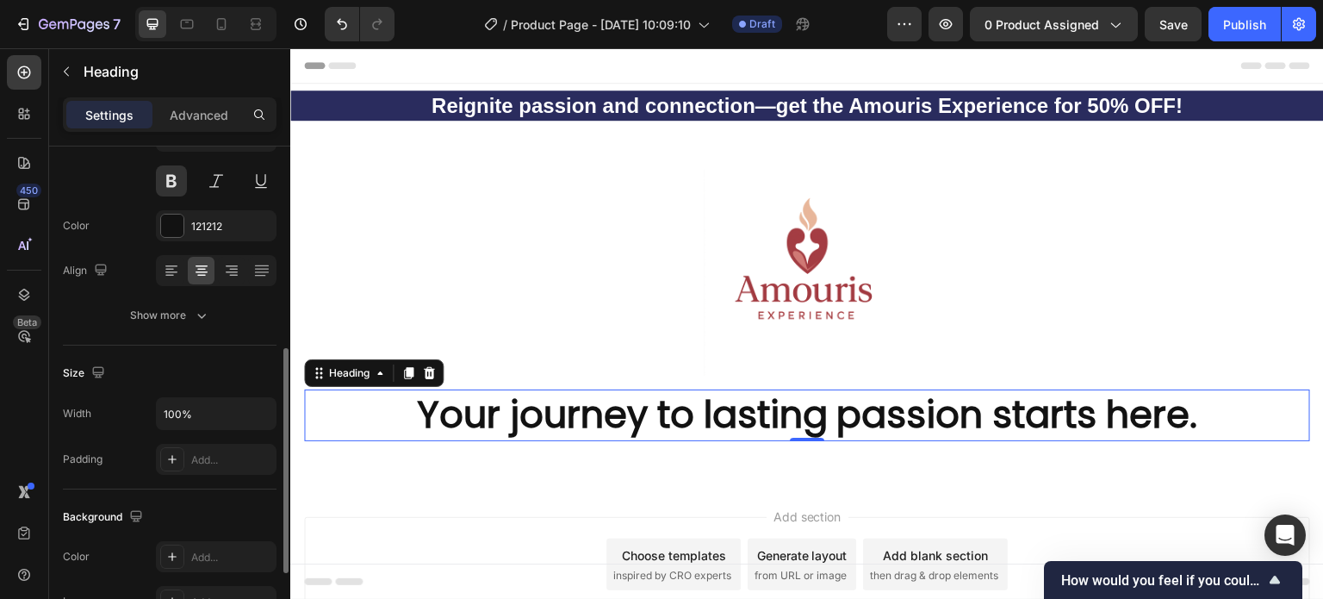
scroll to position [258, 0]
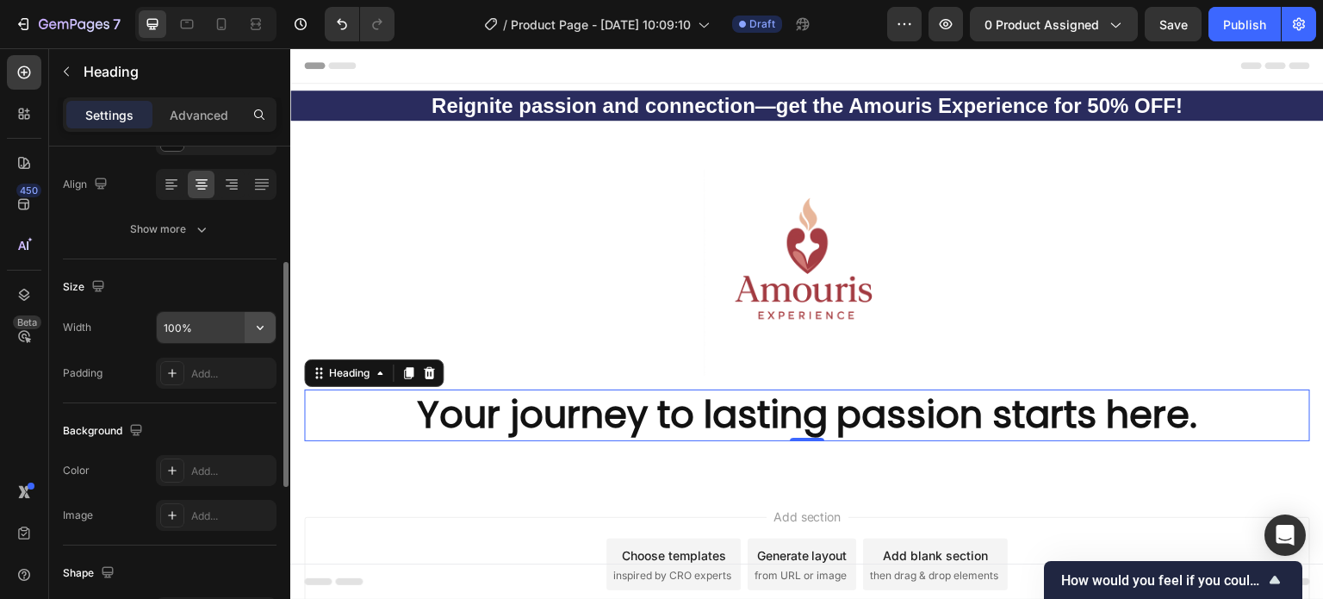
click at [257, 330] on icon "button" at bounding box center [260, 327] width 17 height 17
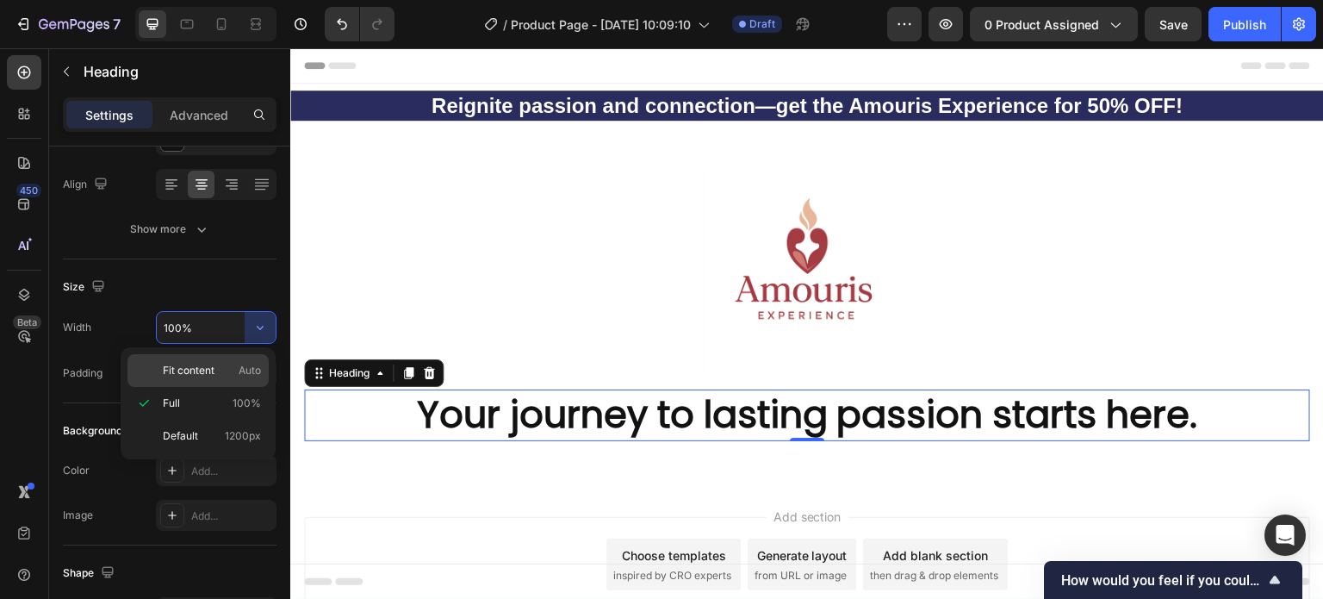
click at [212, 375] on span "Fit content" at bounding box center [189, 371] width 52 height 16
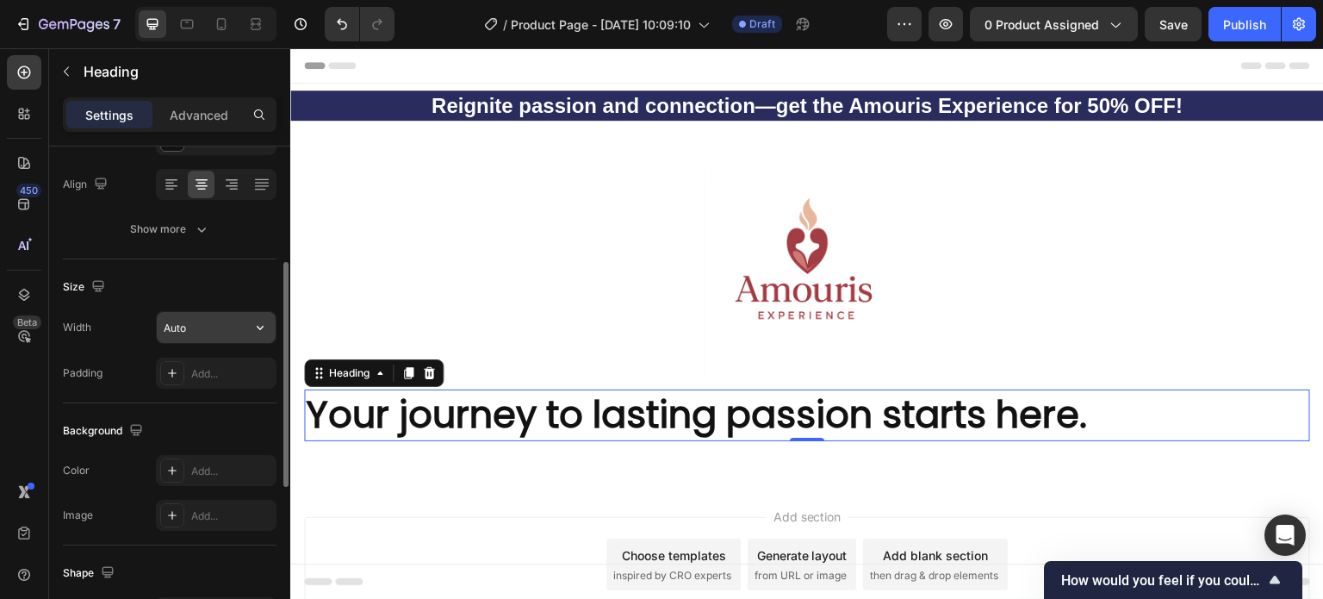
click at [231, 325] on input "Auto" at bounding box center [216, 327] width 119 height 31
click at [262, 330] on icon "button" at bounding box center [260, 327] width 17 height 17
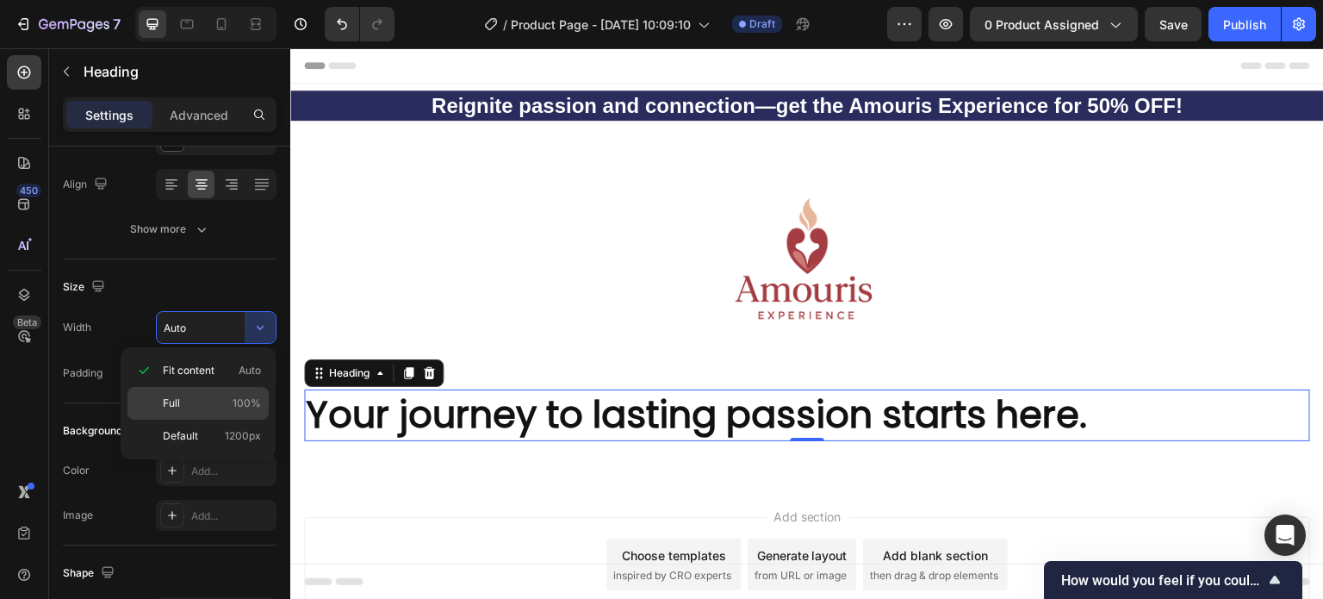
click at [205, 401] on p "Full 100%" at bounding box center [212, 403] width 98 height 16
type input "100%"
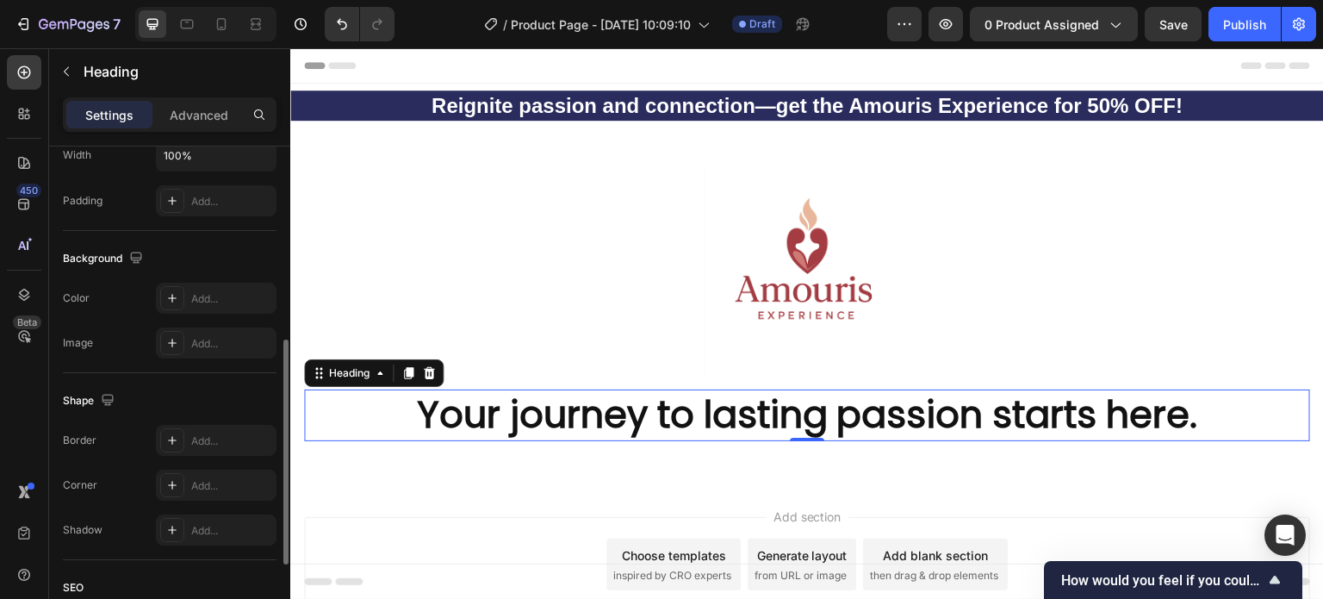
scroll to position [172, 0]
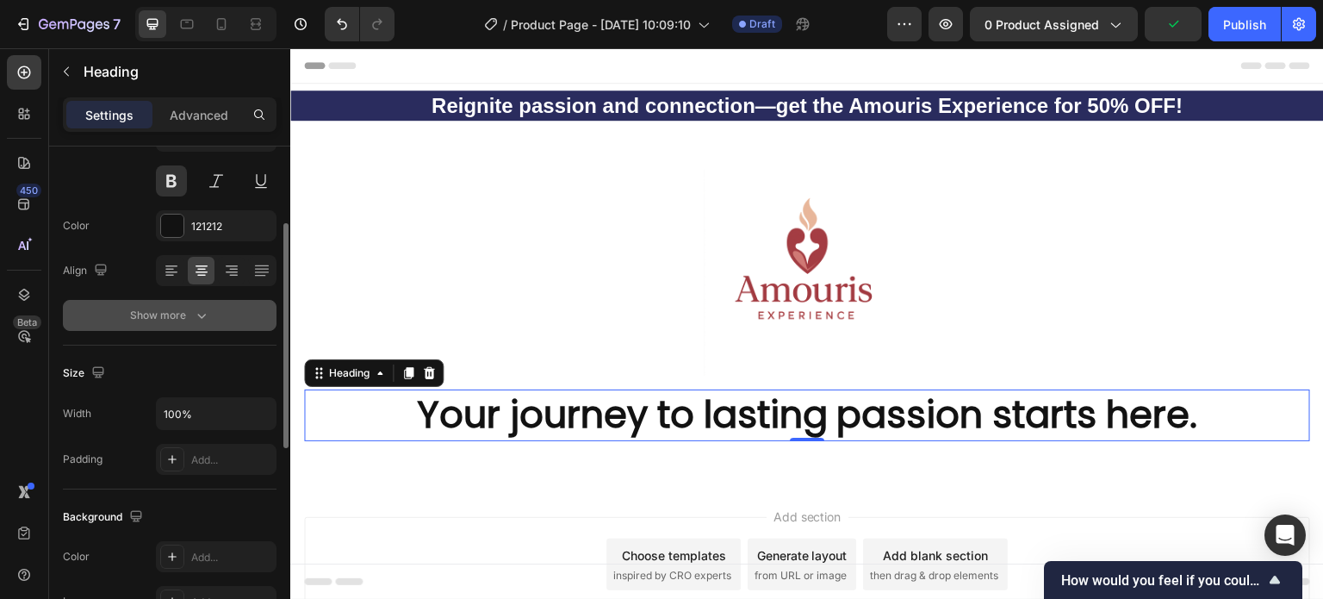
click at [196, 318] on icon "button" at bounding box center [201, 315] width 17 height 17
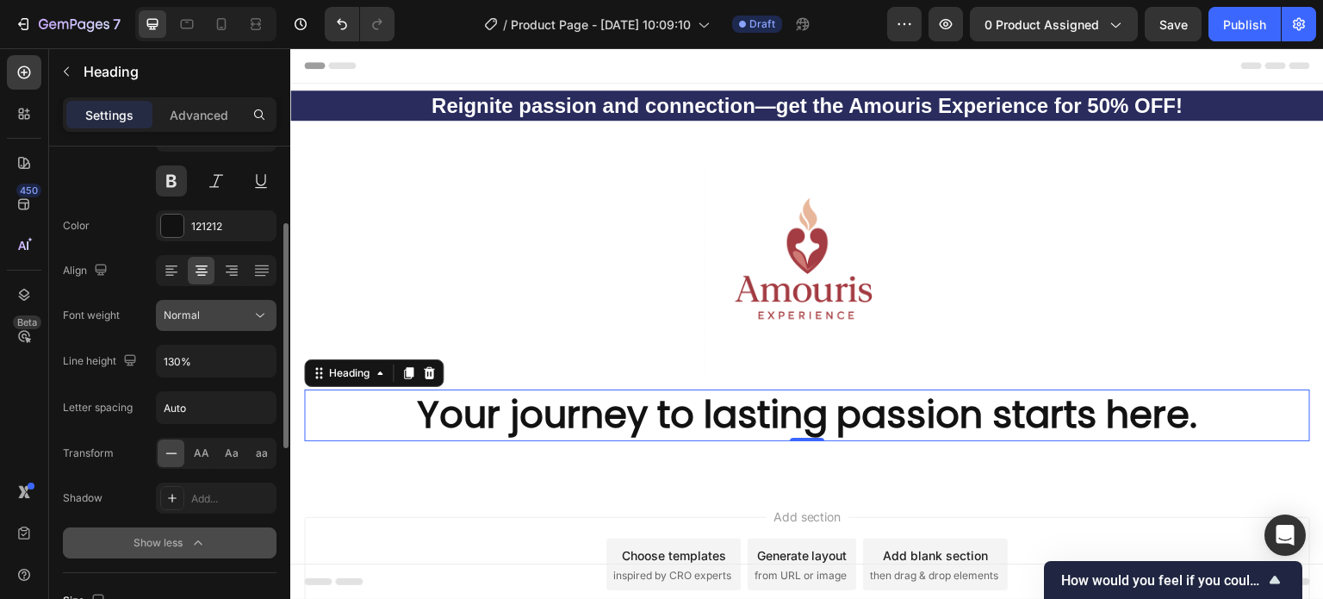
click at [264, 319] on icon at bounding box center [260, 315] width 17 height 17
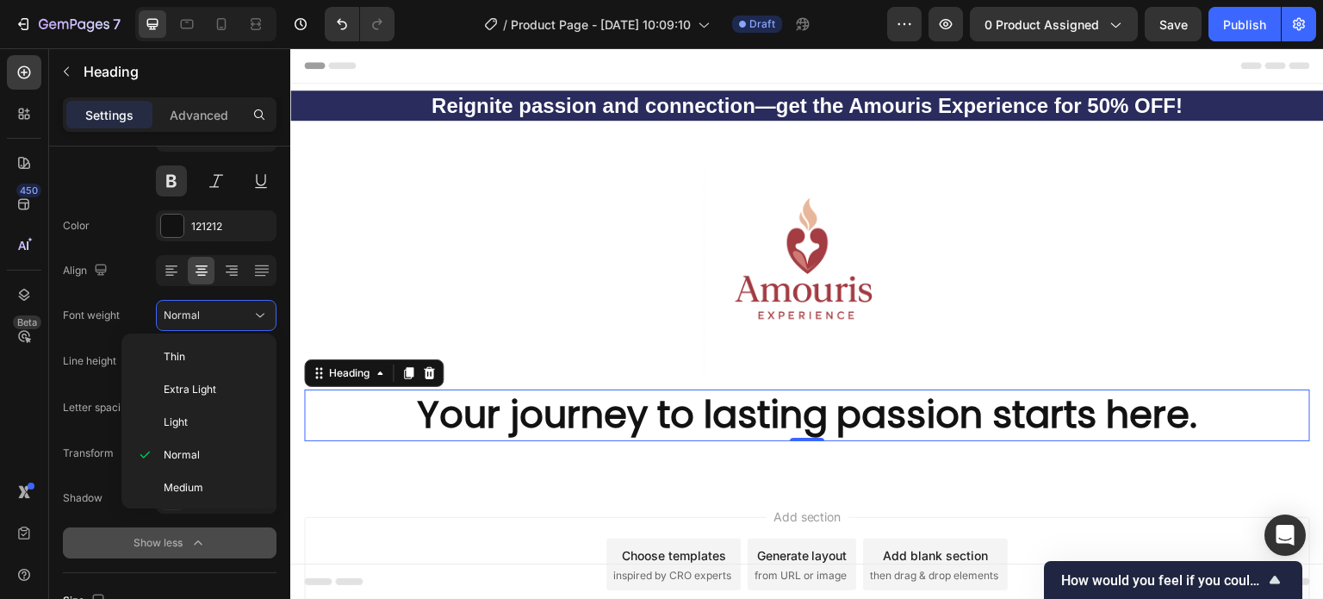
scroll to position [130, 0]
click at [181, 420] on span "Bold" at bounding box center [175, 423] width 22 height 16
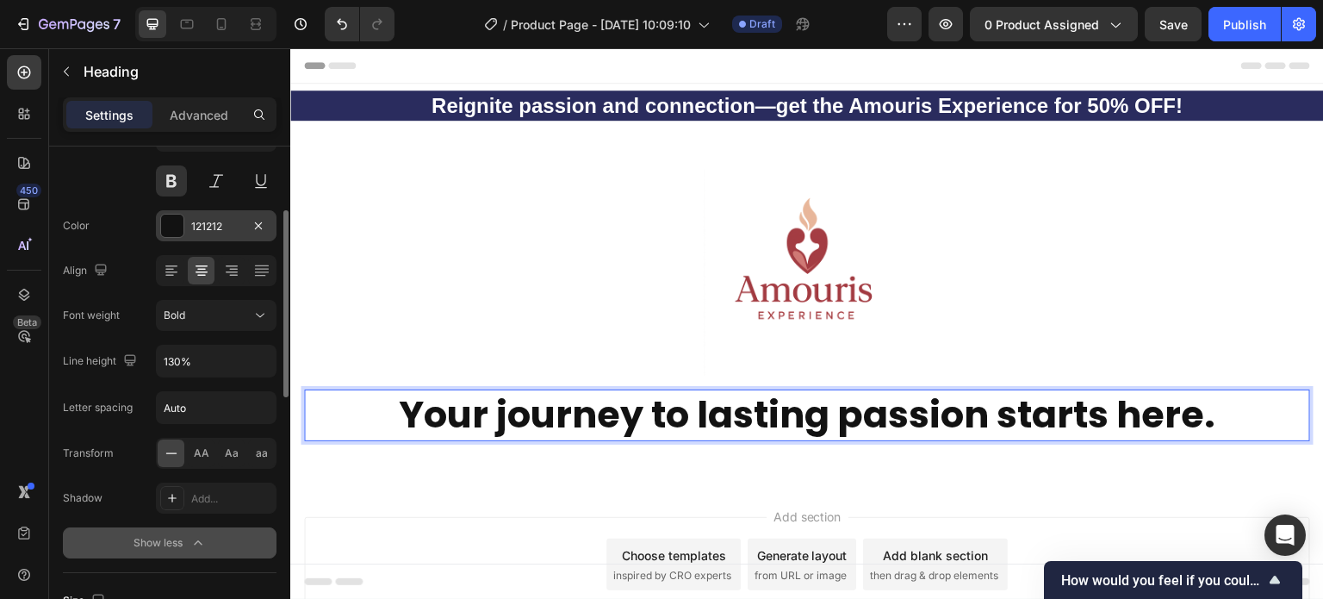
scroll to position [0, 0]
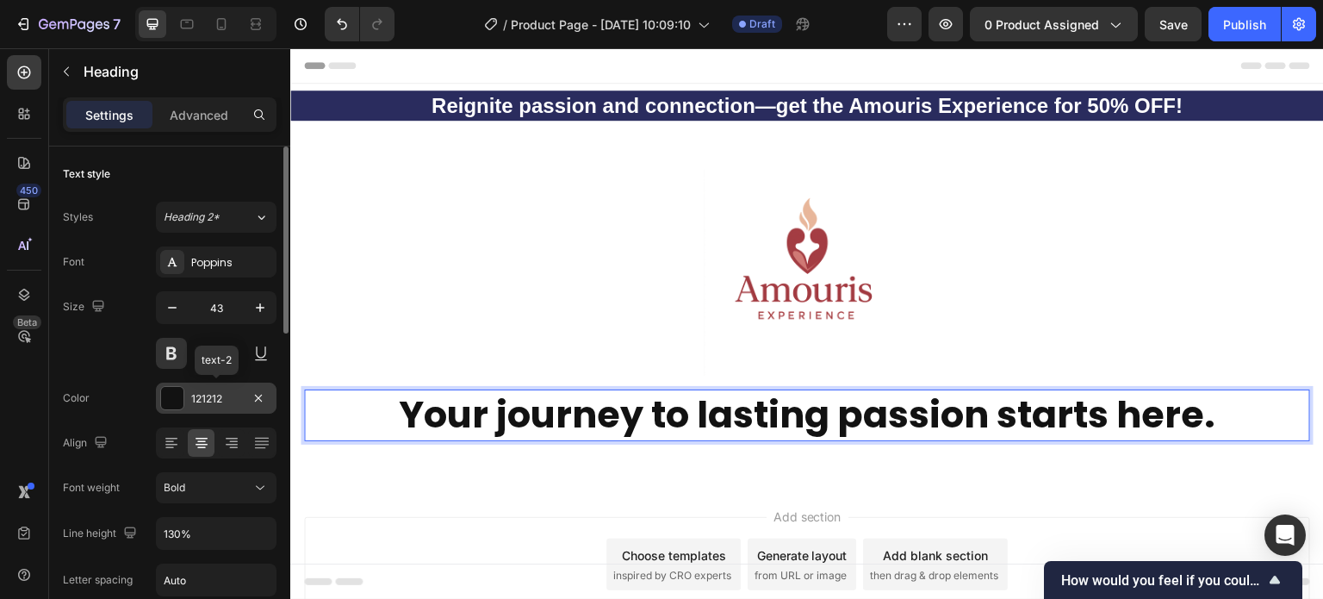
click at [177, 397] on div at bounding box center [172, 398] width 22 height 22
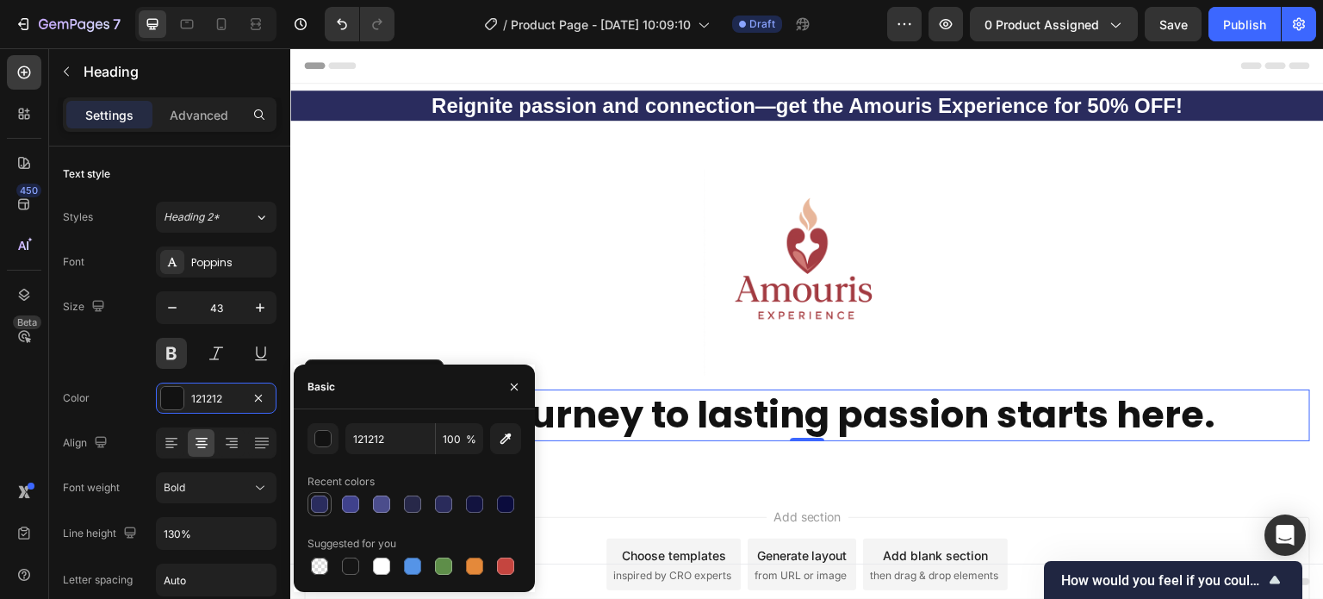
click at [317, 501] on div at bounding box center [319, 503] width 17 height 17
type input "2A2C5E"
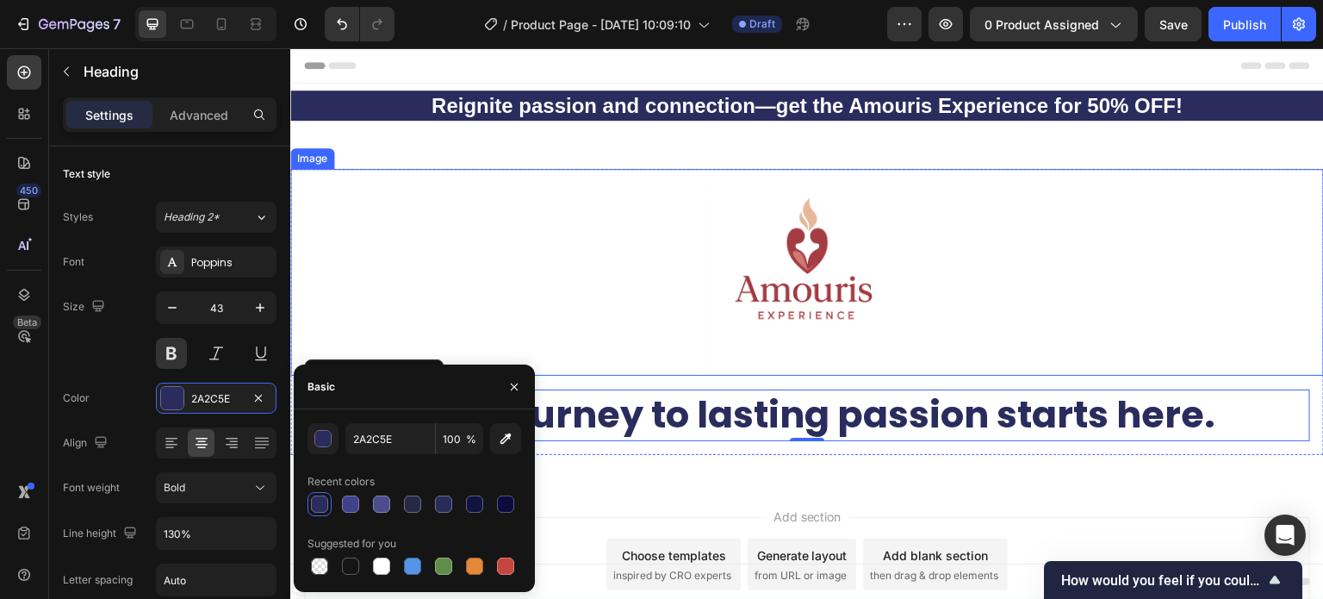
click at [409, 286] on div at bounding box center [807, 272] width 1034 height 207
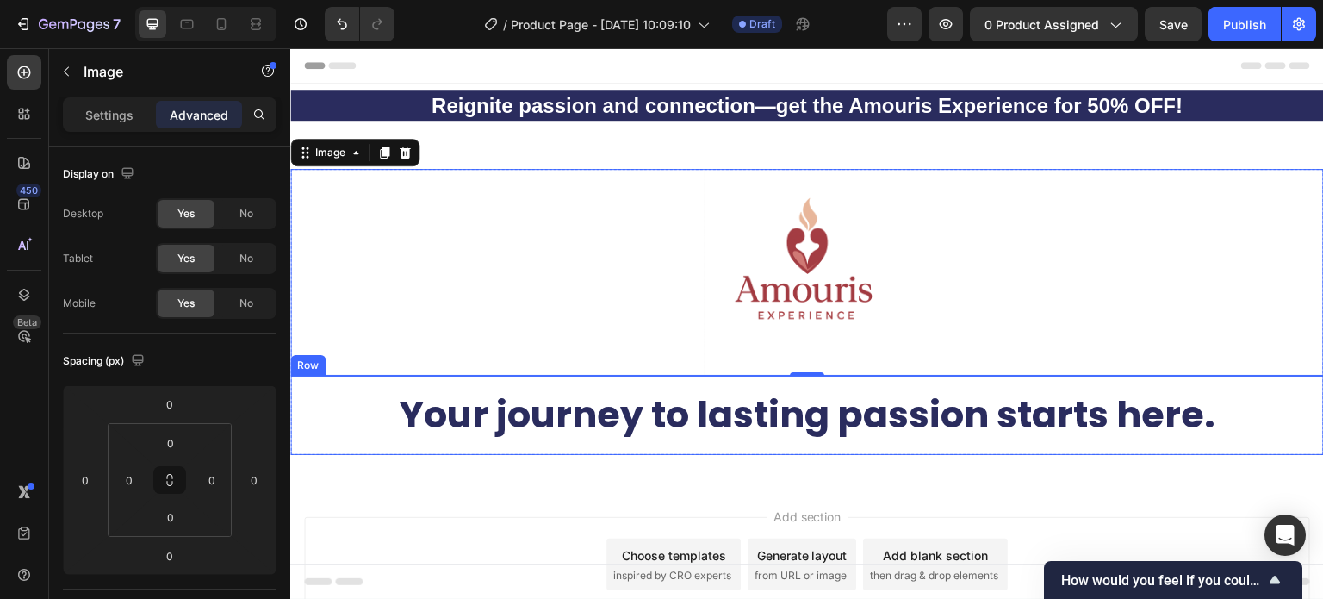
click at [394, 401] on p "Your journey to lasting passion starts here." at bounding box center [807, 415] width 1003 height 48
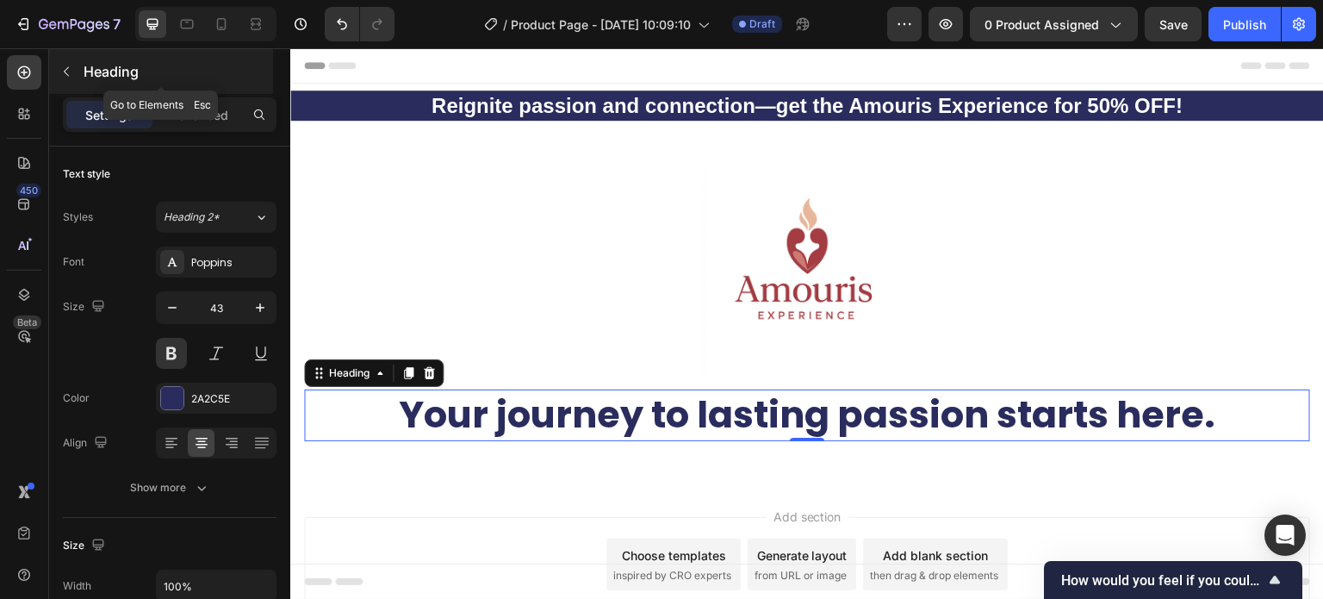
click at [68, 77] on icon "button" at bounding box center [66, 72] width 14 height 14
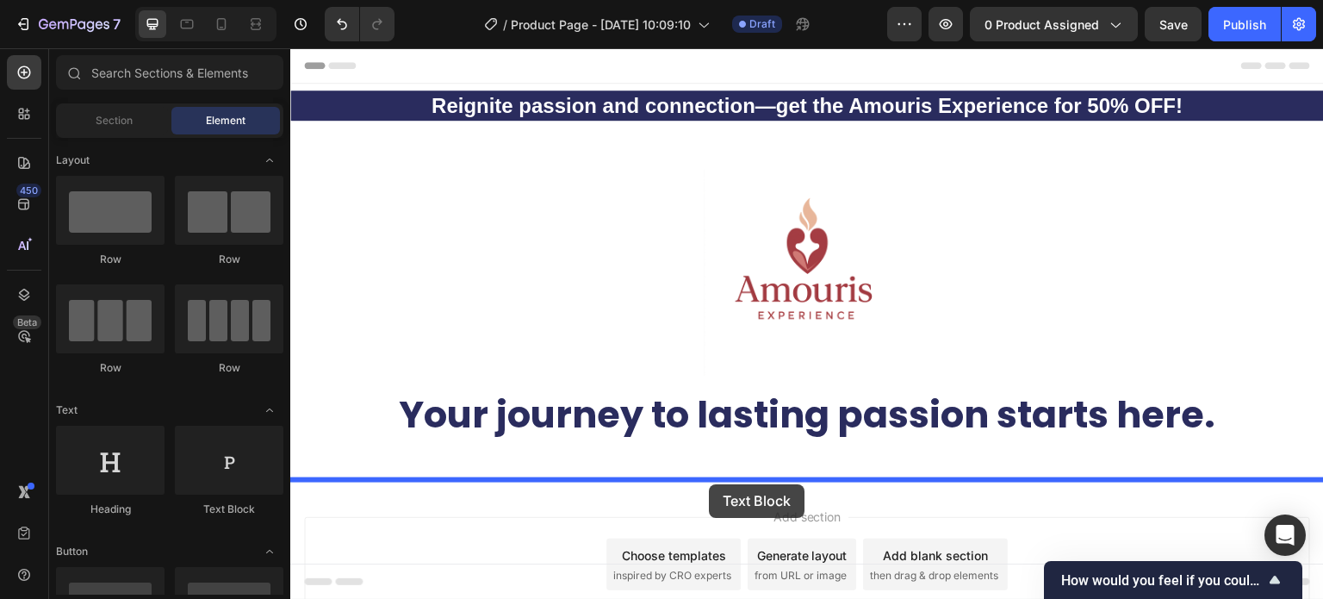
drag, startPoint x: 518, startPoint y: 522, endPoint x: 709, endPoint y: 484, distance: 195.0
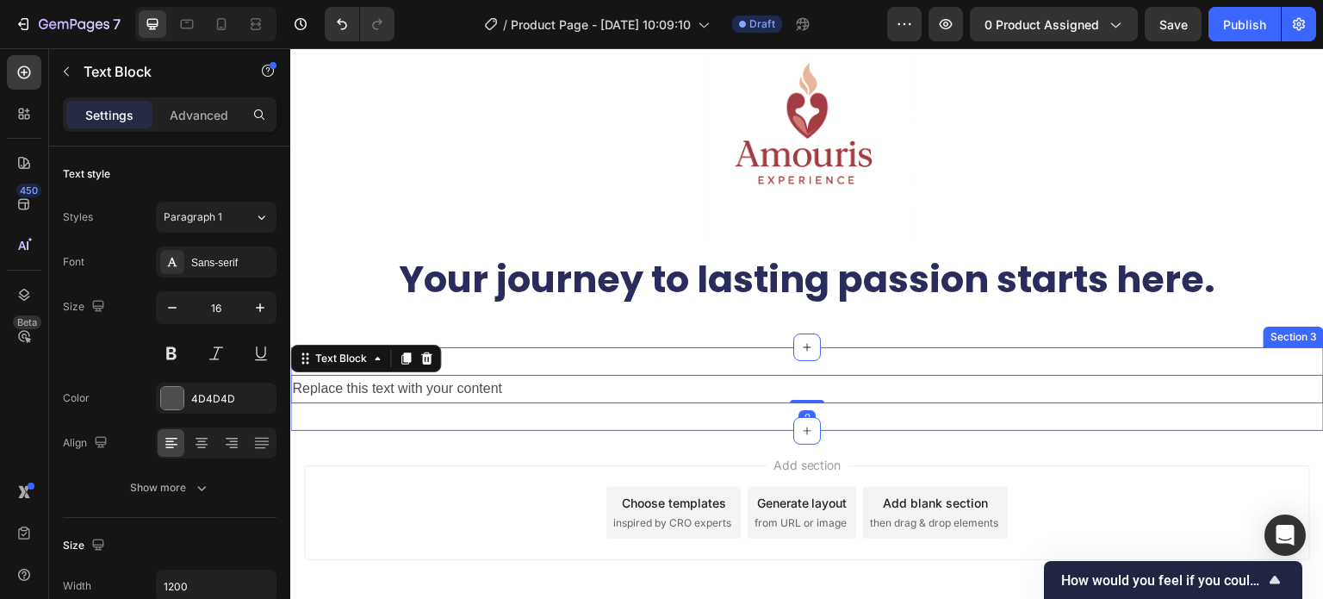
scroll to position [172, 0]
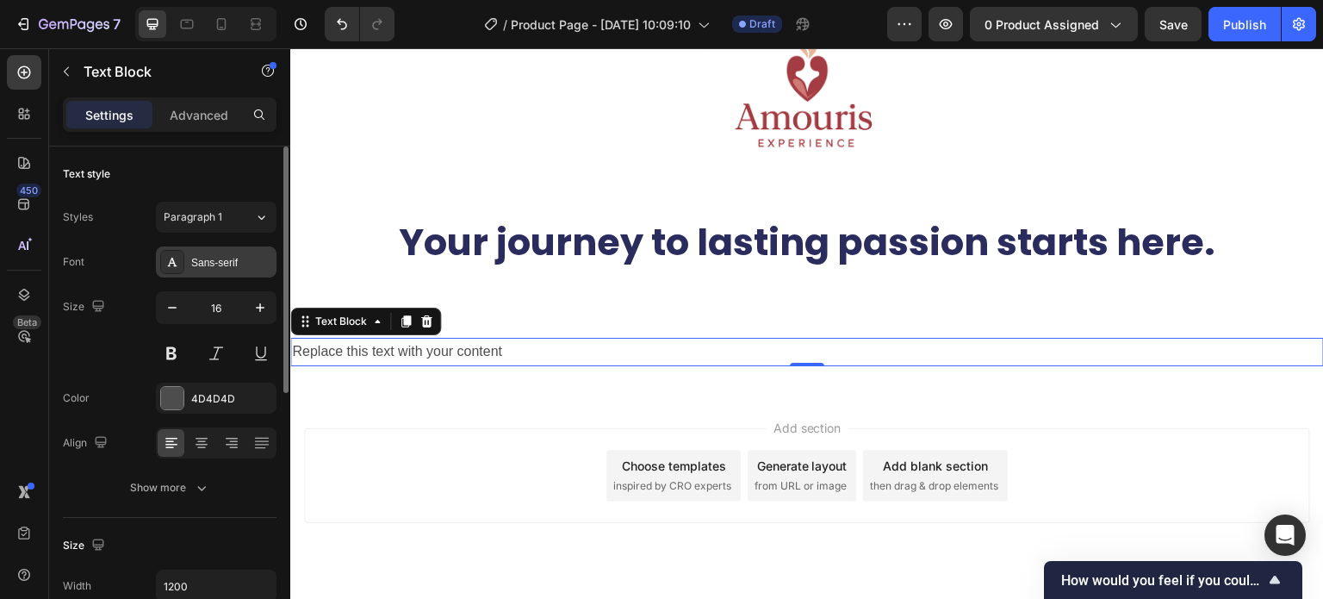
click at [233, 260] on div "Sans-serif" at bounding box center [231, 263] width 81 height 16
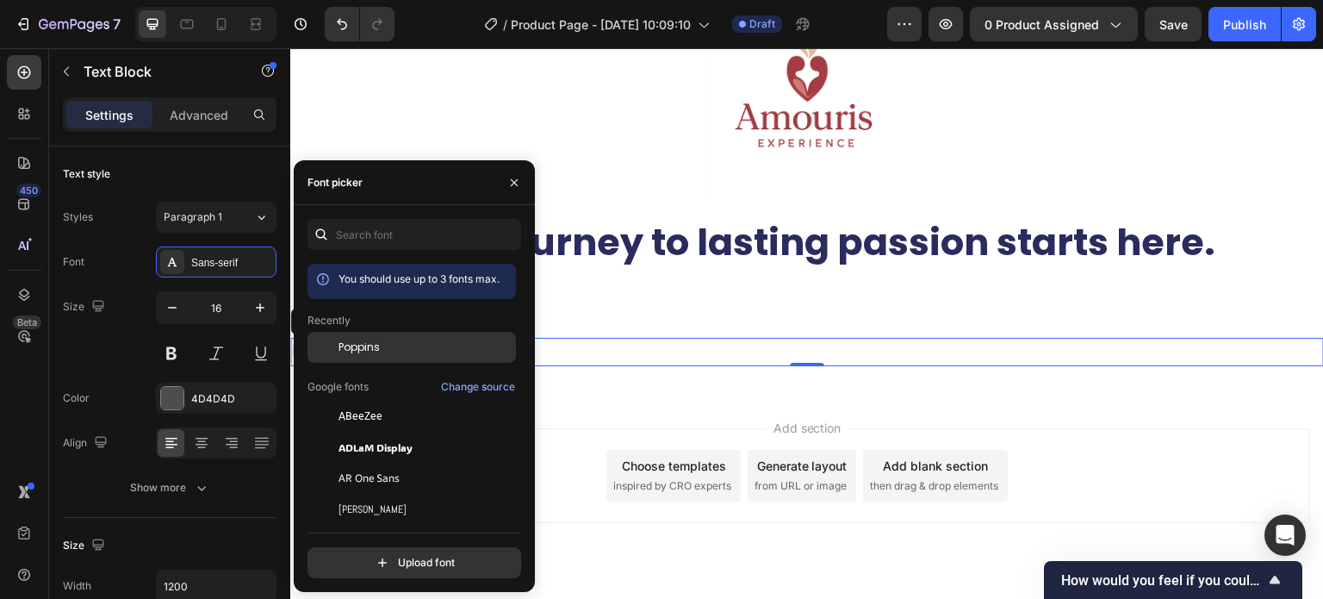
click at [365, 341] on span "Poppins" at bounding box center [359, 347] width 41 height 16
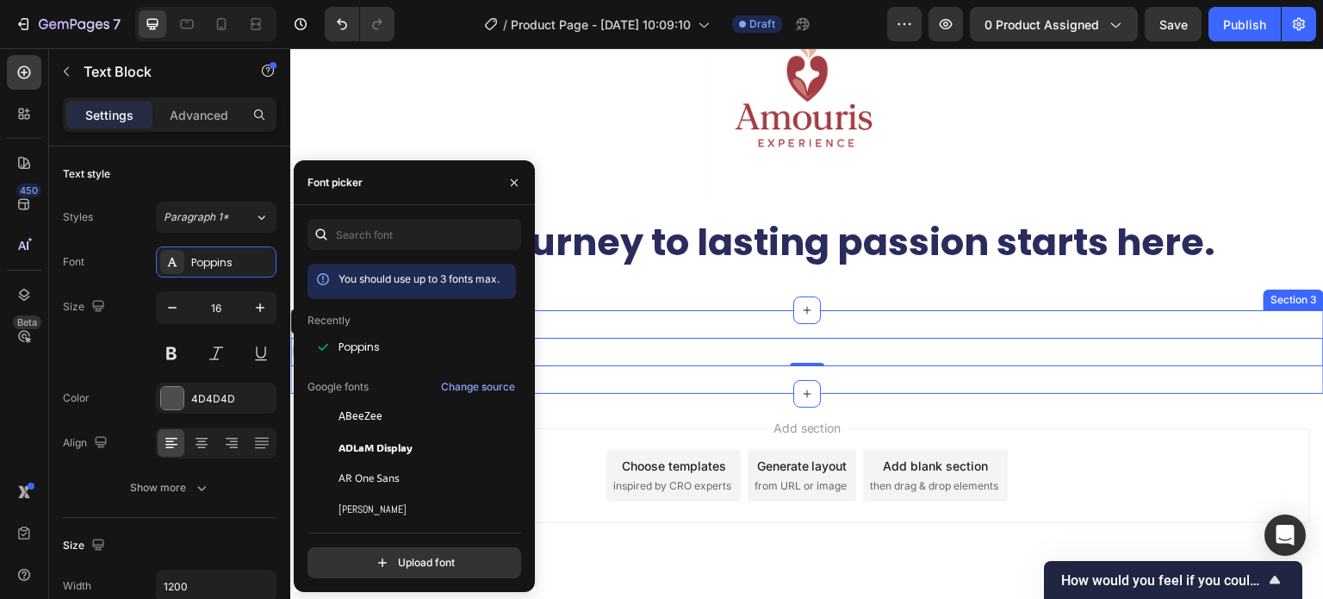
click at [628, 403] on div "Add section Choose templates inspired by CRO experts Generate layout from URL o…" at bounding box center [807, 500] width 1034 height 212
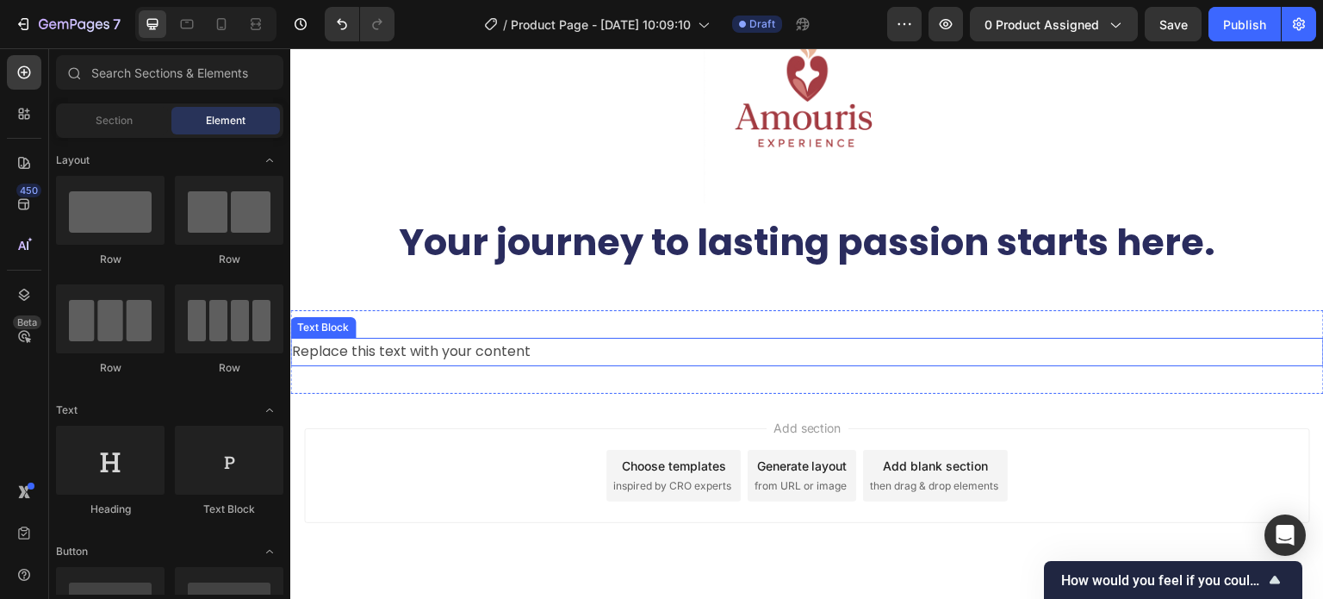
click at [376, 348] on div "Replace this text with your content" at bounding box center [807, 352] width 1034 height 28
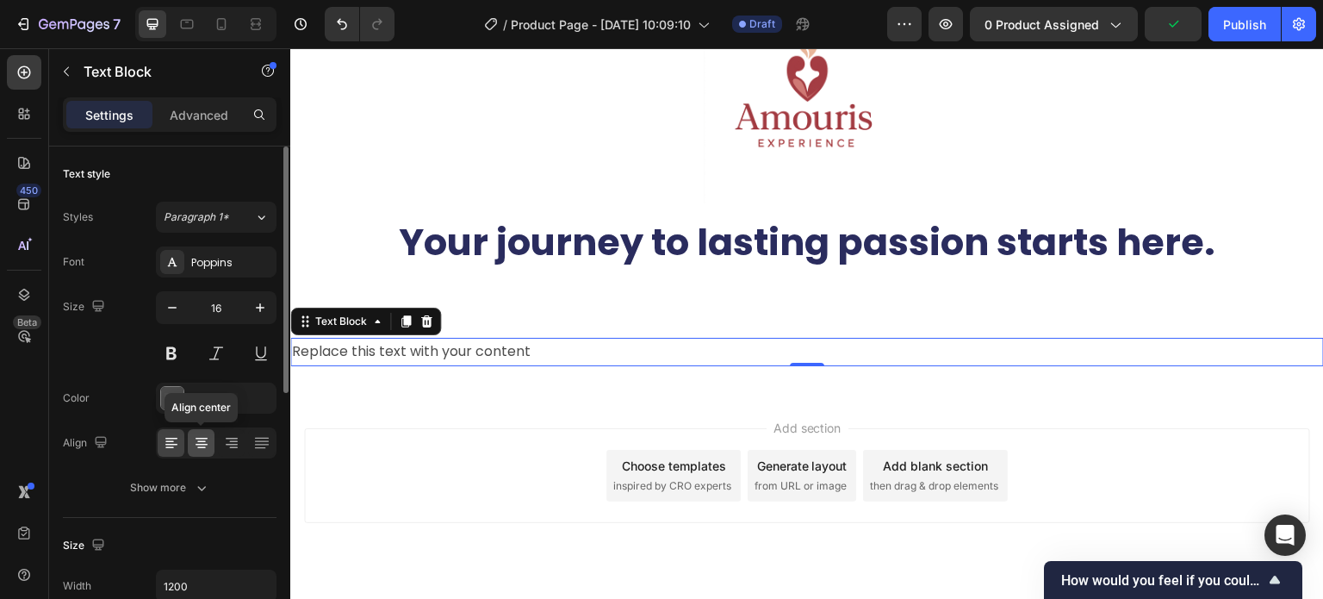
click at [203, 444] on icon at bounding box center [201, 442] width 17 height 17
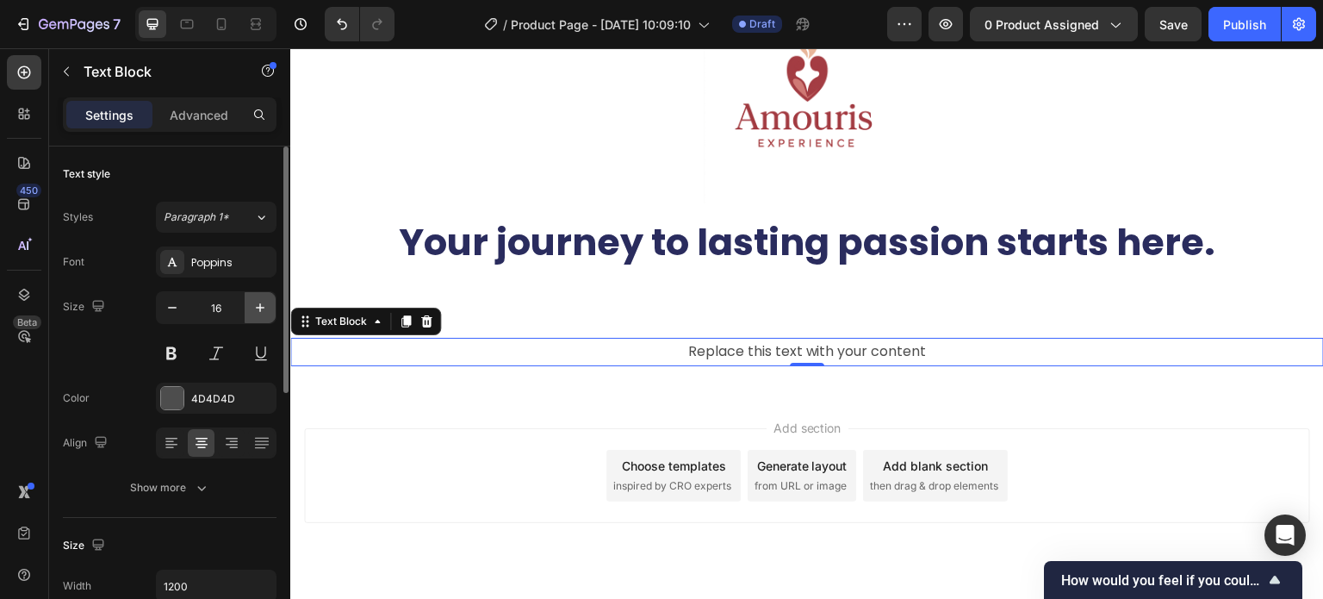
click at [262, 306] on icon "button" at bounding box center [260, 307] width 17 height 17
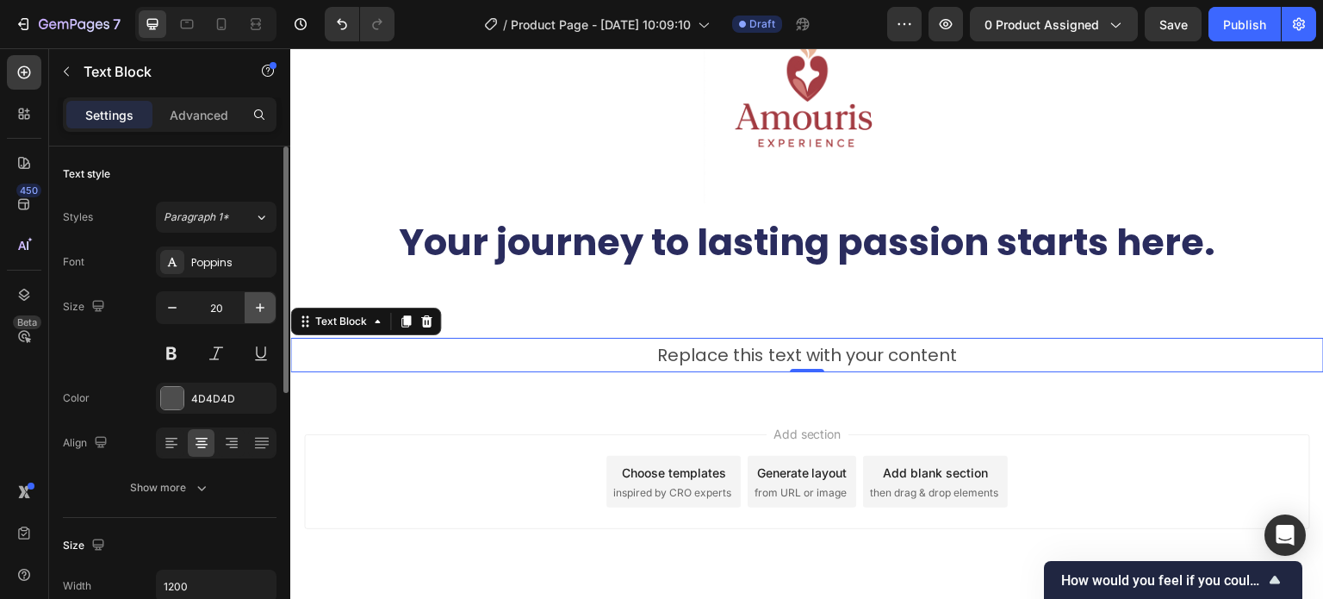
click at [262, 306] on icon "button" at bounding box center [260, 307] width 17 height 17
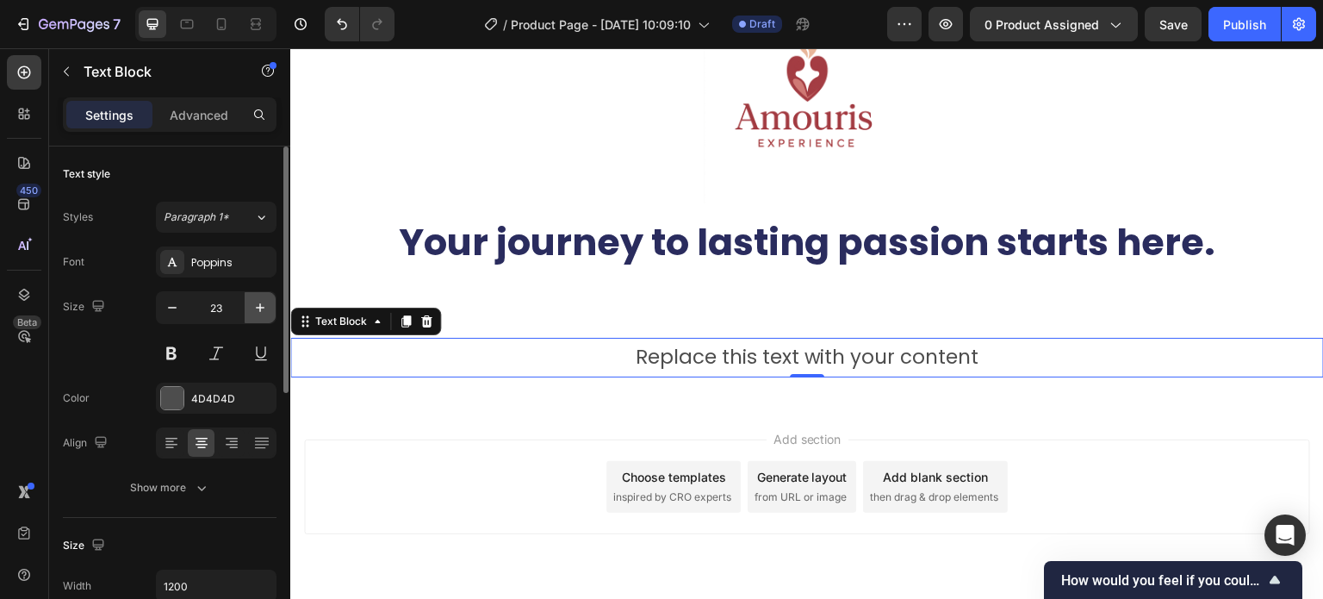
click at [262, 306] on icon "button" at bounding box center [260, 307] width 17 height 17
type input "24"
click at [481, 351] on div "Replace this text with your content" at bounding box center [807, 358] width 1034 height 40
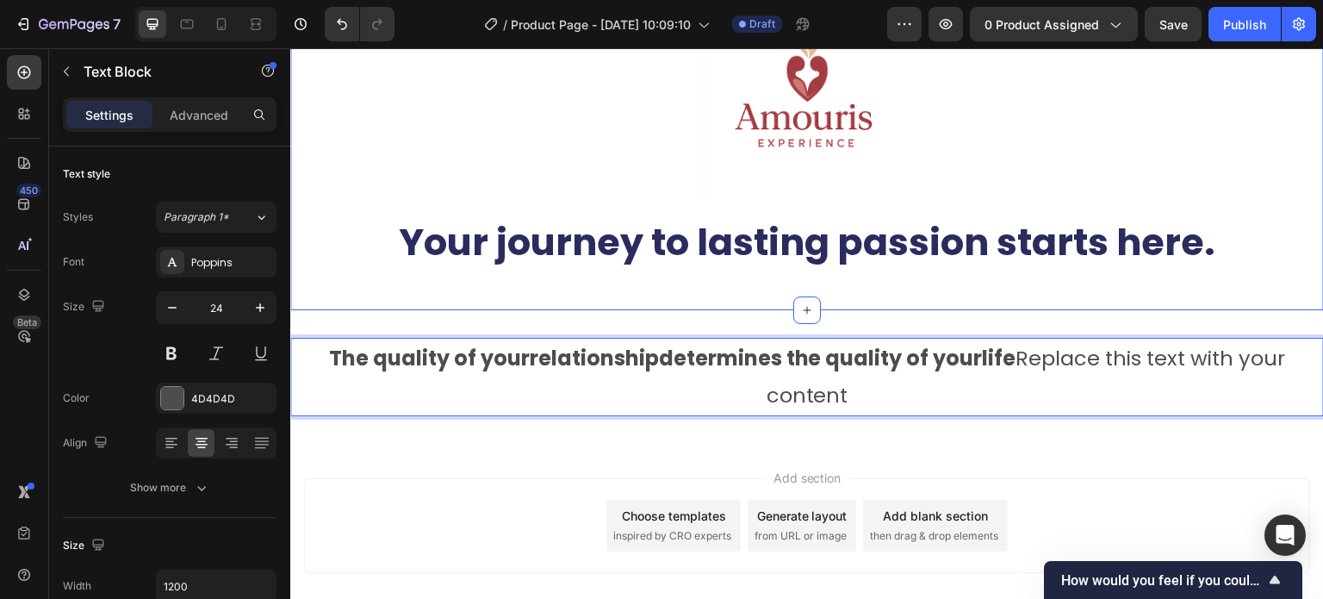
click at [526, 299] on div "Image Your journey to lasting passion starts here. Heading Row Row Section 2" at bounding box center [807, 139] width 1034 height 341
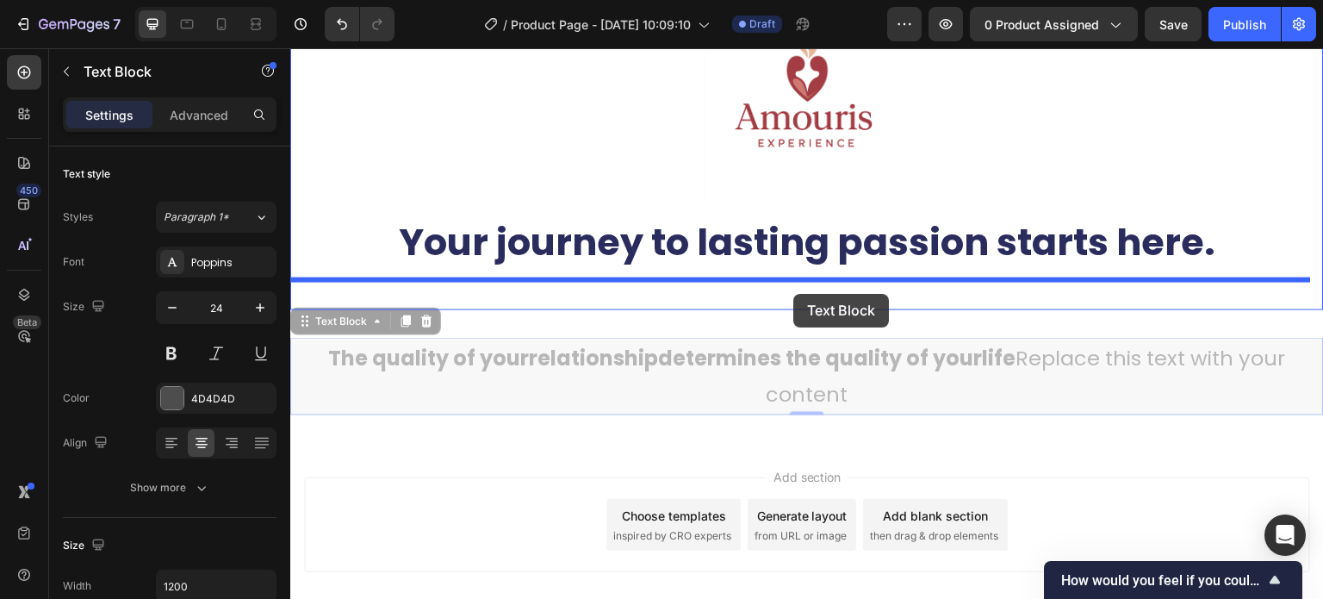
drag, startPoint x: 799, startPoint y: 359, endPoint x: 793, endPoint y: 294, distance: 65.7
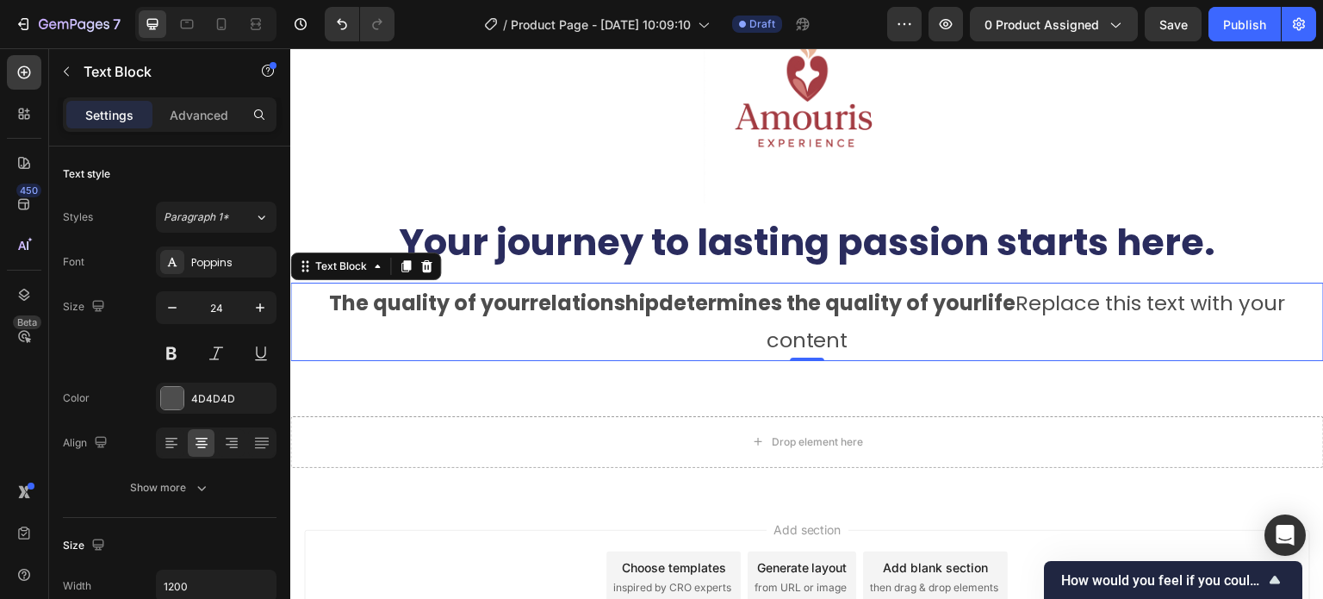
click at [462, 324] on p "The quality of your relationship determines the quality of your life Replace th…" at bounding box center [807, 321] width 1030 height 74
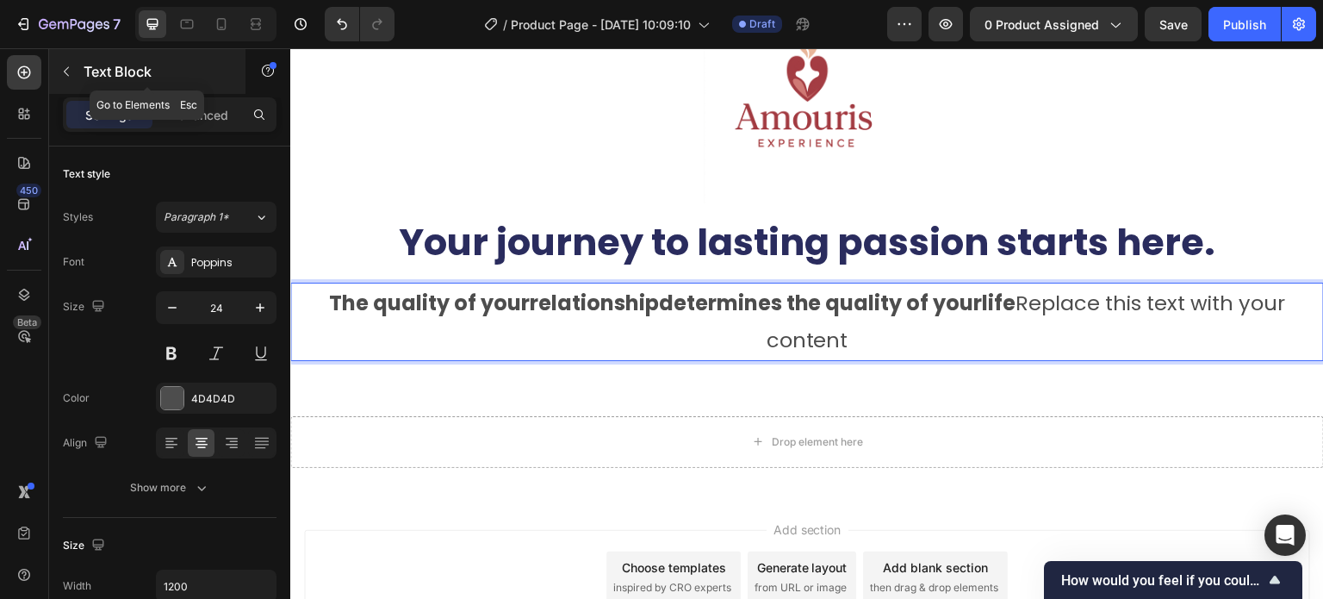
click at [70, 71] on icon "button" at bounding box center [66, 72] width 14 height 14
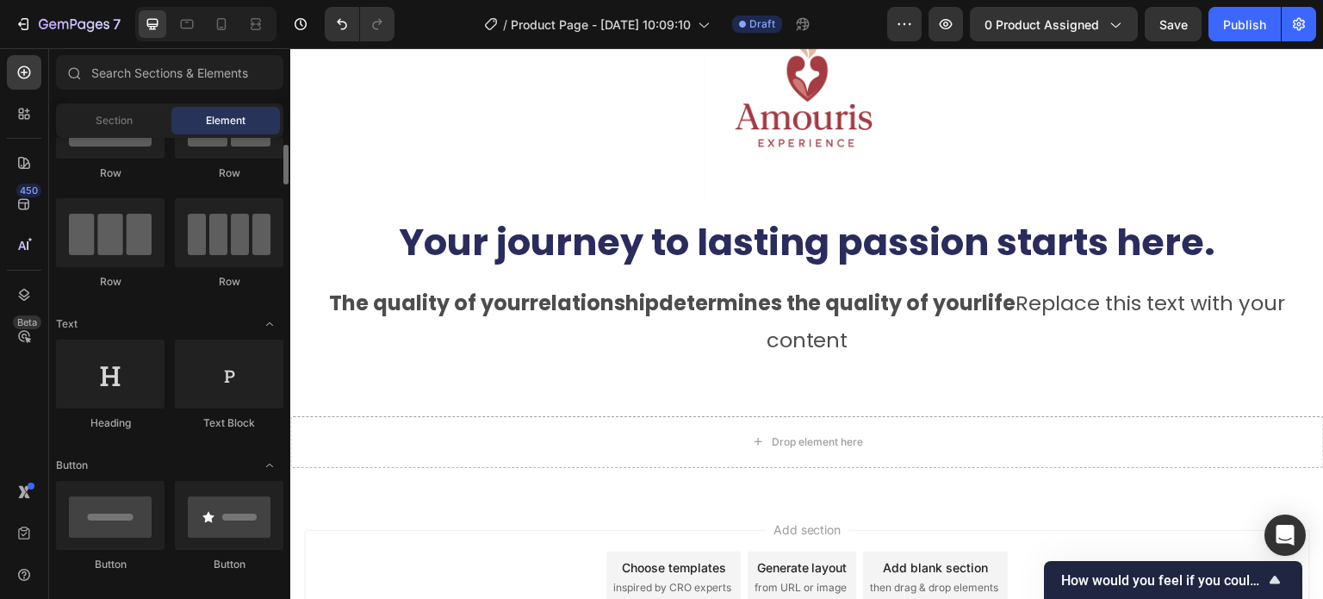
scroll to position [0, 0]
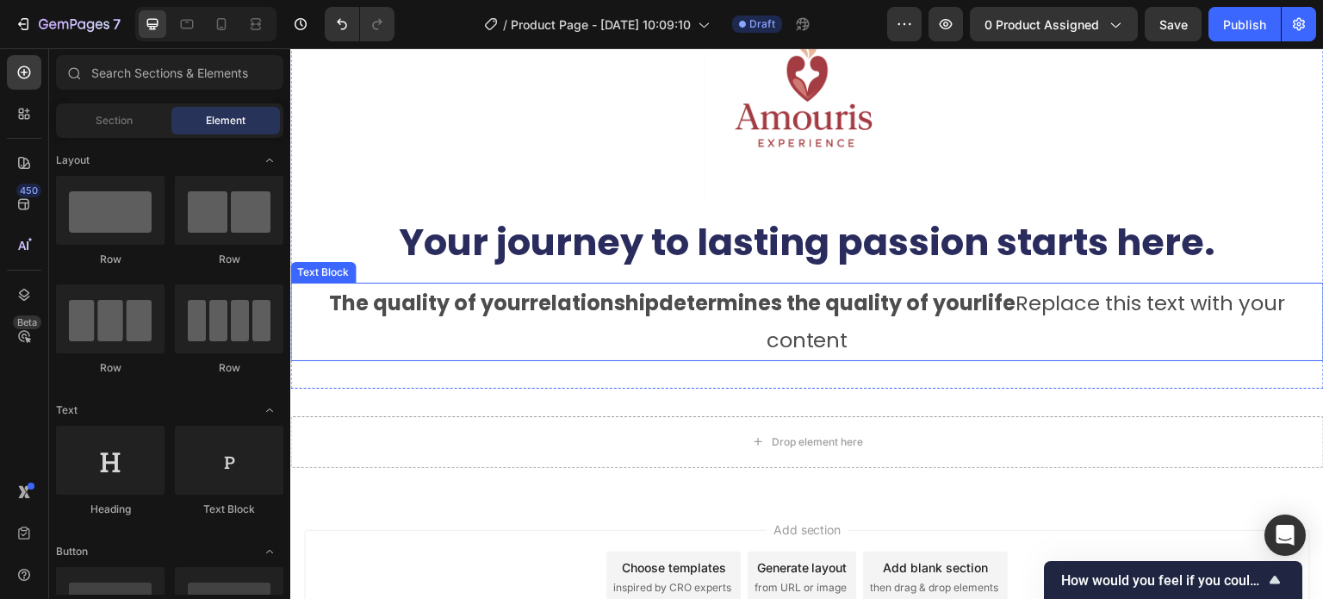
click at [365, 302] on strong "The quality of your" at bounding box center [429, 303] width 201 height 28
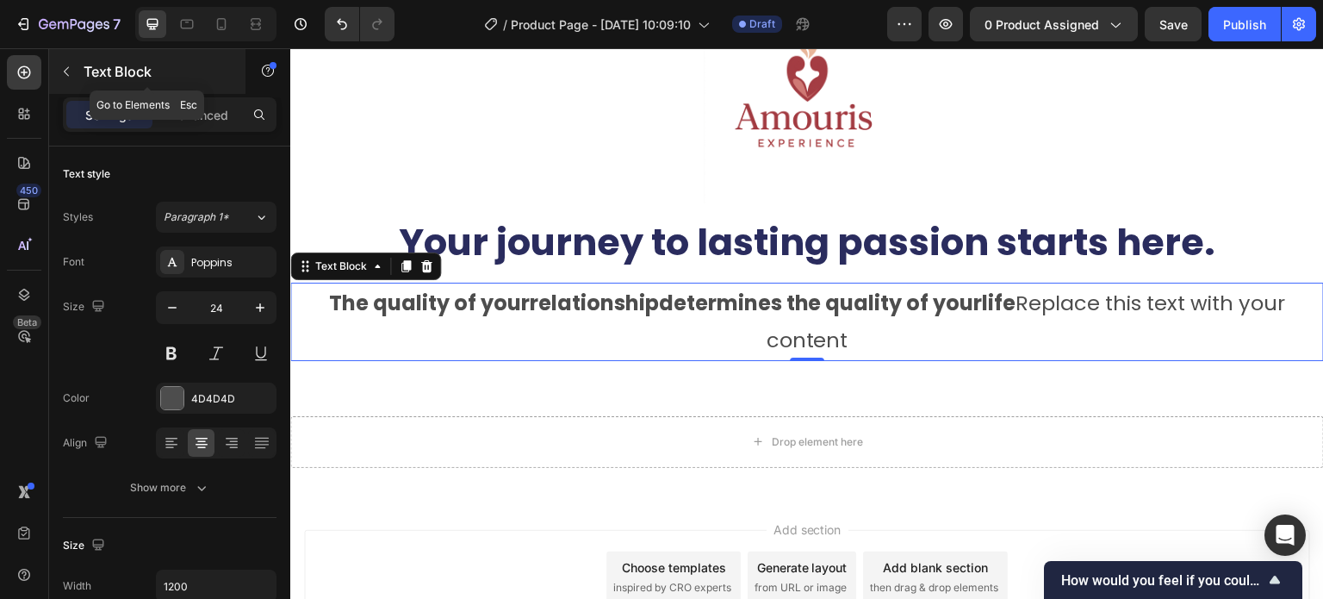
click at [66, 73] on icon "button" at bounding box center [66, 71] width 5 height 9
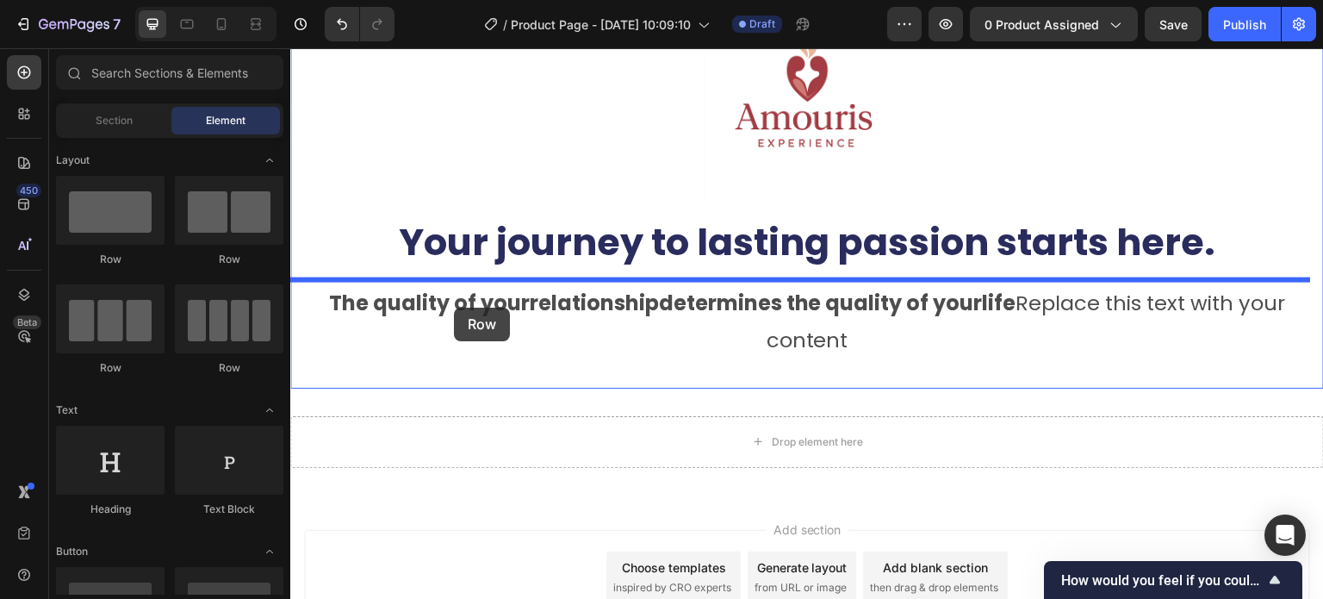
drag, startPoint x: 417, startPoint y: 275, endPoint x: 454, endPoint y: 308, distance: 49.4
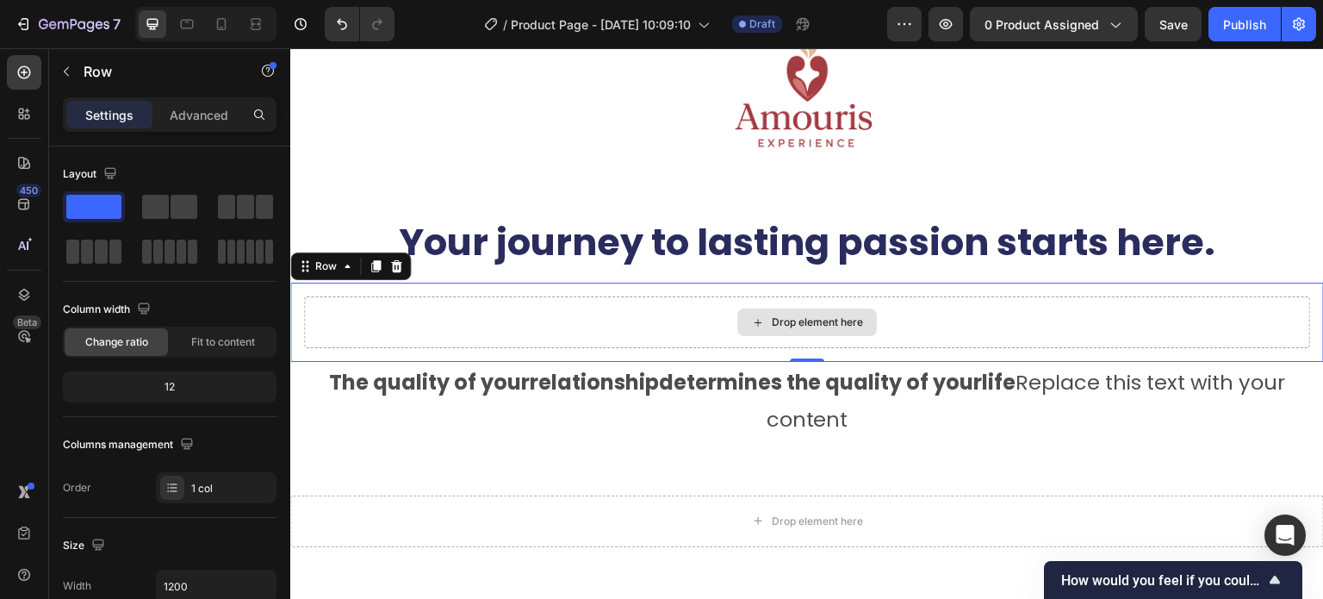
click at [751, 322] on icon at bounding box center [758, 322] width 14 height 15
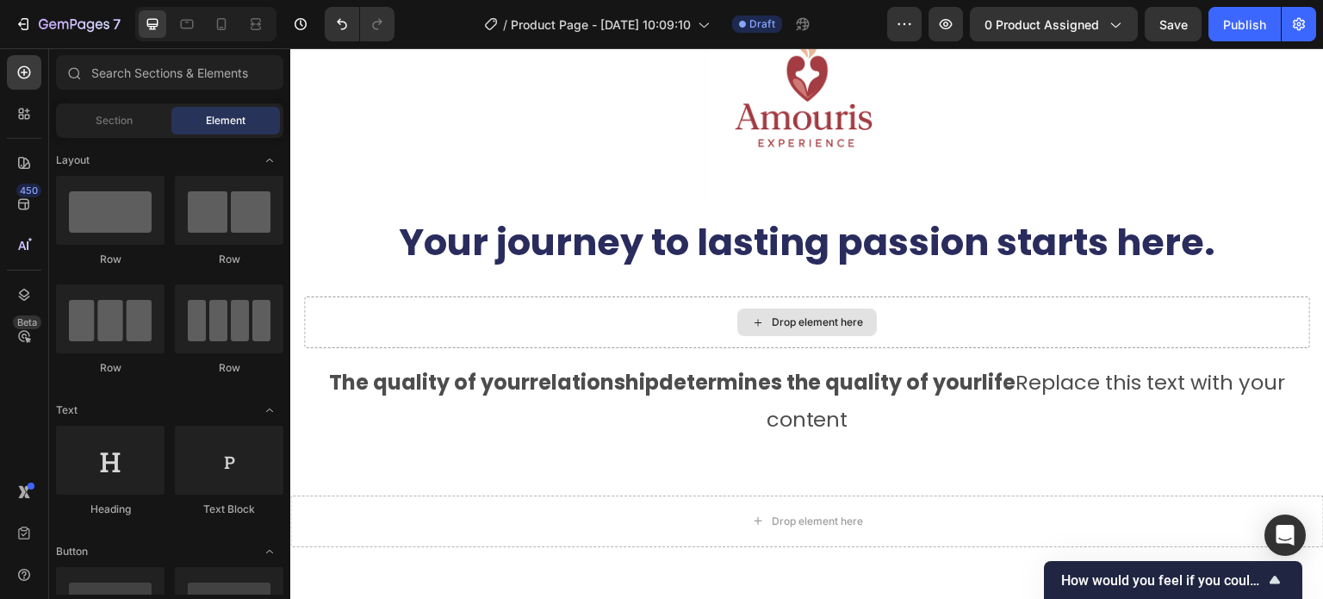
click at [751, 322] on icon at bounding box center [758, 322] width 14 height 15
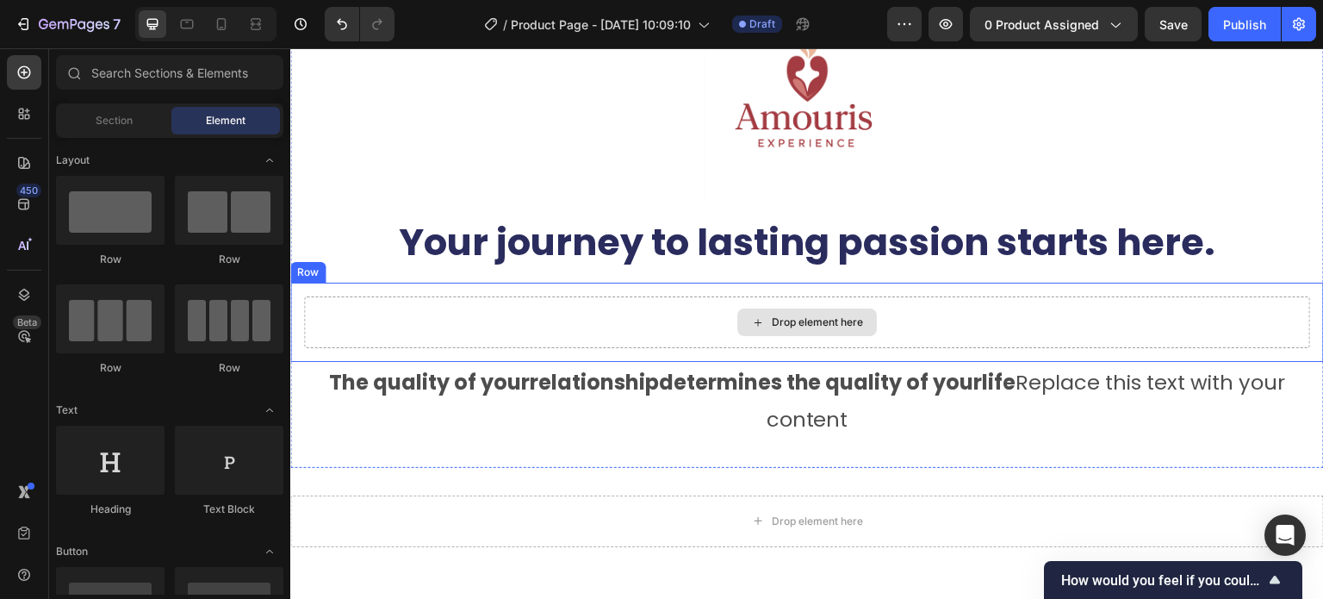
click at [751, 315] on icon at bounding box center [758, 322] width 14 height 15
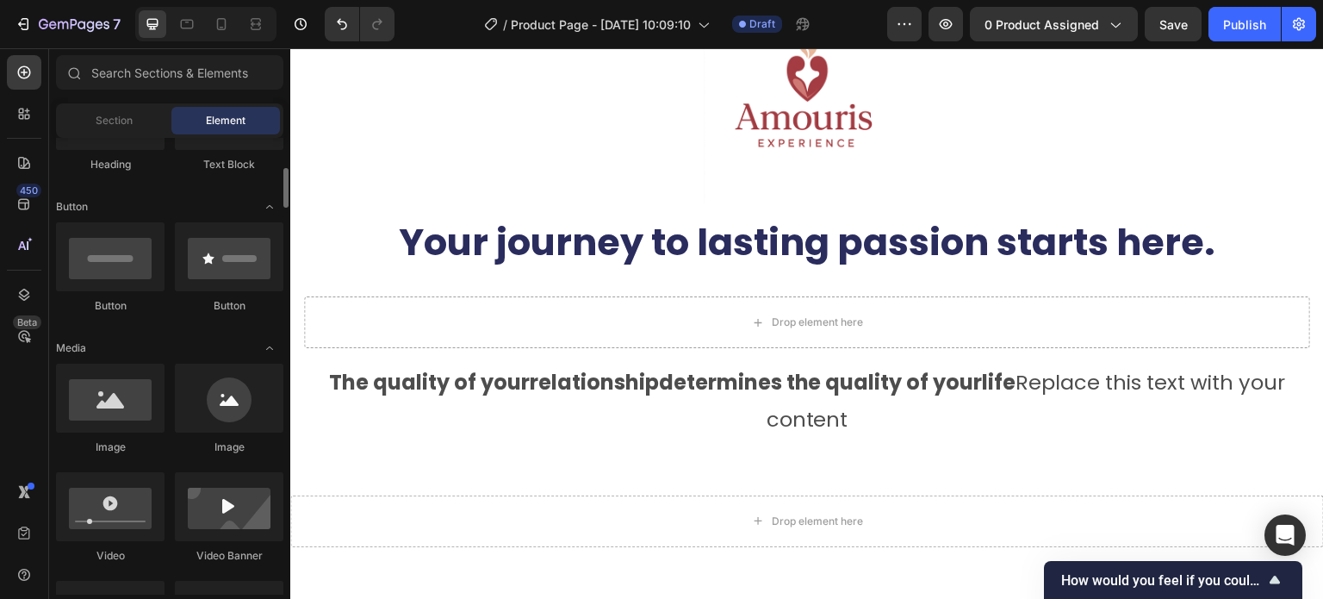
scroll to position [431, 0]
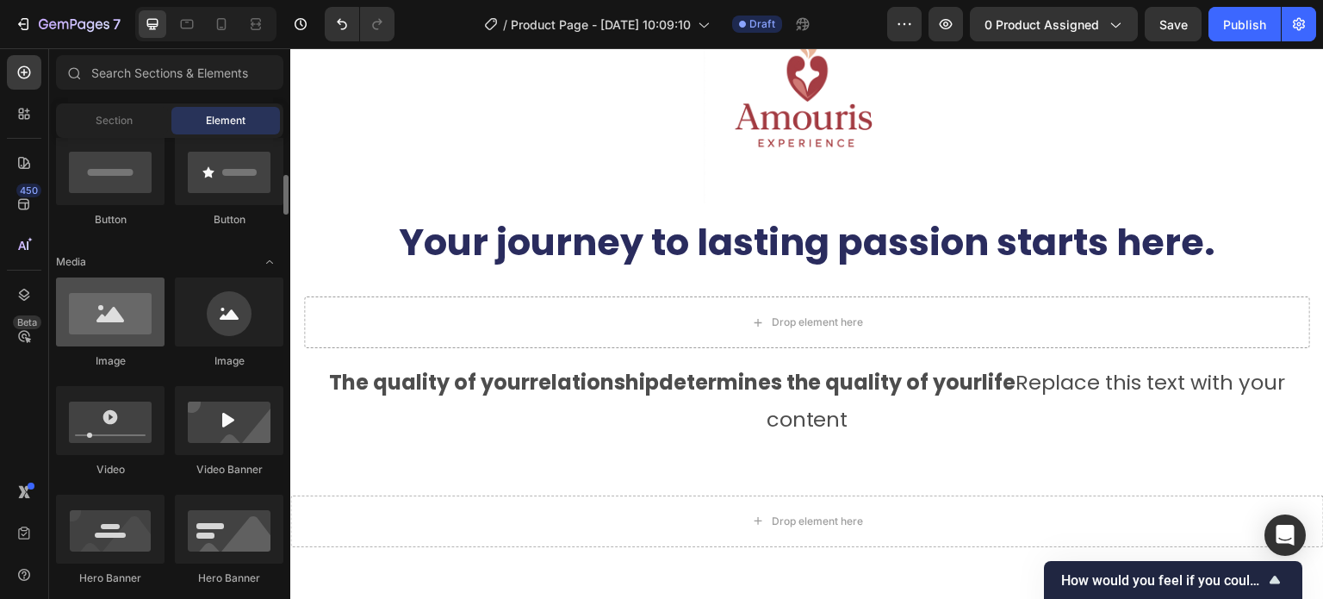
click at [133, 321] on div at bounding box center [110, 311] width 109 height 69
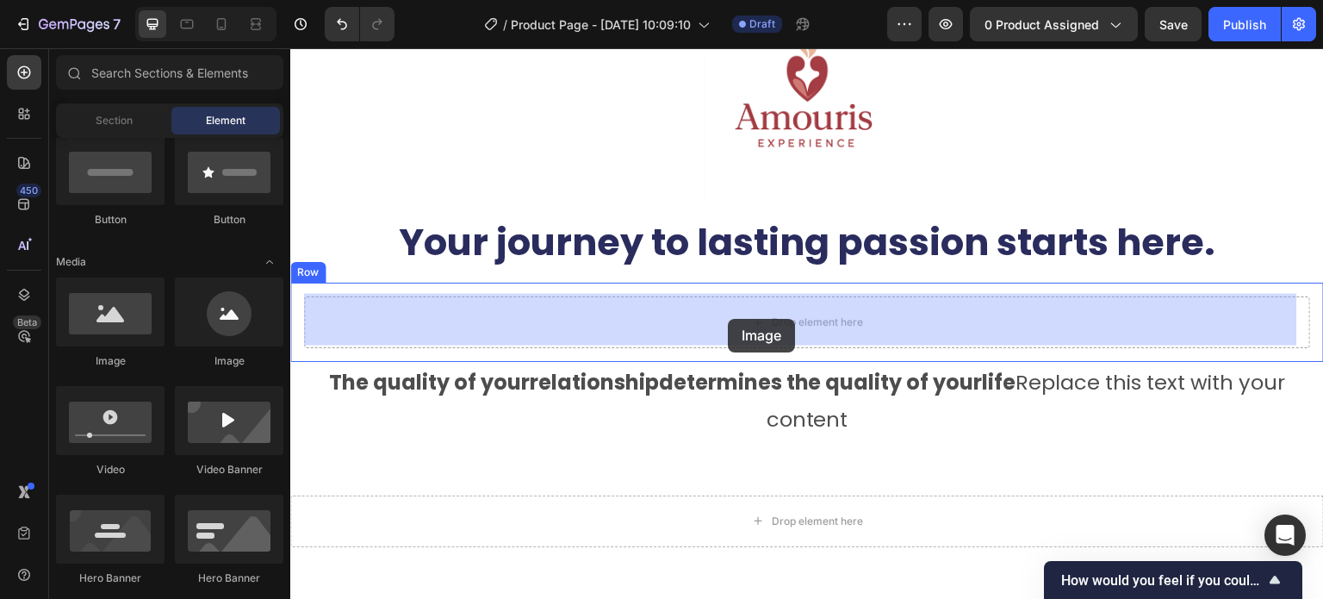
drag, startPoint x: 407, startPoint y: 376, endPoint x: 728, endPoint y: 319, distance: 326.3
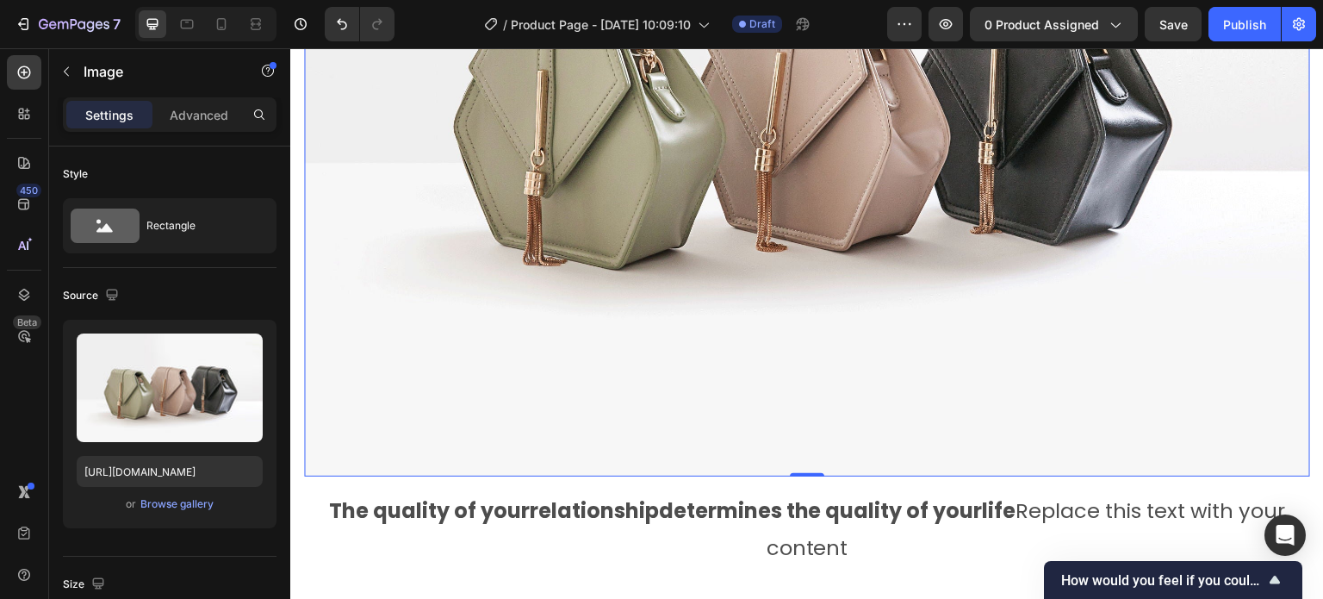
scroll to position [775, 0]
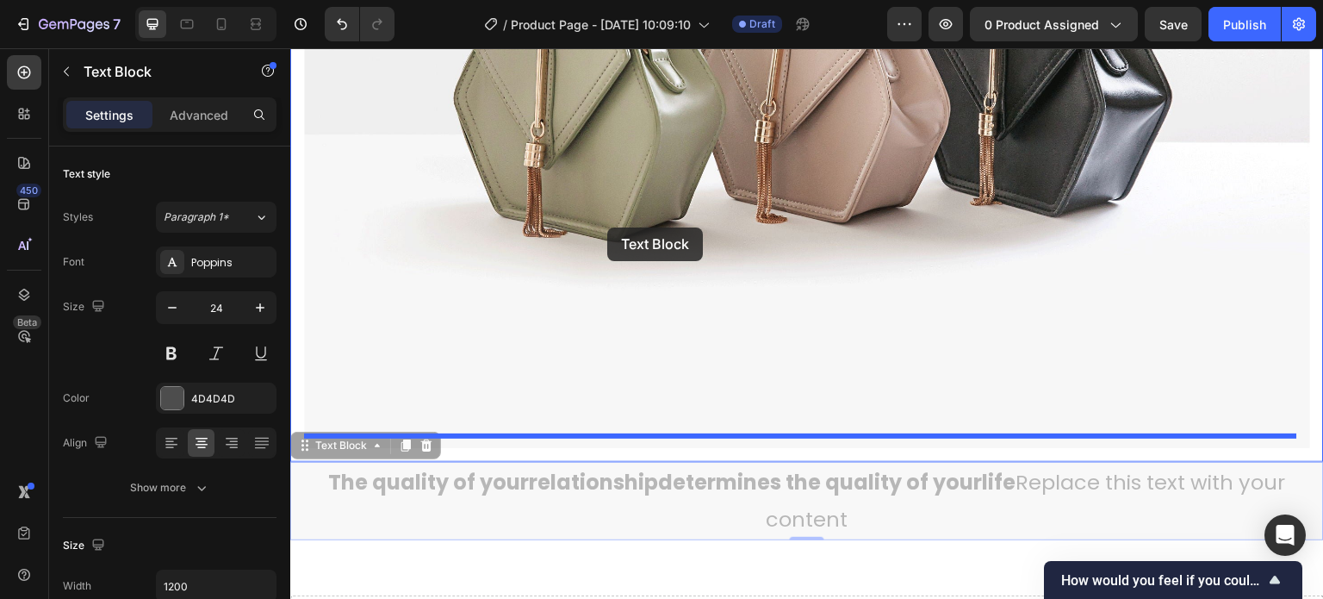
drag, startPoint x: 625, startPoint y: 468, endPoint x: 604, endPoint y: 368, distance: 102.0
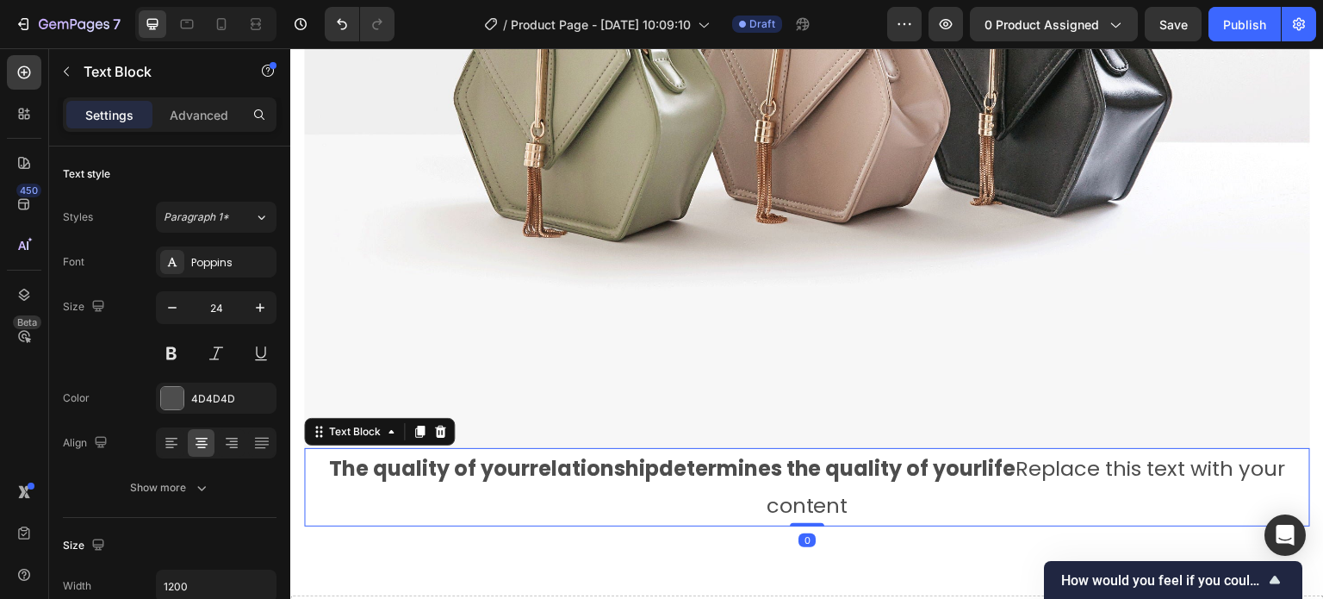
click at [756, 484] on p "The quality of your relationship determines the quality of your life Replace th…" at bounding box center [807, 487] width 1003 height 74
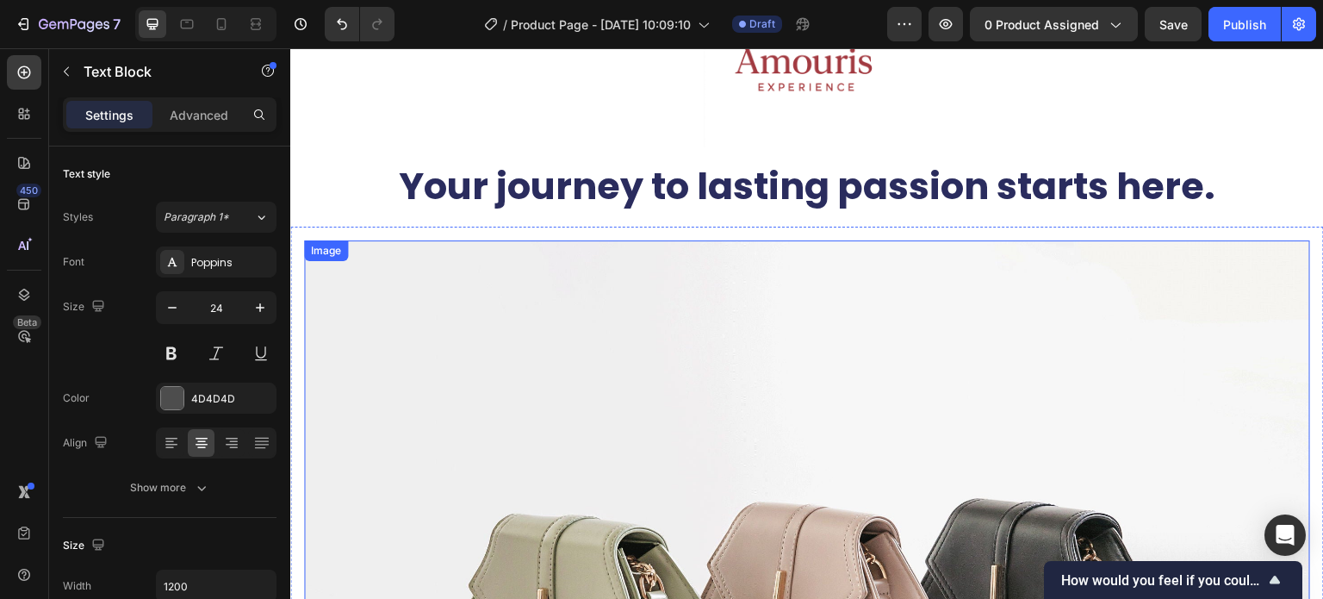
scroll to position [258, 0]
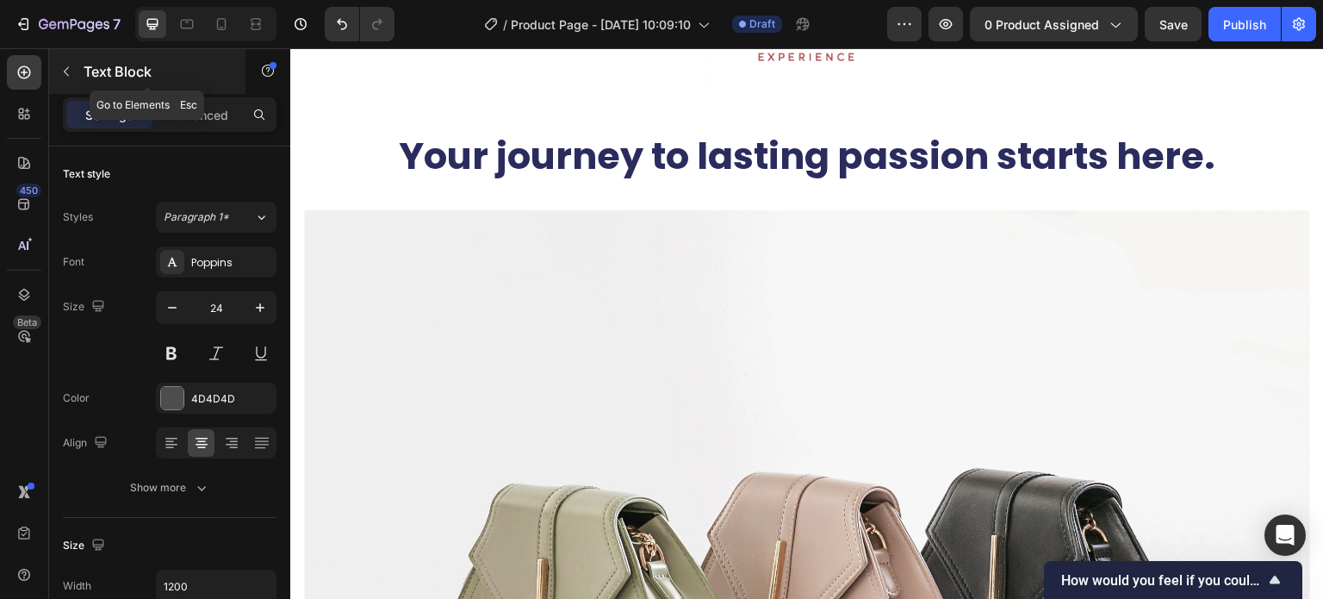
click at [71, 75] on icon "button" at bounding box center [66, 72] width 14 height 14
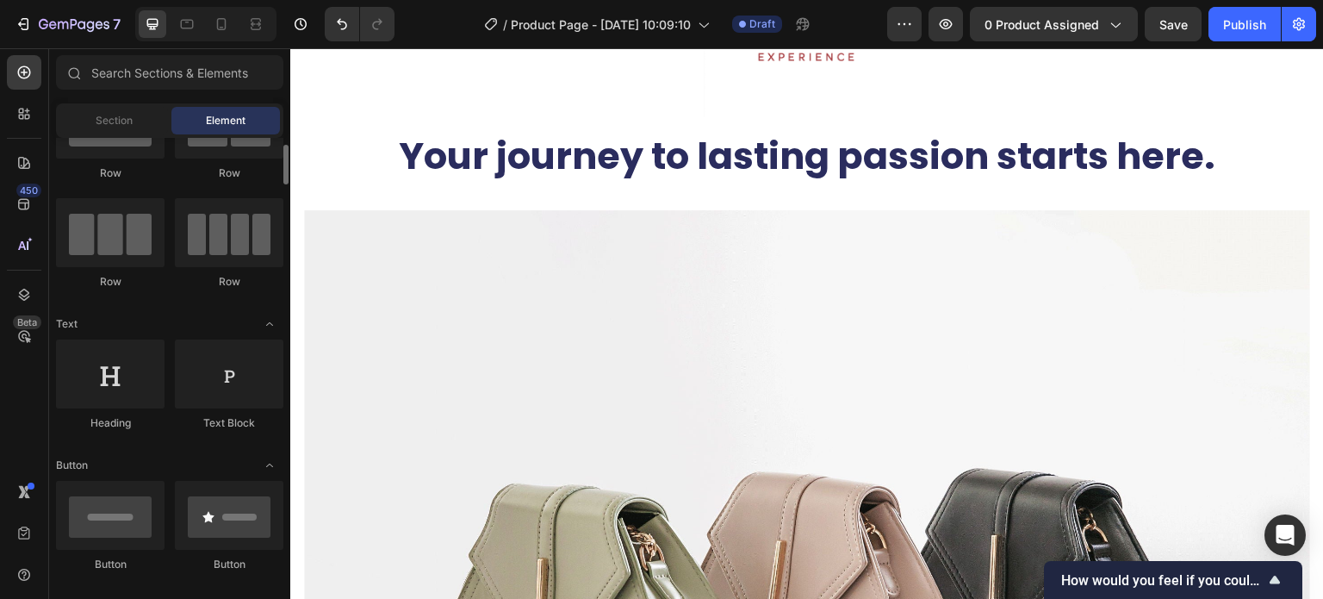
scroll to position [0, 0]
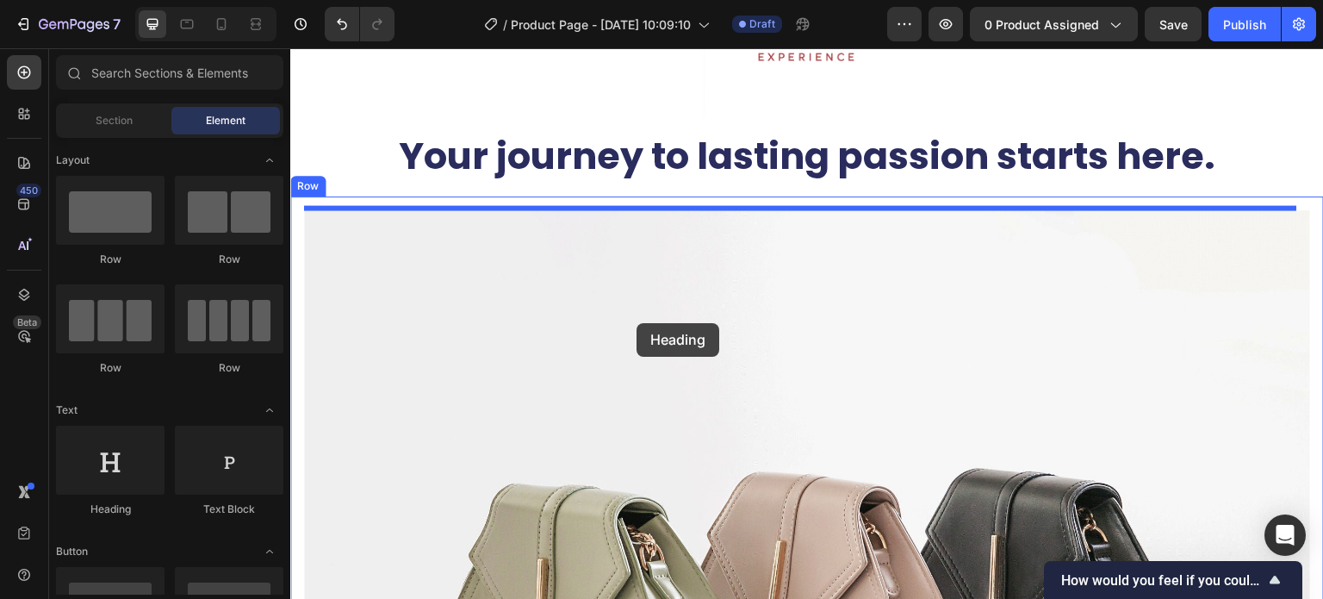
drag, startPoint x: 400, startPoint y: 514, endPoint x: 559, endPoint y: 365, distance: 218.2
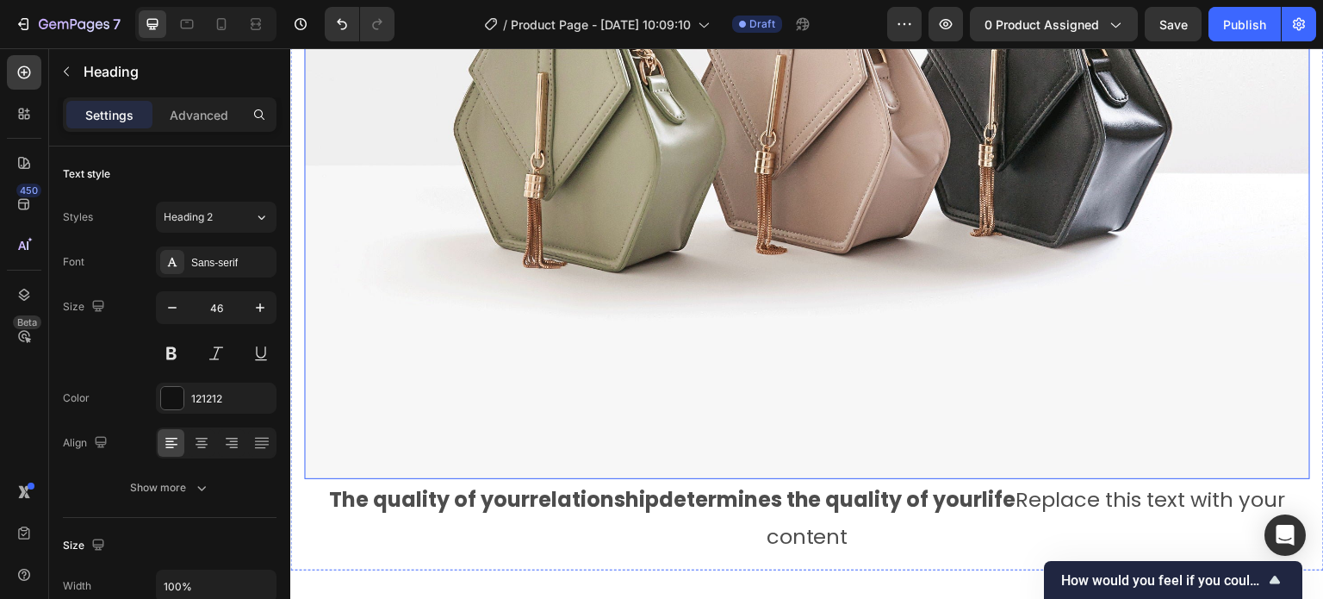
scroll to position [1034, 0]
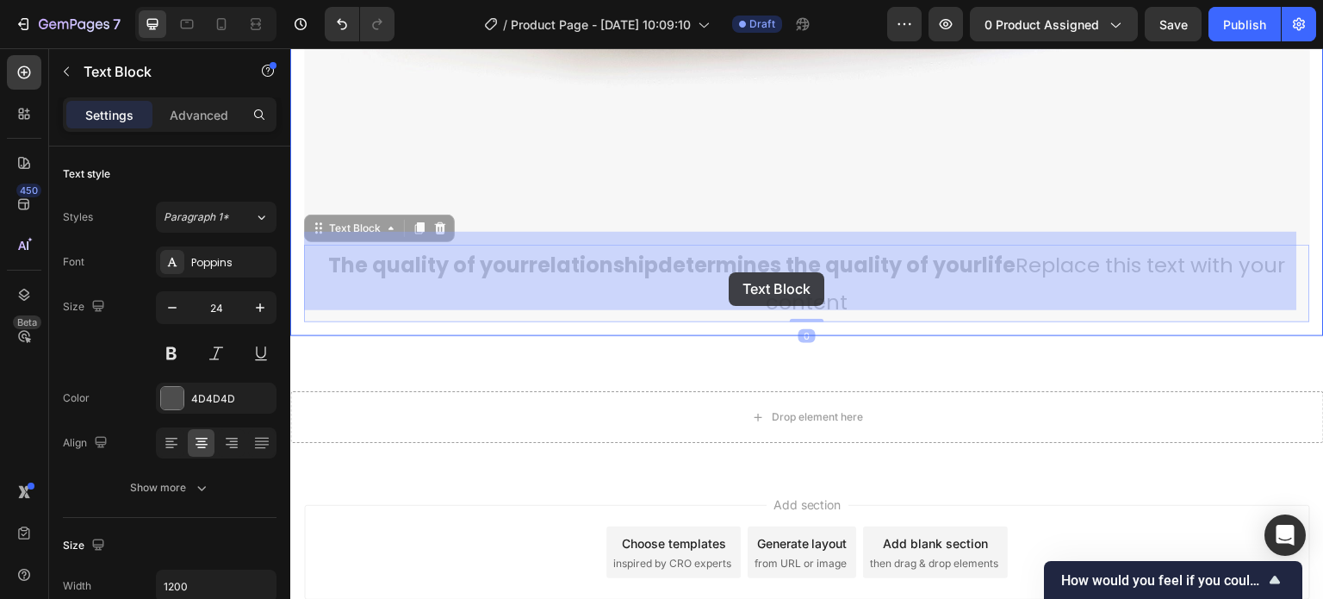
drag, startPoint x: 327, startPoint y: 254, endPoint x: 681, endPoint y: 272, distance: 354.5
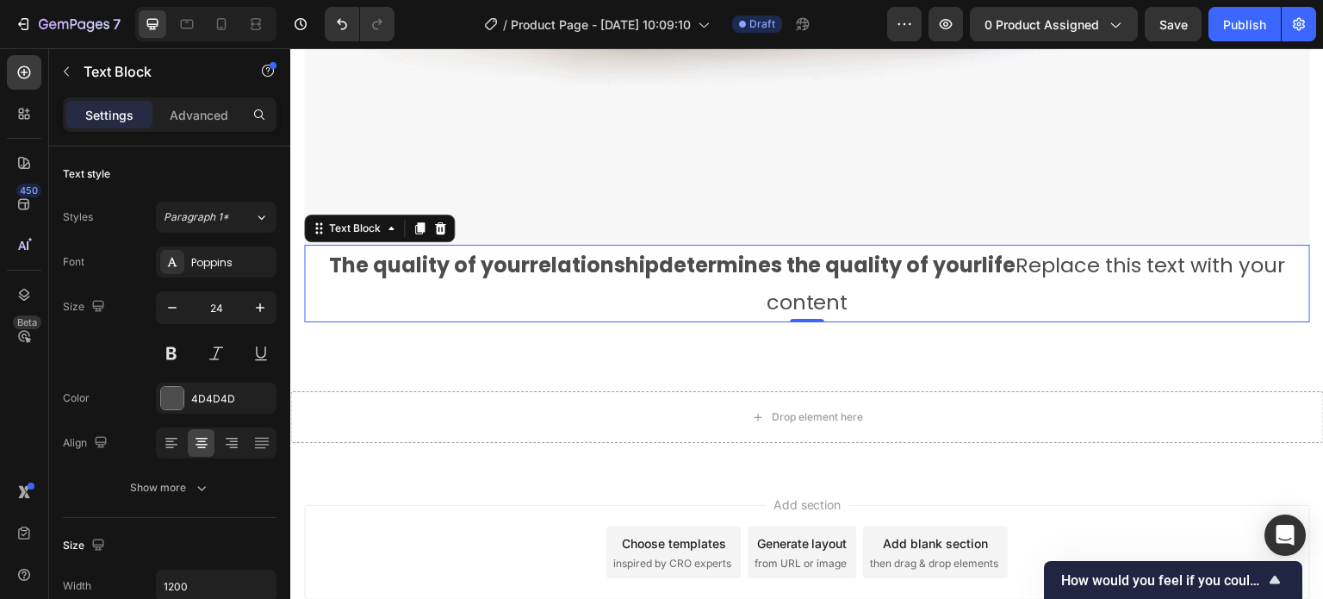
click at [438, 218] on div at bounding box center [440, 228] width 21 height 21
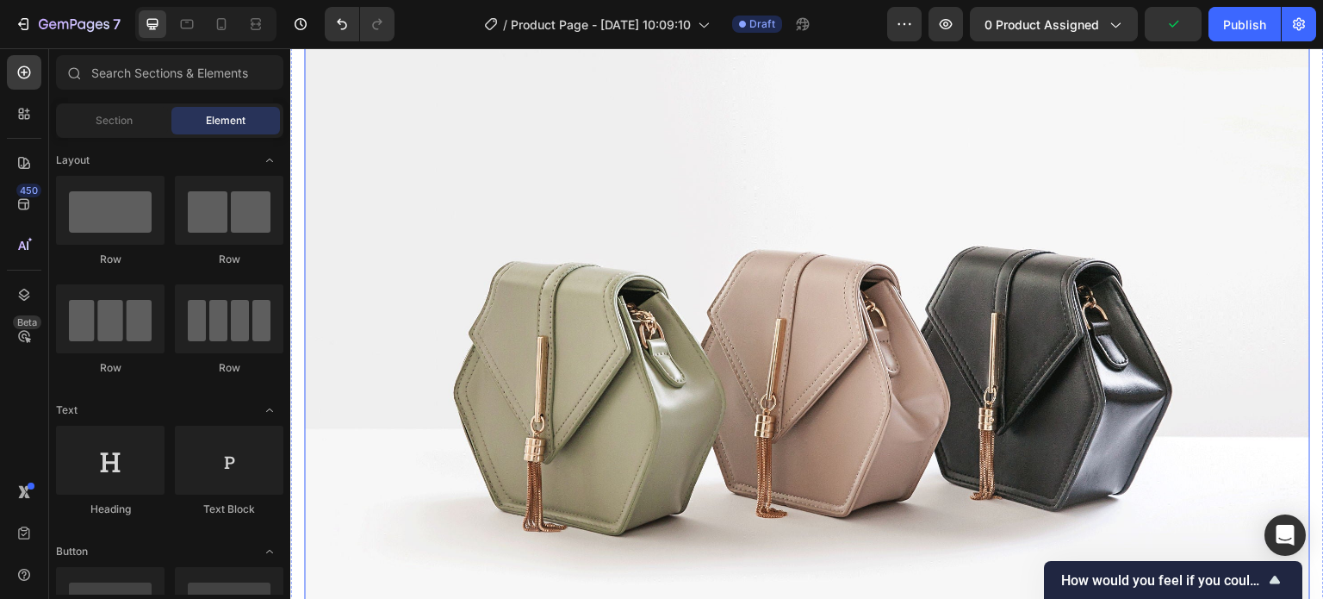
scroll to position [345, 0]
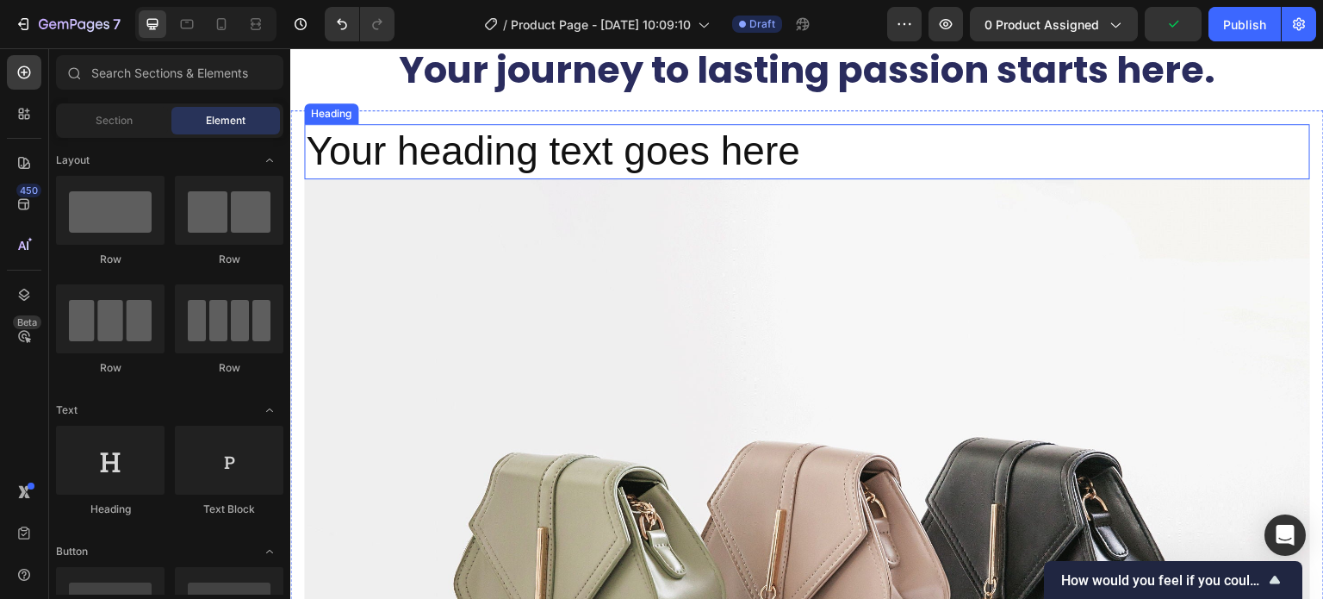
click at [352, 161] on h2 "Your heading text goes here" at bounding box center [807, 151] width 1006 height 55
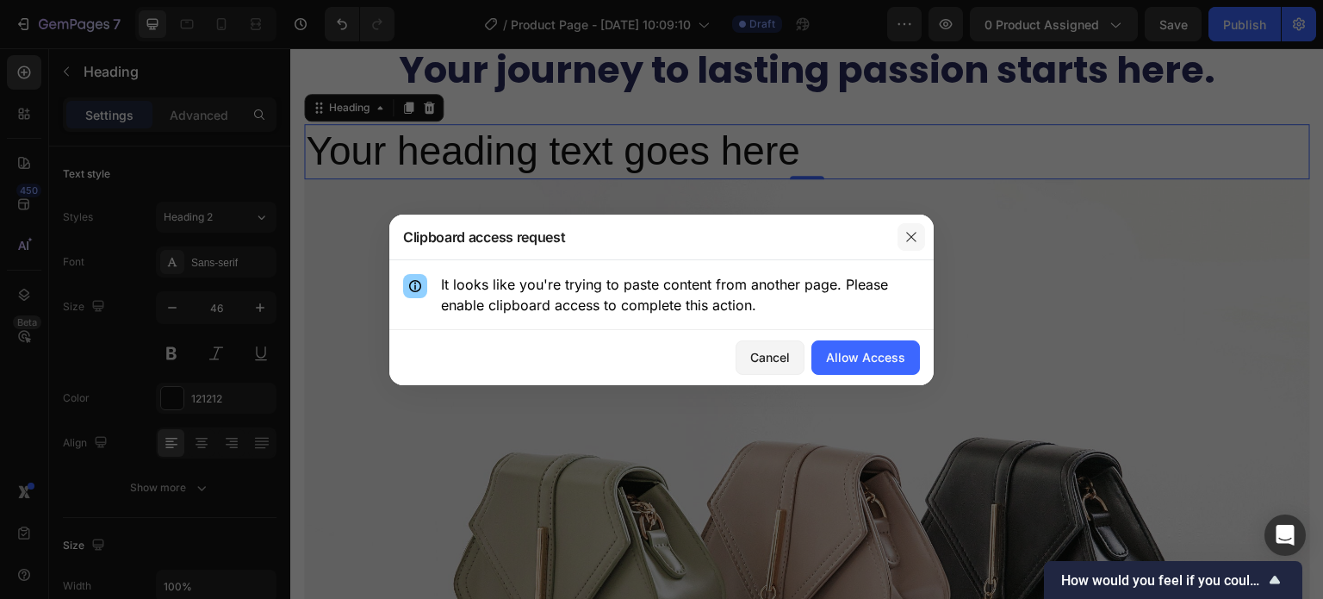
click at [913, 240] on icon "button" at bounding box center [912, 237] width 14 height 14
click at [772, 365] on div "Cancel" at bounding box center [770, 357] width 40 height 18
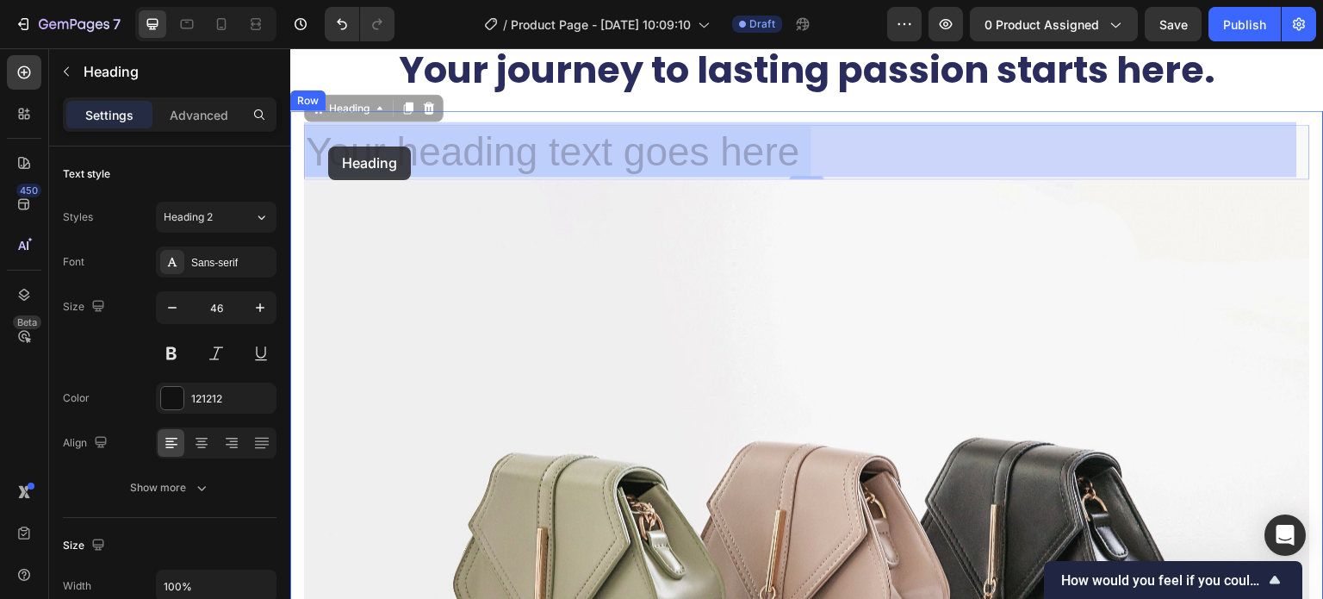
drag, startPoint x: 824, startPoint y: 152, endPoint x: 331, endPoint y: 147, distance: 493.6
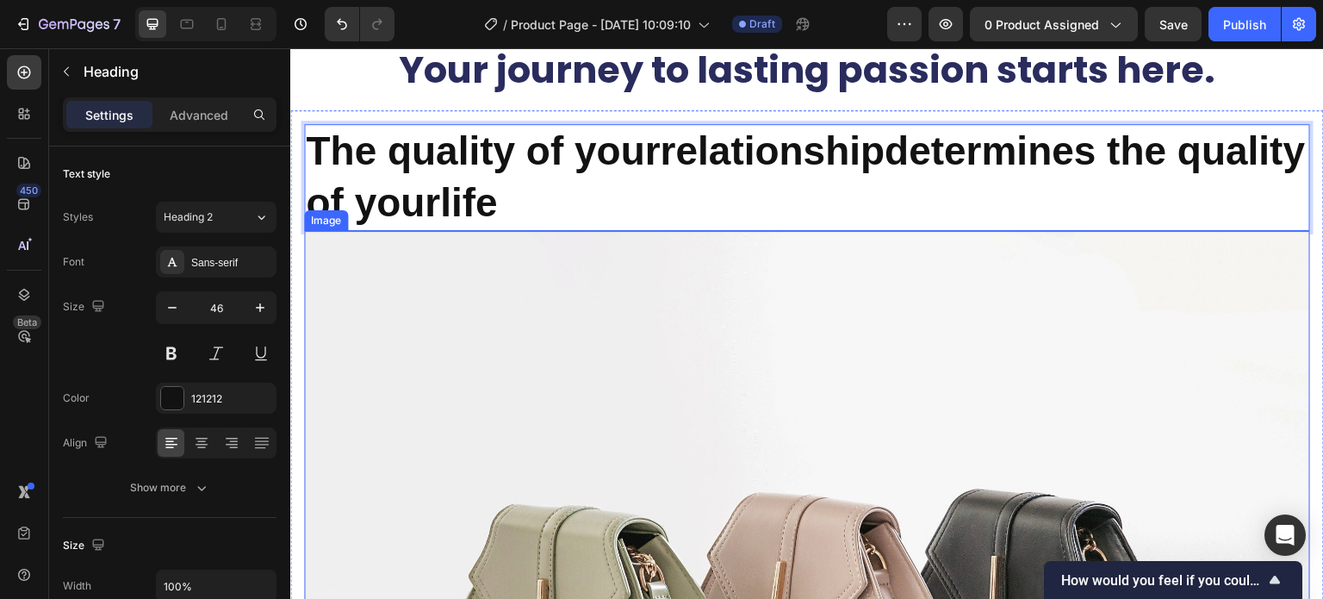
click at [593, 295] on img at bounding box center [807, 608] width 1006 height 755
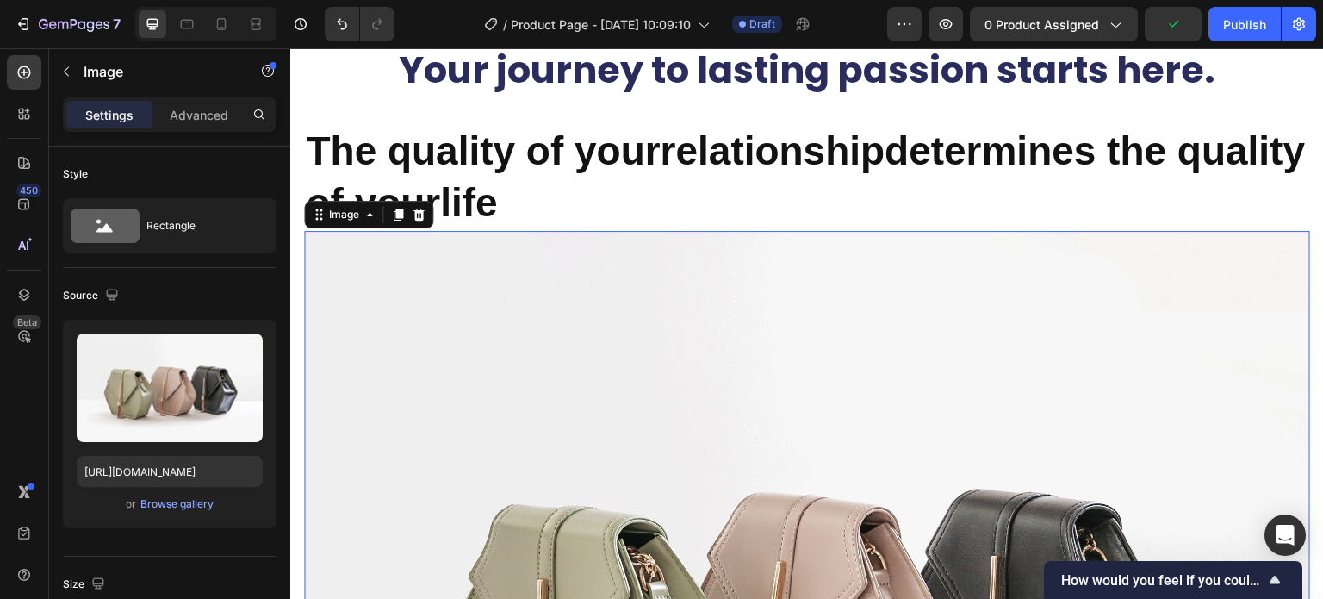
click at [724, 345] on img at bounding box center [807, 608] width 1006 height 755
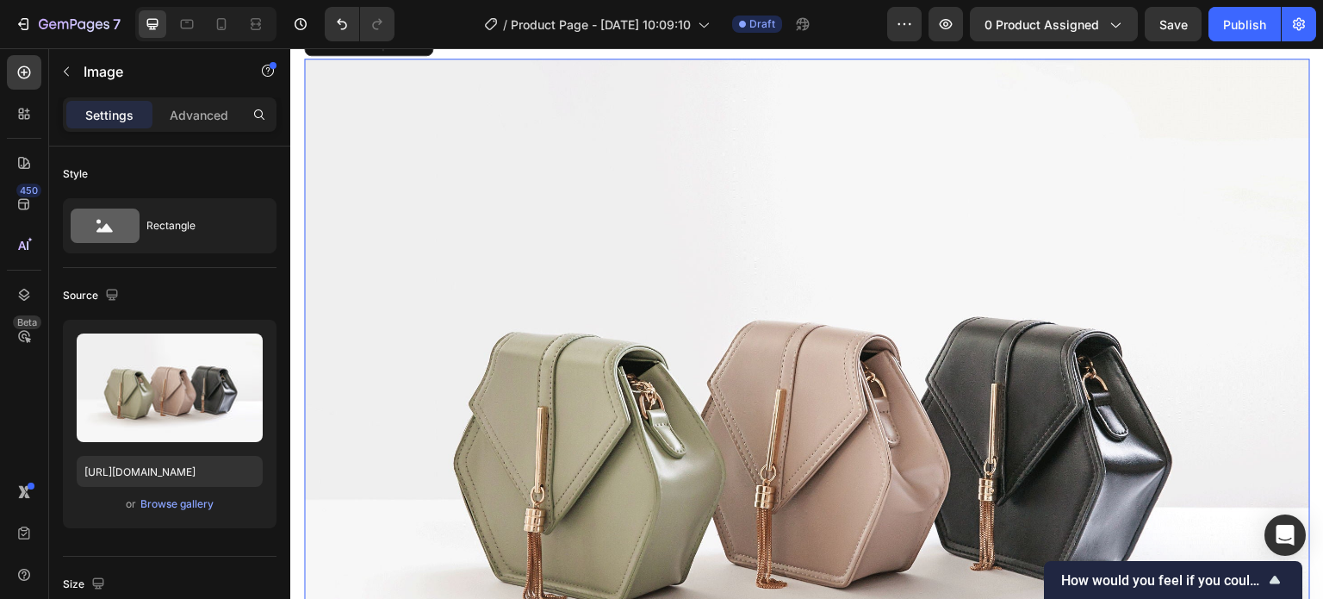
click at [378, 121] on img at bounding box center [807, 436] width 1006 height 755
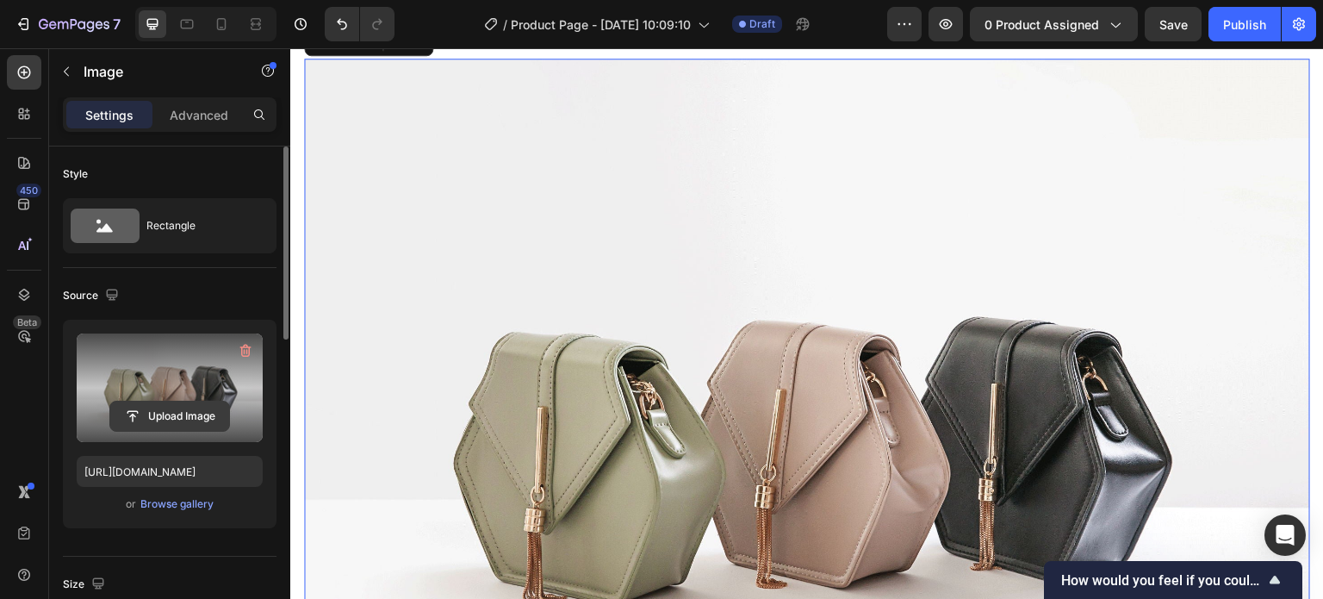
click at [172, 417] on input "file" at bounding box center [169, 415] width 119 height 29
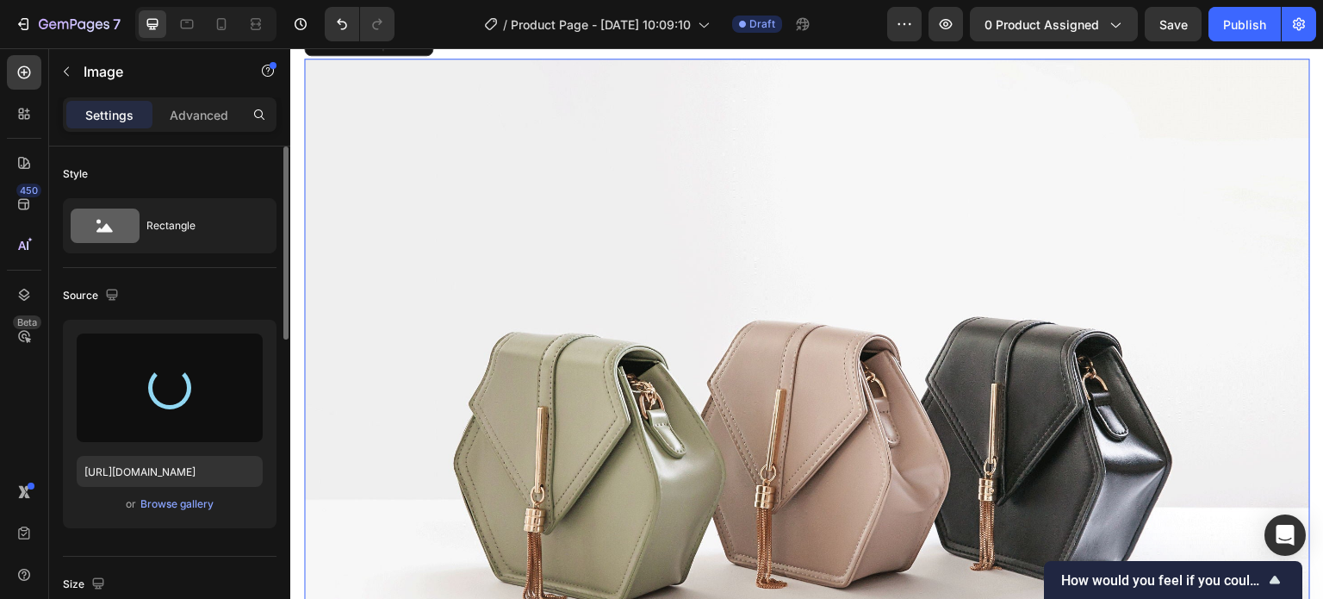
type input "[URL][DOMAIN_NAME]"
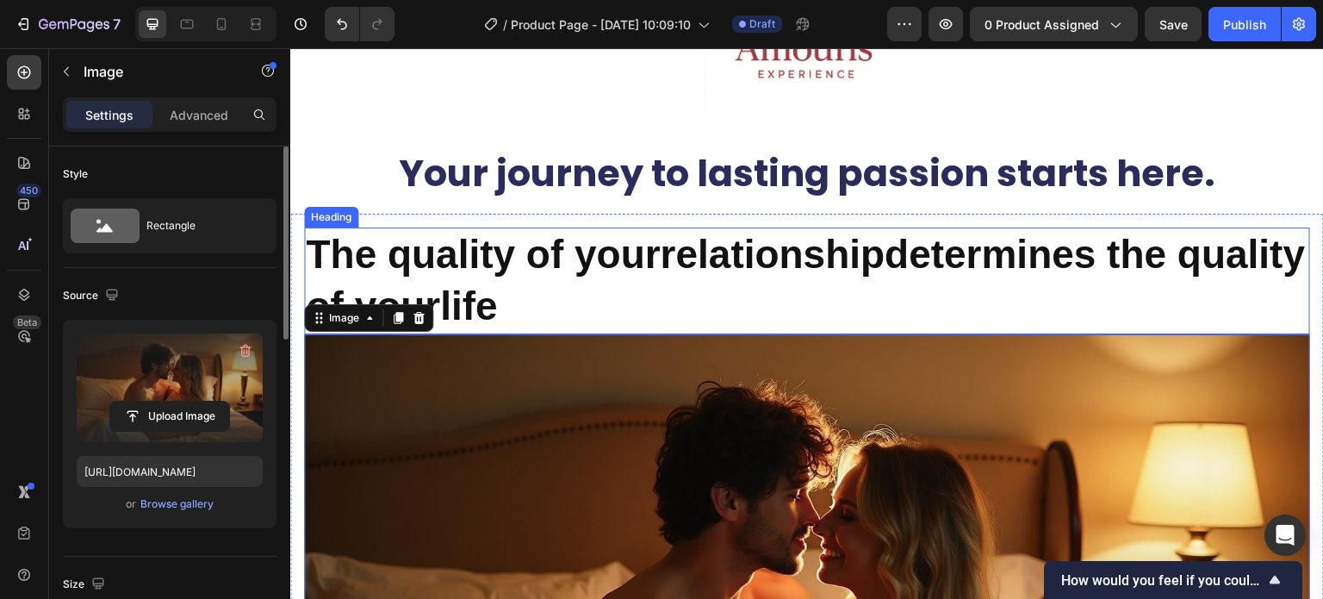
scroll to position [258, 0]
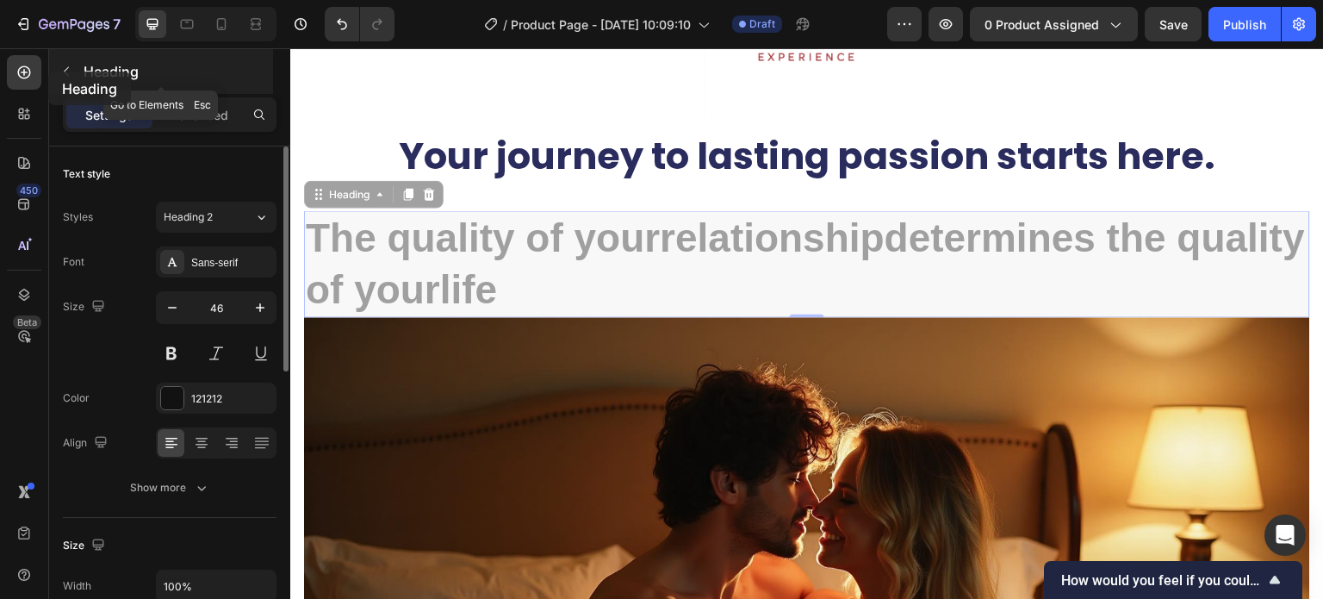
click at [55, 71] on button "button" at bounding box center [67, 72] width 28 height 28
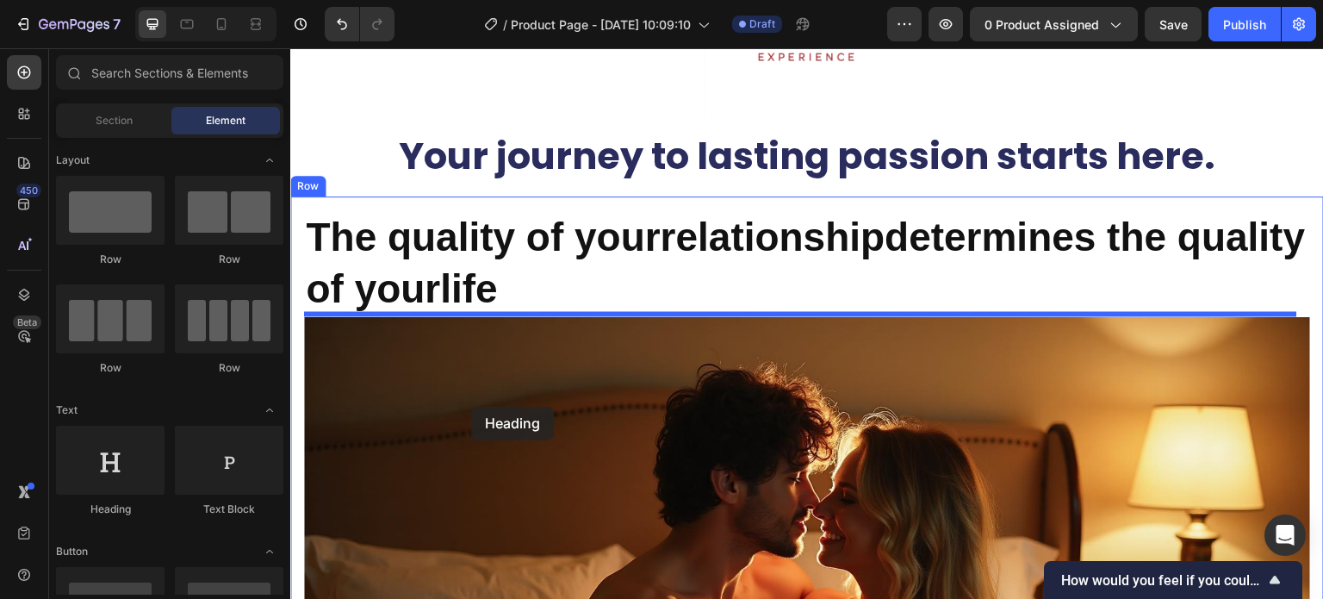
drag, startPoint x: 427, startPoint y: 513, endPoint x: 471, endPoint y: 407, distance: 115.5
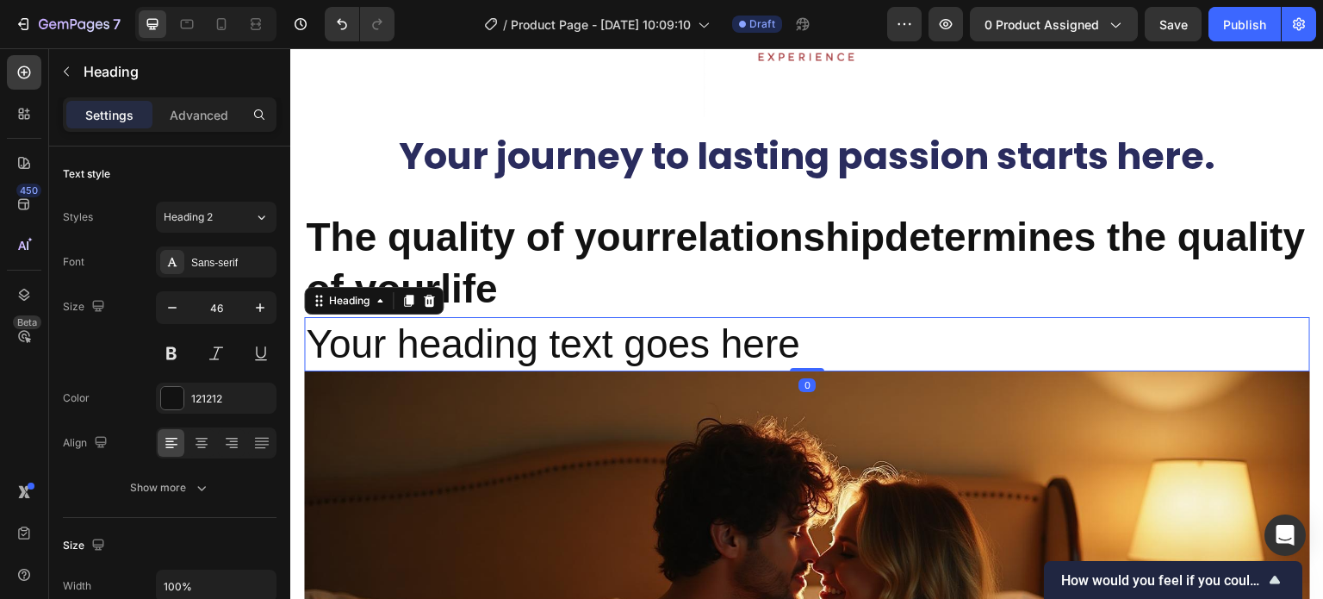
click at [568, 353] on h2 "Your heading text goes here" at bounding box center [807, 344] width 1006 height 55
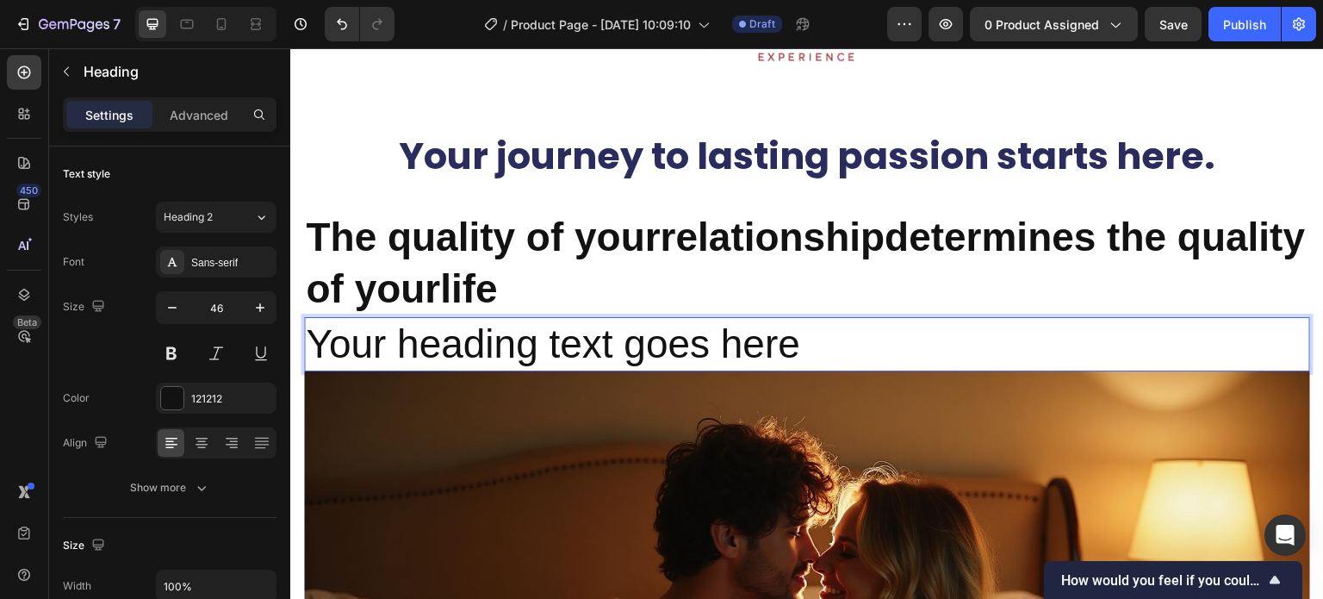
click at [440, 354] on p "Your heading text goes here" at bounding box center [807, 345] width 1003 height 52
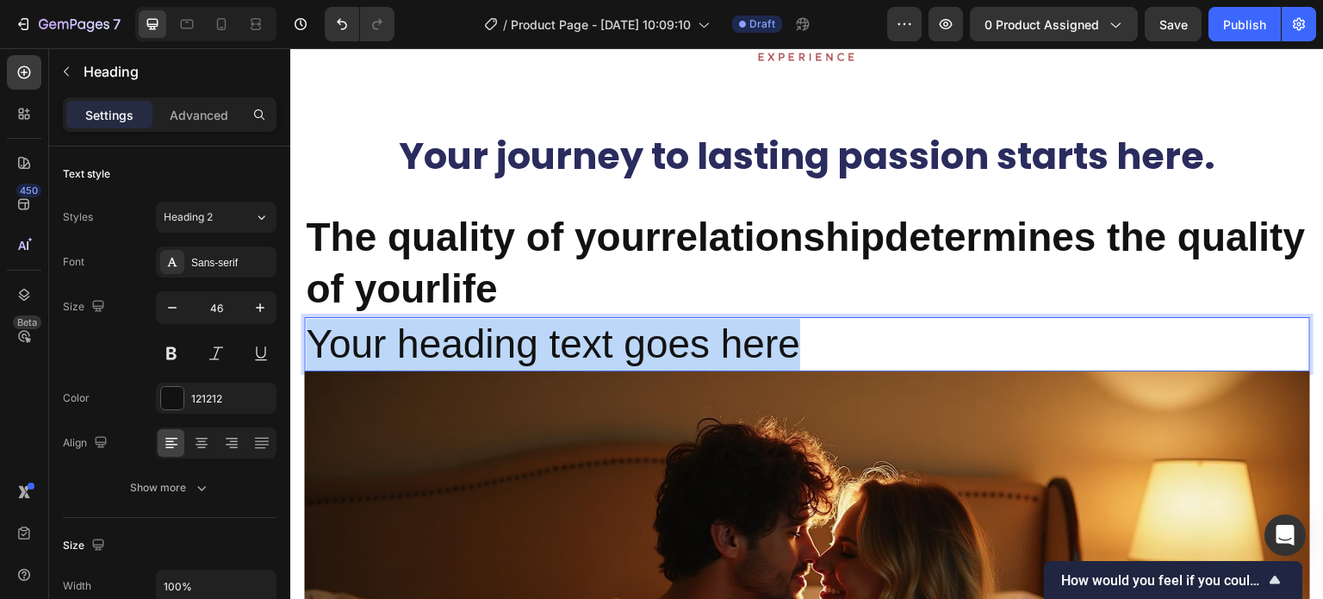
drag, startPoint x: 806, startPoint y: 339, endPoint x: 313, endPoint y: 355, distance: 493.9
click at [313, 355] on p "Your heading text goes here" at bounding box center [807, 345] width 1003 height 52
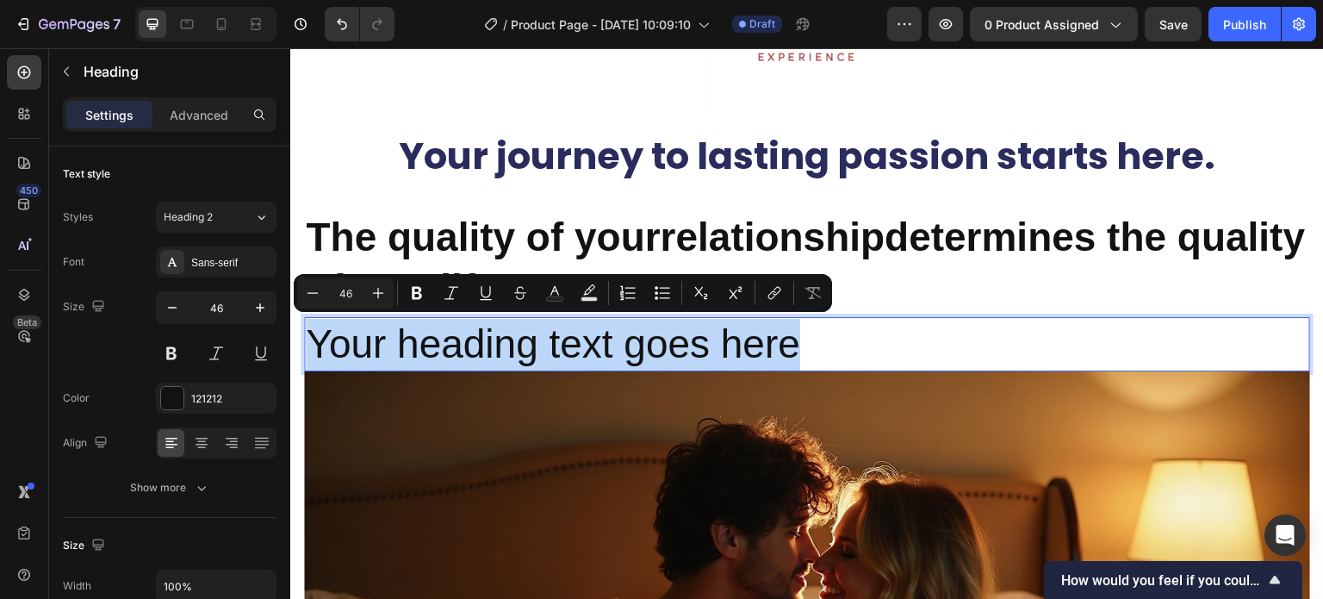
click at [886, 330] on p "Your heading text goes here" at bounding box center [807, 345] width 1003 height 52
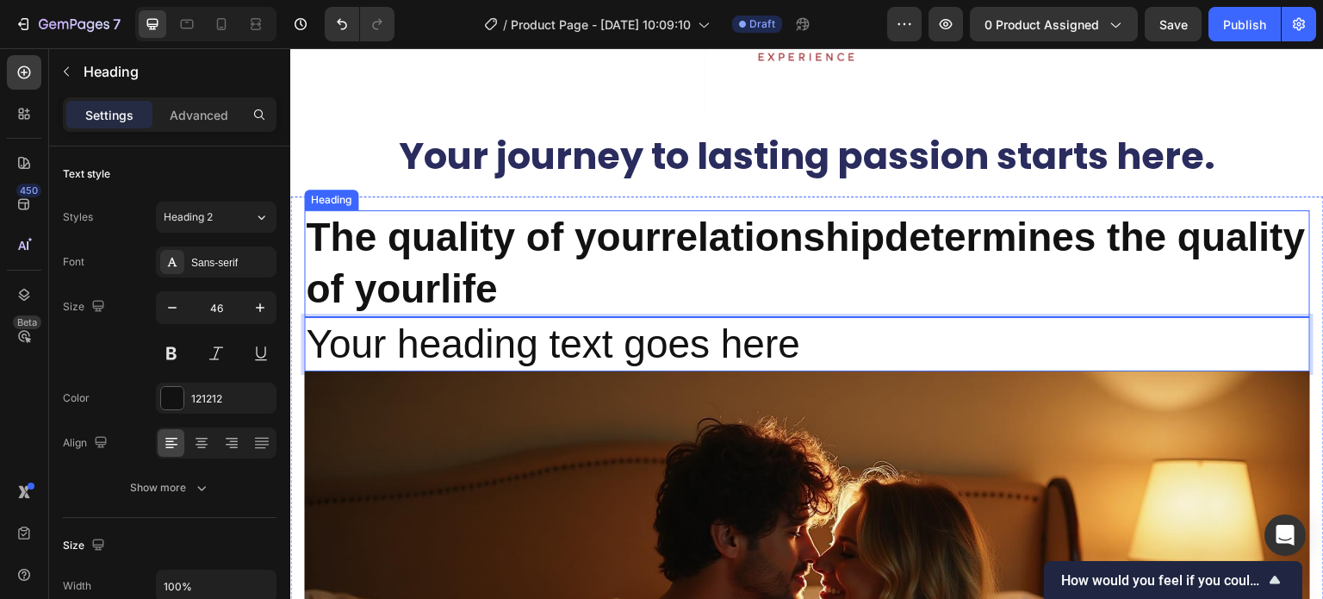
click at [898, 313] on h2 "⁠⁠⁠⁠⁠⁠⁠ The quality of your relationship determines the quality of your life" at bounding box center [807, 263] width 1006 height 107
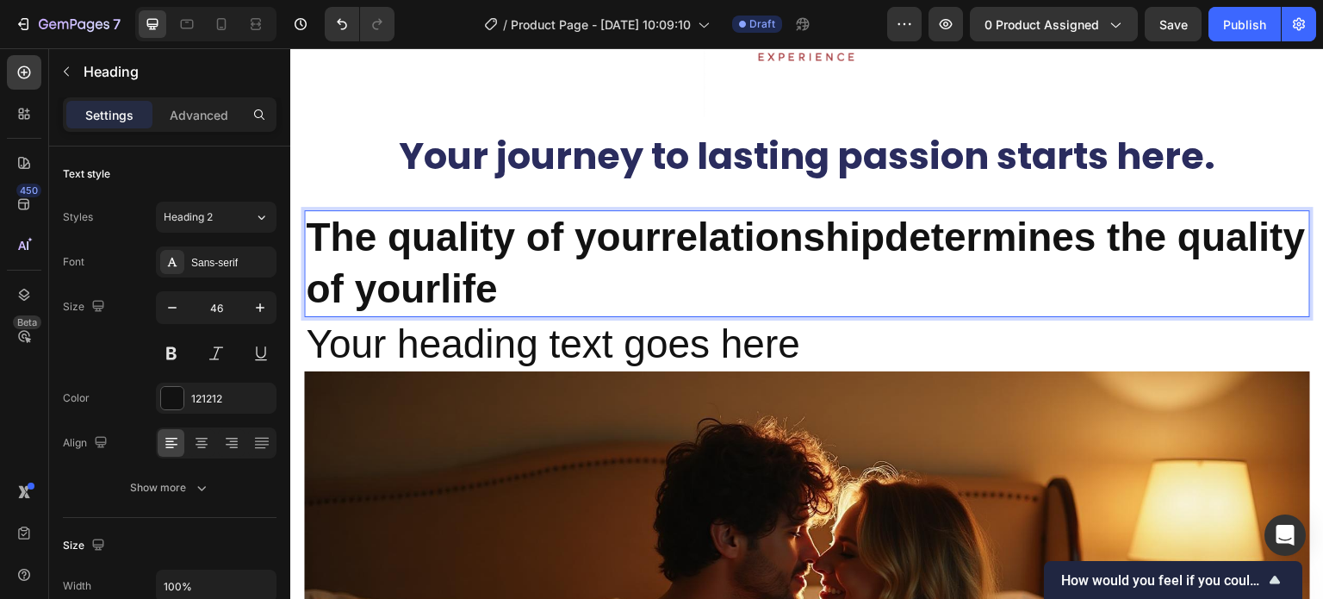
click at [904, 336] on p "Your heading text goes here" at bounding box center [807, 345] width 1003 height 52
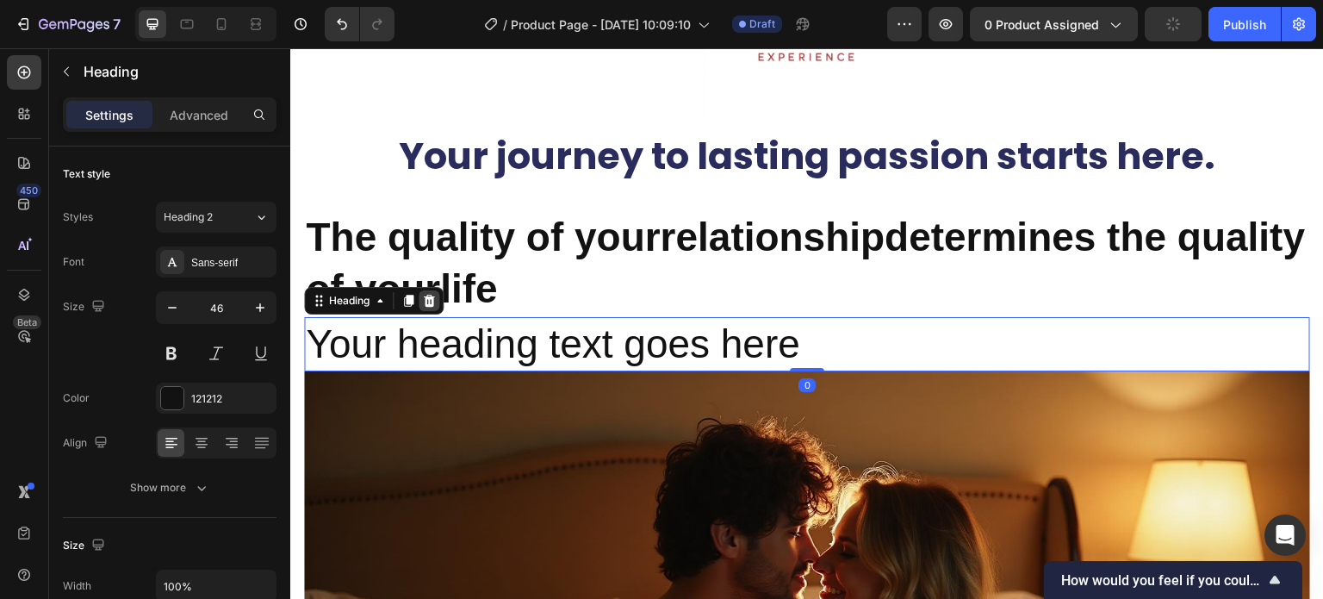
click at [426, 297] on icon at bounding box center [429, 301] width 11 height 12
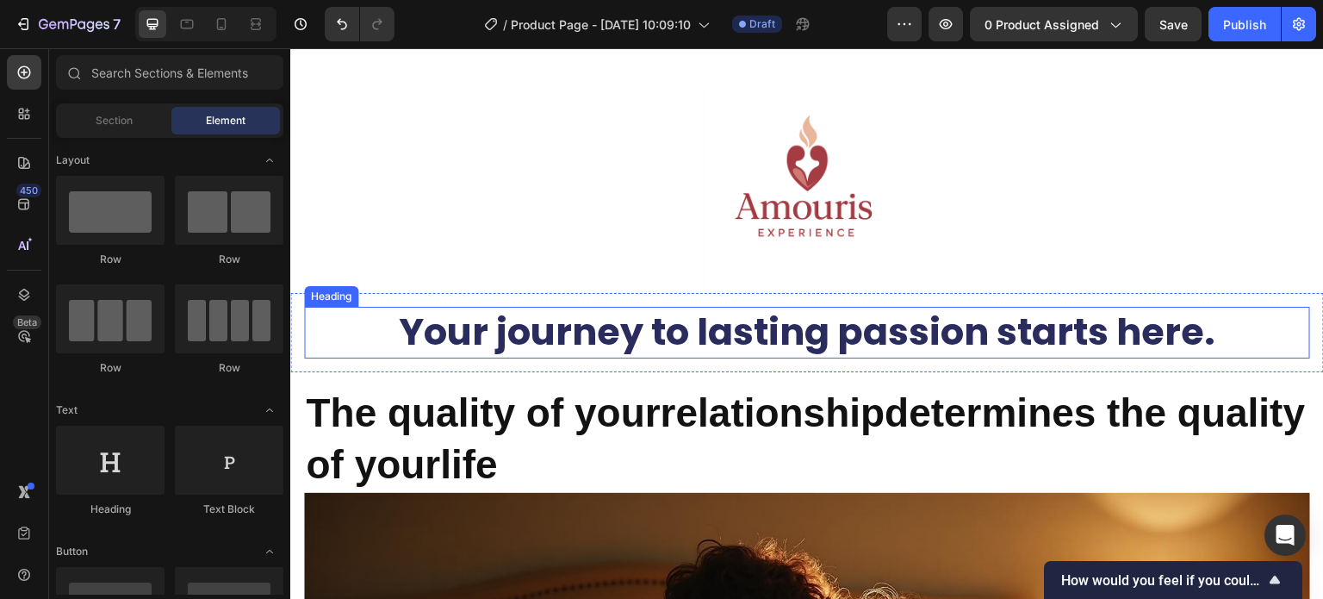
scroll to position [172, 0]
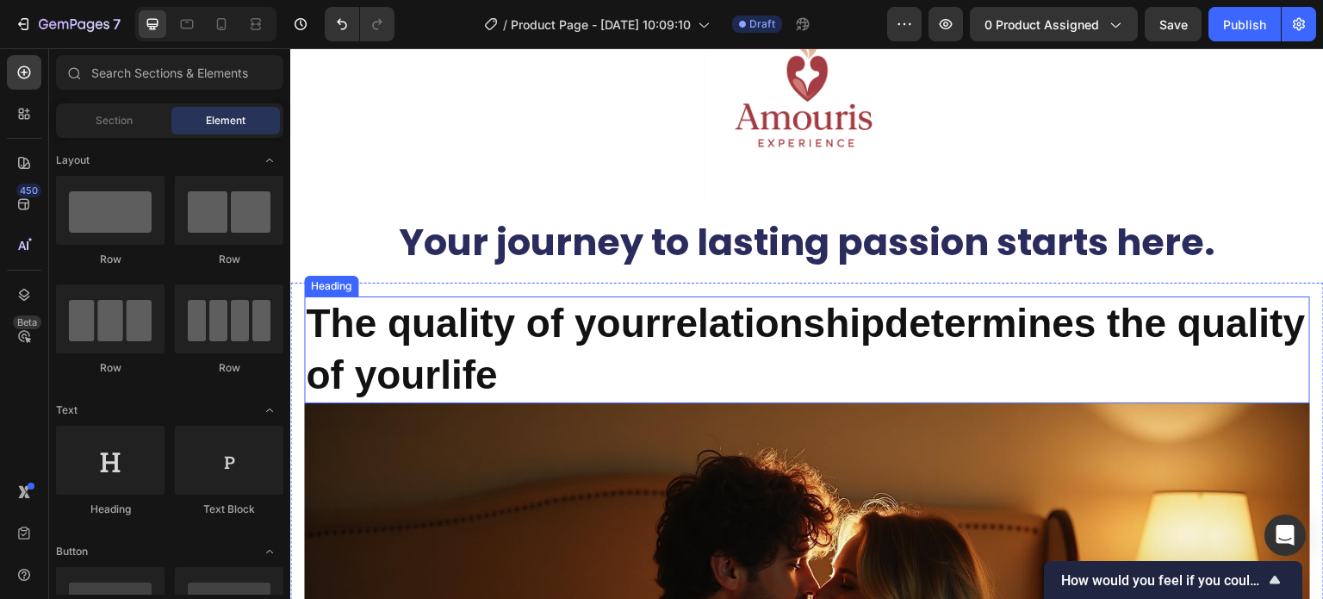
click at [337, 329] on strong "The quality of your" at bounding box center [483, 323] width 354 height 45
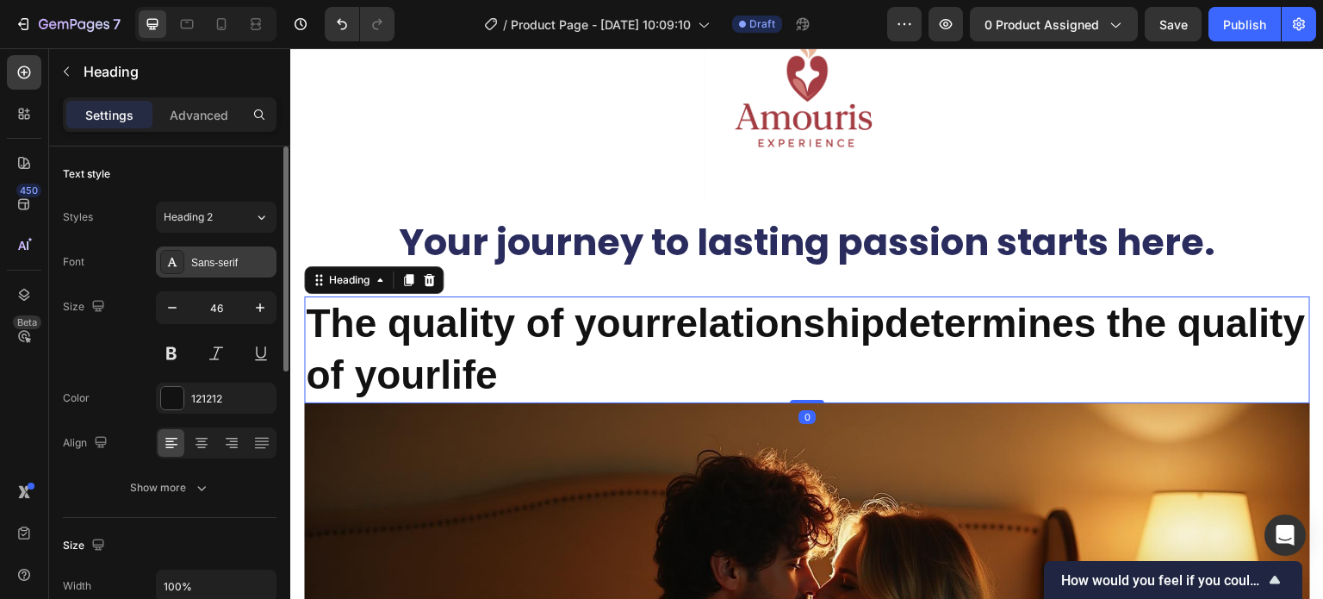
click at [222, 263] on div "Sans-serif" at bounding box center [231, 263] width 81 height 16
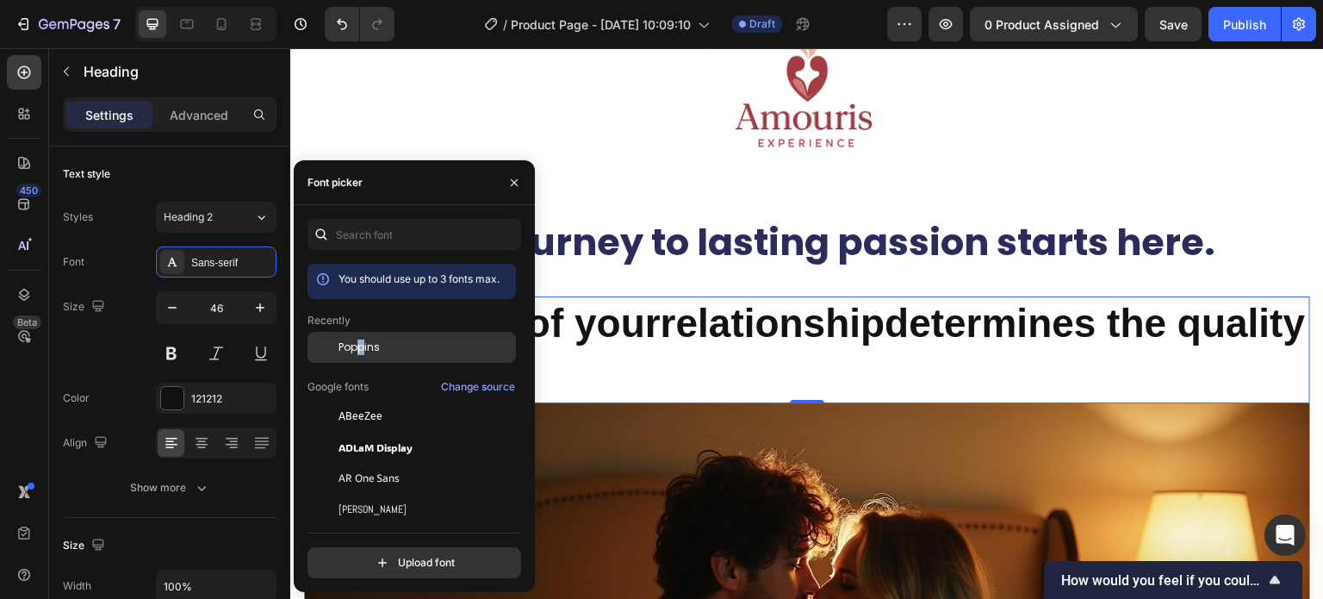
click at [362, 343] on span "Poppins" at bounding box center [359, 347] width 41 height 16
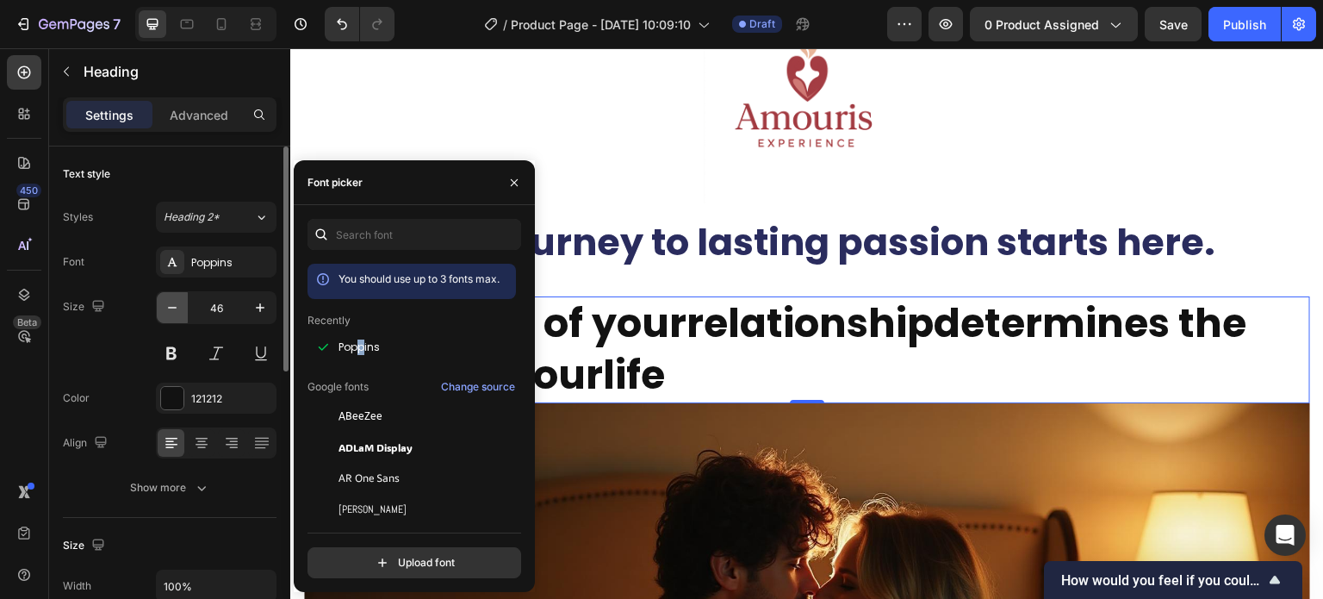
click at [170, 309] on icon "button" at bounding box center [172, 307] width 17 height 17
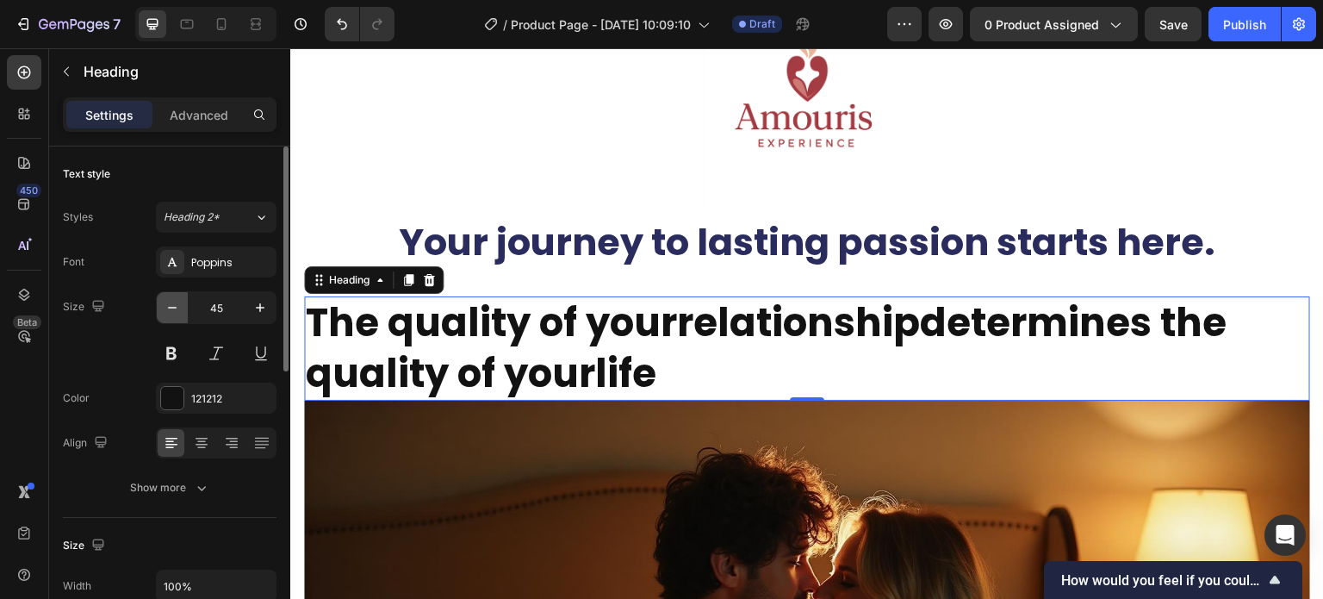
click at [170, 309] on icon "button" at bounding box center [172, 307] width 17 height 17
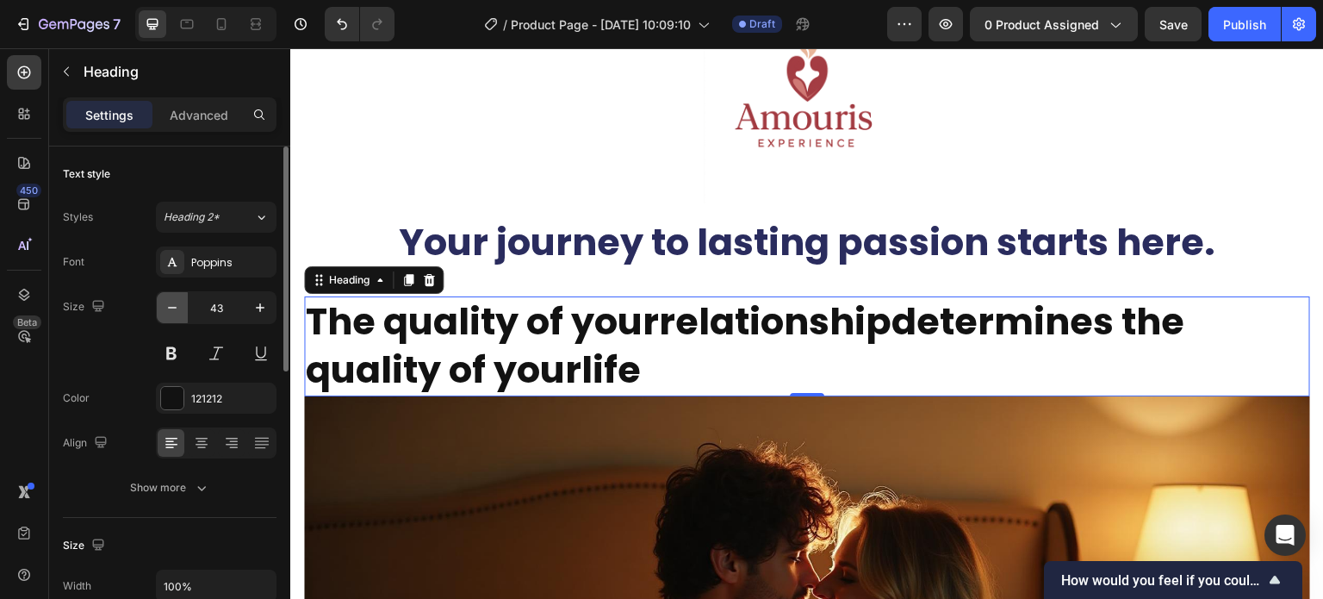
click at [170, 309] on icon "button" at bounding box center [172, 307] width 17 height 17
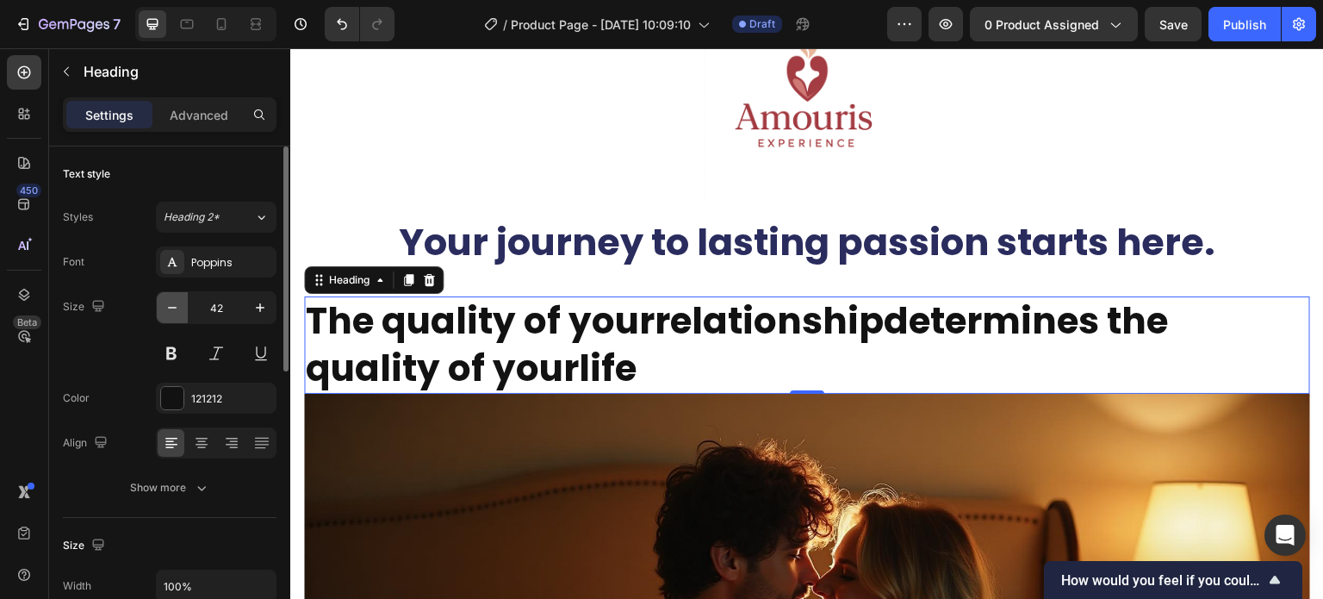
click at [170, 309] on icon "button" at bounding box center [172, 307] width 17 height 17
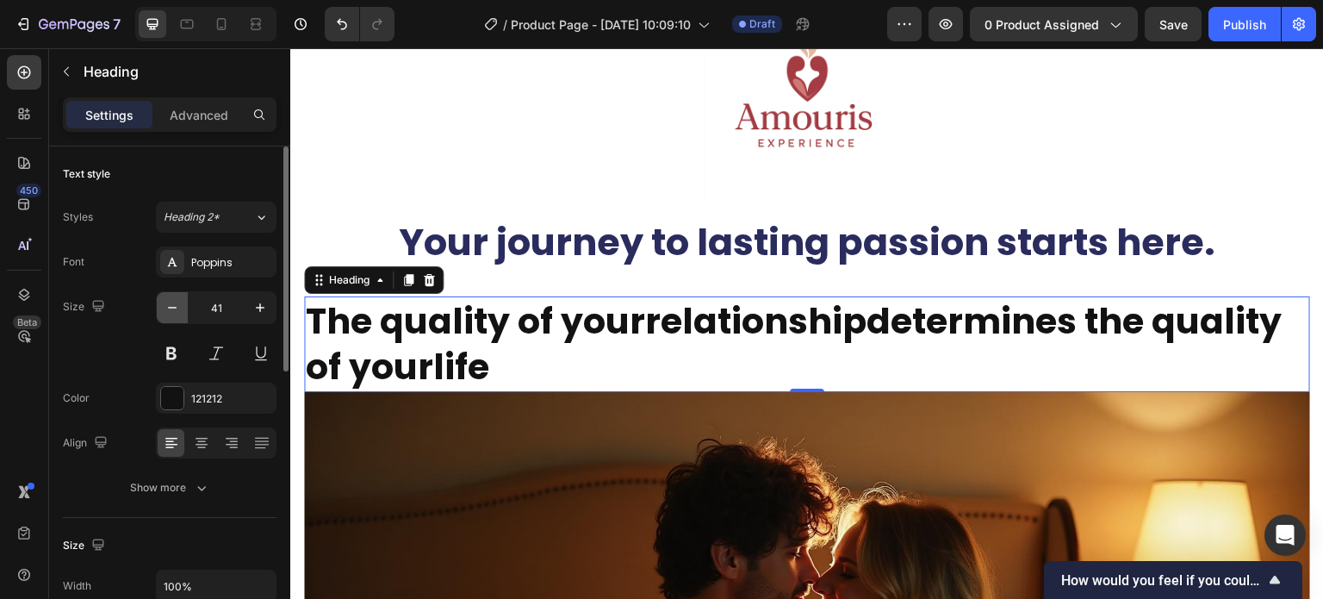
click at [170, 309] on icon "button" at bounding box center [172, 307] width 17 height 17
type input "40"
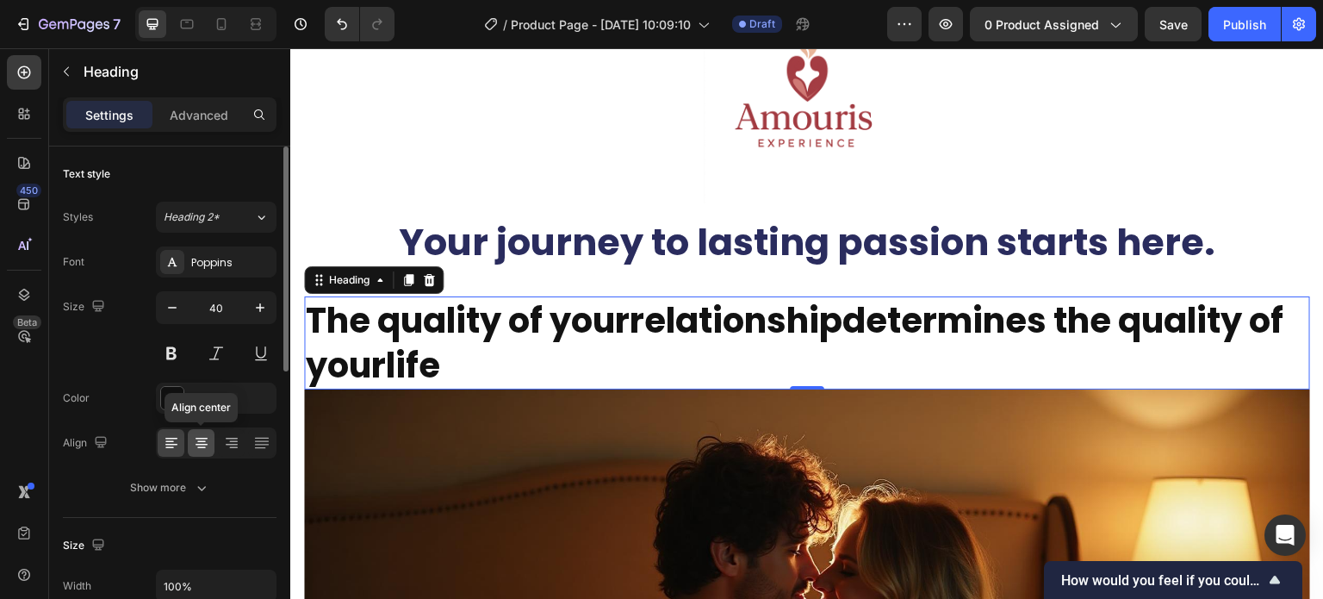
click at [200, 434] on icon at bounding box center [201, 442] width 17 height 17
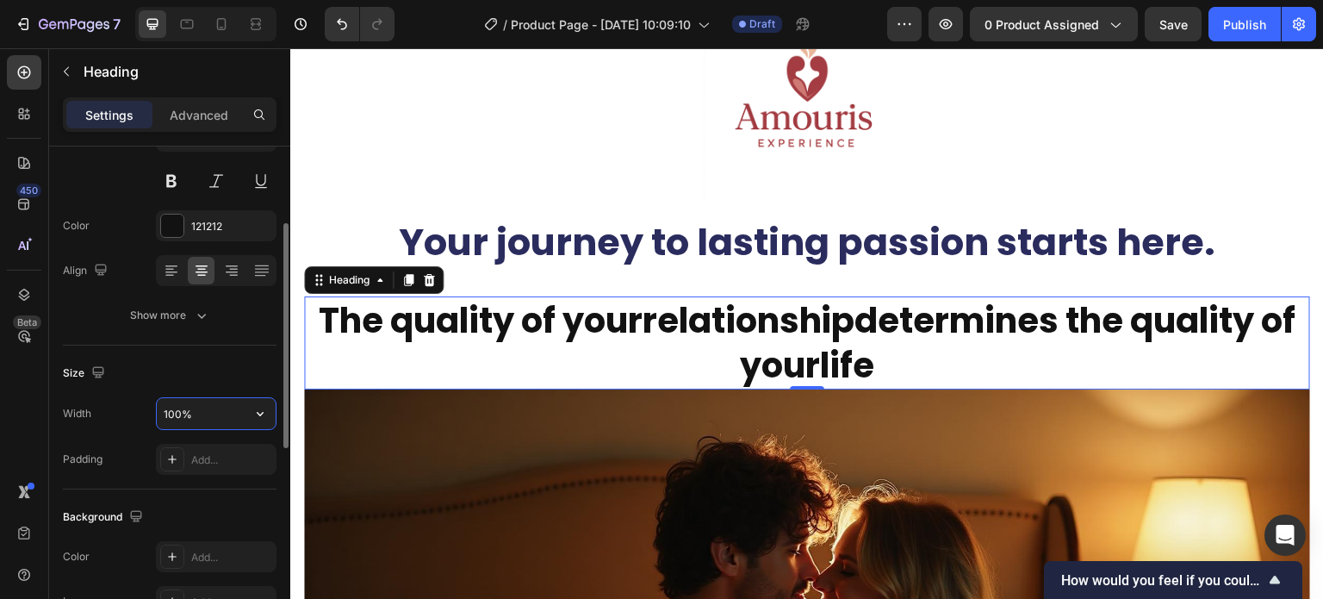
click at [208, 419] on input "100%" at bounding box center [216, 413] width 119 height 31
click at [183, 315] on div "Show more" at bounding box center [170, 315] width 80 height 17
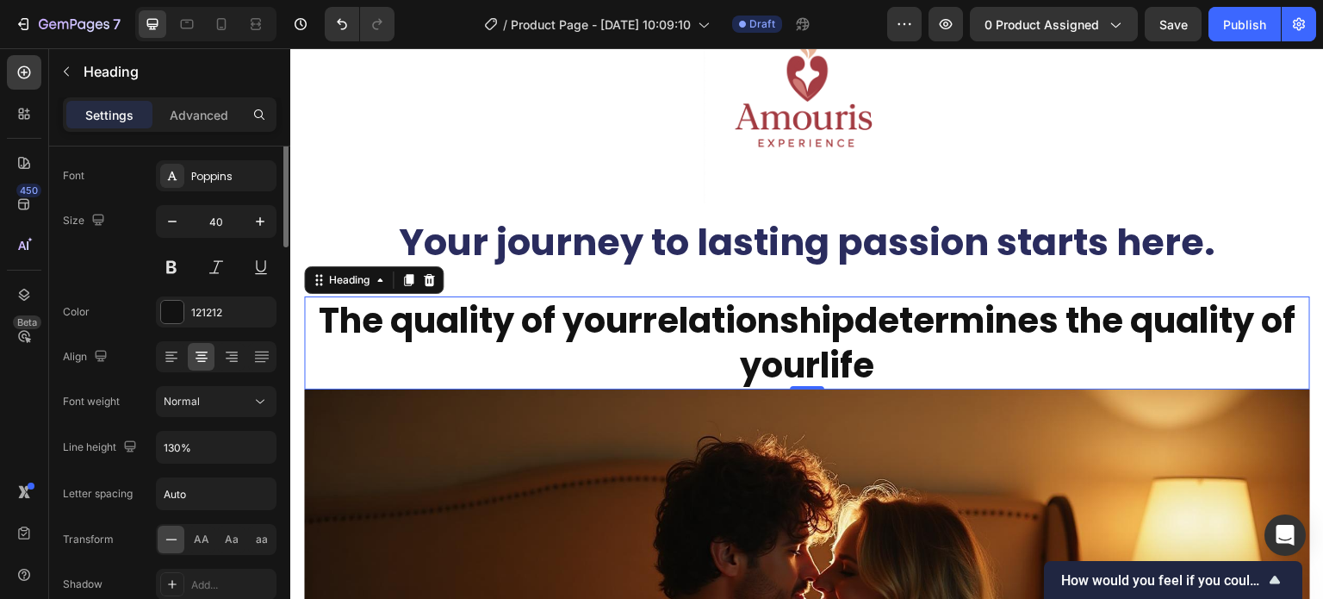
scroll to position [0, 0]
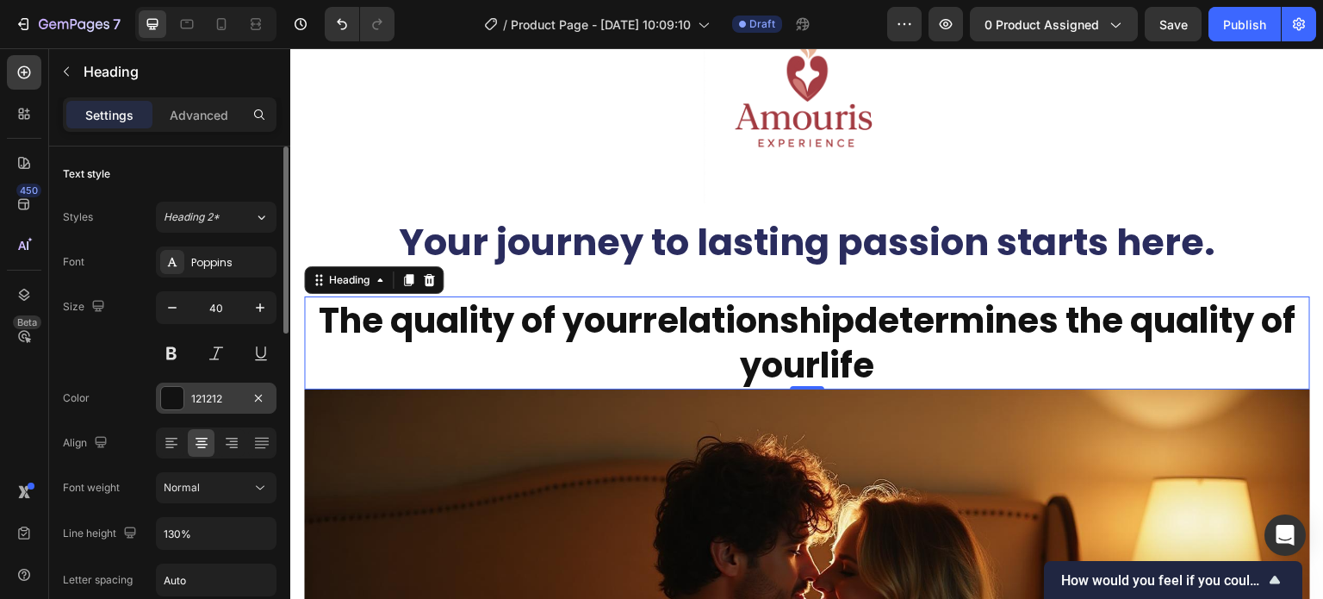
click at [165, 404] on div at bounding box center [172, 398] width 22 height 22
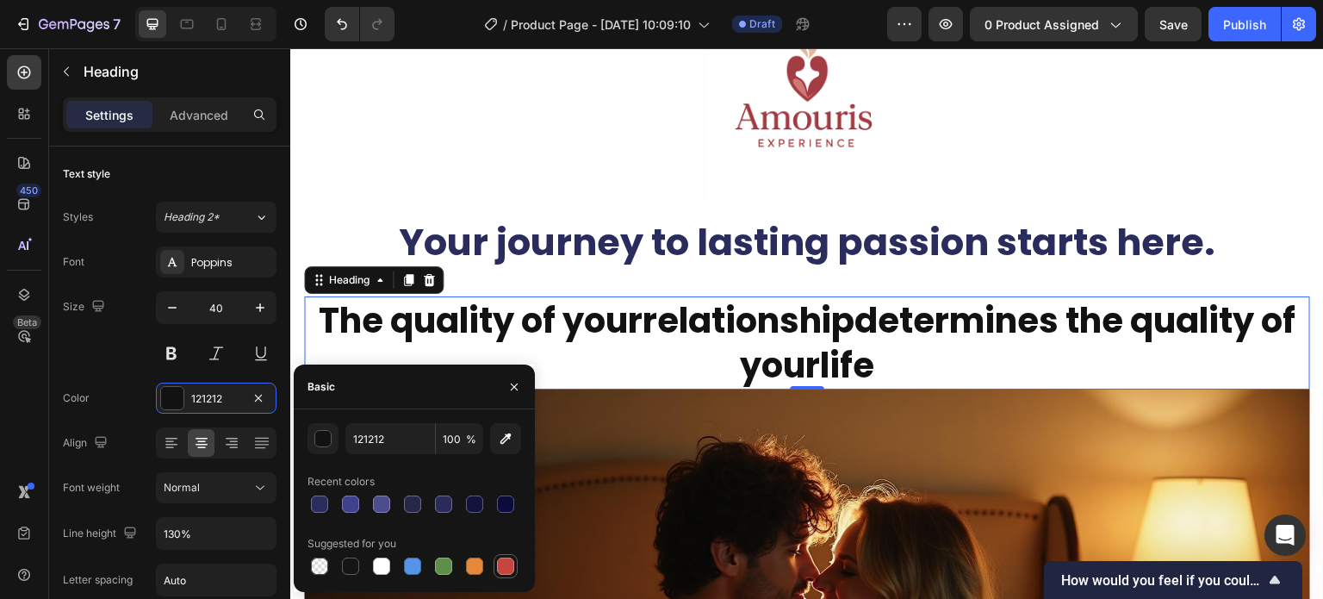
click at [500, 563] on div at bounding box center [505, 565] width 17 height 17
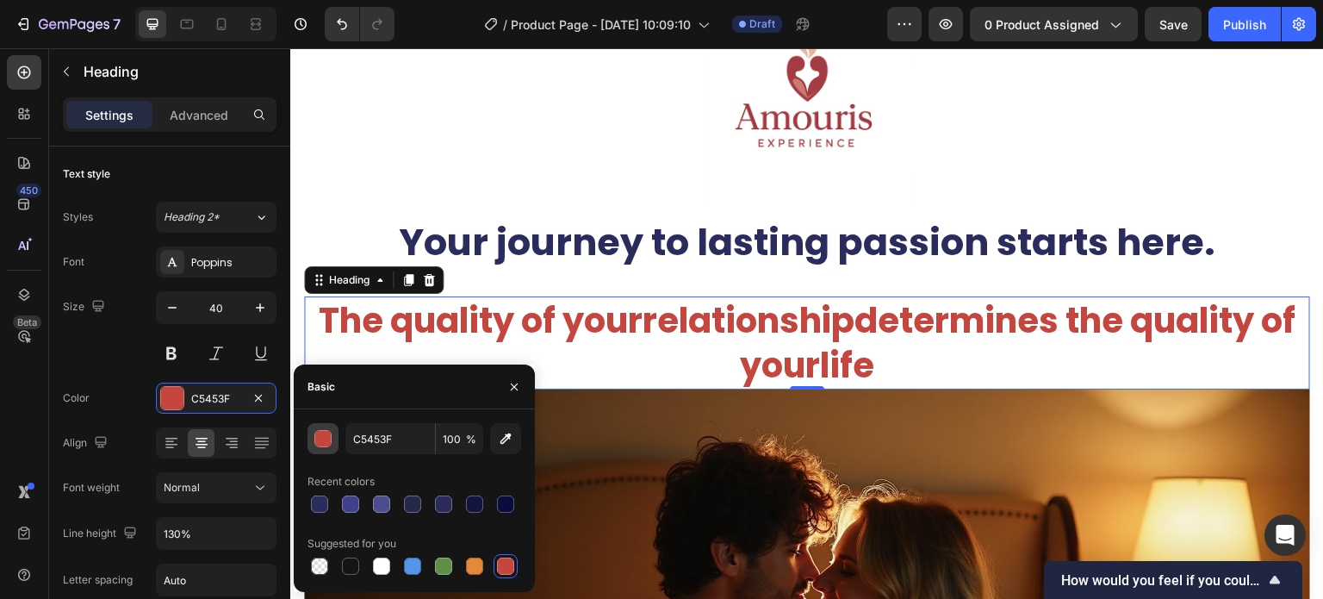
click at [317, 432] on div "button" at bounding box center [323, 439] width 17 height 17
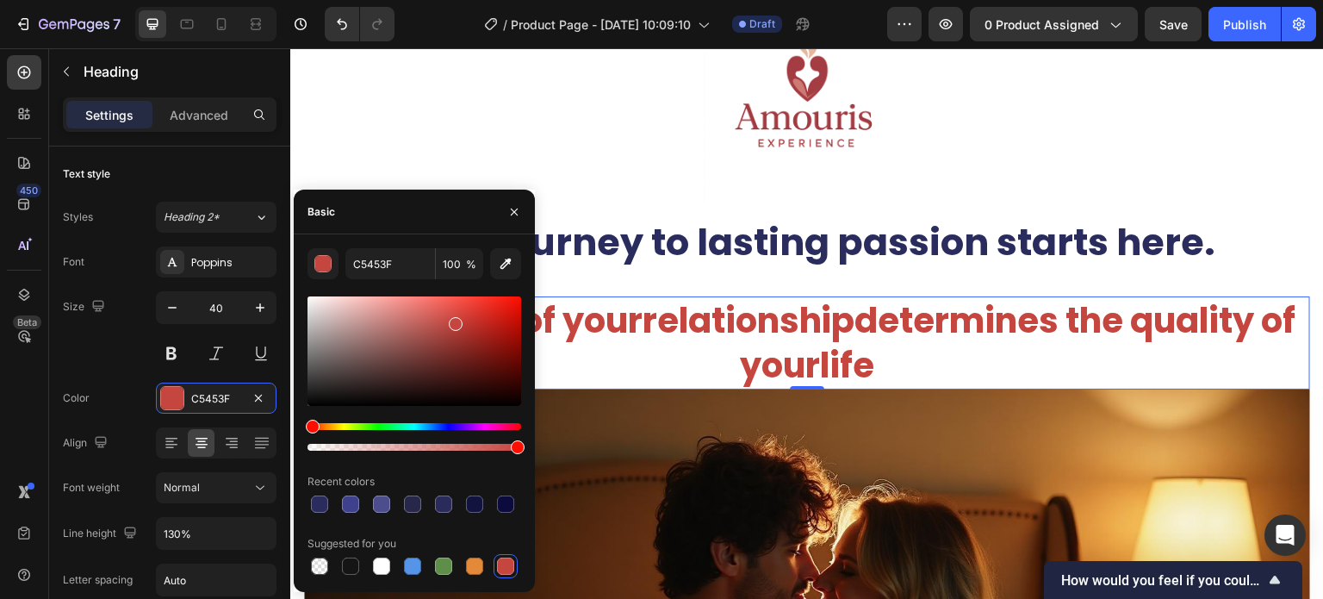
click at [479, 306] on div at bounding box center [415, 350] width 214 height 109
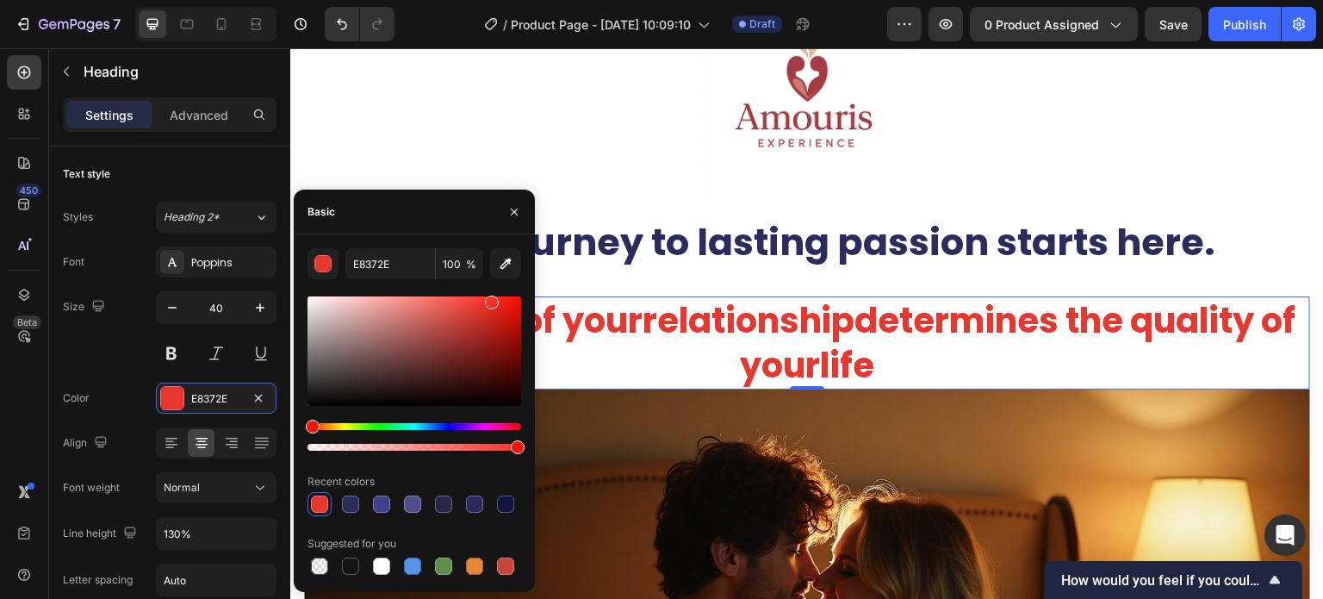
click at [491, 300] on div at bounding box center [415, 350] width 214 height 109
click at [476, 330] on div at bounding box center [415, 350] width 214 height 109
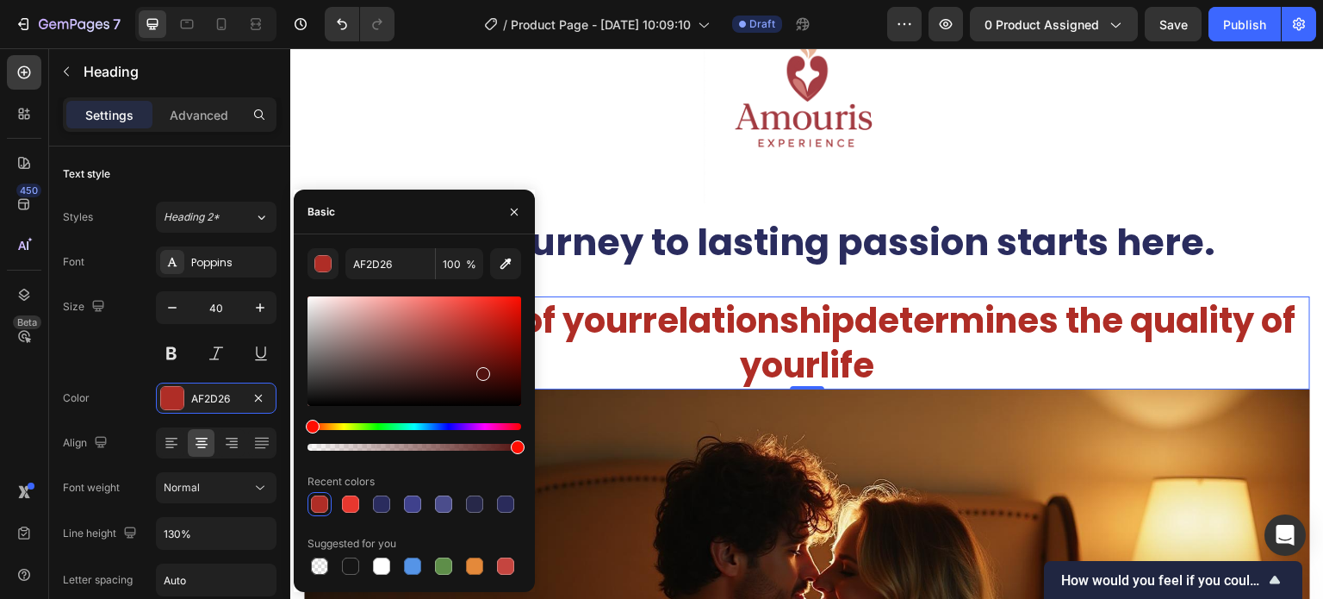
click at [482, 370] on div at bounding box center [415, 350] width 214 height 109
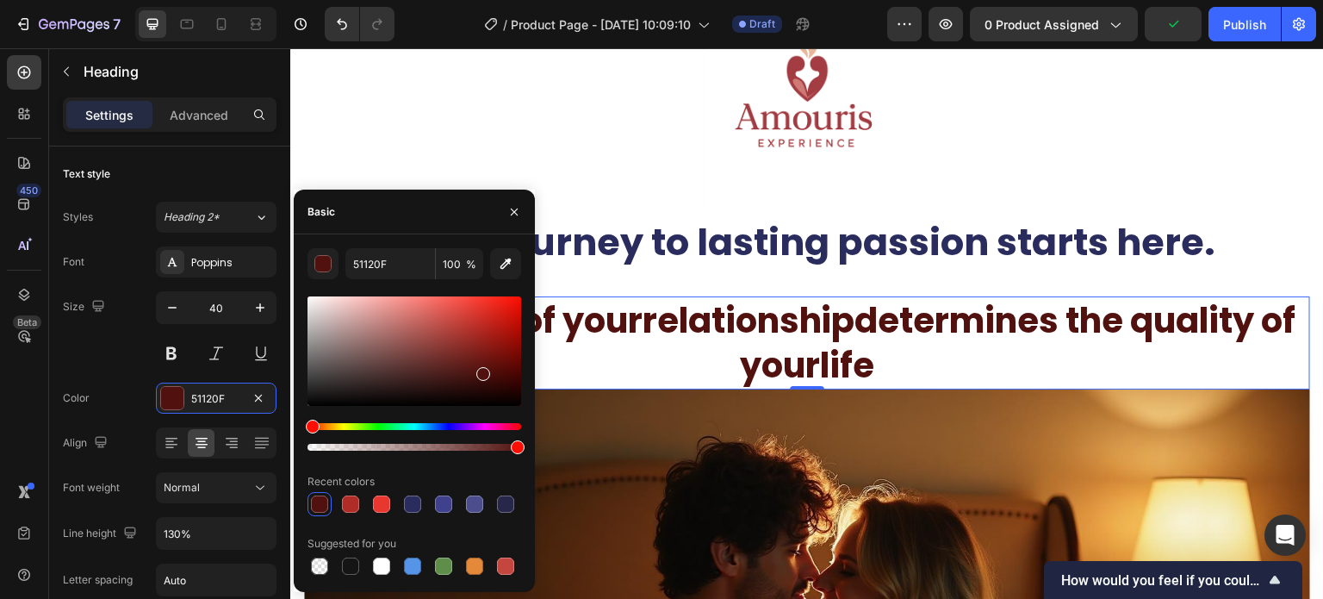
click at [479, 356] on div at bounding box center [415, 350] width 214 height 109
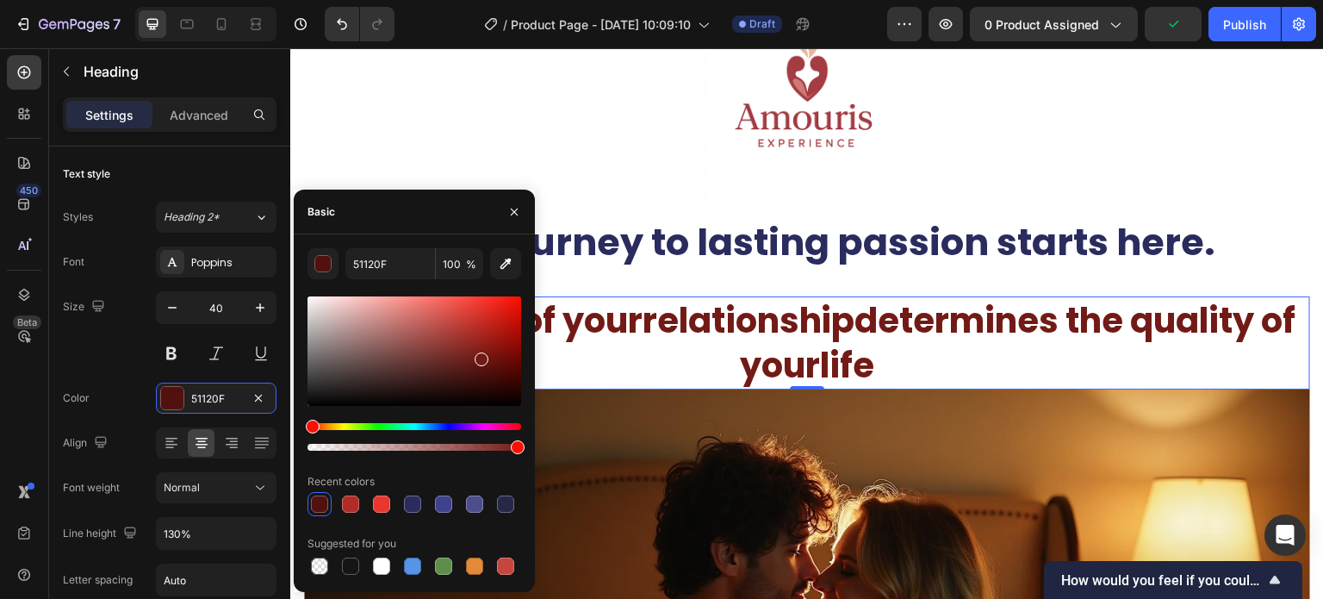
type input "721B16"
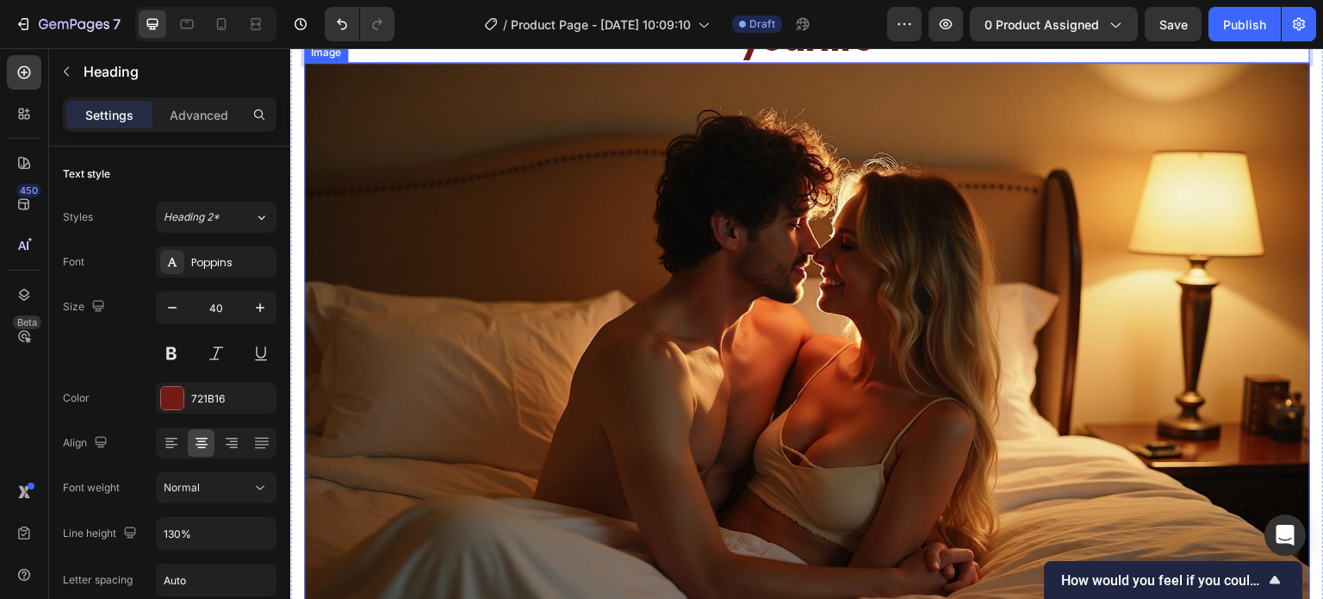
scroll to position [397, 0]
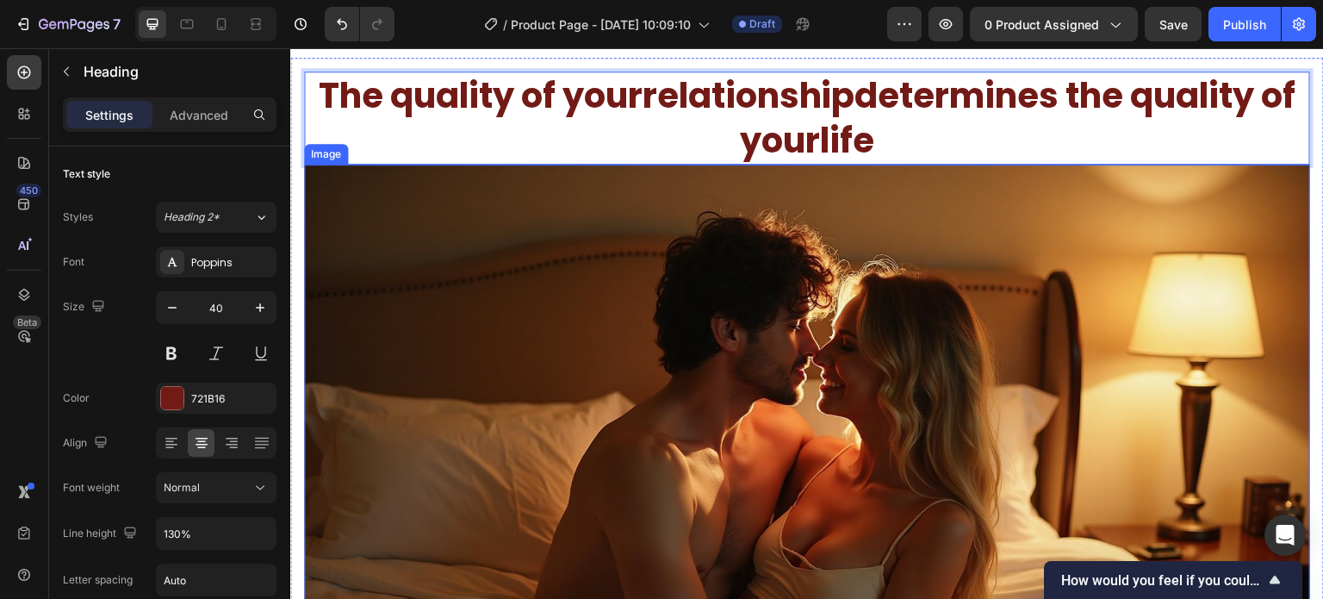
click at [489, 236] on img at bounding box center [807, 448] width 1006 height 566
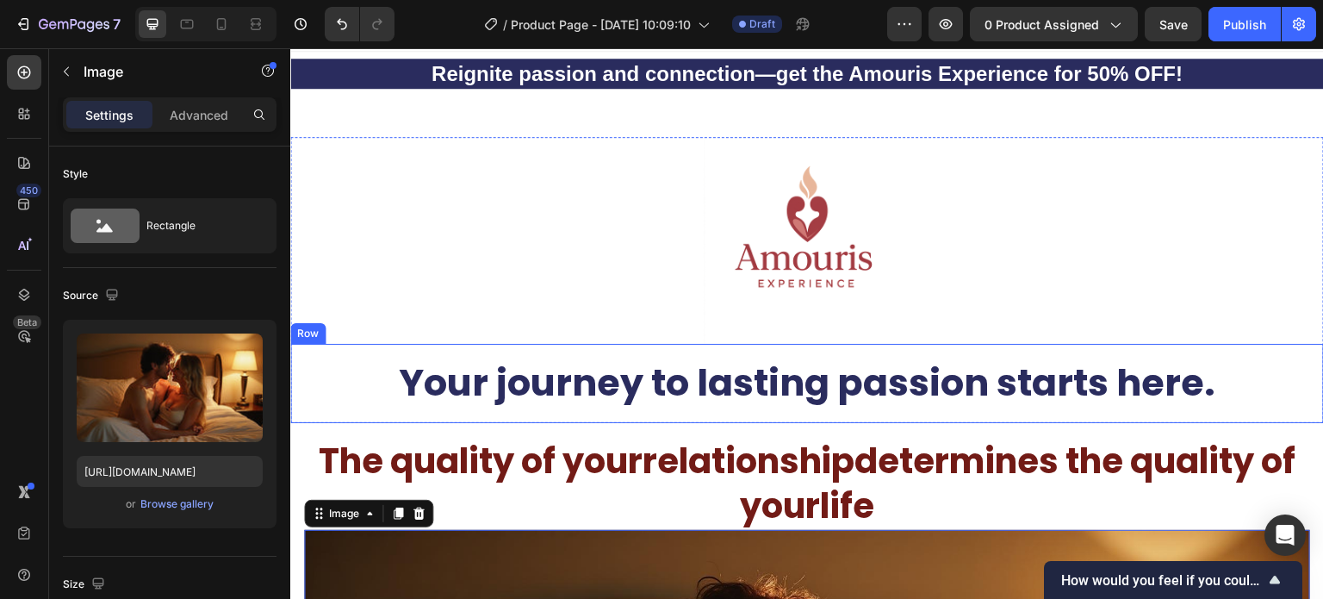
scroll to position [0, 0]
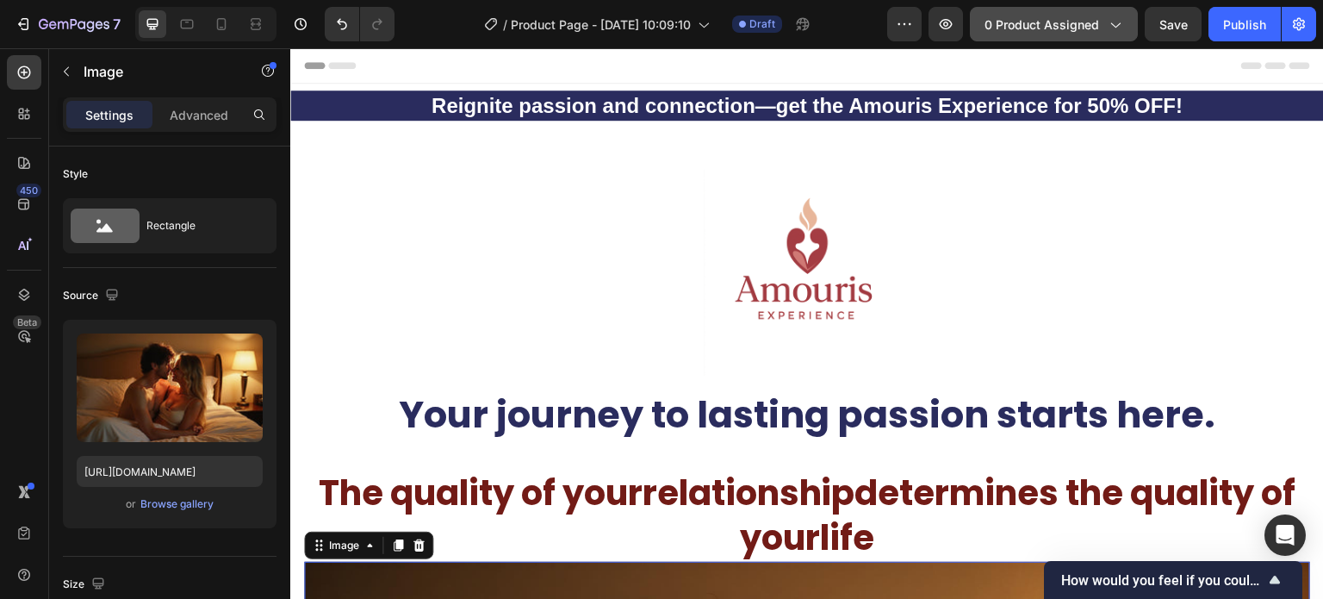
click at [1072, 17] on span "0 product assigned" at bounding box center [1042, 25] width 115 height 18
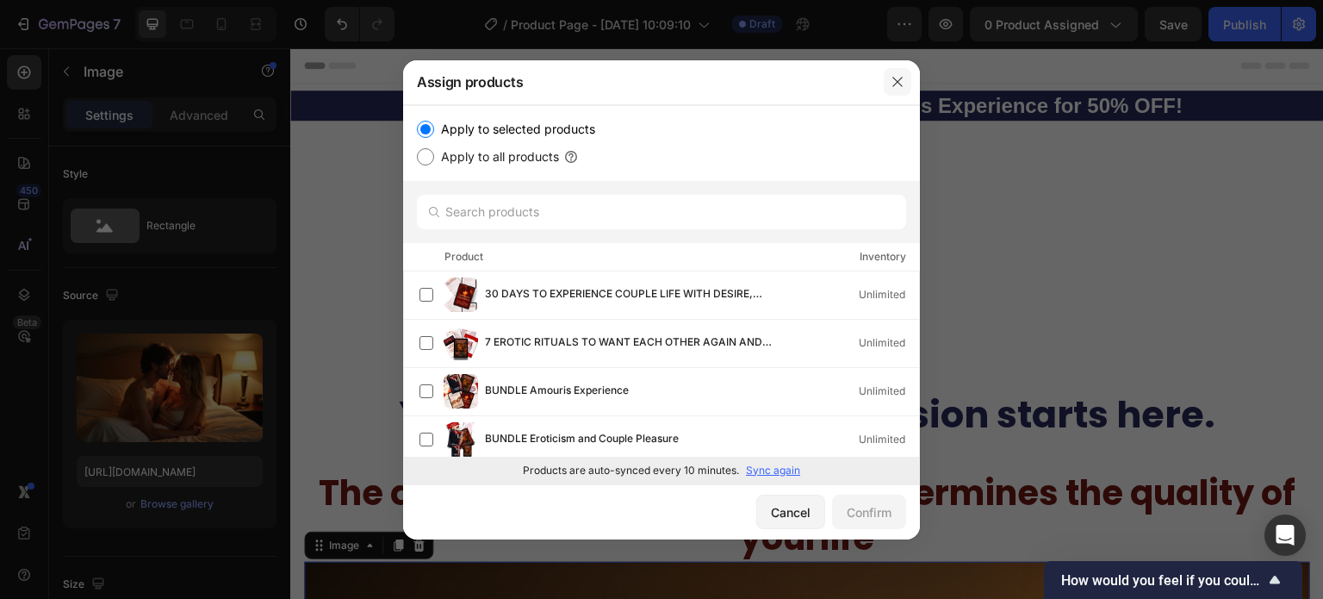
click at [891, 84] on icon "button" at bounding box center [898, 82] width 14 height 14
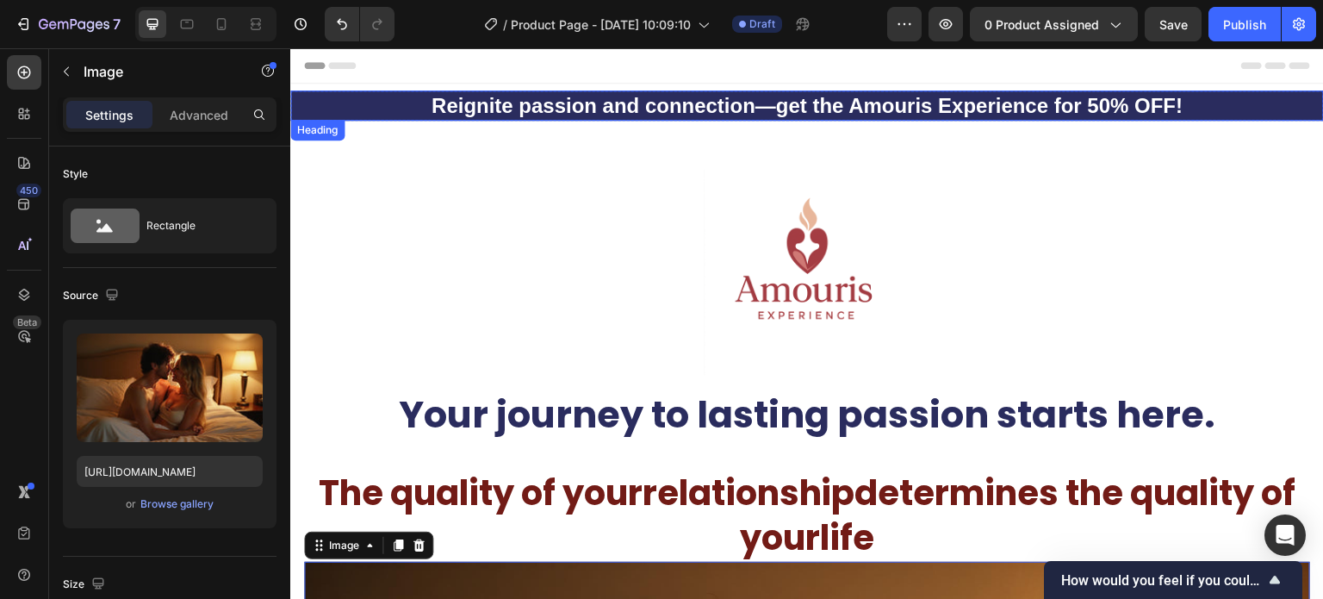
click at [451, 106] on h2 "Reignite passion and connection—get the Amouris Experience for 50% OFF!" at bounding box center [807, 105] width 1034 height 30
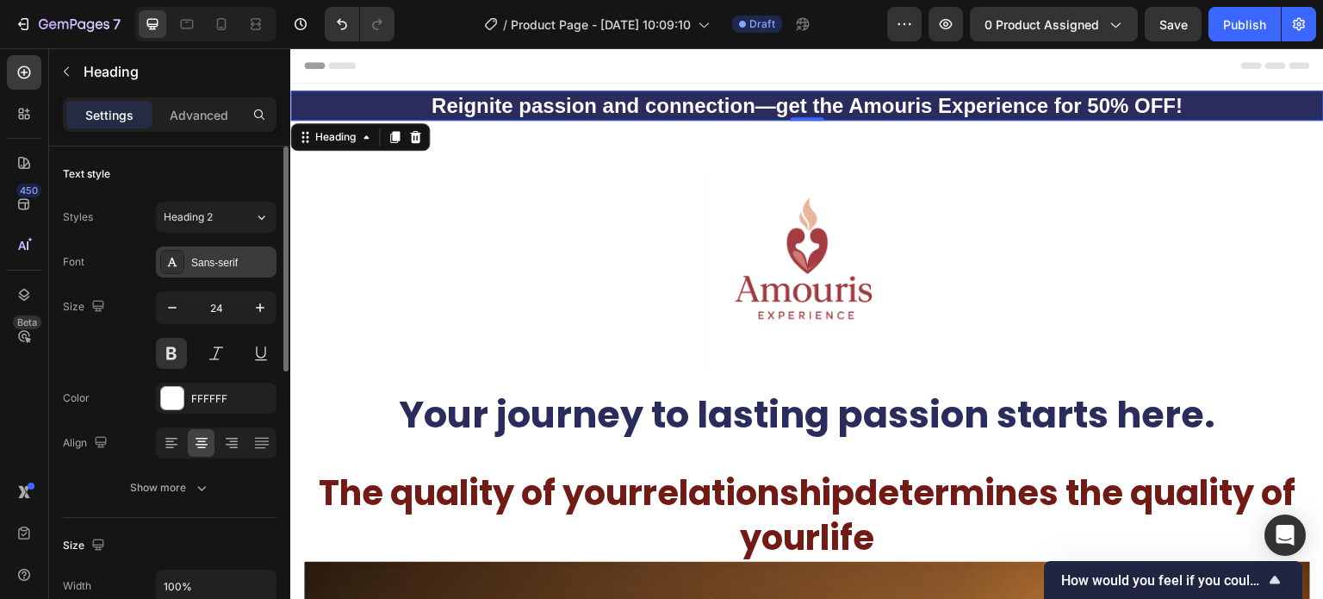
click at [221, 264] on div "Sans-serif" at bounding box center [231, 263] width 81 height 16
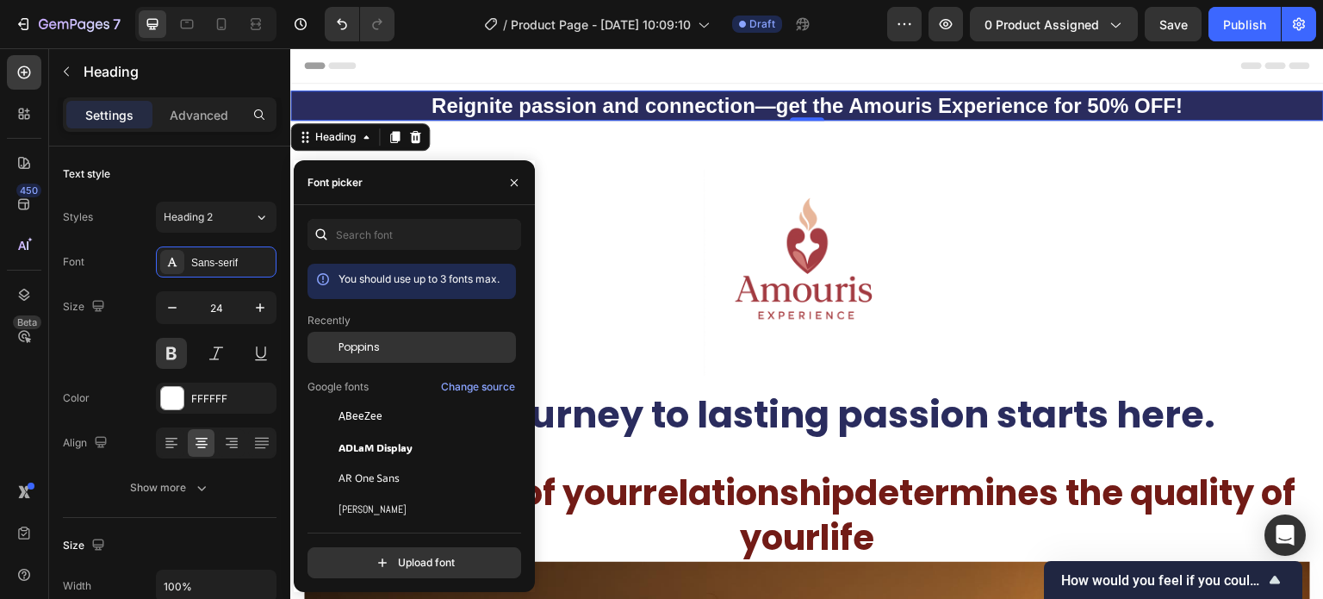
click at [382, 357] on div "Poppins" at bounding box center [412, 347] width 208 height 31
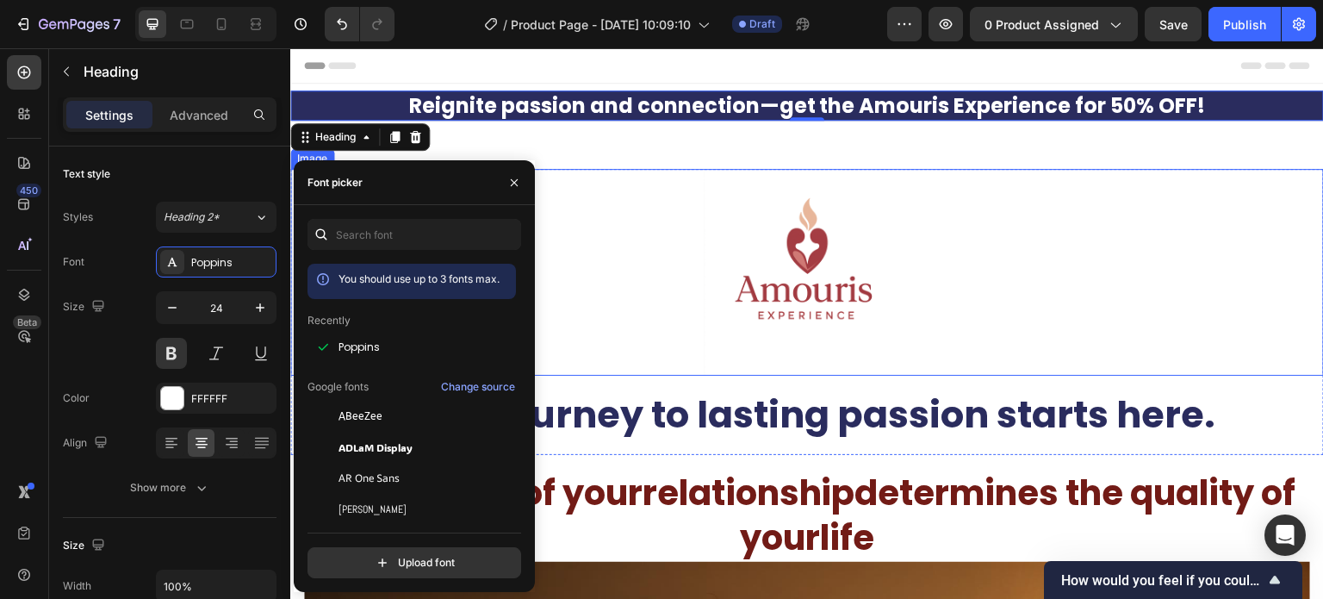
click at [619, 294] on div at bounding box center [807, 272] width 1034 height 207
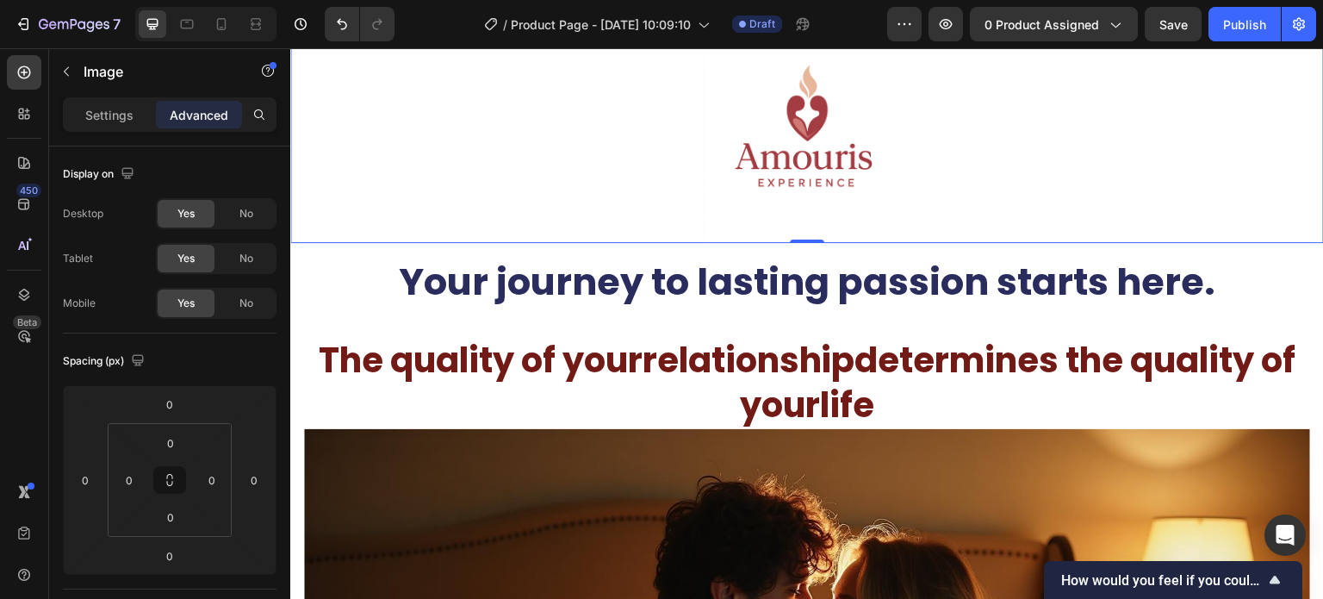
scroll to position [172, 0]
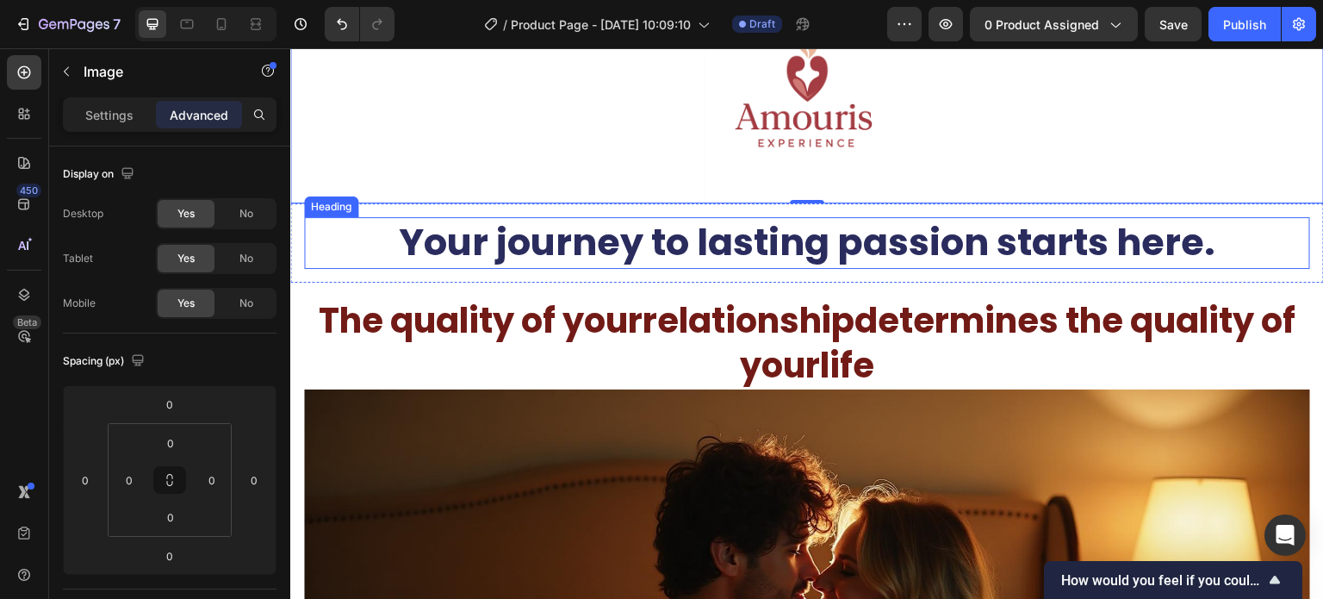
click at [325, 240] on p "Your journey to lasting passion starts here." at bounding box center [807, 243] width 1003 height 48
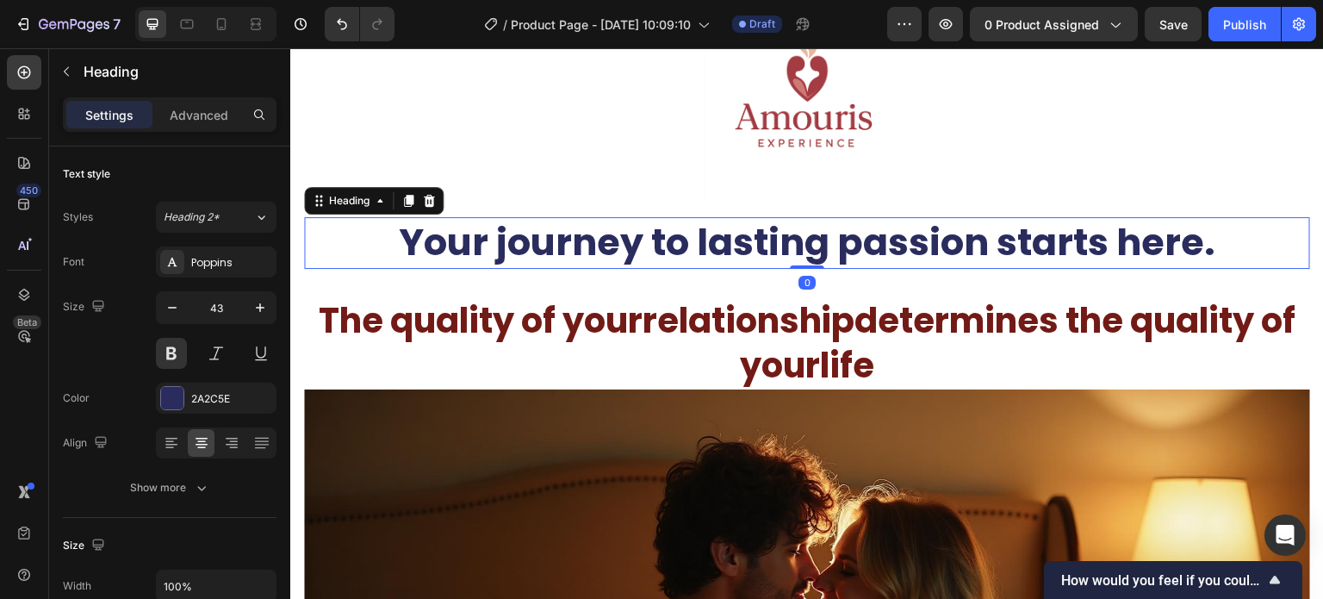
click at [426, 202] on icon at bounding box center [429, 201] width 14 height 14
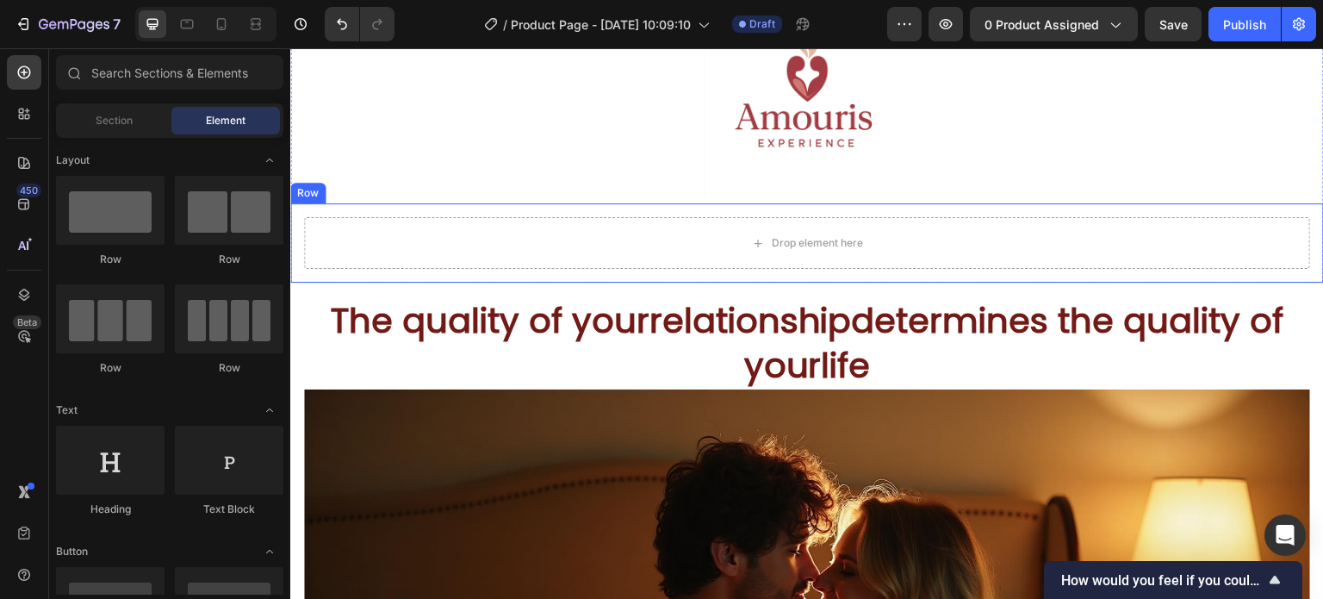
click at [300, 234] on div "Drop element here Row" at bounding box center [807, 242] width 1034 height 79
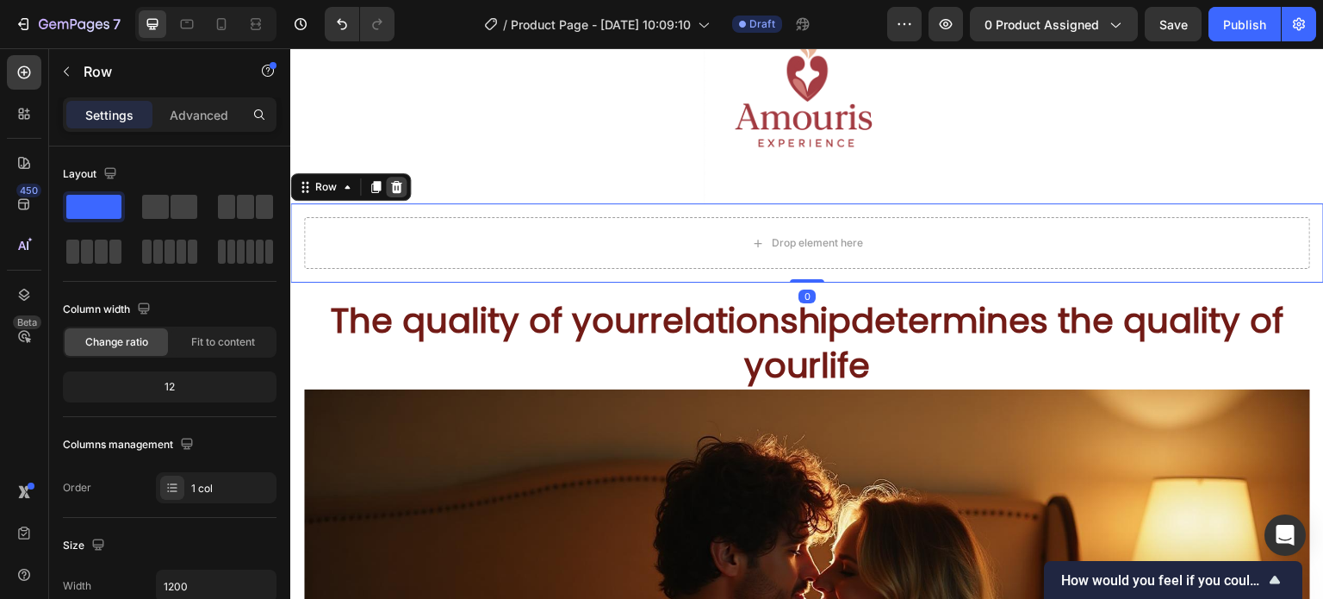
click at [401, 185] on icon at bounding box center [396, 187] width 14 height 14
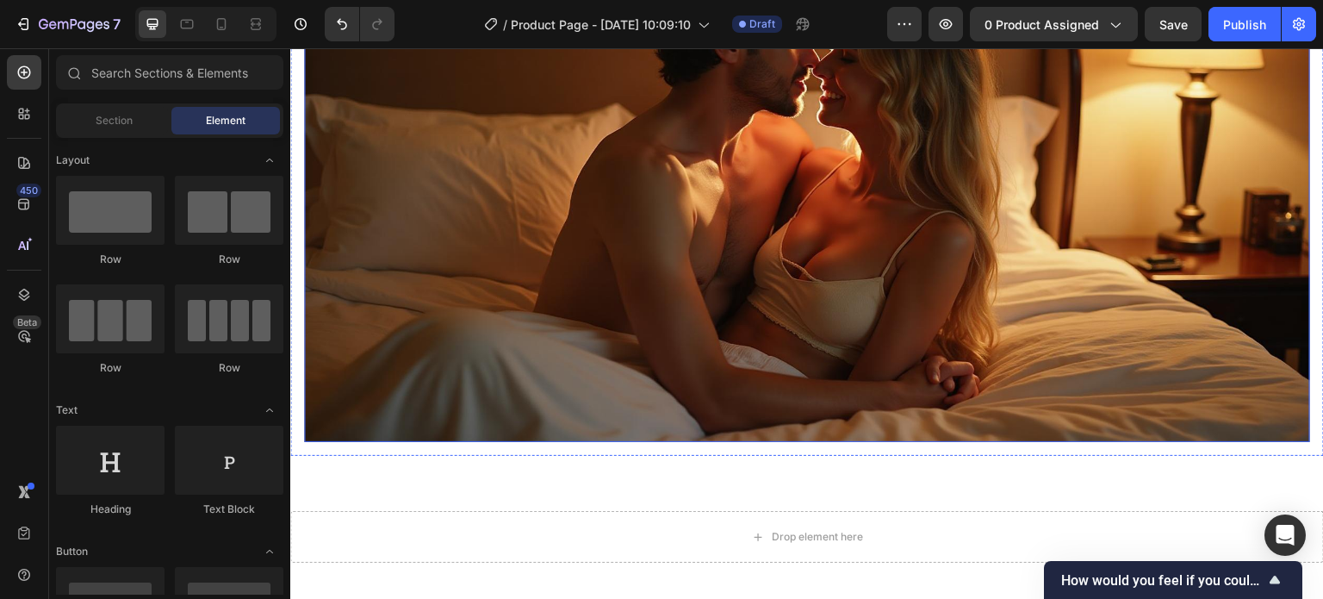
scroll to position [431, 0]
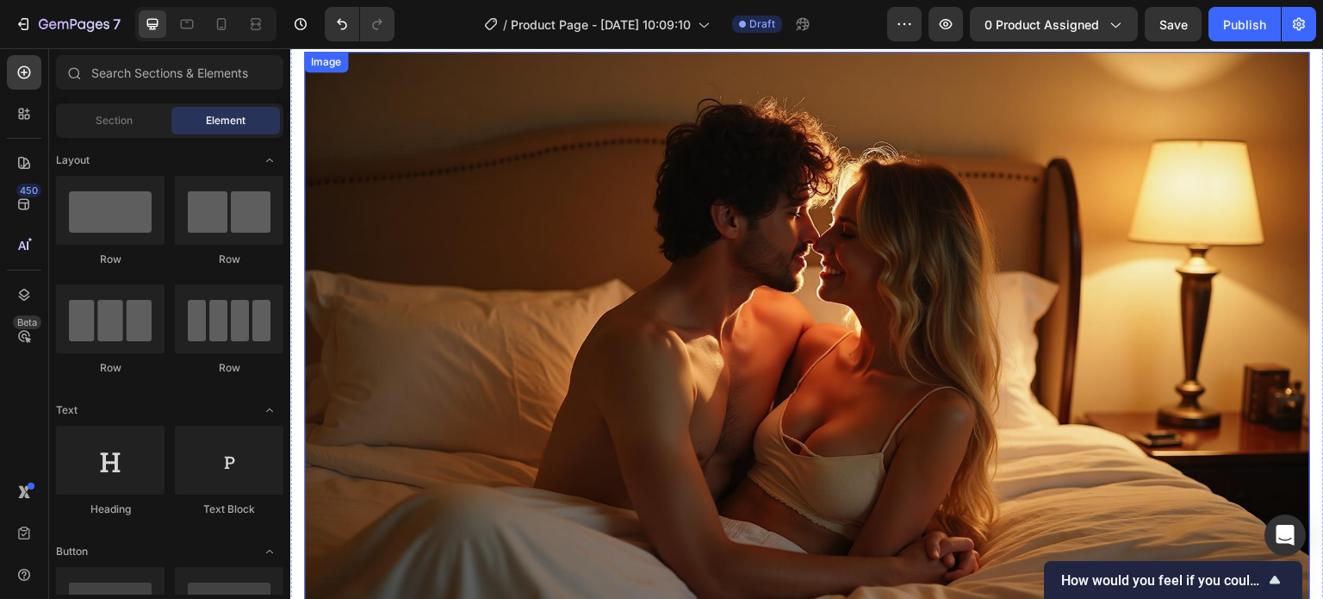
click at [507, 244] on img at bounding box center [807, 335] width 1006 height 566
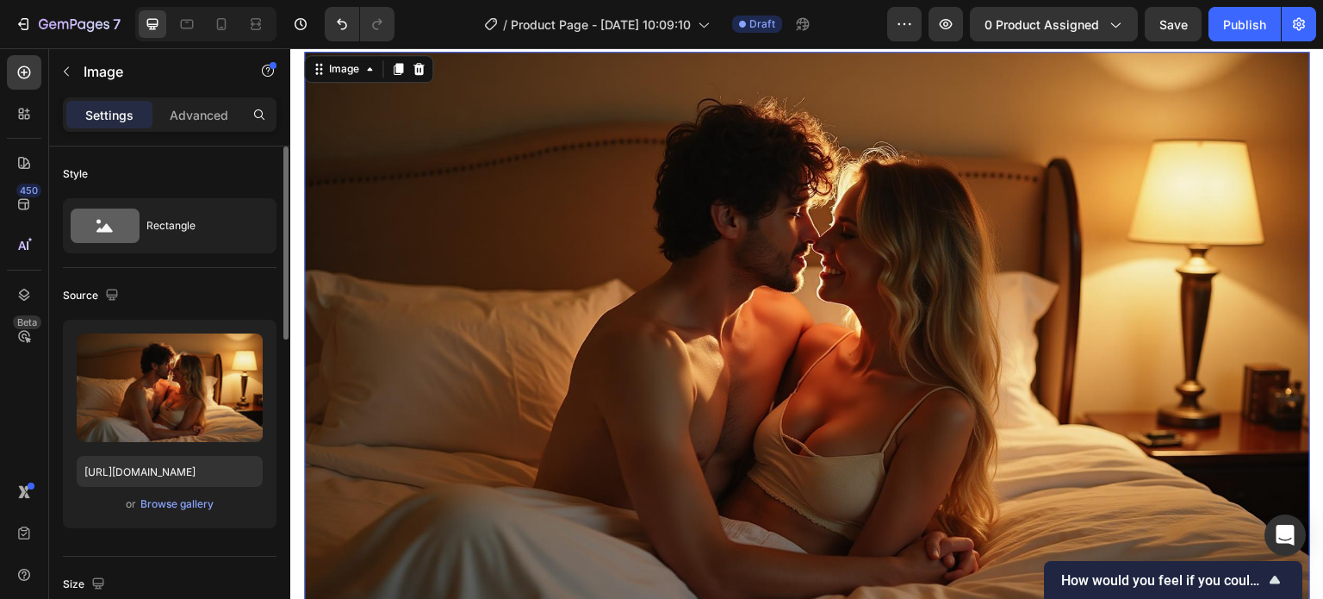
scroll to position [258, 0]
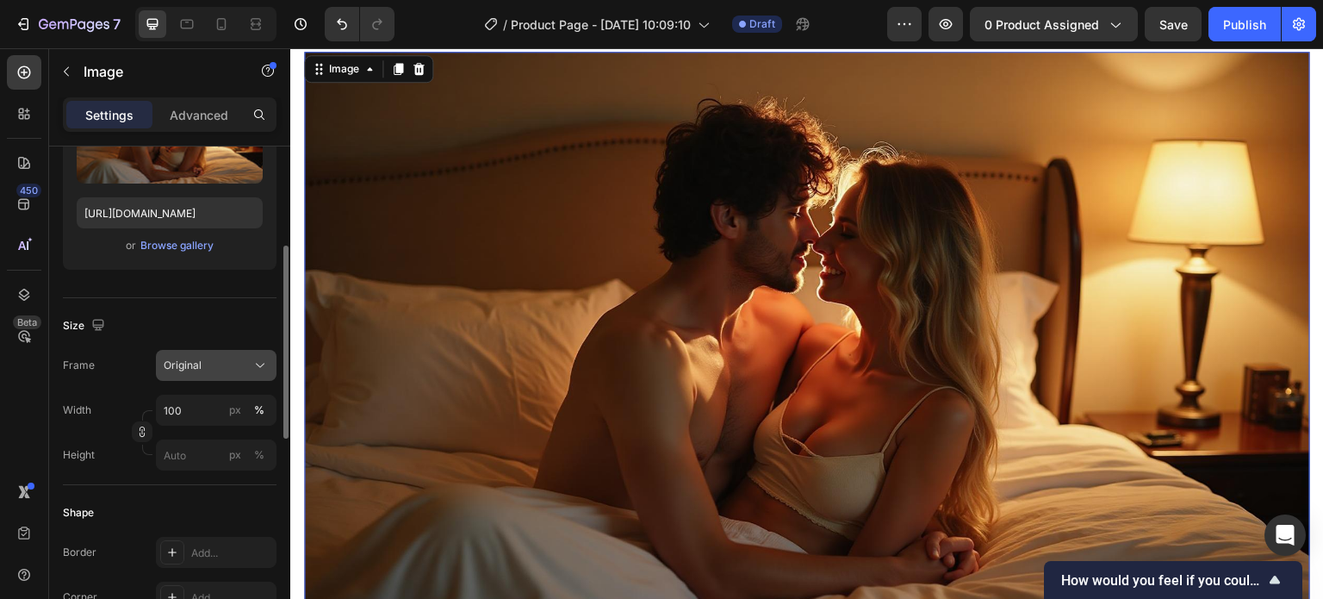
click at [253, 370] on icon at bounding box center [260, 365] width 17 height 17
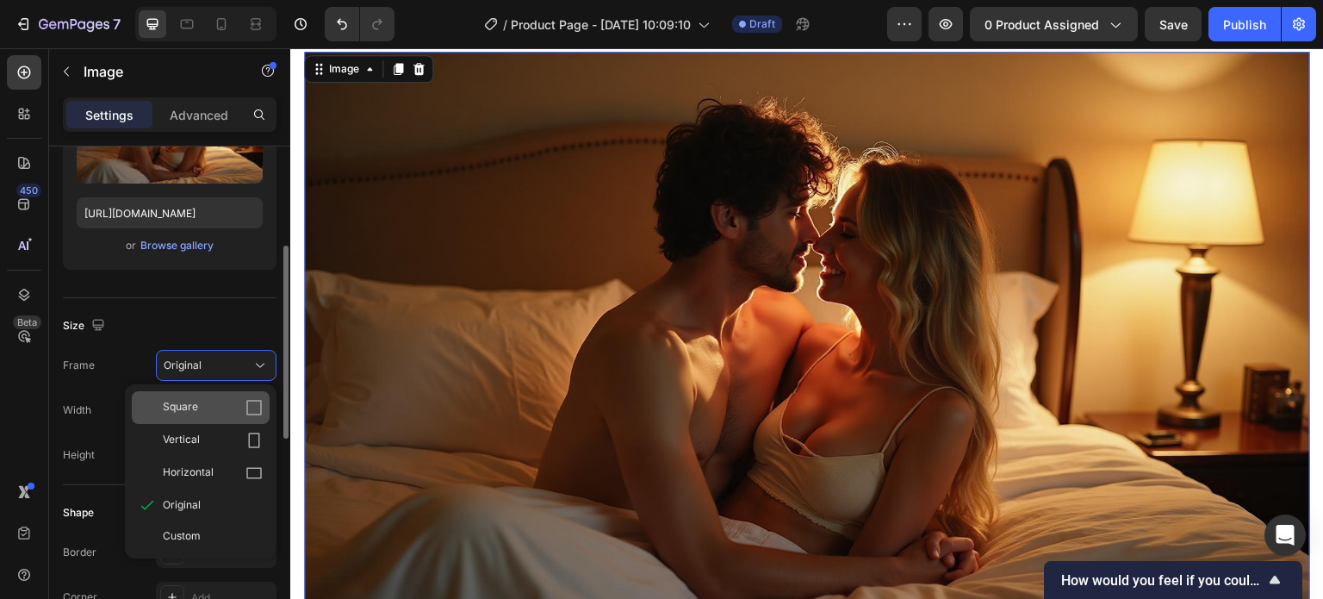
click at [208, 400] on div "Square" at bounding box center [213, 407] width 100 height 17
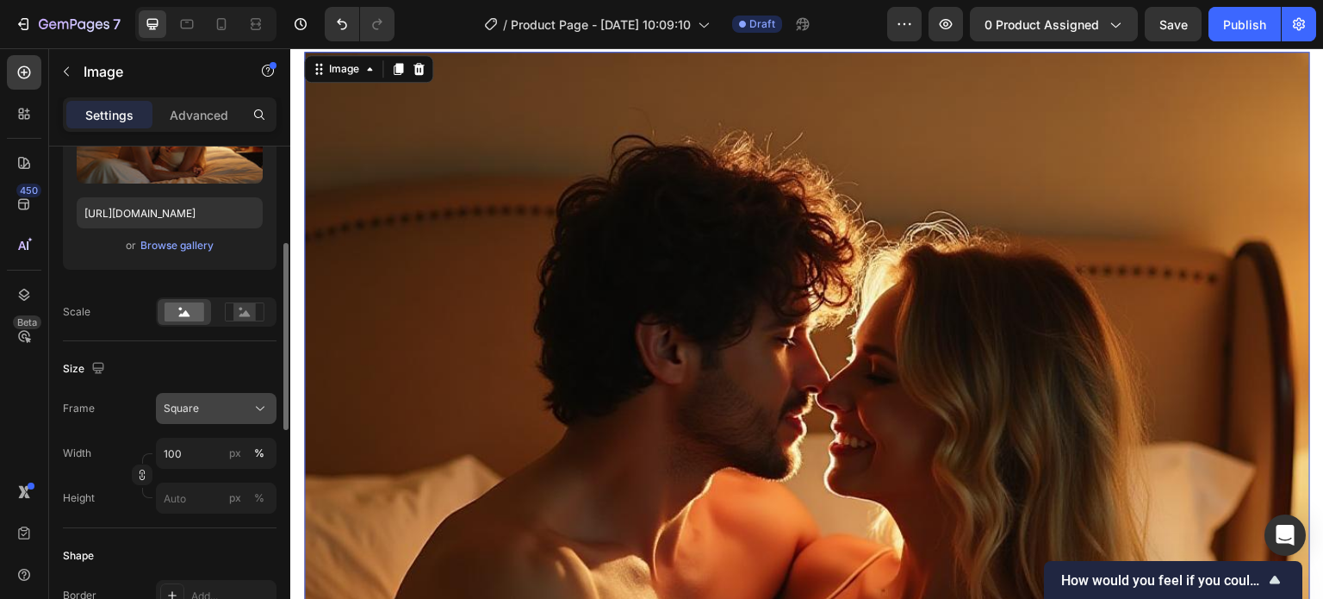
click at [241, 402] on div "Square" at bounding box center [206, 409] width 84 height 16
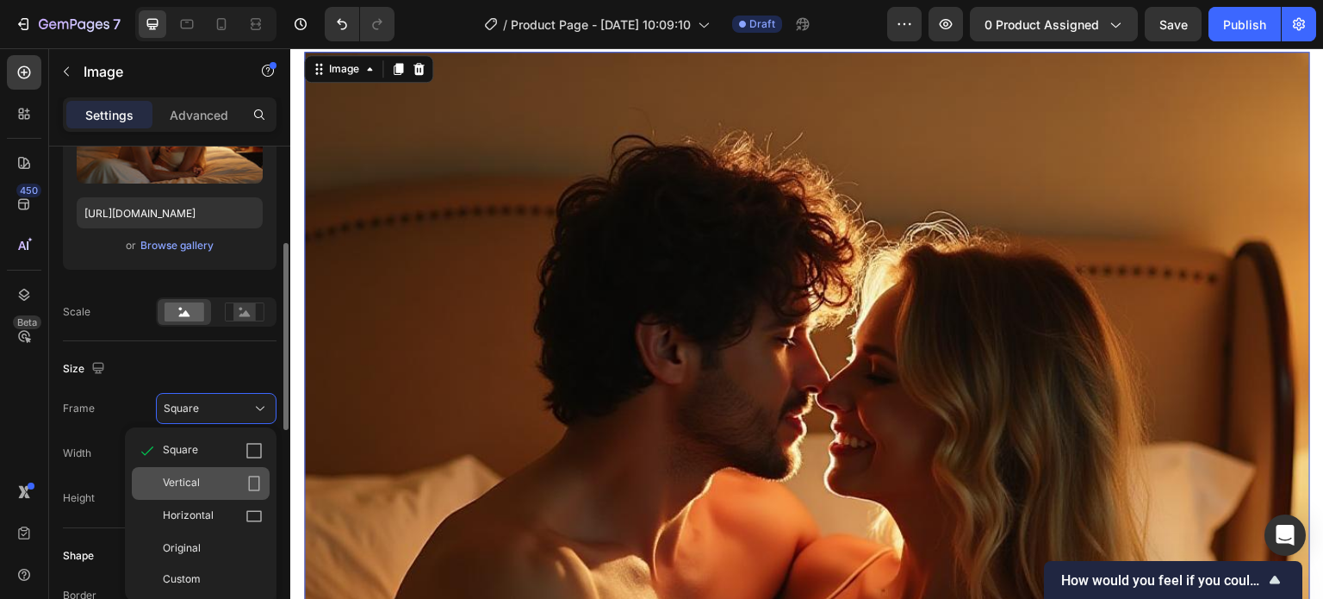
click at [181, 478] on span "Vertical" at bounding box center [181, 483] width 37 height 17
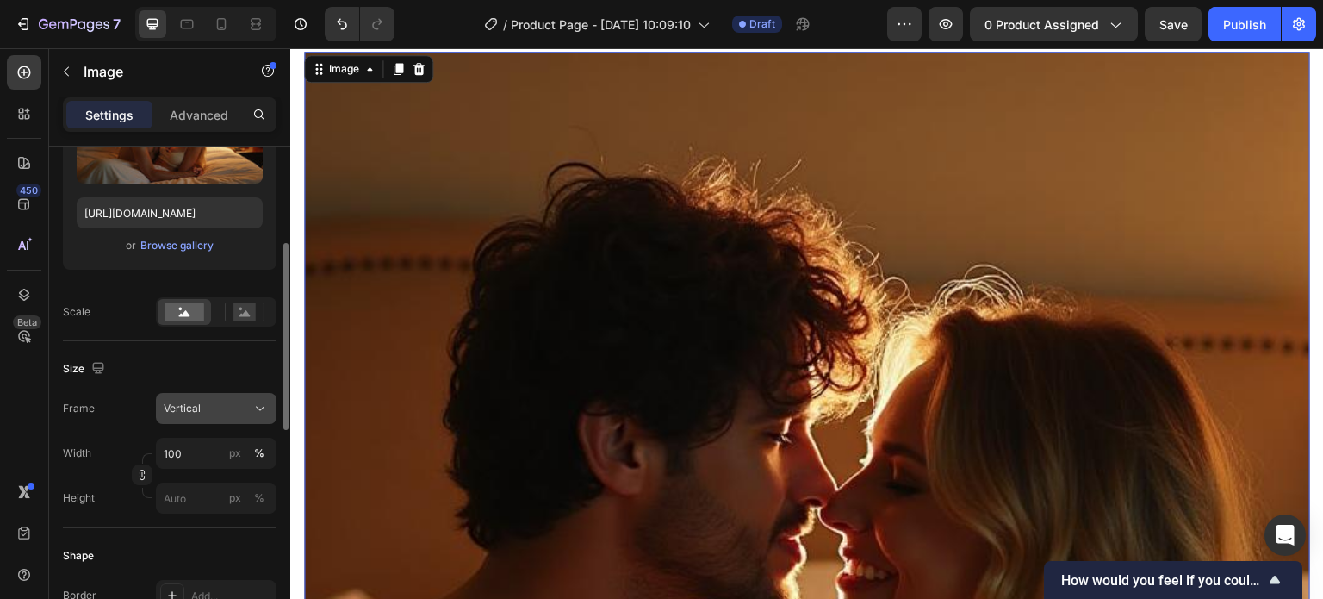
click at [217, 413] on div "Vertical" at bounding box center [206, 409] width 84 height 16
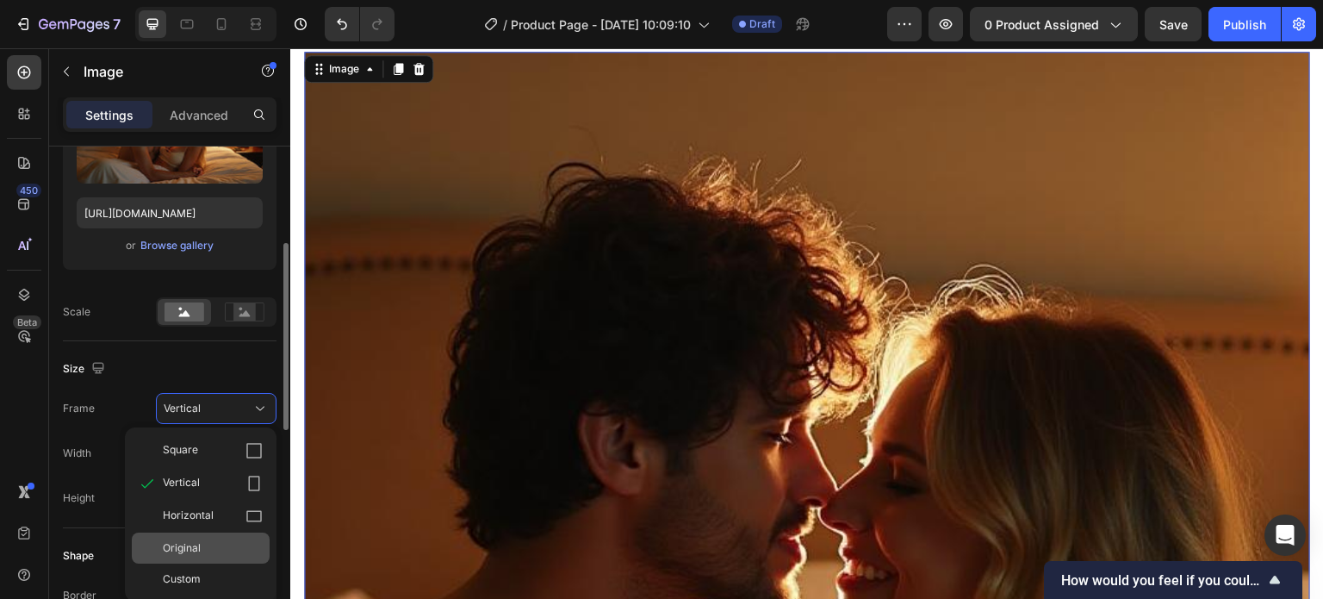
click at [193, 540] on span "Original" at bounding box center [182, 548] width 38 height 16
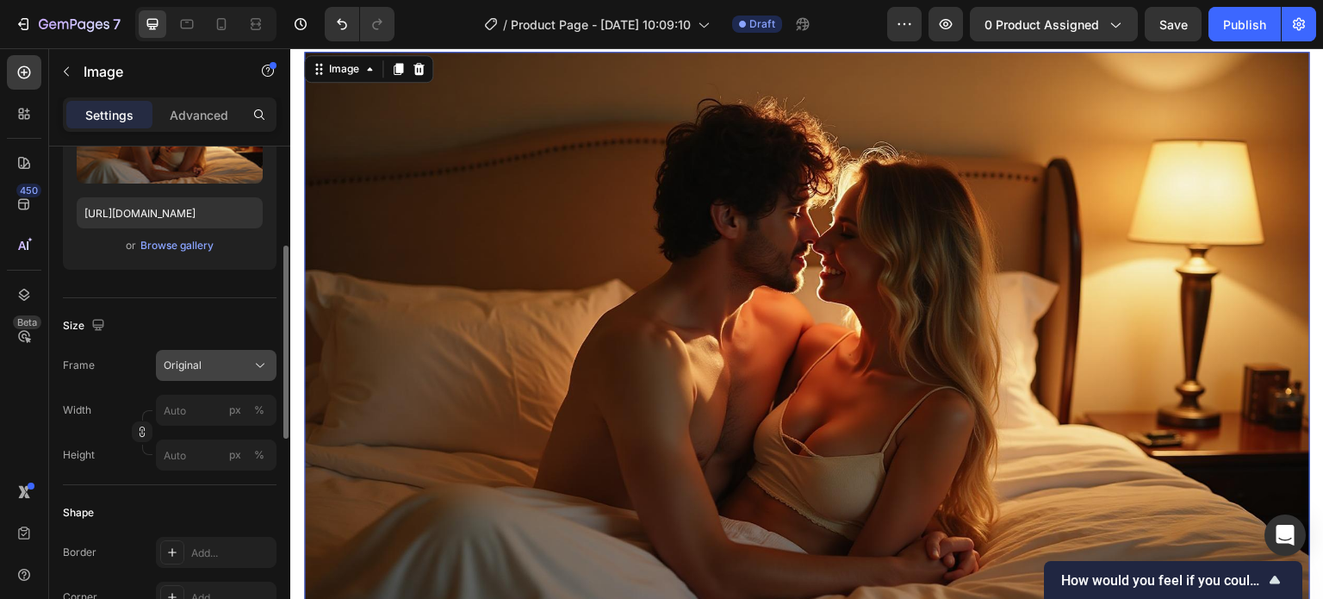
click at [215, 362] on div "Original" at bounding box center [206, 365] width 84 height 16
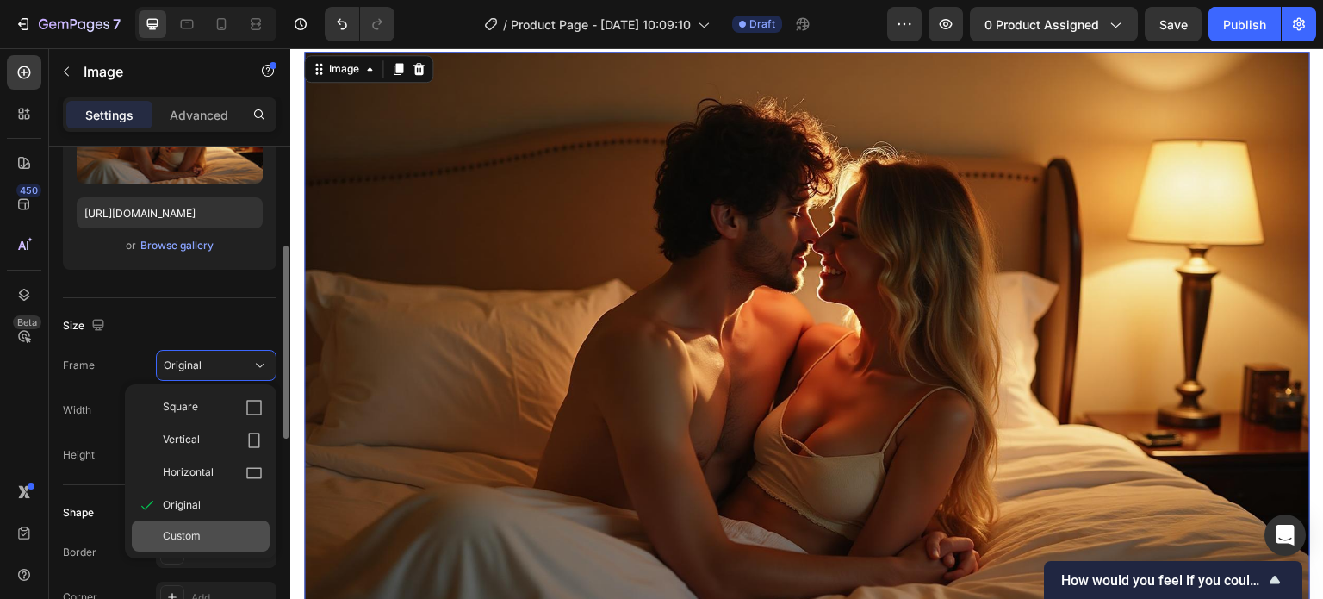
click at [190, 531] on span "Custom" at bounding box center [182, 536] width 38 height 16
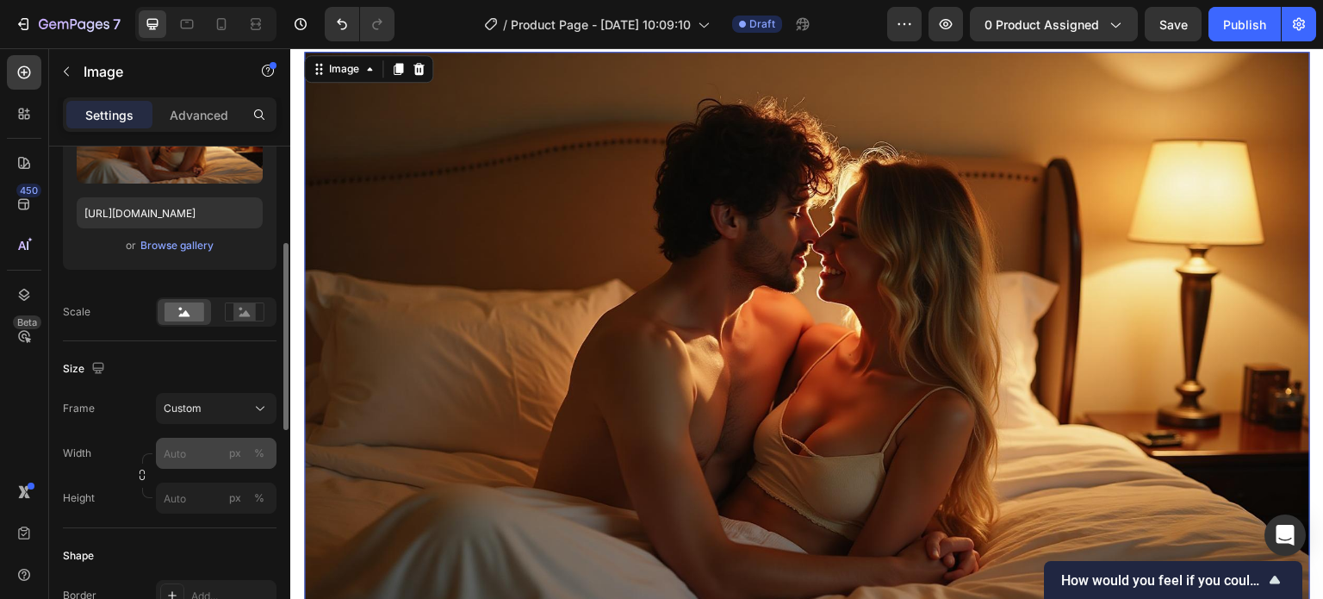
click at [207, 409] on div "Frame Custom Width px % Height px %" at bounding box center [170, 453] width 214 height 121
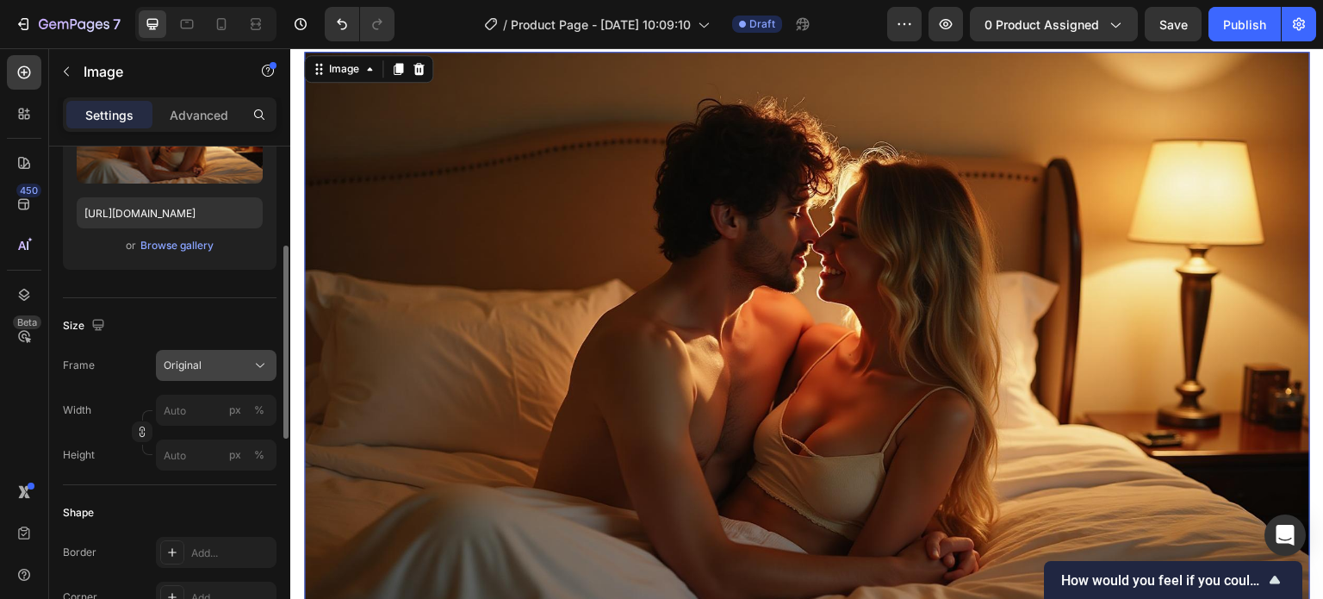
click at [199, 371] on span "Original" at bounding box center [183, 365] width 38 height 16
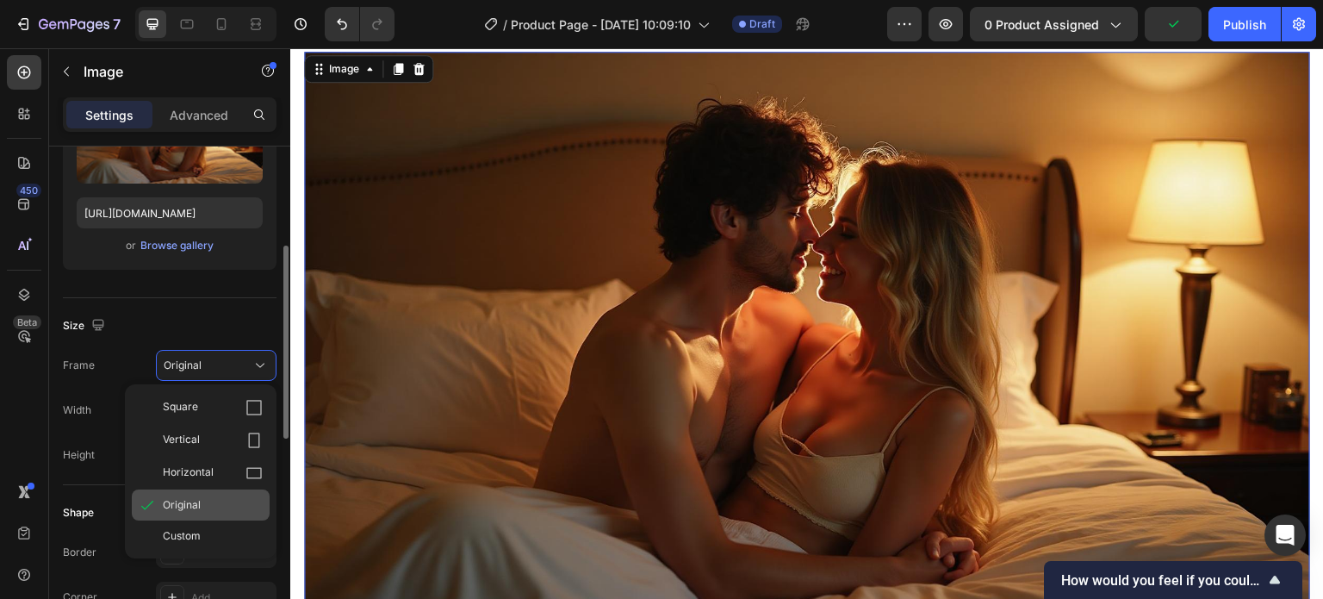
click at [178, 498] on span "Original" at bounding box center [182, 505] width 38 height 16
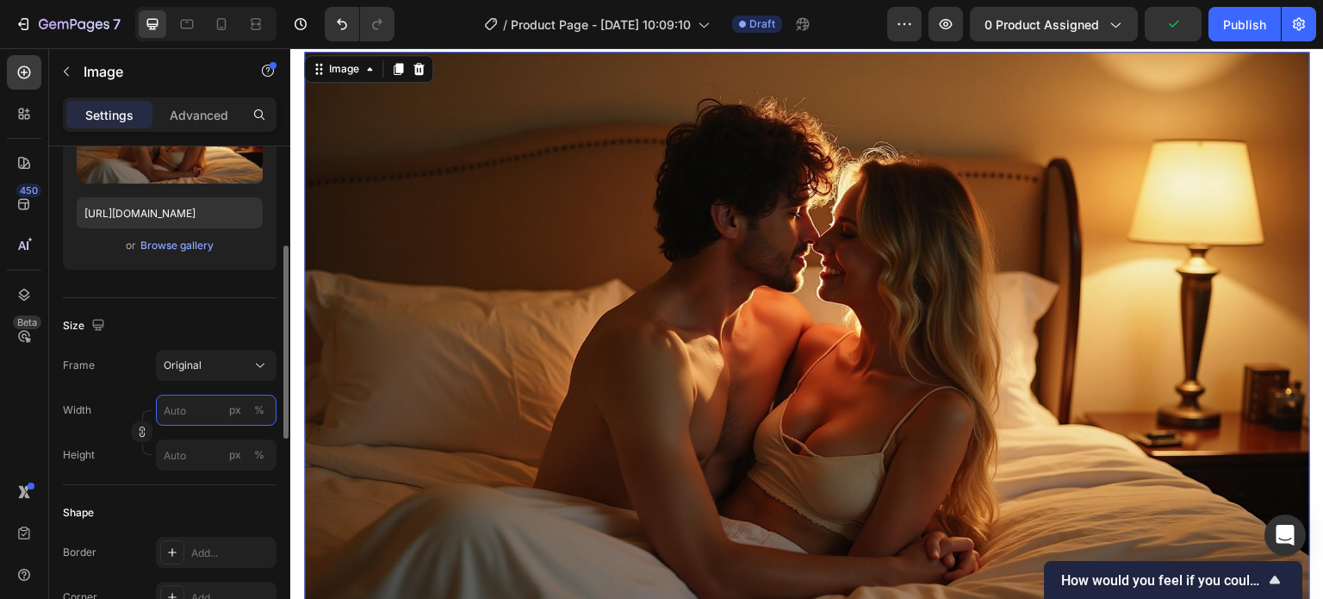
click at [186, 412] on input "px %" at bounding box center [216, 410] width 121 height 31
click at [189, 499] on div "Shape" at bounding box center [170, 513] width 214 height 28
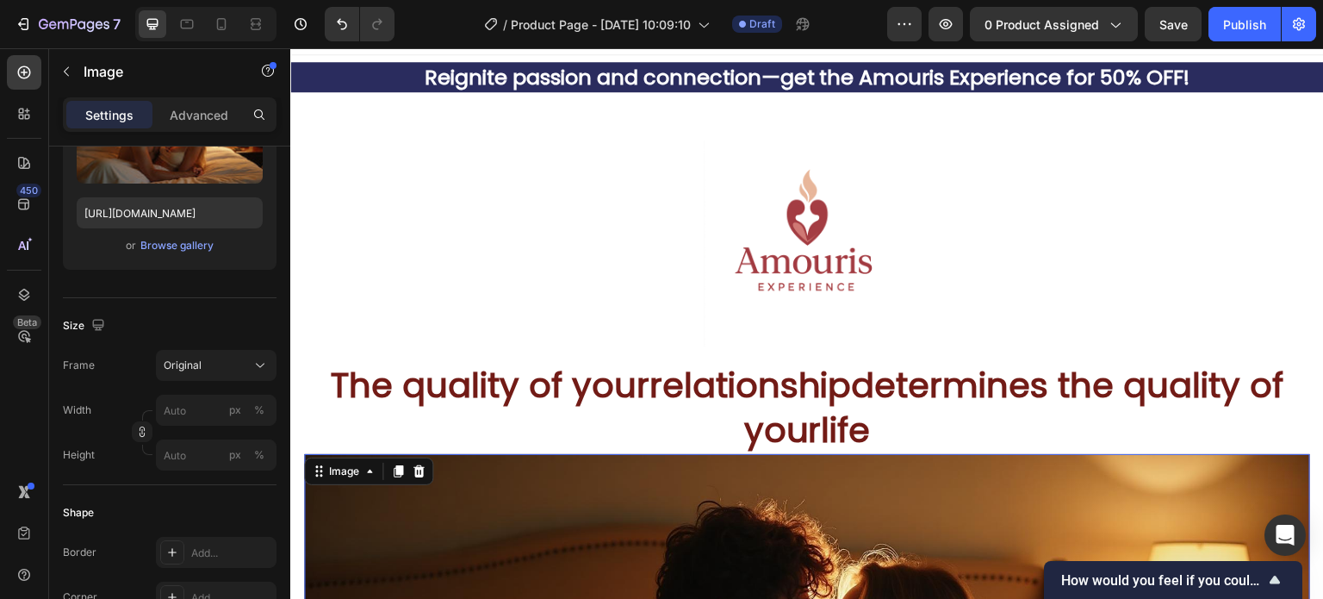
scroll to position [0, 0]
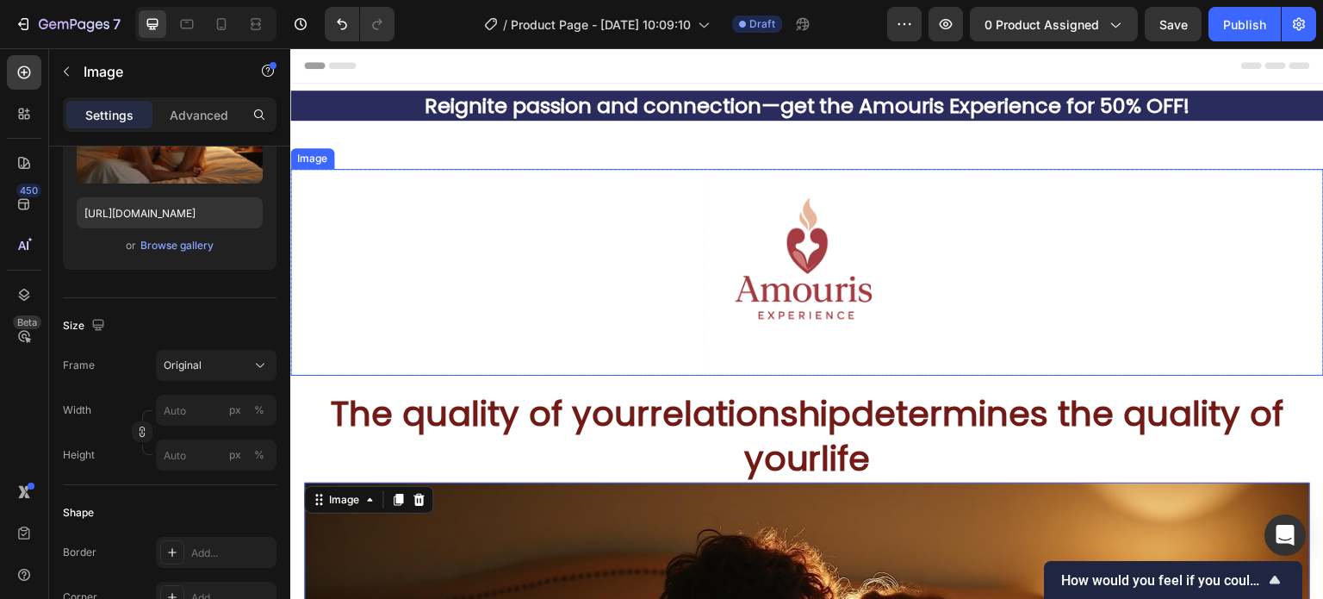
click at [809, 268] on img at bounding box center [807, 272] width 207 height 207
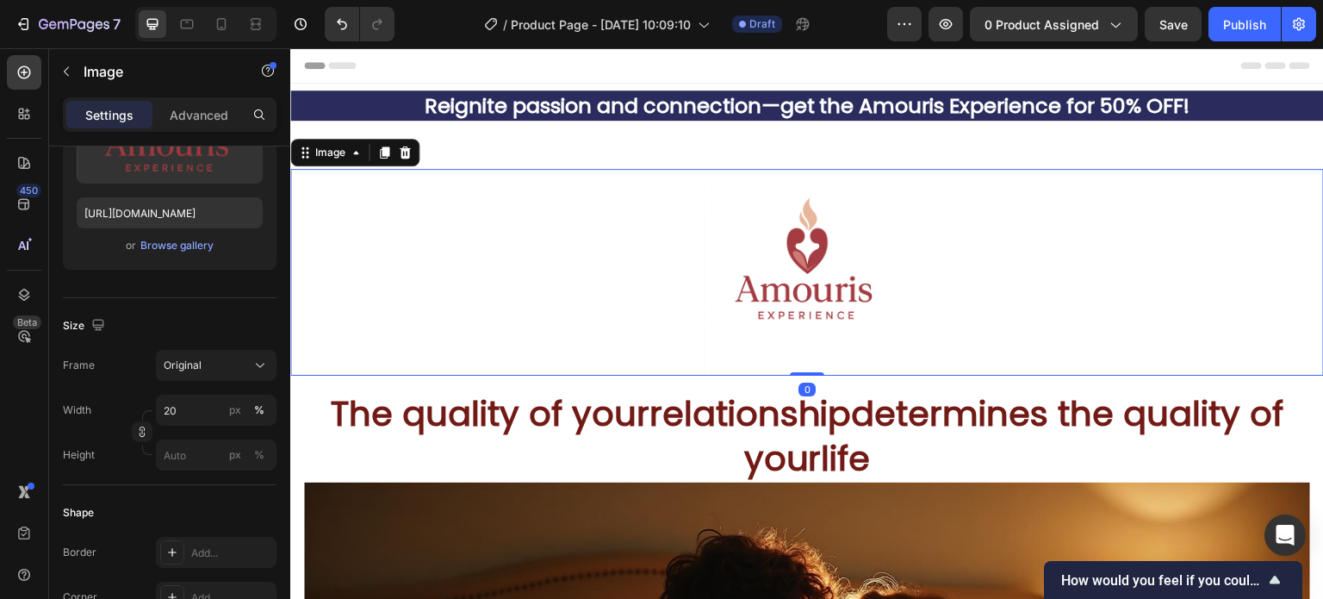
click at [627, 274] on div at bounding box center [807, 272] width 1034 height 207
